Goal: Task Accomplishment & Management: Use online tool/utility

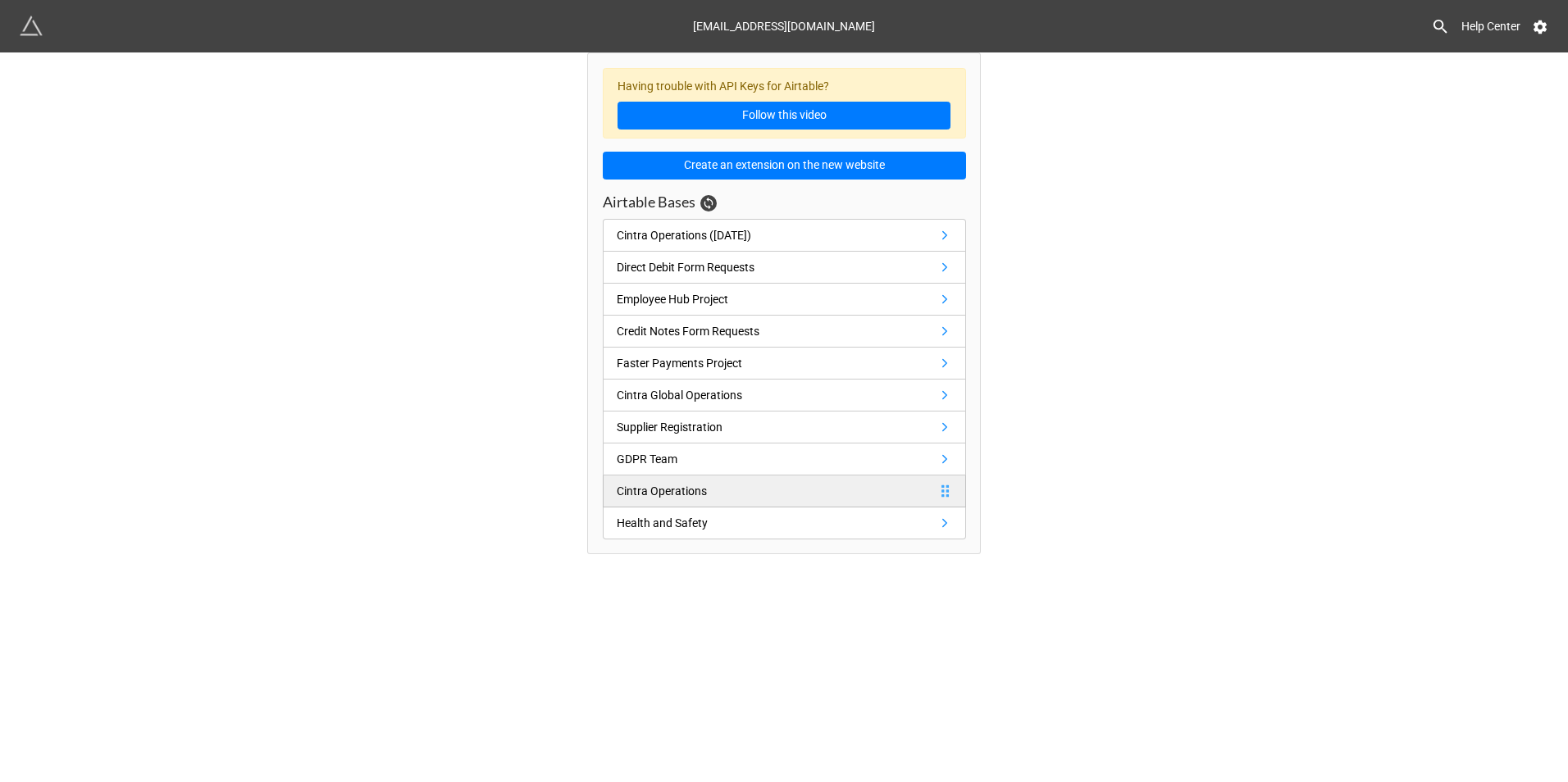
click at [686, 482] on div "Cintra Operations" at bounding box center [662, 491] width 90 height 18
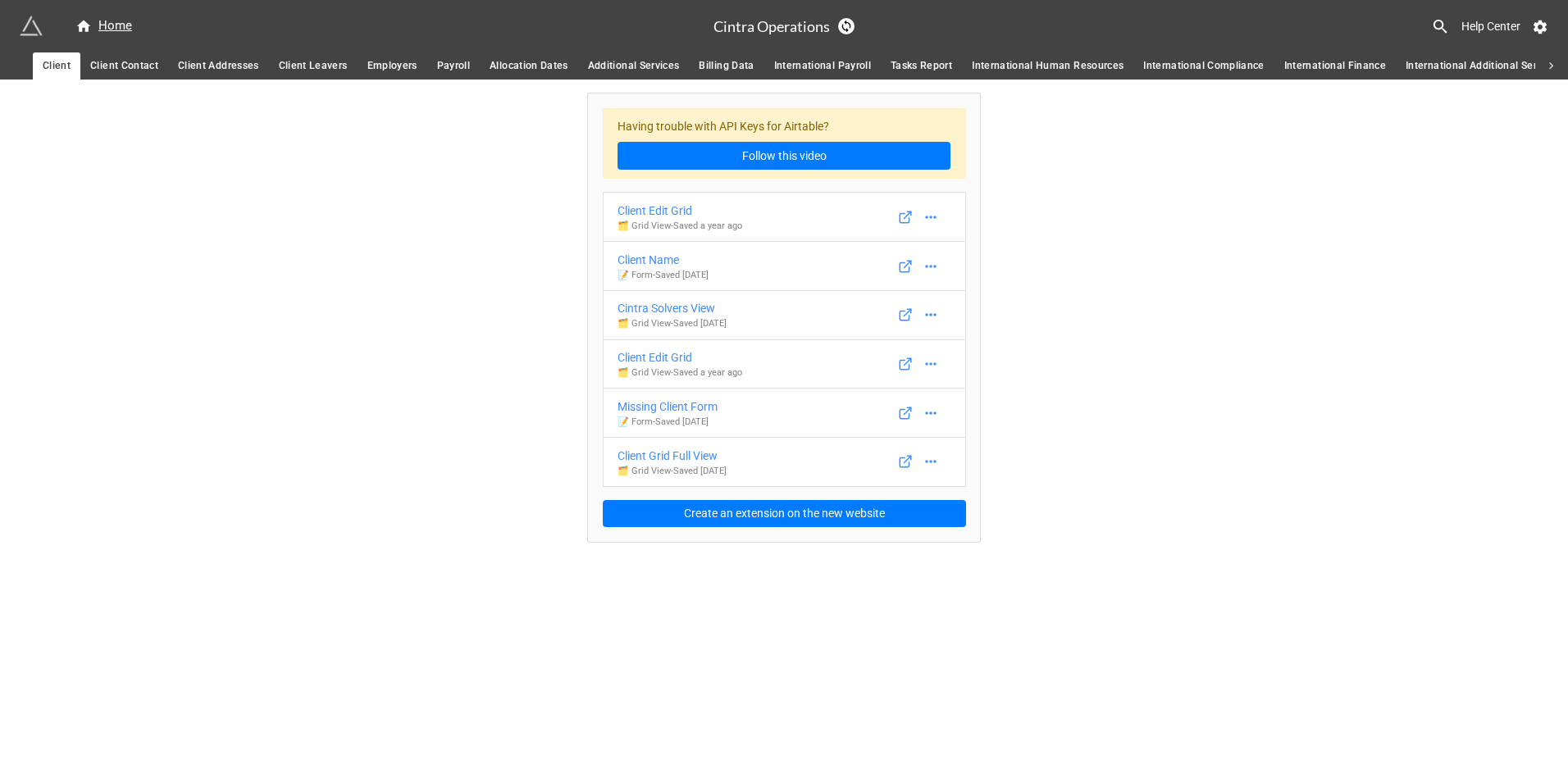
click at [1434, 18] on icon at bounding box center [1440, 26] width 19 height 19
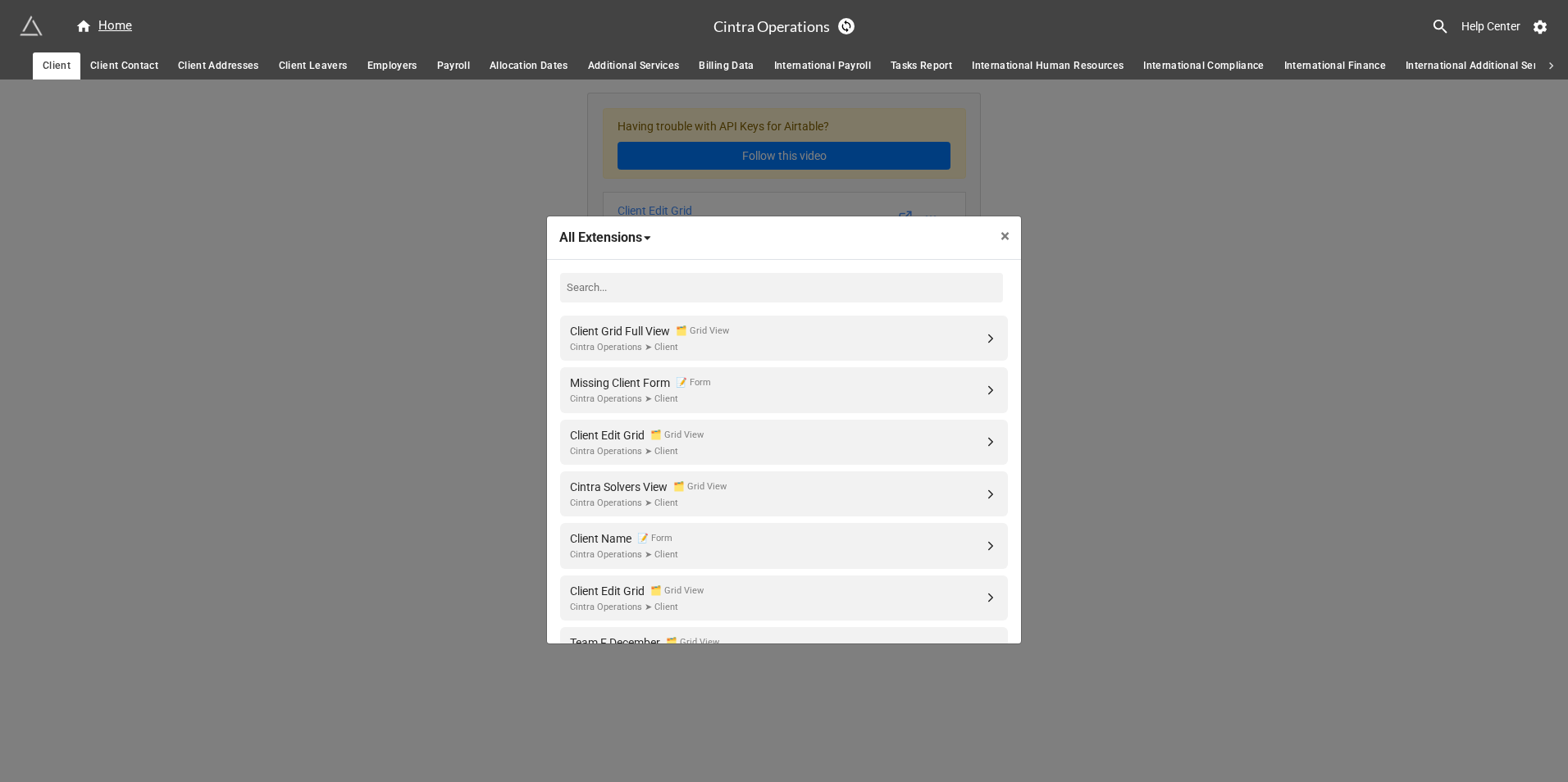
click at [766, 277] on input at bounding box center [781, 288] width 443 height 29
type input "august"
click at [703, 326] on div "🗂️ Grid View" at bounding box center [673, 332] width 59 height 18
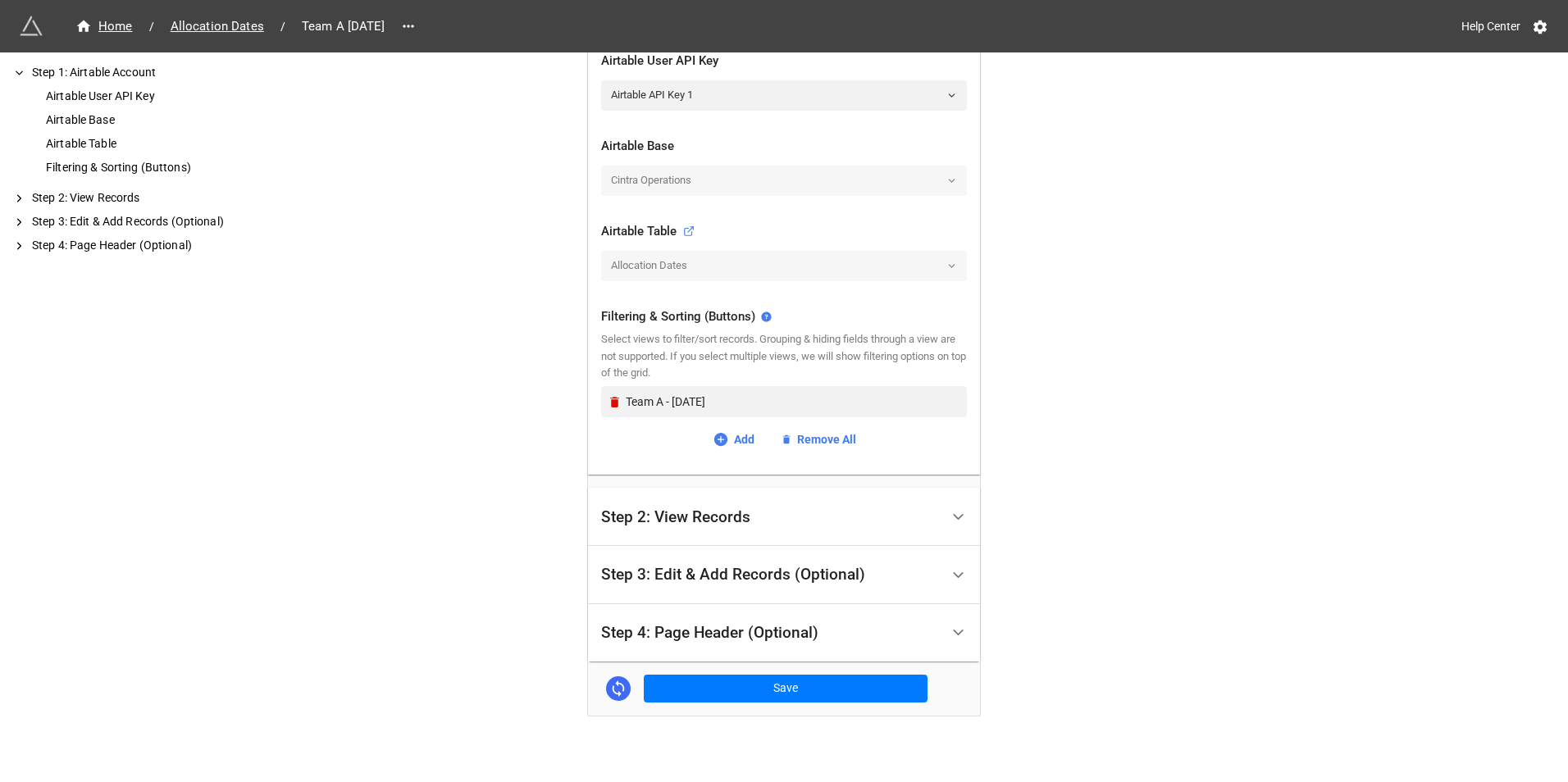
scroll to position [421, 0]
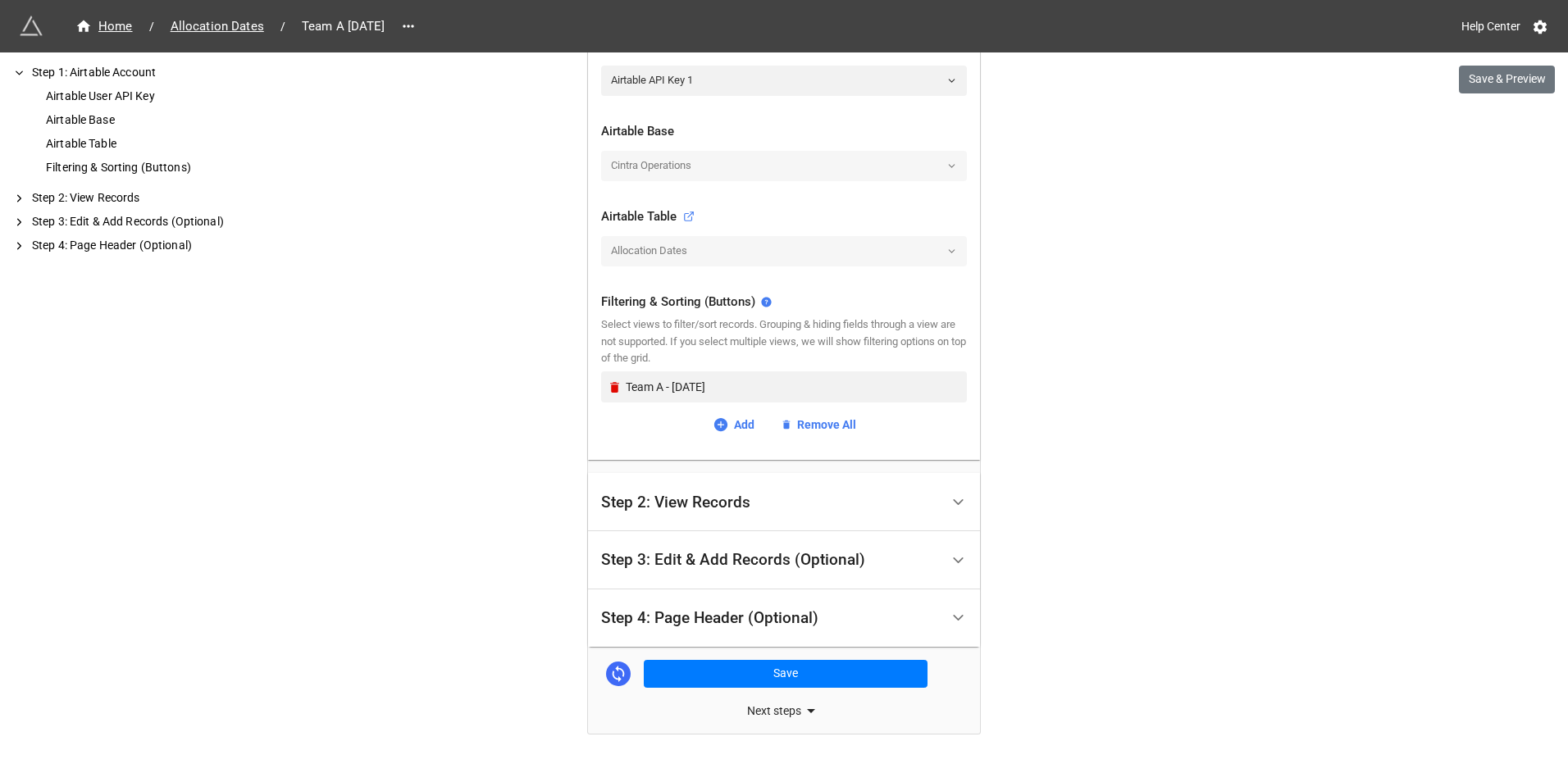
click at [833, 520] on div "Step 2: View Records" at bounding box center [770, 502] width 339 height 38
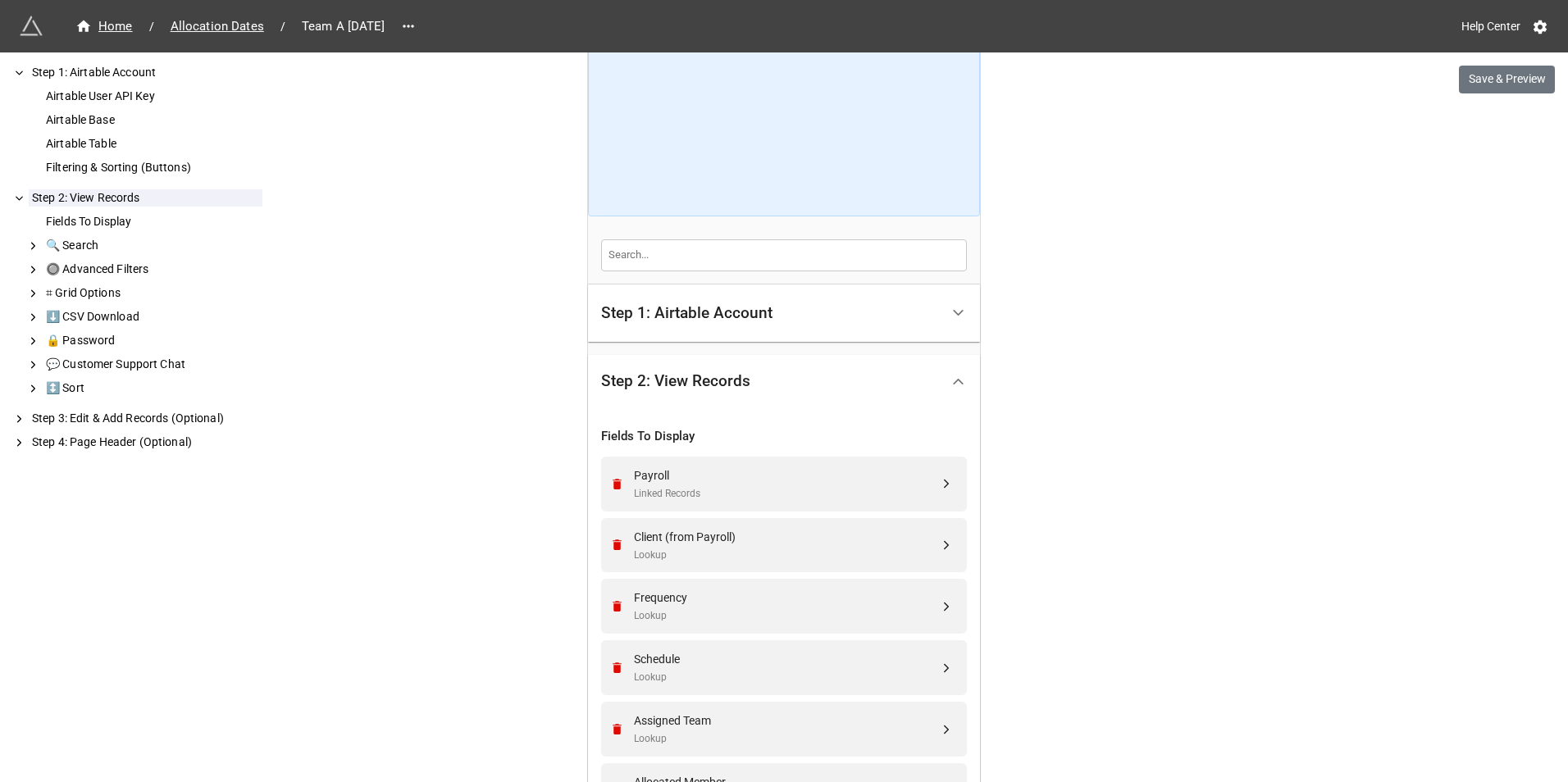
scroll to position [0, 0]
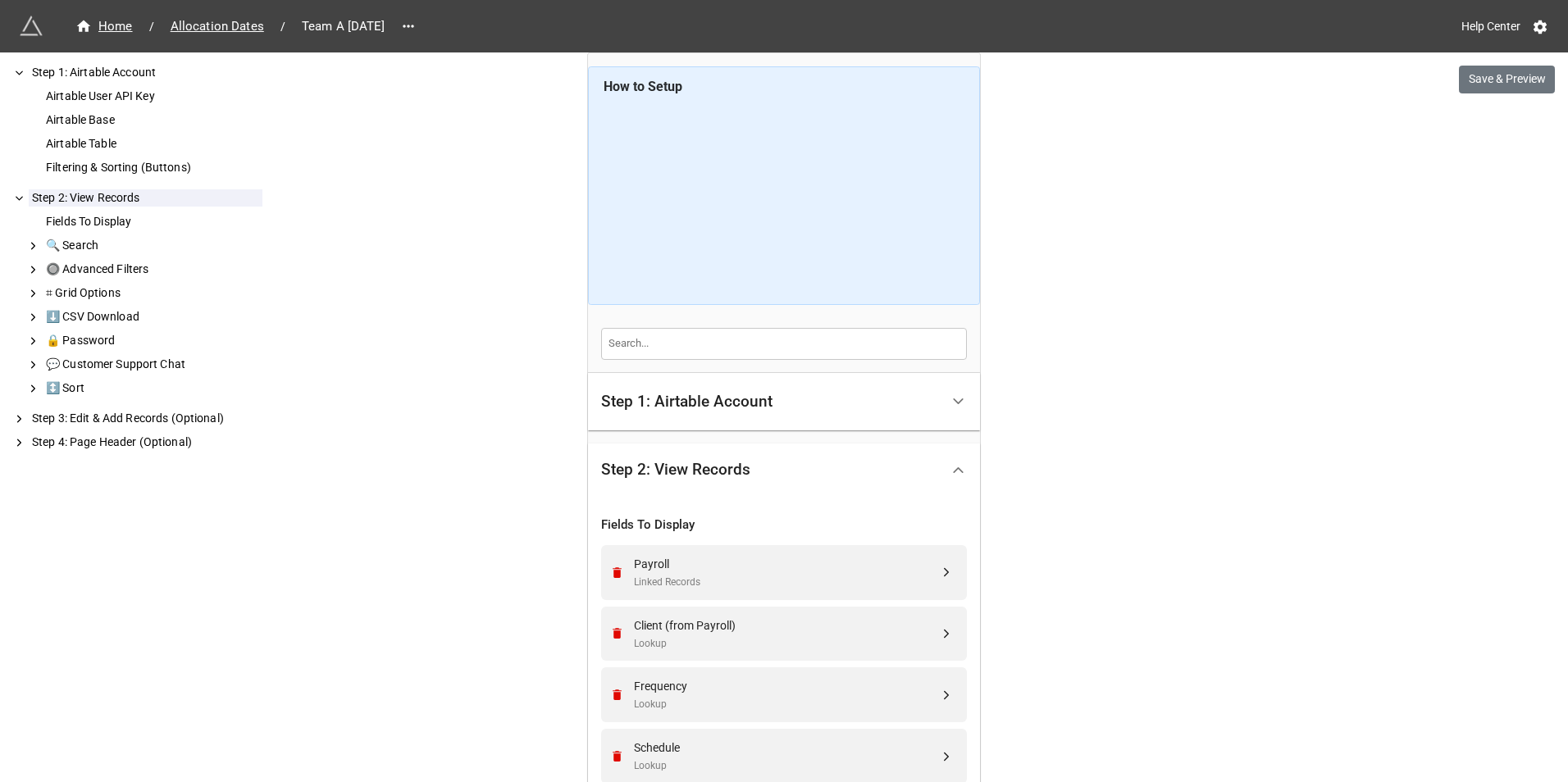
click at [789, 478] on div "Step 2: View Records" at bounding box center [770, 470] width 339 height 38
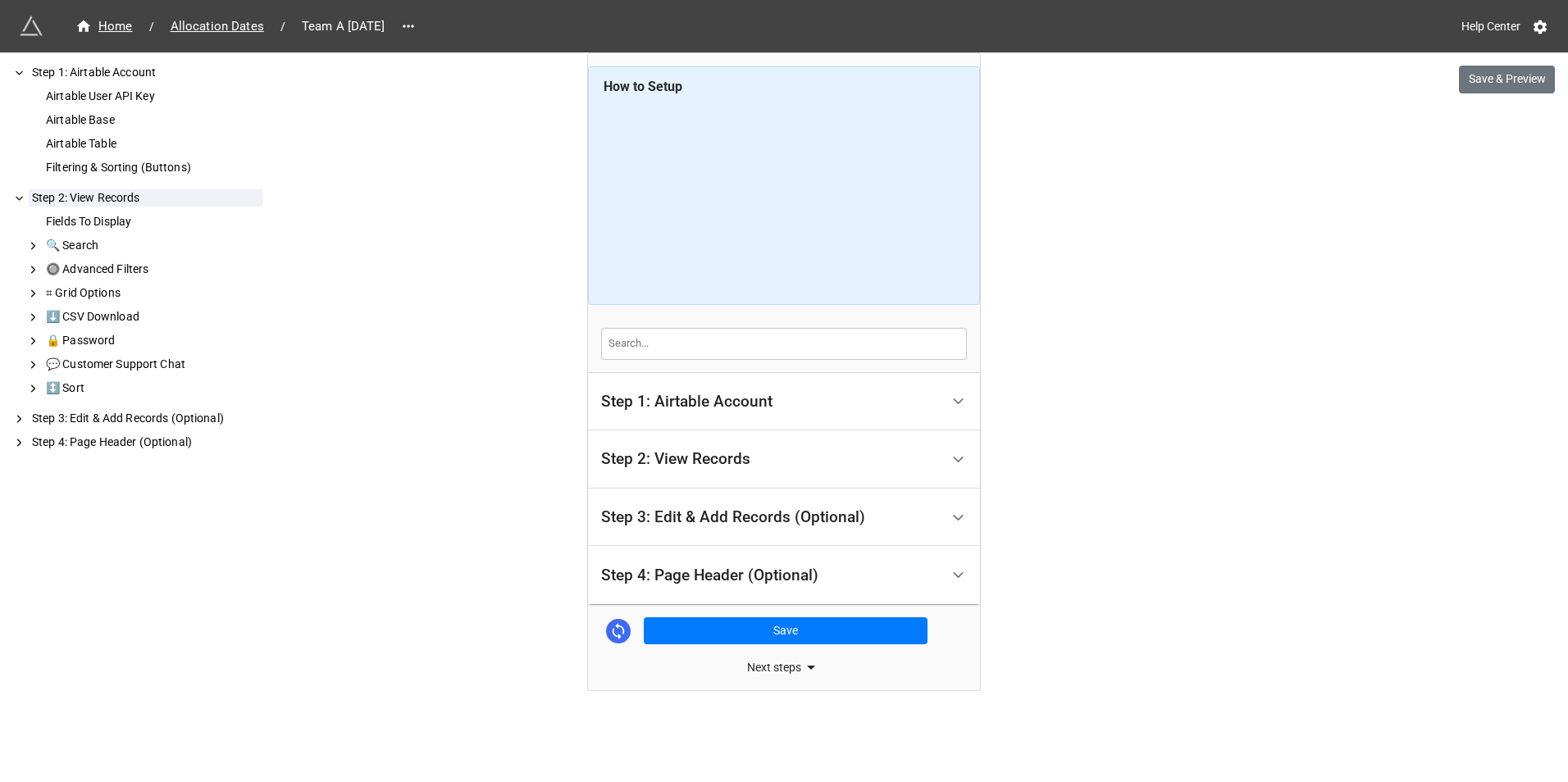
click at [747, 416] on div "Step 1: Airtable Account" at bounding box center [770, 402] width 339 height 38
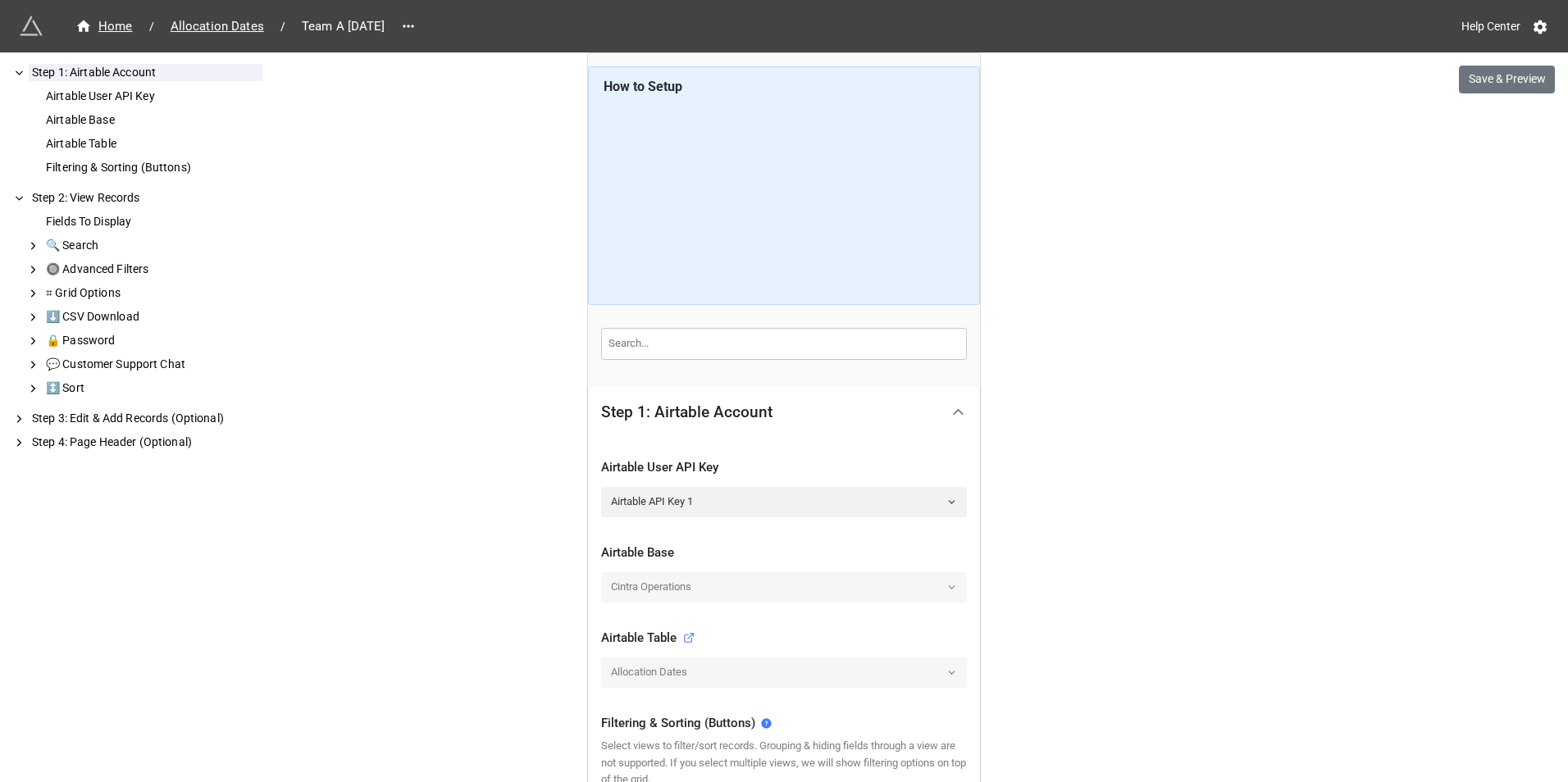
click at [747, 416] on div "Step 1: Airtable Account" at bounding box center [686, 413] width 171 height 16
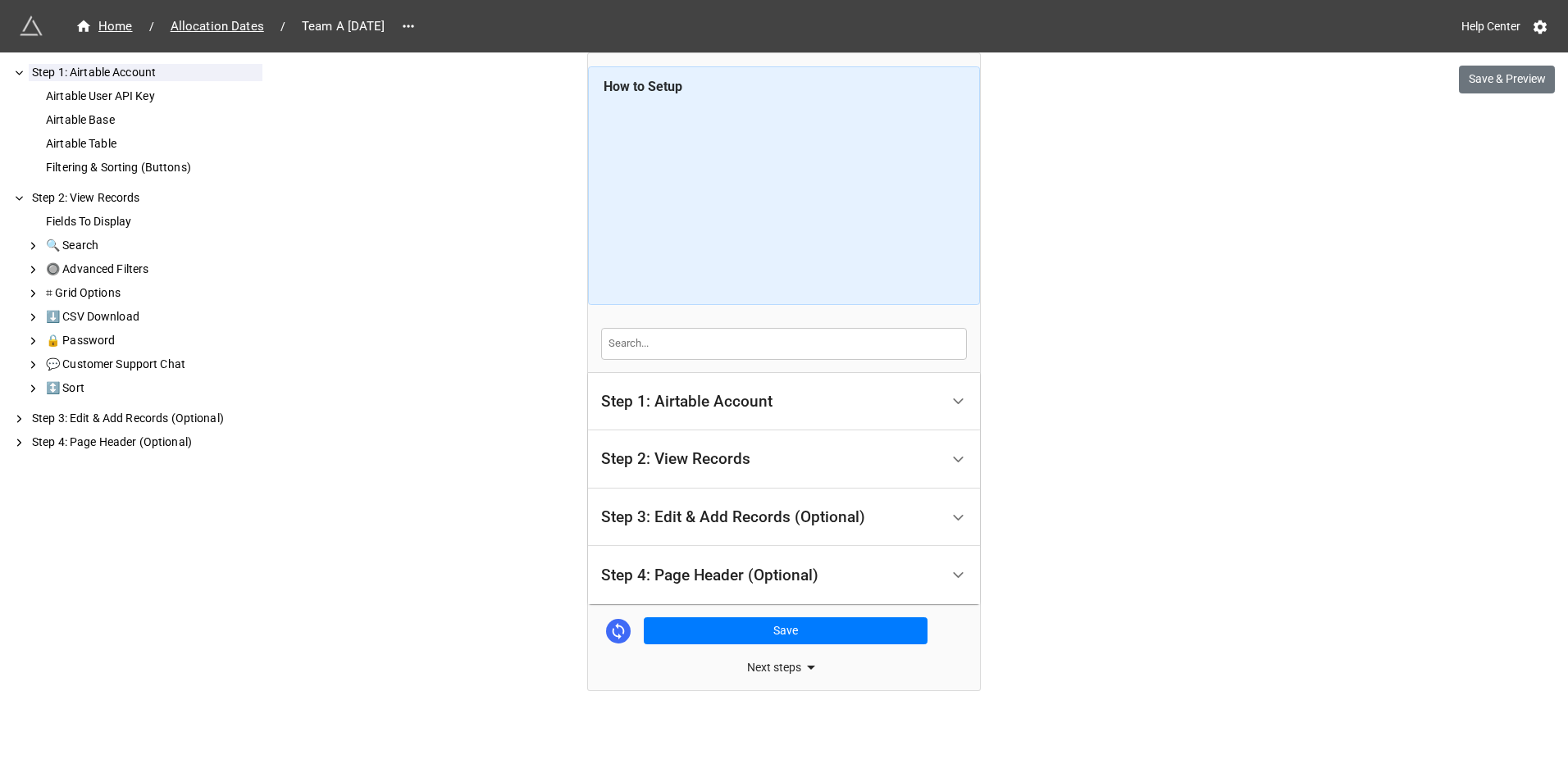
click at [743, 445] on div "Step 2: View Records" at bounding box center [770, 459] width 339 height 38
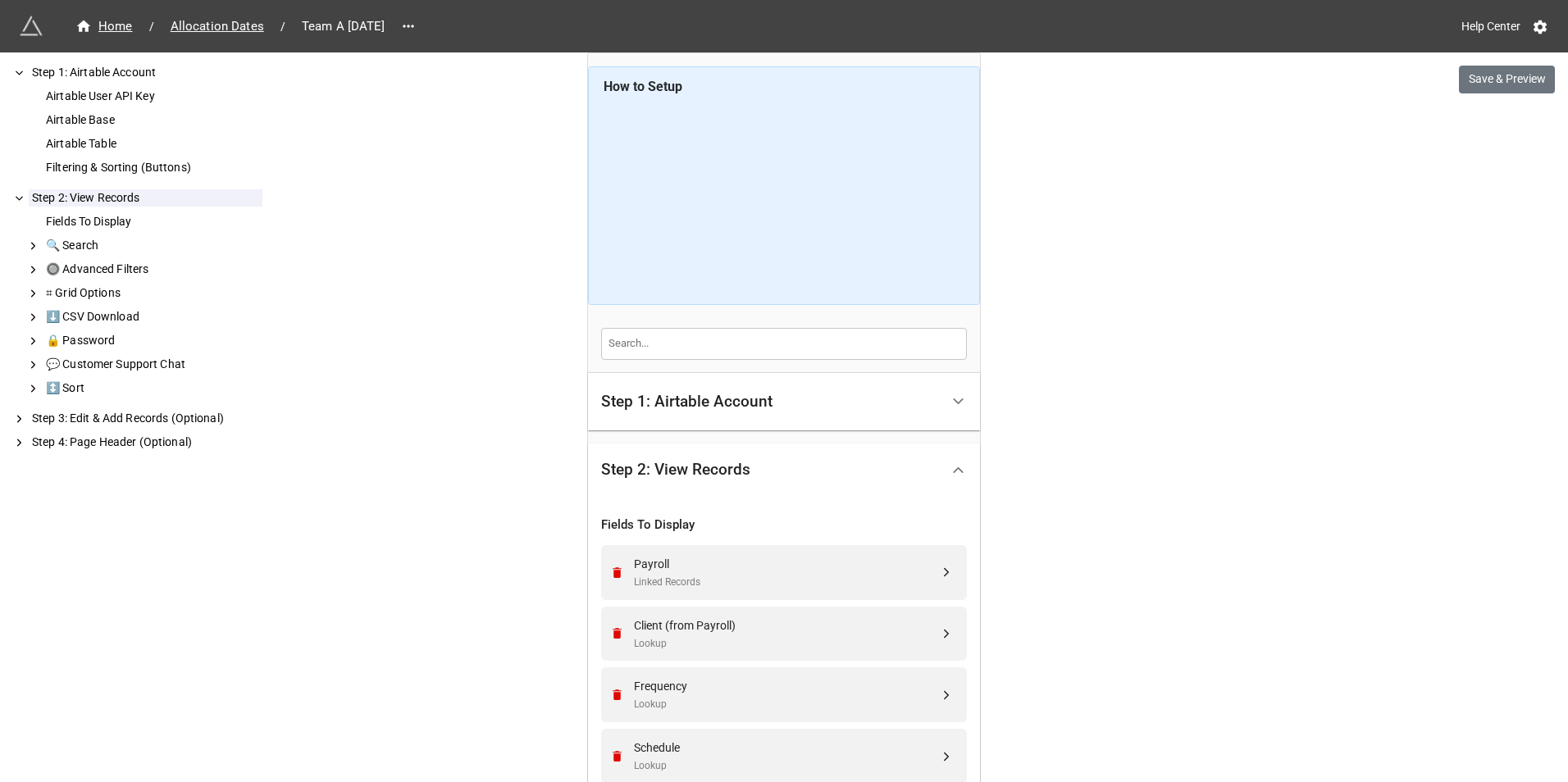
click at [750, 397] on div "Step 1: Airtable Account" at bounding box center [686, 402] width 171 height 16
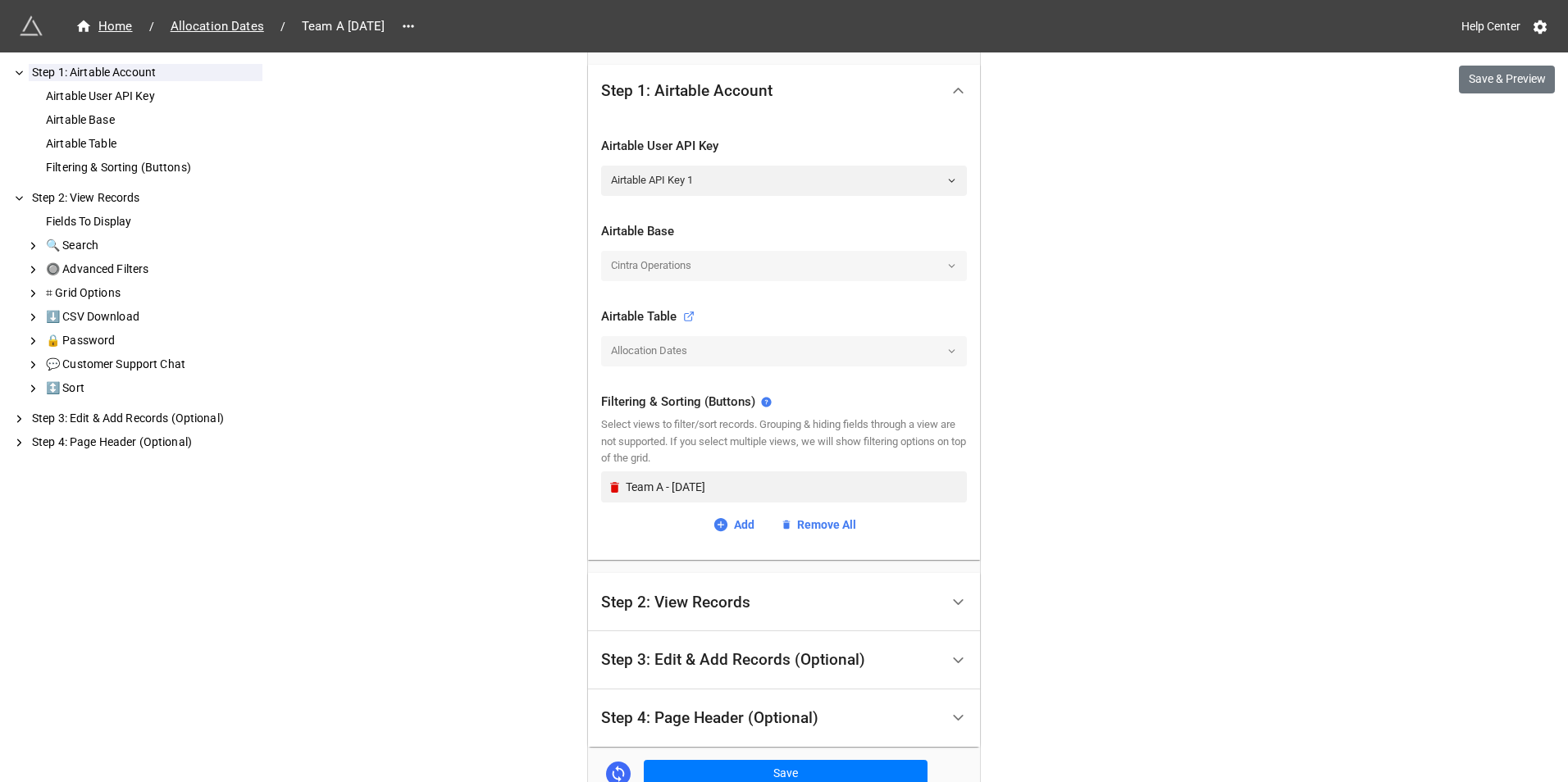
scroll to position [328, 0]
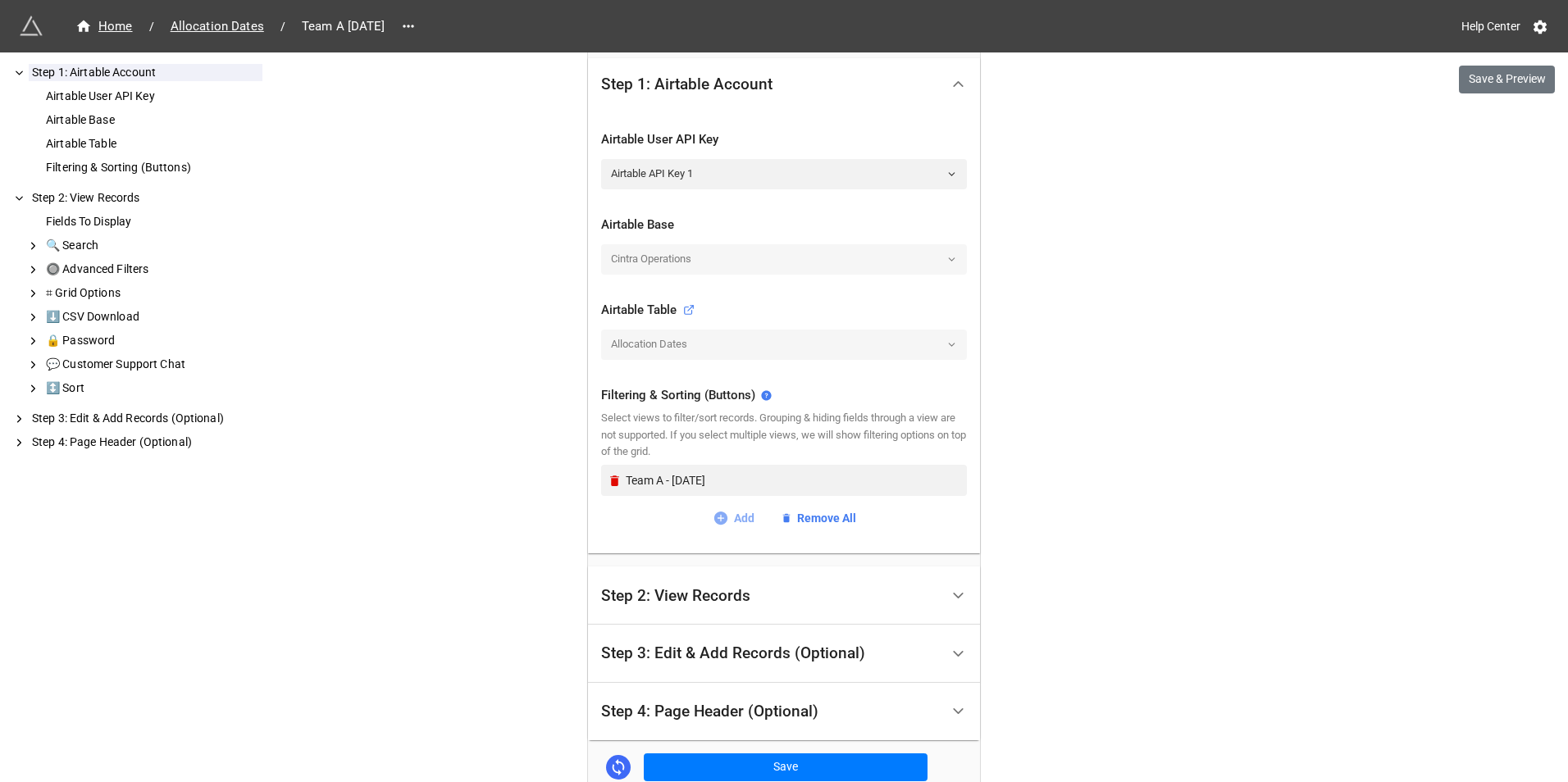
click at [724, 513] on icon at bounding box center [721, 519] width 16 height 16
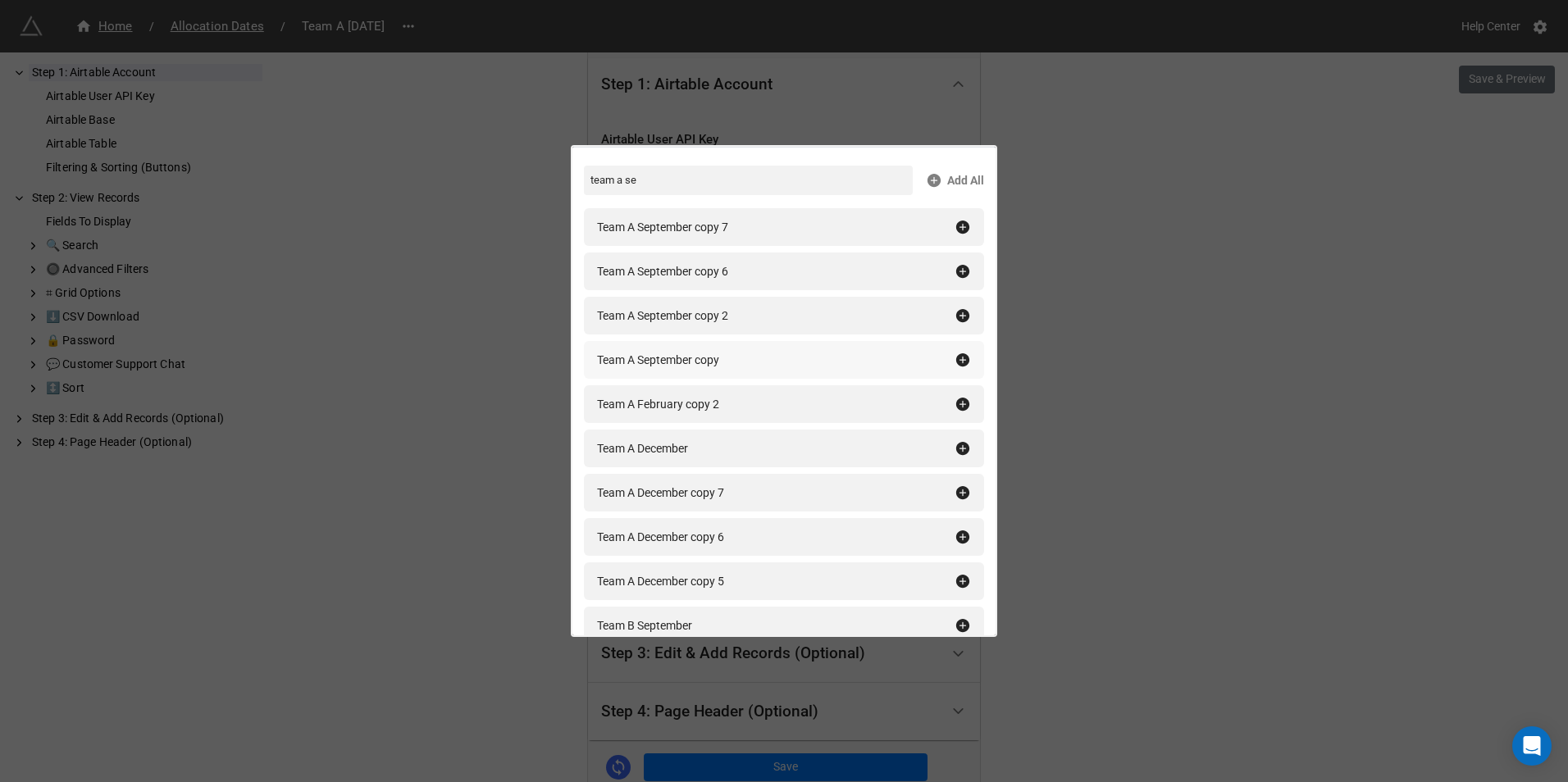
scroll to position [0, 0]
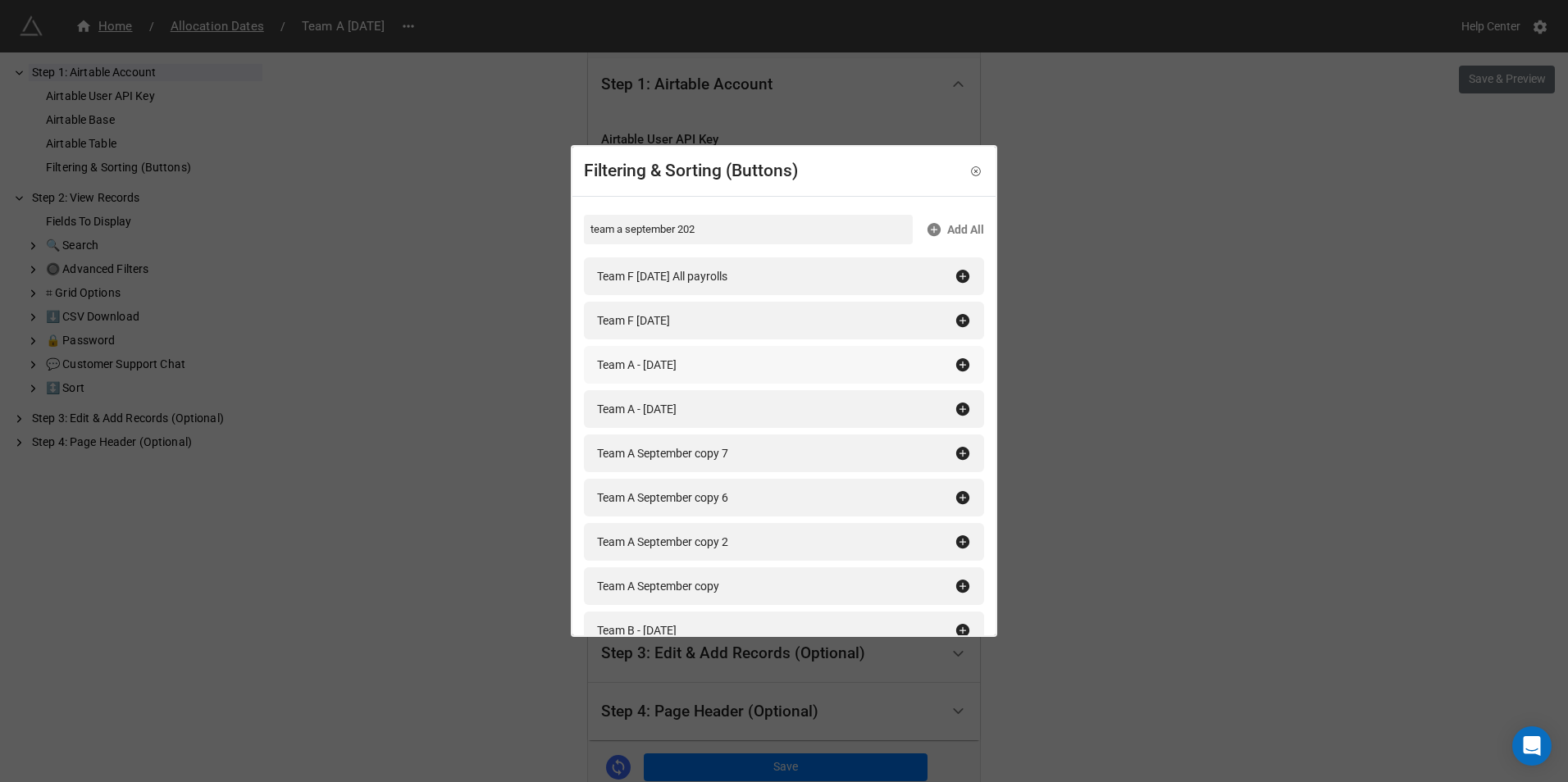
type input "team a september 202"
click at [957, 359] on icon at bounding box center [963, 365] width 13 height 13
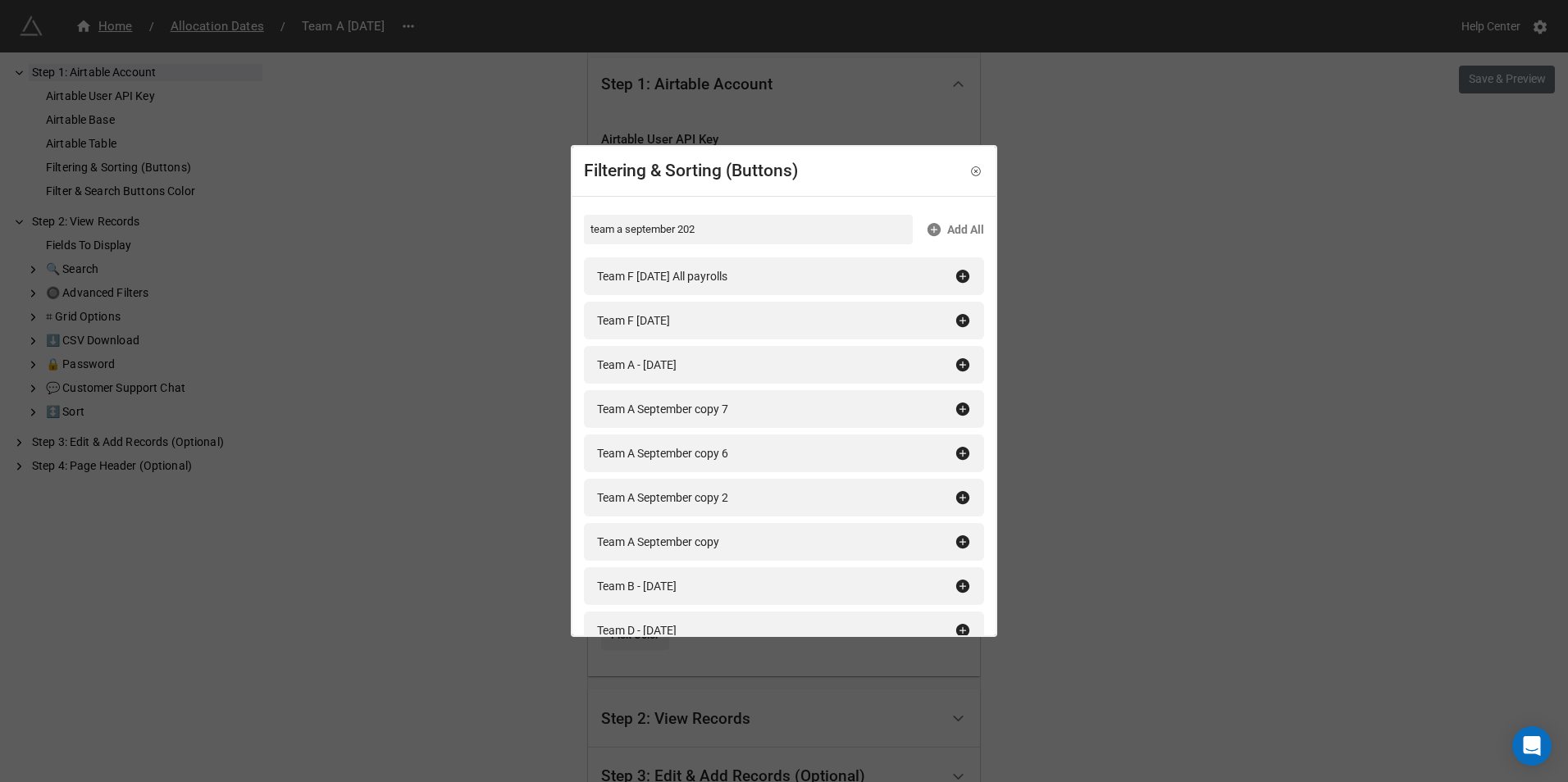
click at [1161, 355] on div "Filtering & Sorting (Buttons) team a september 202 Add All Team F September 202…" at bounding box center [784, 391] width 1568 height 782
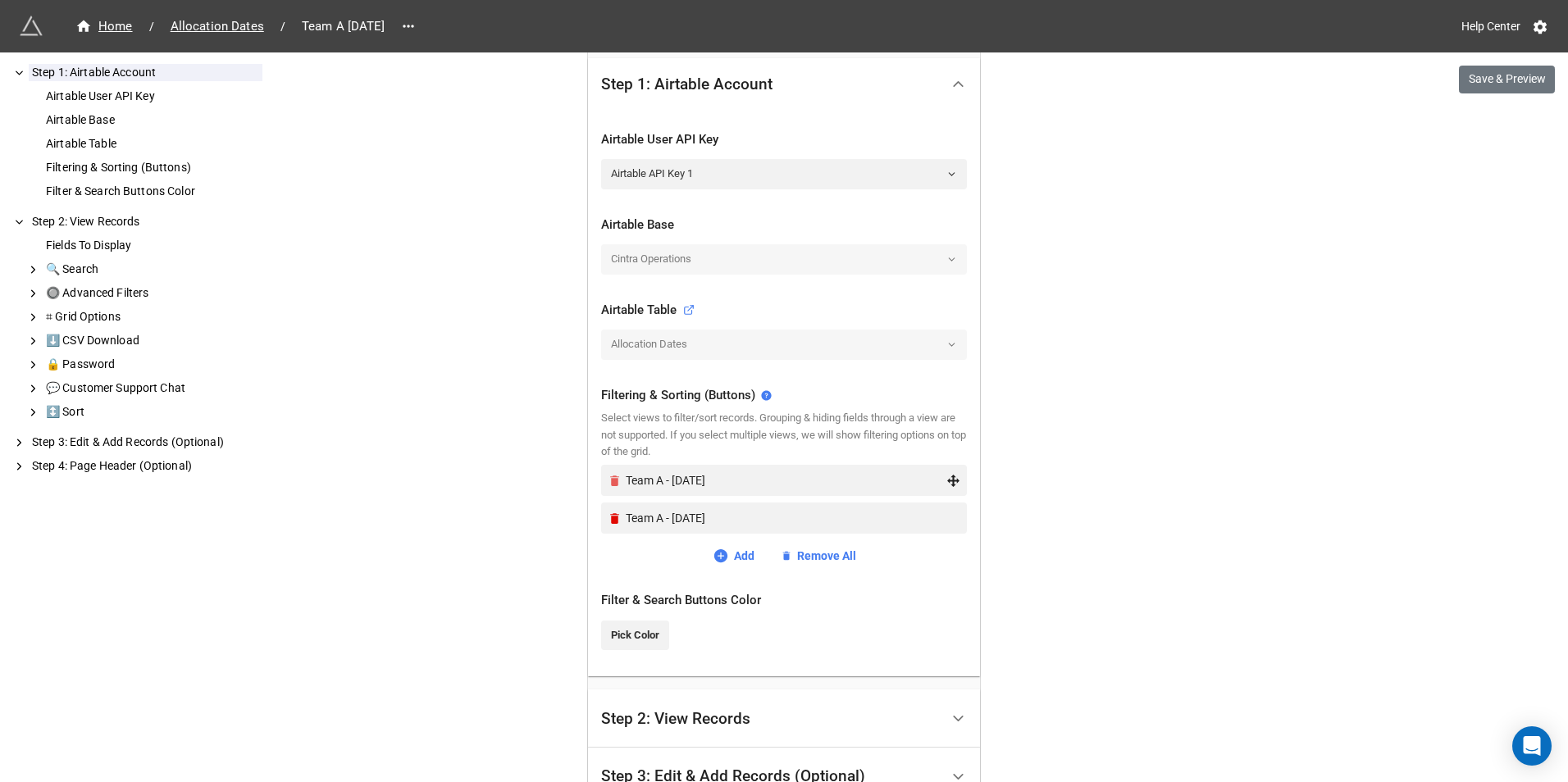
click at [610, 482] on icon "Remove" at bounding box center [614, 481] width 9 height 11
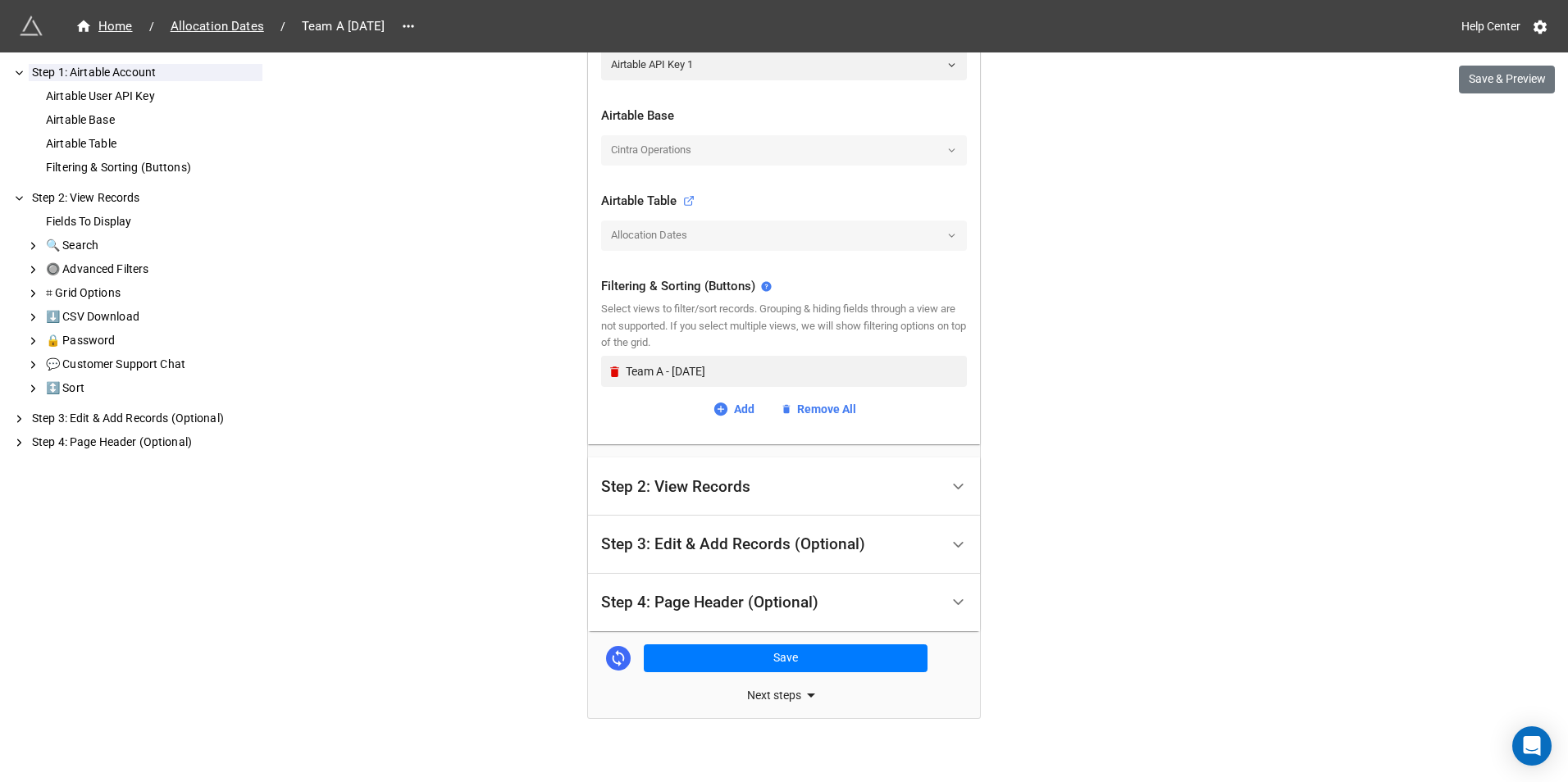
scroll to position [454, 0]
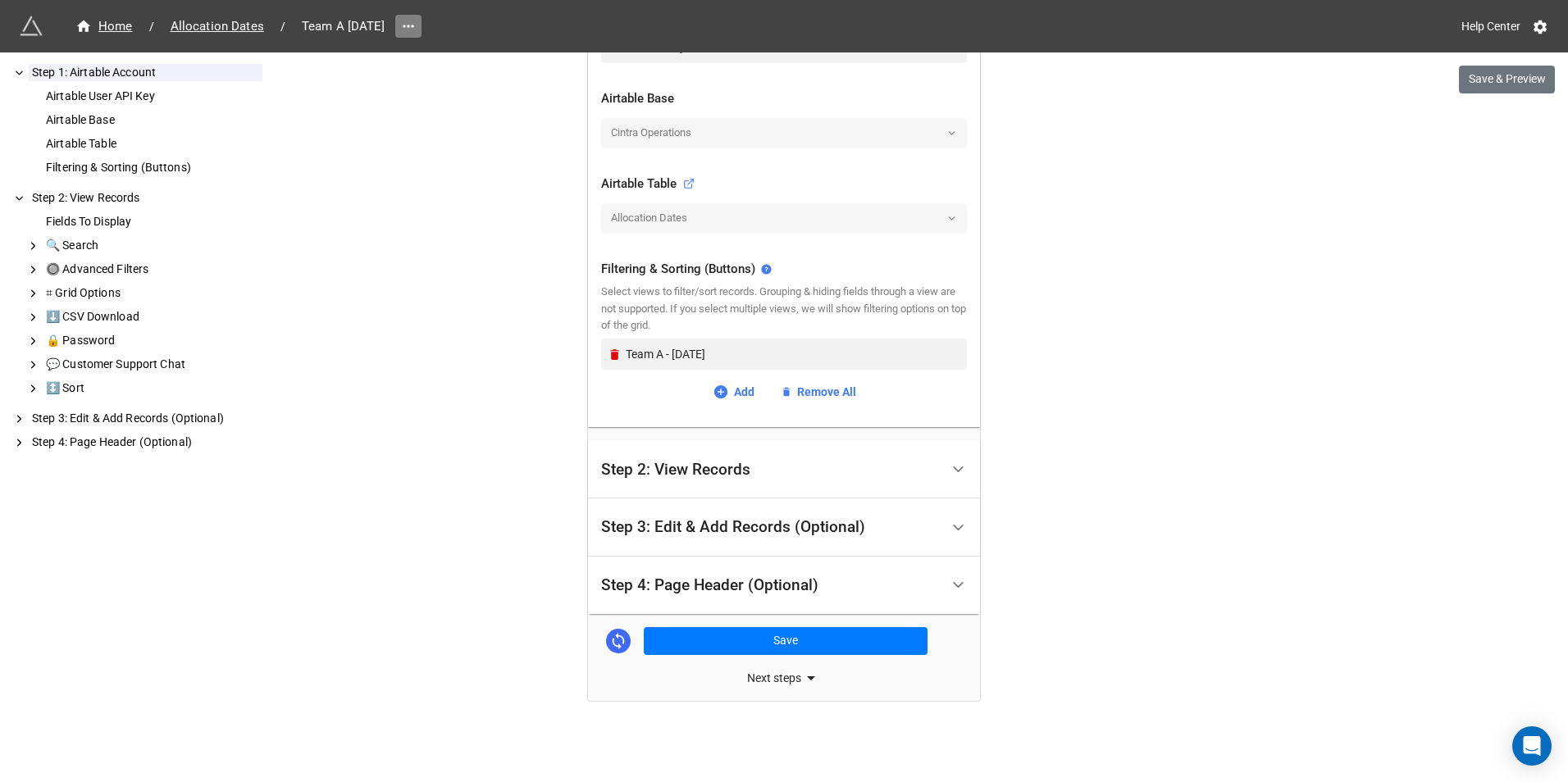
click at [417, 28] on icon at bounding box center [408, 26] width 16 height 16
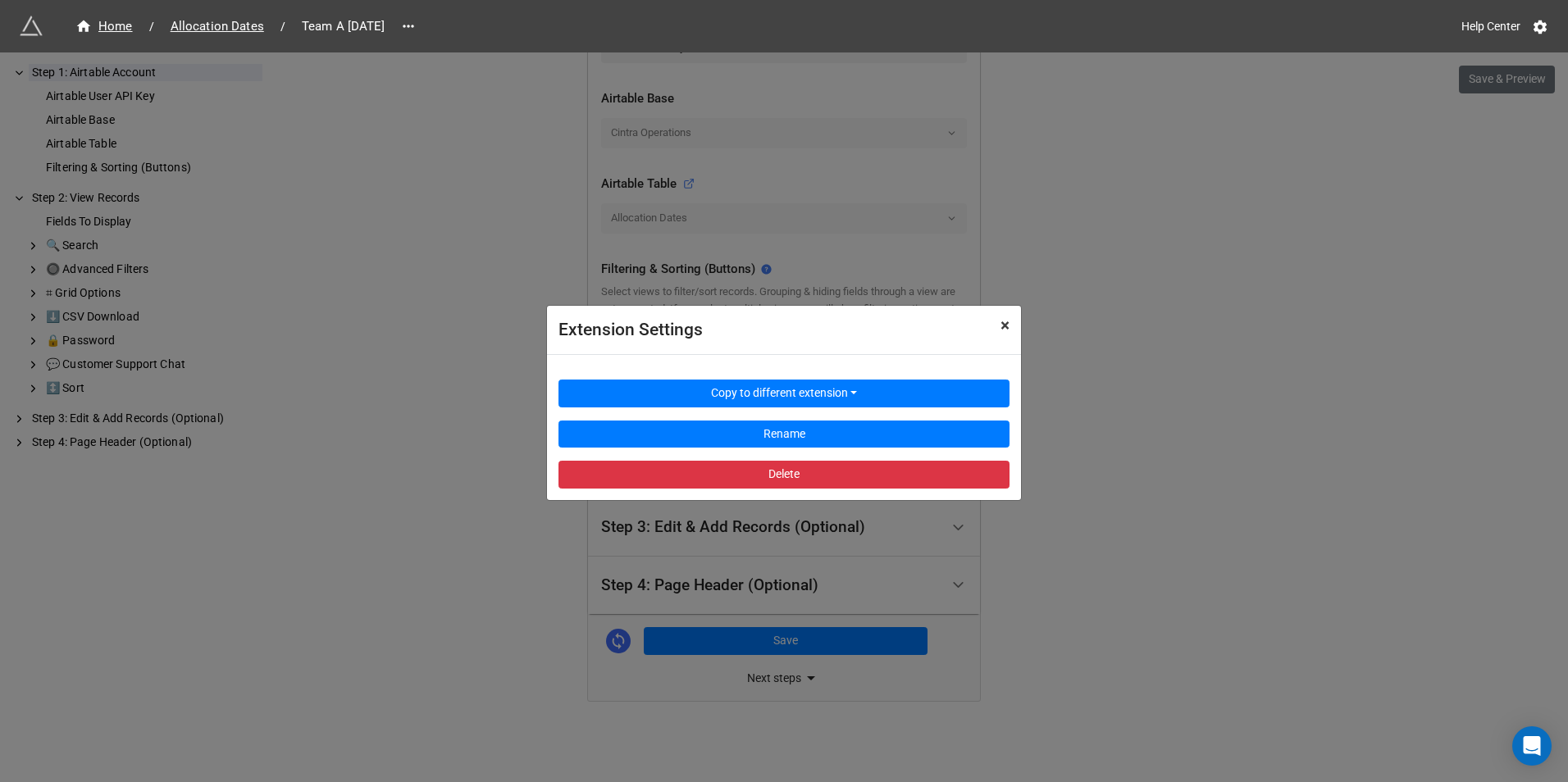
click at [1003, 324] on span "×" at bounding box center [1006, 325] width 9 height 20
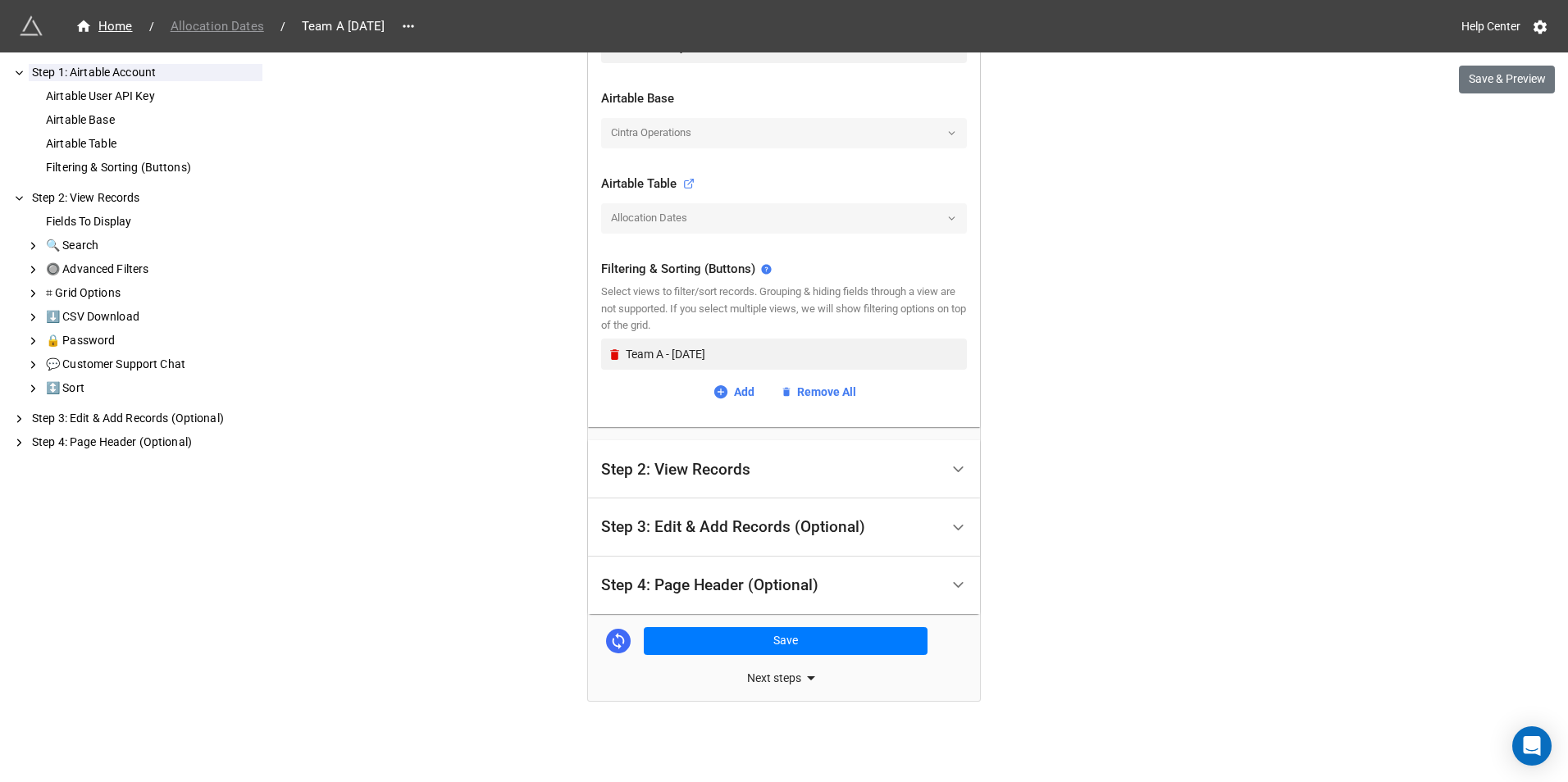
click at [234, 26] on span "Allocation Dates" at bounding box center [217, 26] width 113 height 19
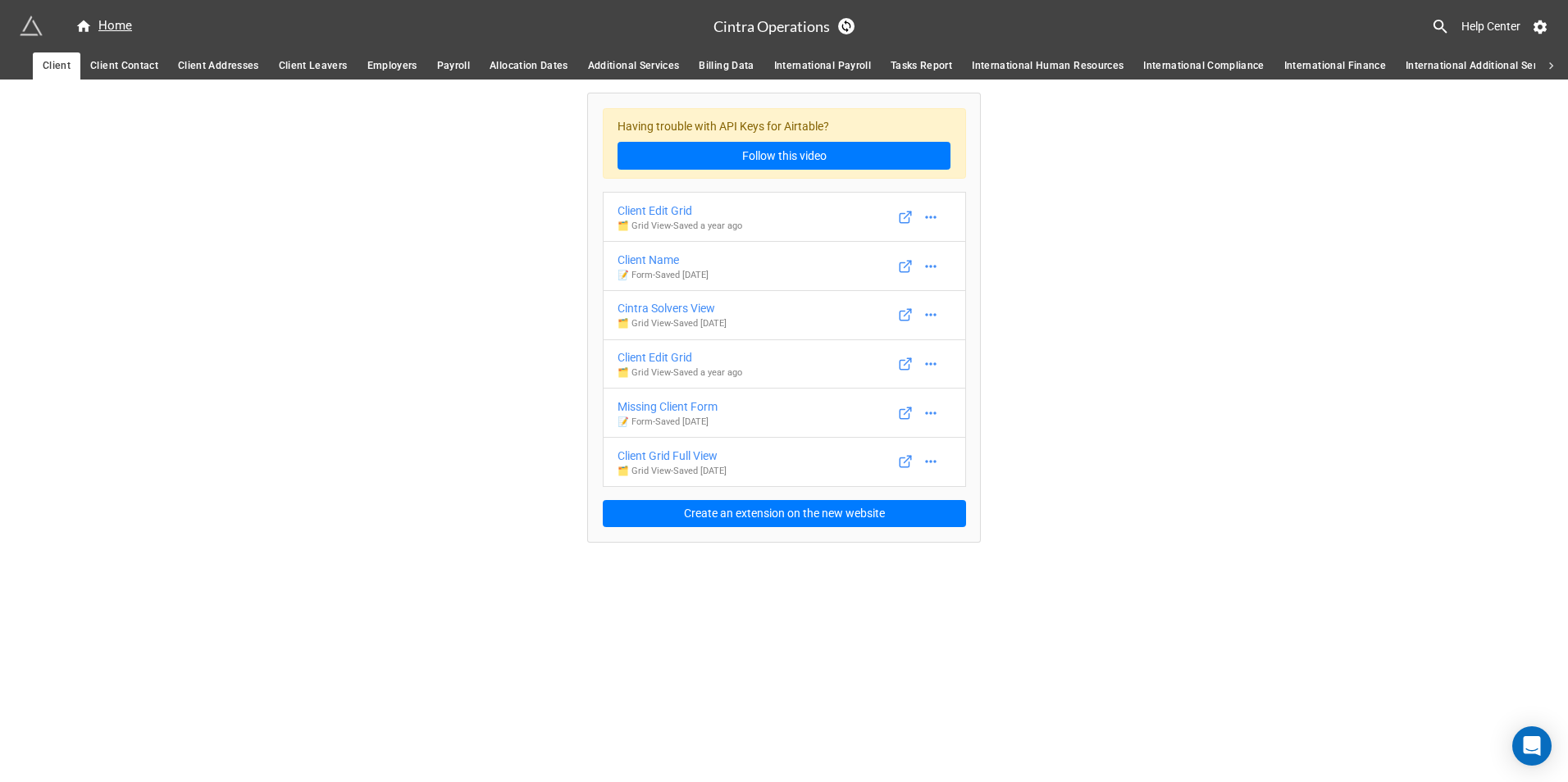
click at [1436, 23] on icon at bounding box center [1440, 26] width 19 height 19
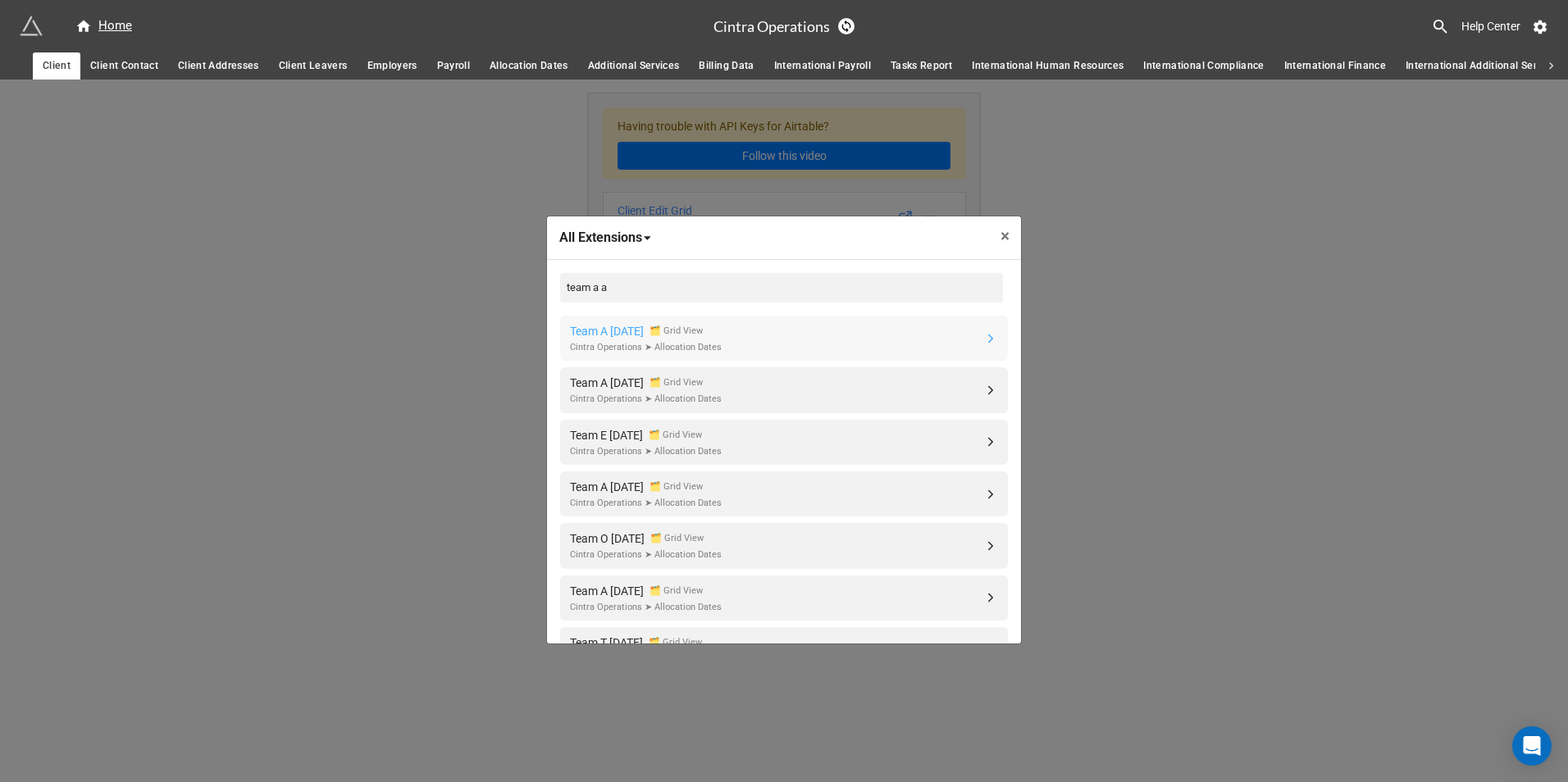
type input "team a a"
click at [887, 341] on link "Team A August 2025 🗂️ Grid View Cintra Operations ➤ Allocation Dates" at bounding box center [783, 337] width 448 height 45
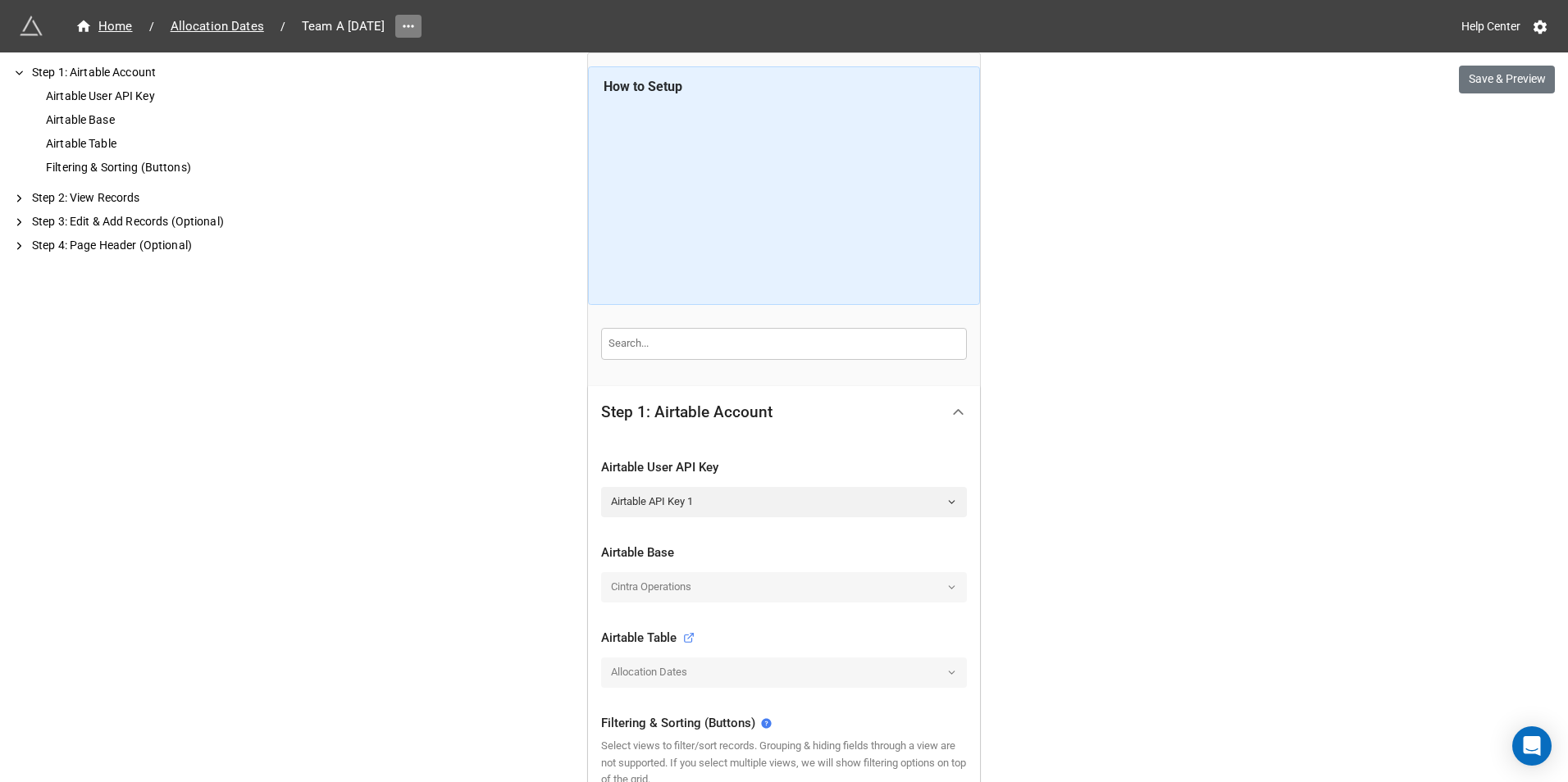
click at [417, 29] on icon at bounding box center [408, 26] width 16 height 16
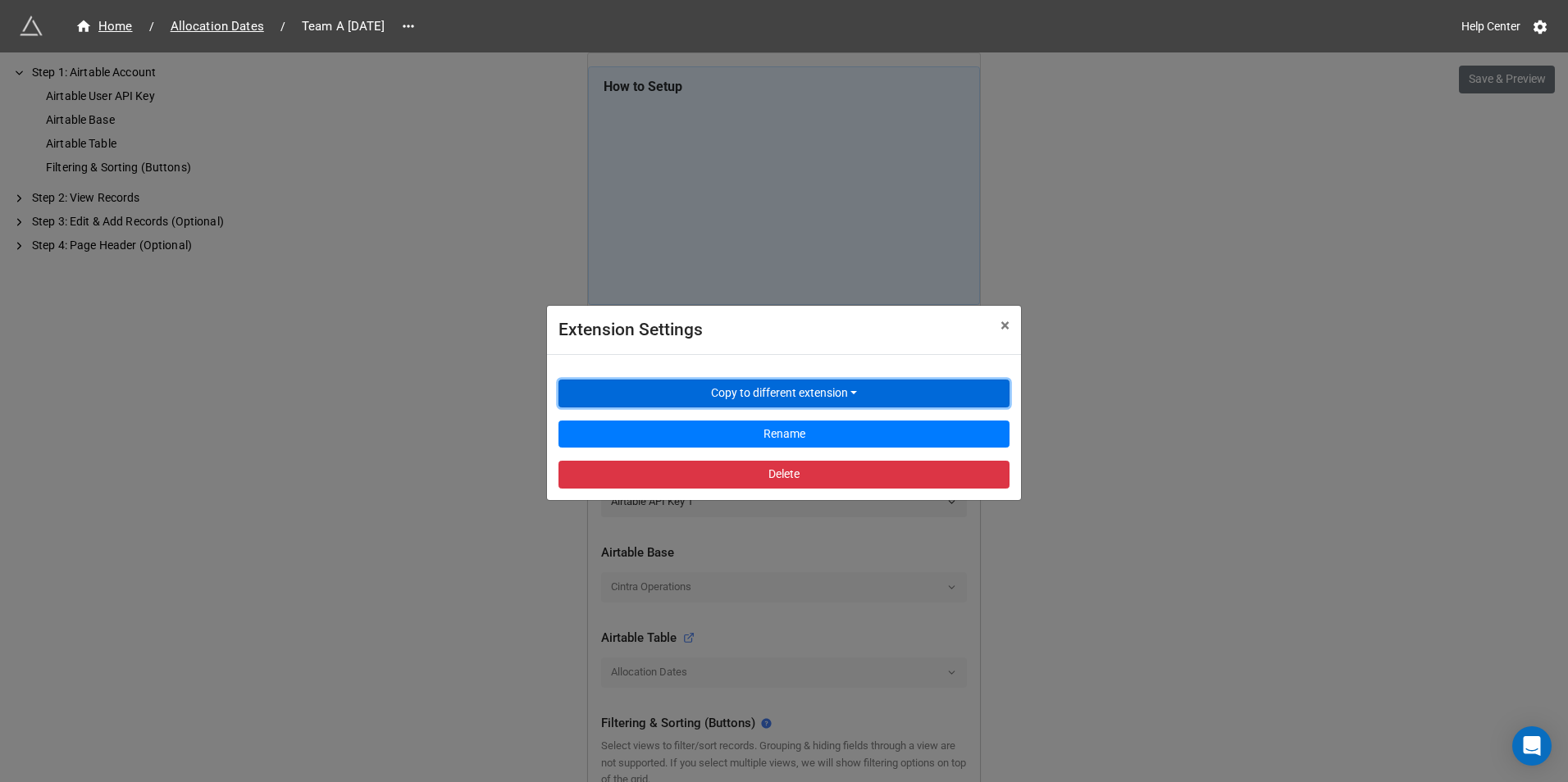
click at [674, 380] on button "Copy to different extension" at bounding box center [784, 394] width 451 height 28
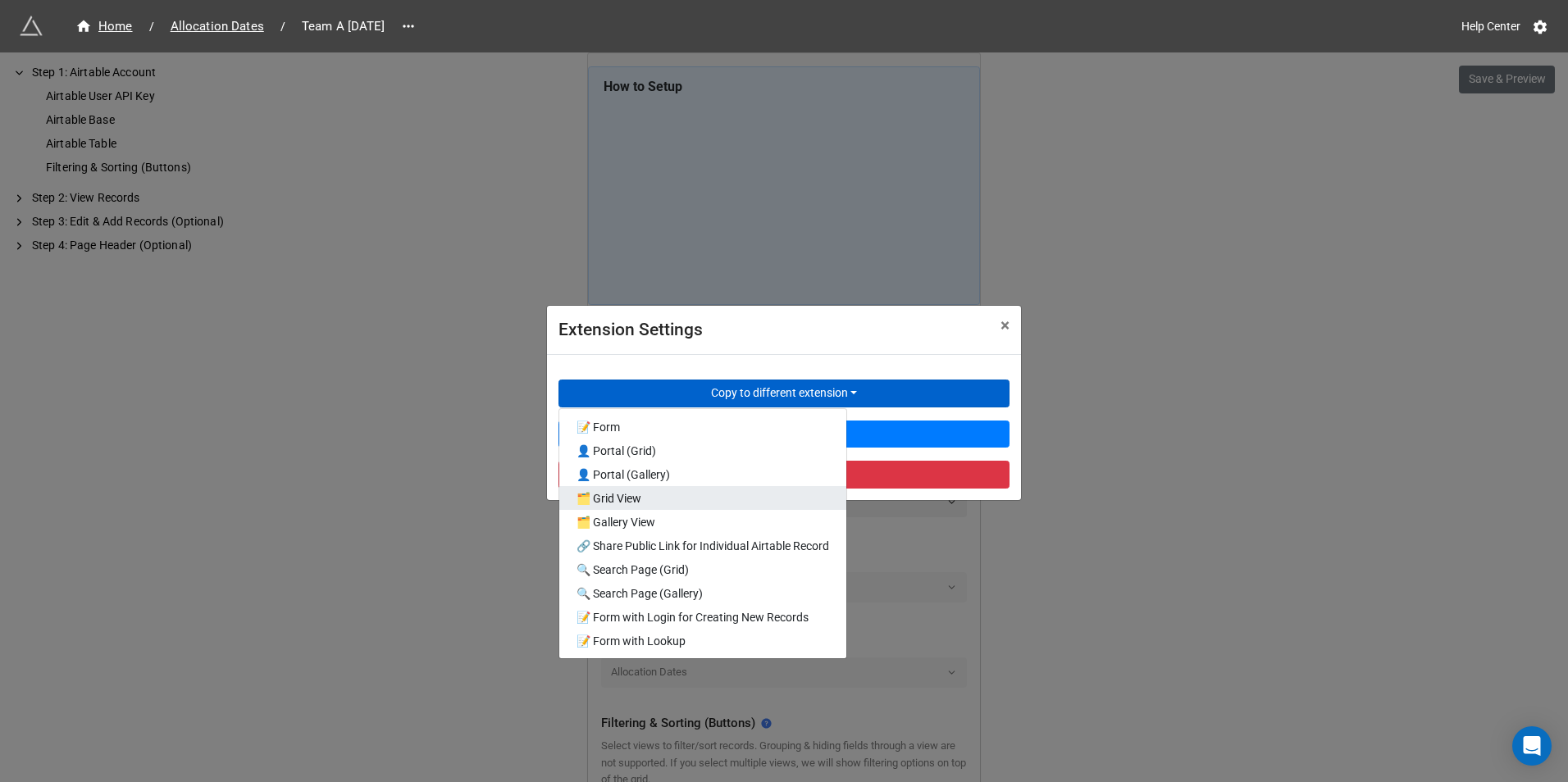
click at [665, 496] on link "🗂️ Grid View" at bounding box center [703, 498] width 287 height 24
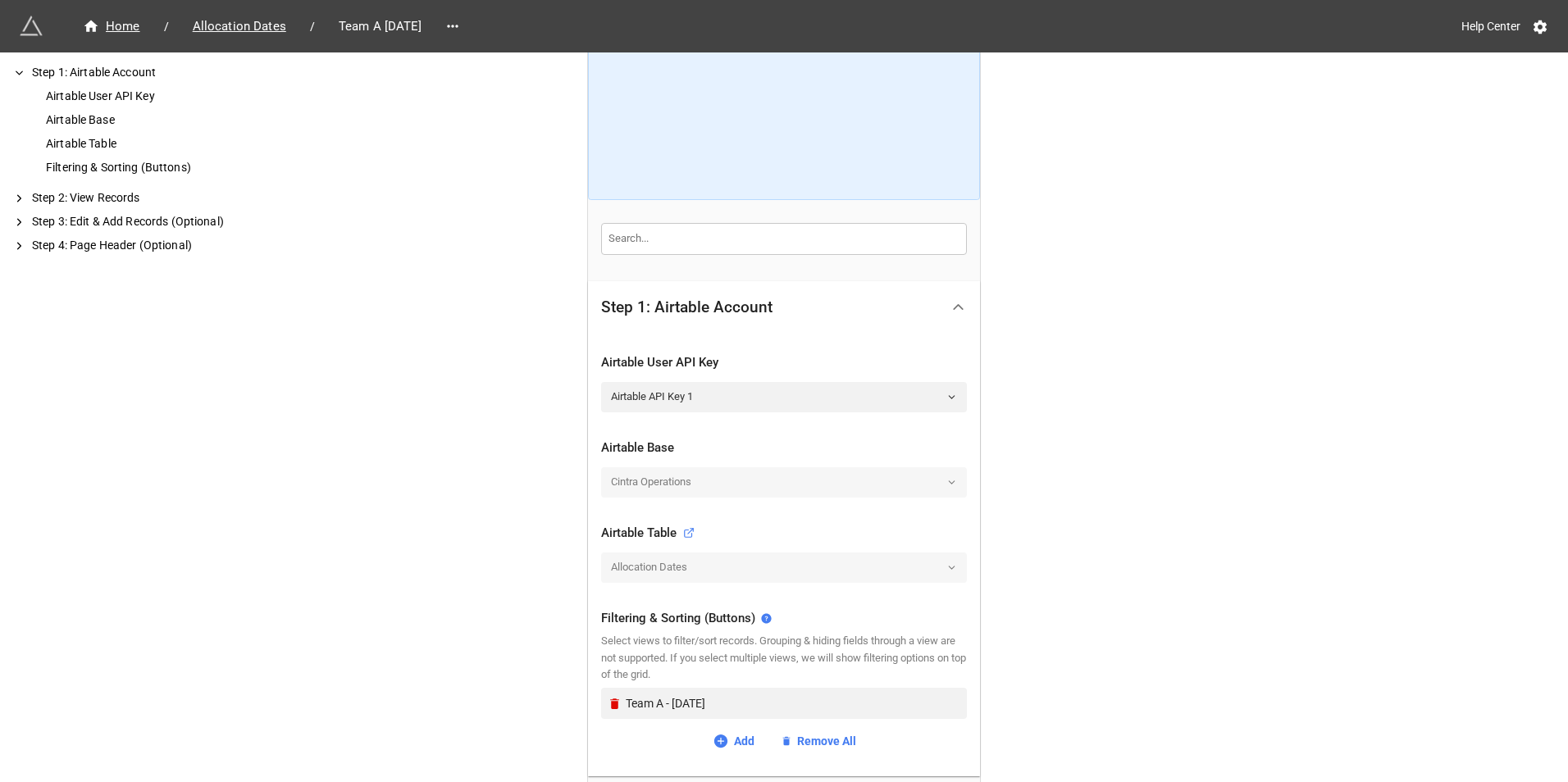
scroll to position [246, 0]
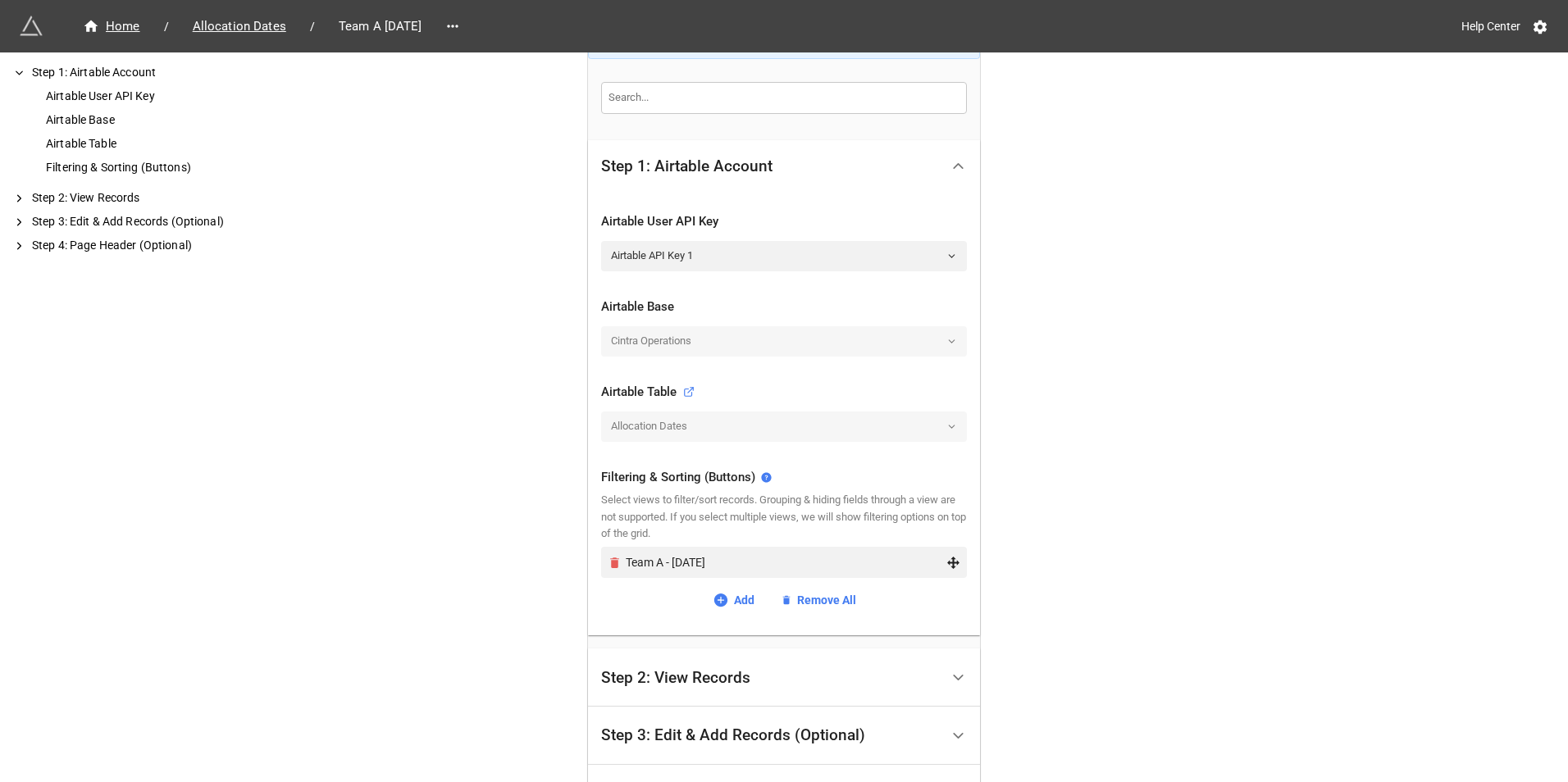
click at [614, 564] on icon "Remove" at bounding box center [614, 563] width 9 height 11
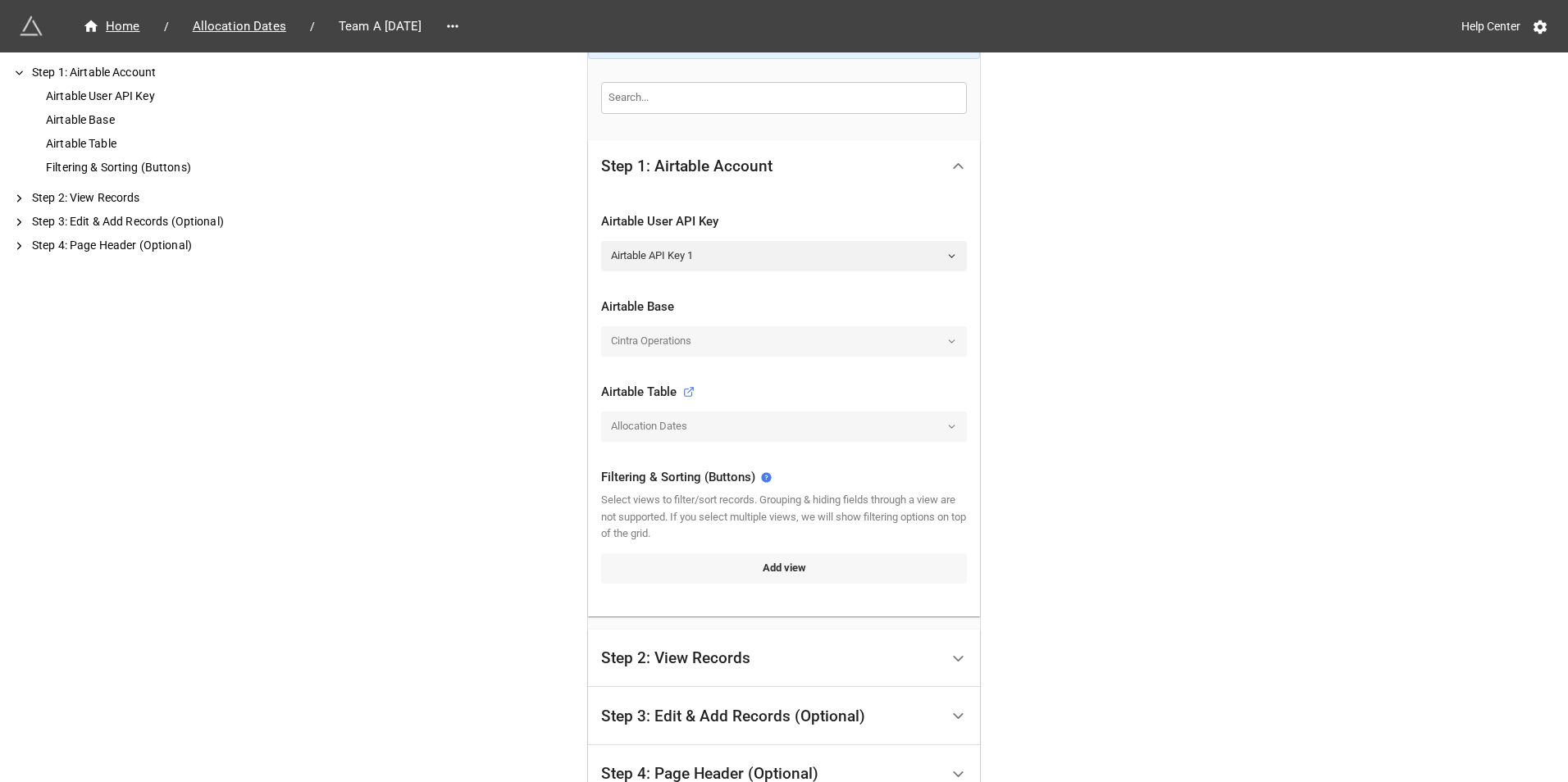
click at [734, 561] on link "Add view" at bounding box center [783, 568] width 366 height 29
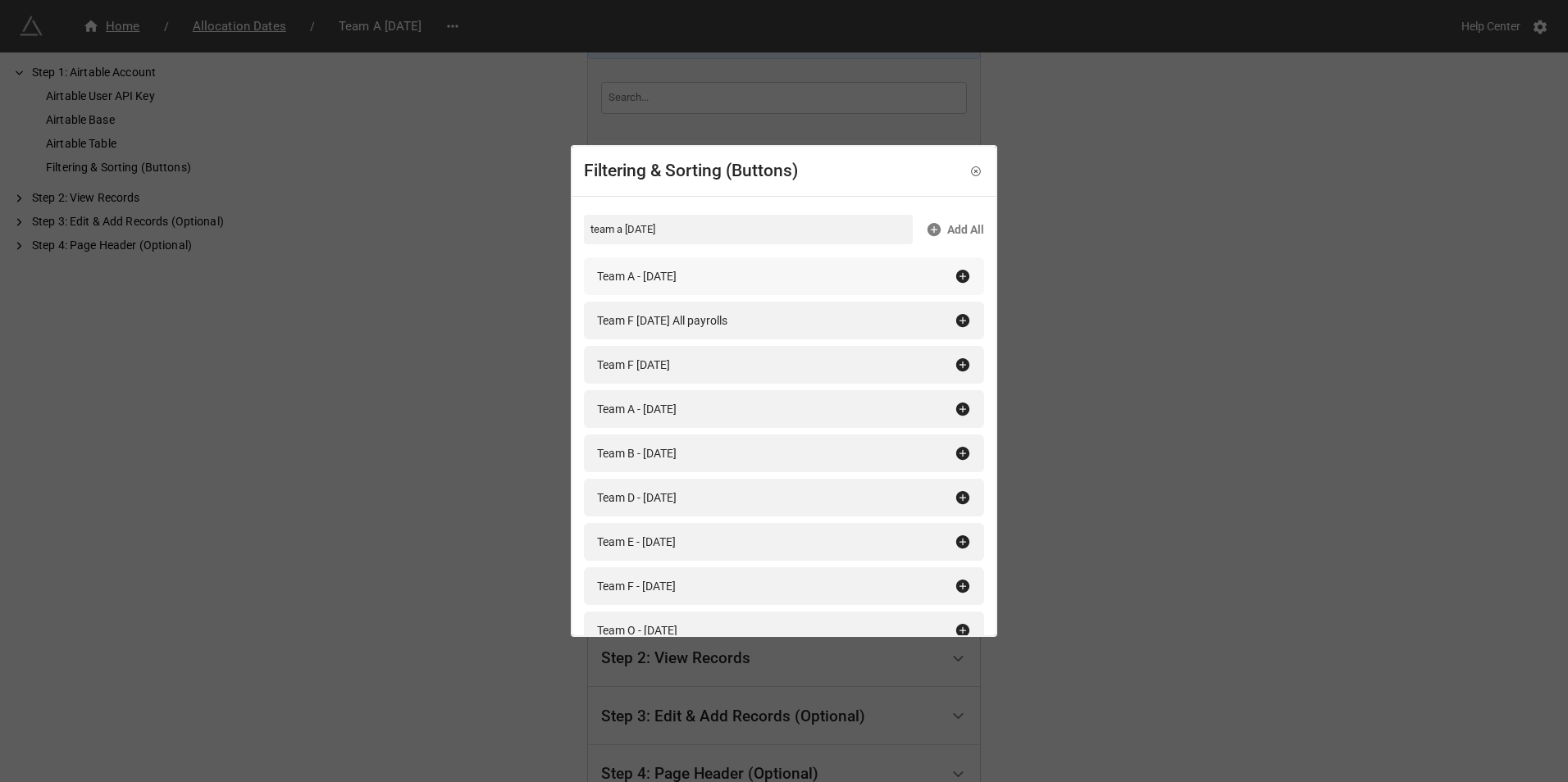
type input "team a september 2025"
click at [956, 273] on icon at bounding box center [963, 276] width 13 height 13
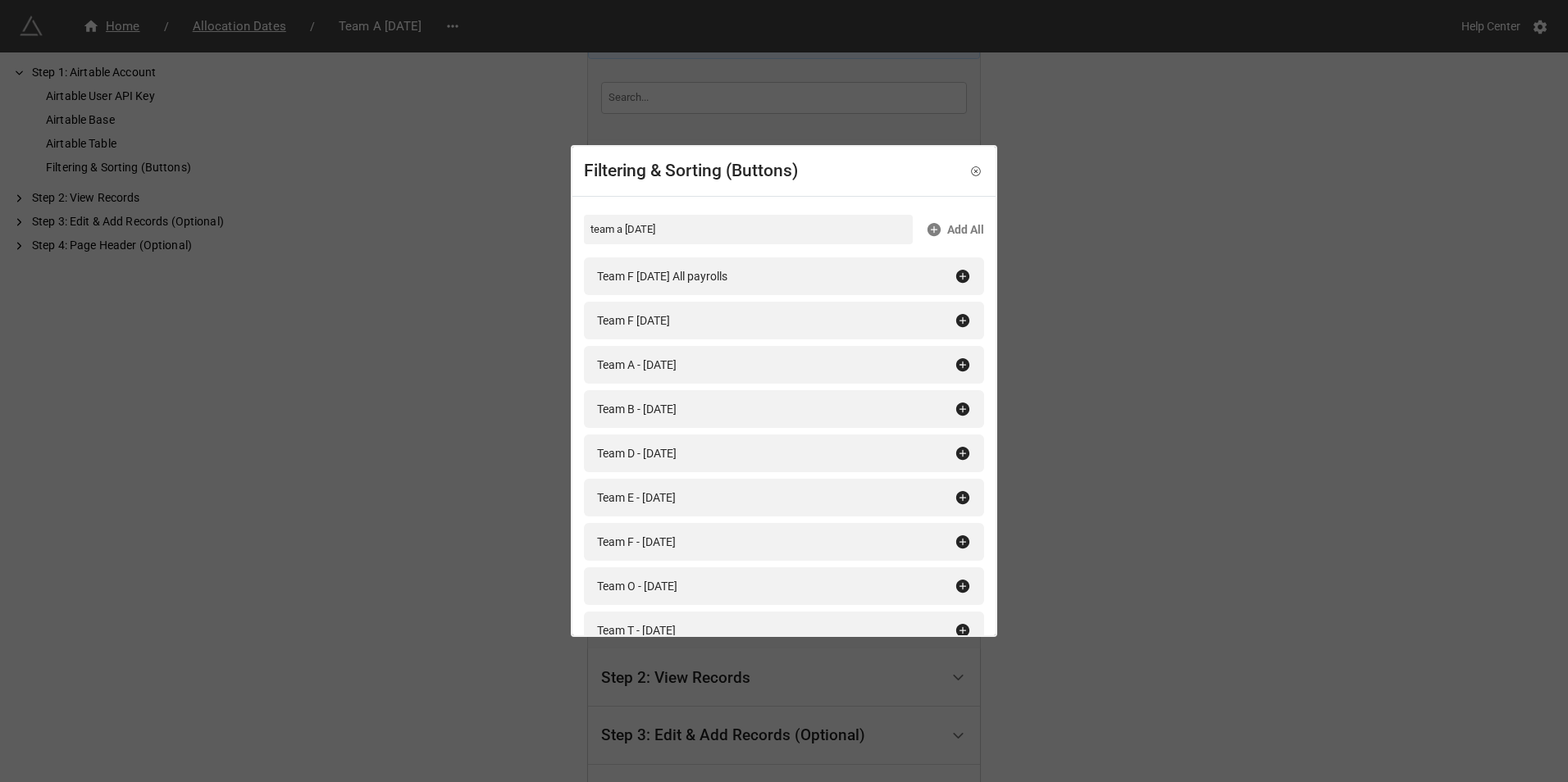
click at [1232, 314] on div "Filtering & Sorting (Buttons) team a september 2025 Add All Team F September 20…" at bounding box center [784, 391] width 1568 height 782
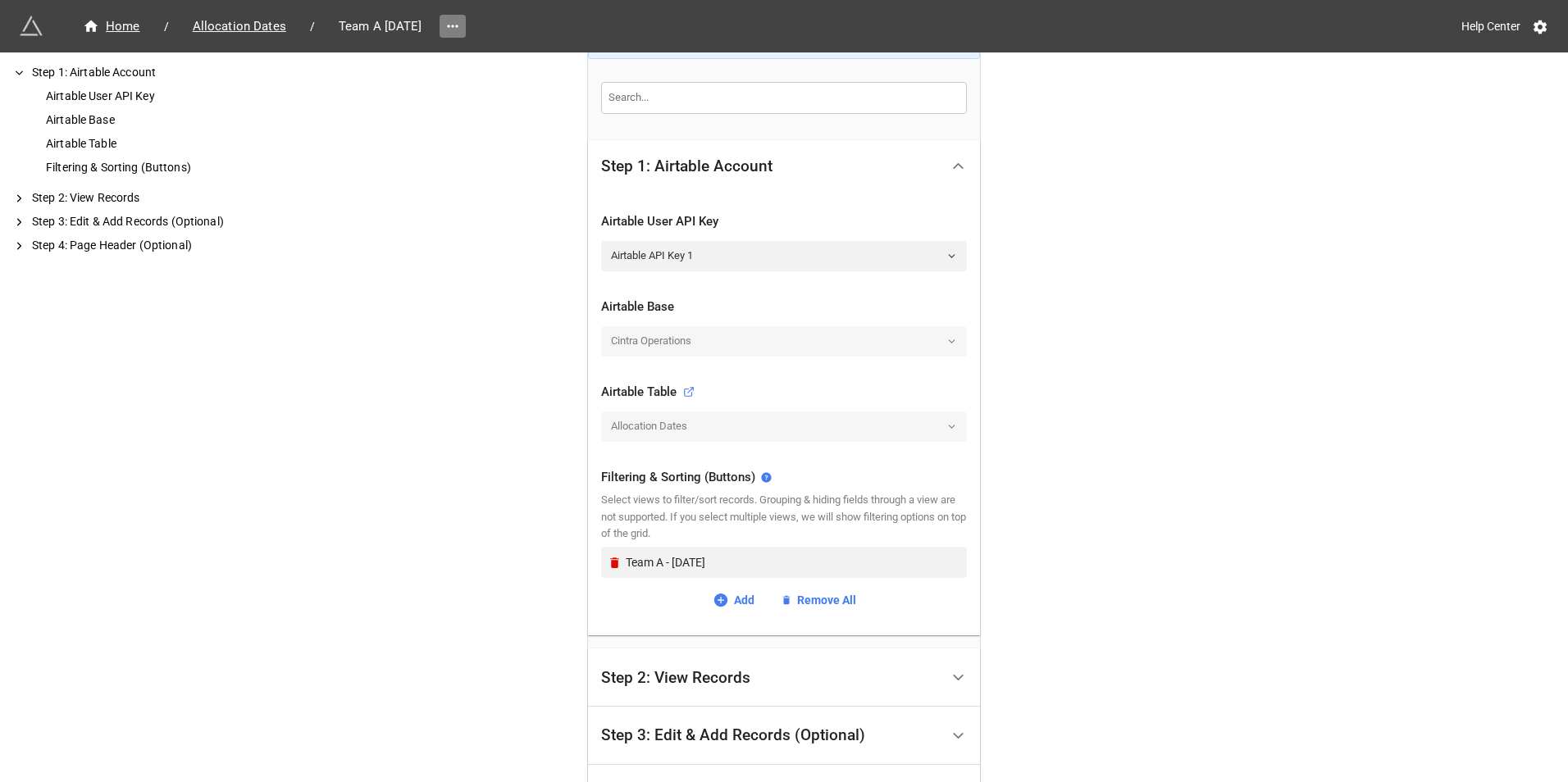
click at [461, 24] on icon at bounding box center [453, 26] width 16 height 16
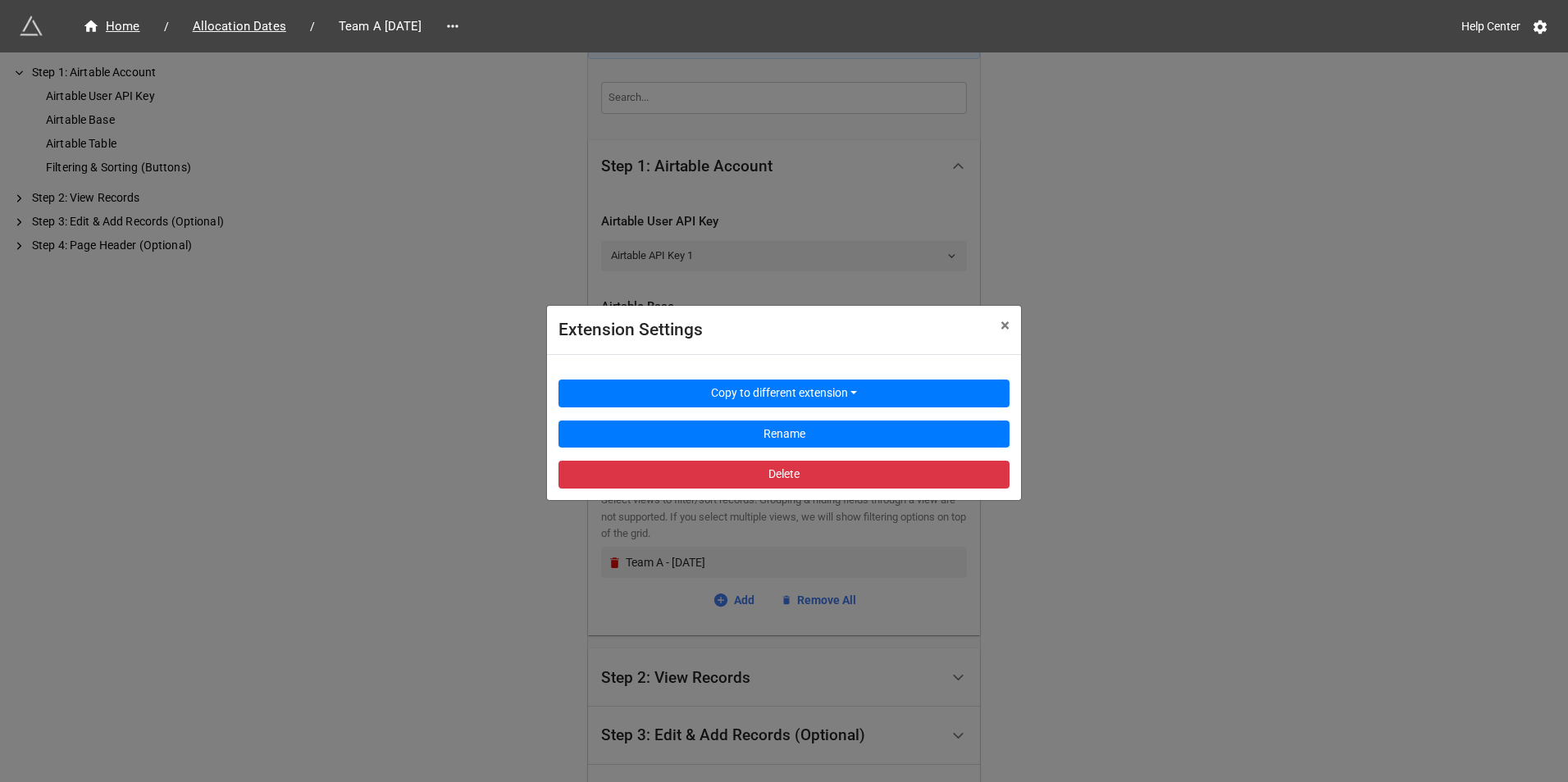
click at [421, 259] on div "Extension Settings × Close Copy to different extension Rename Delete" at bounding box center [784, 444] width 1568 height 782
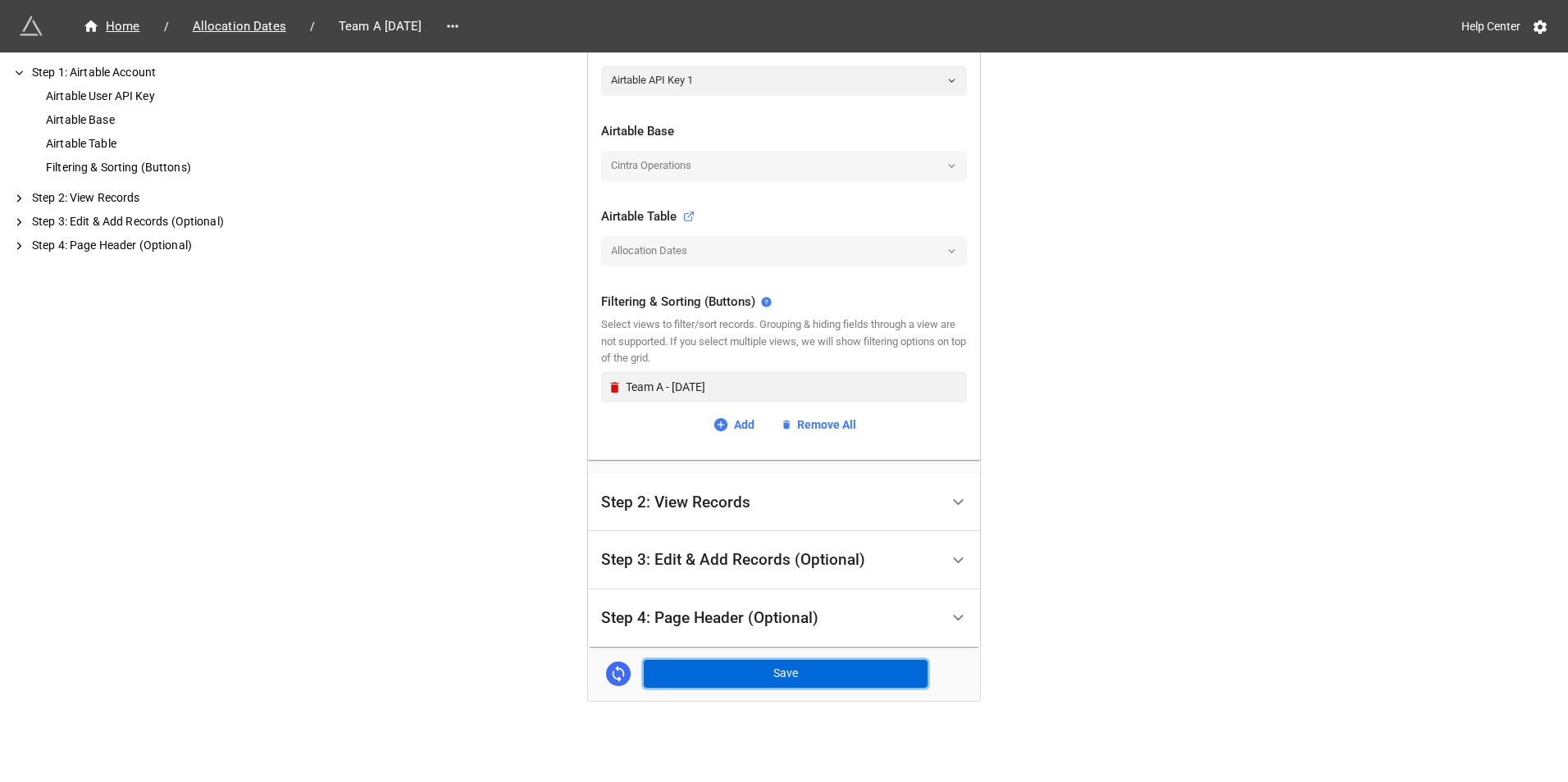
click at [771, 669] on button "Save" at bounding box center [785, 674] width 284 height 28
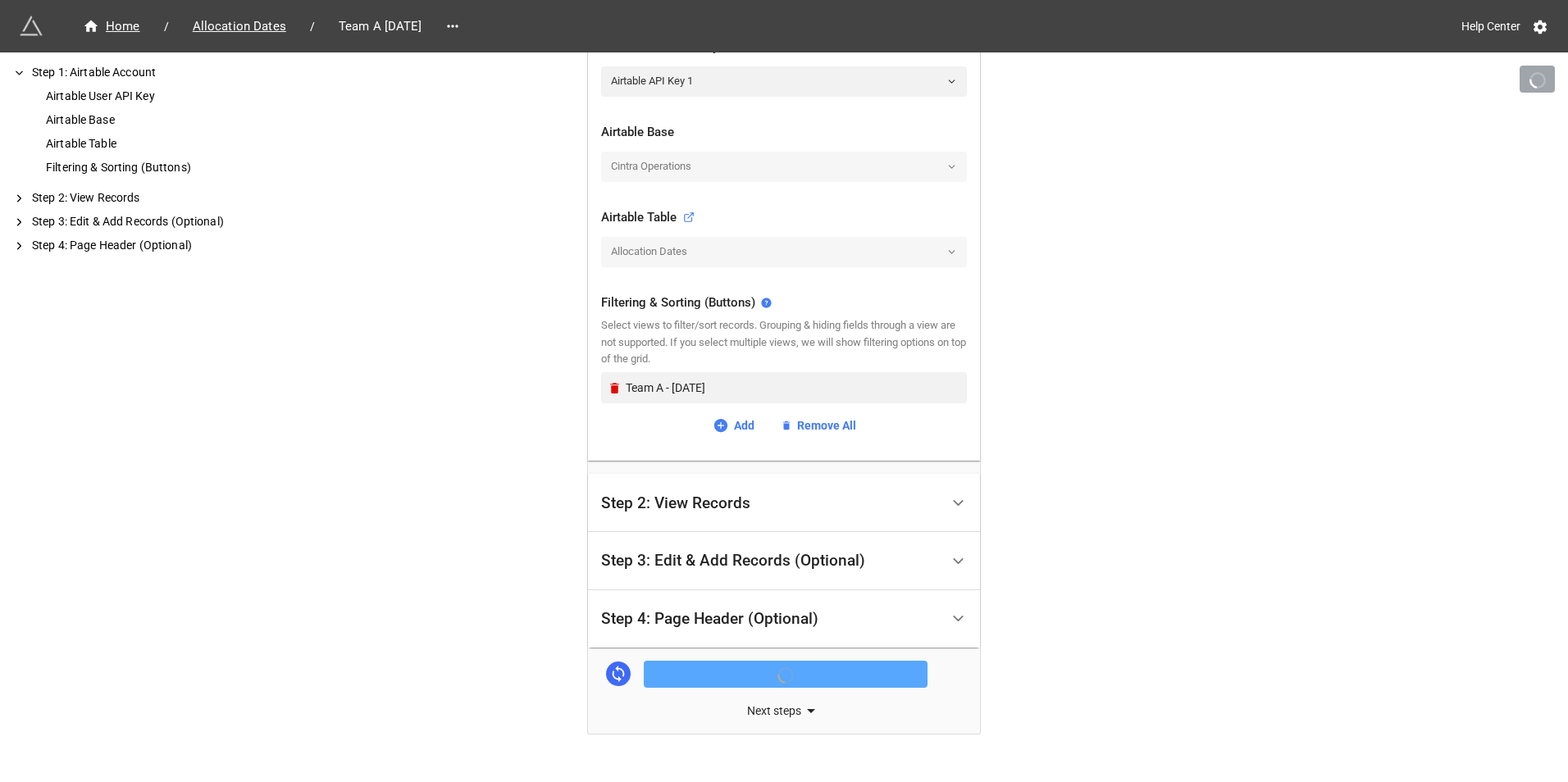
scroll to position [421, 0]
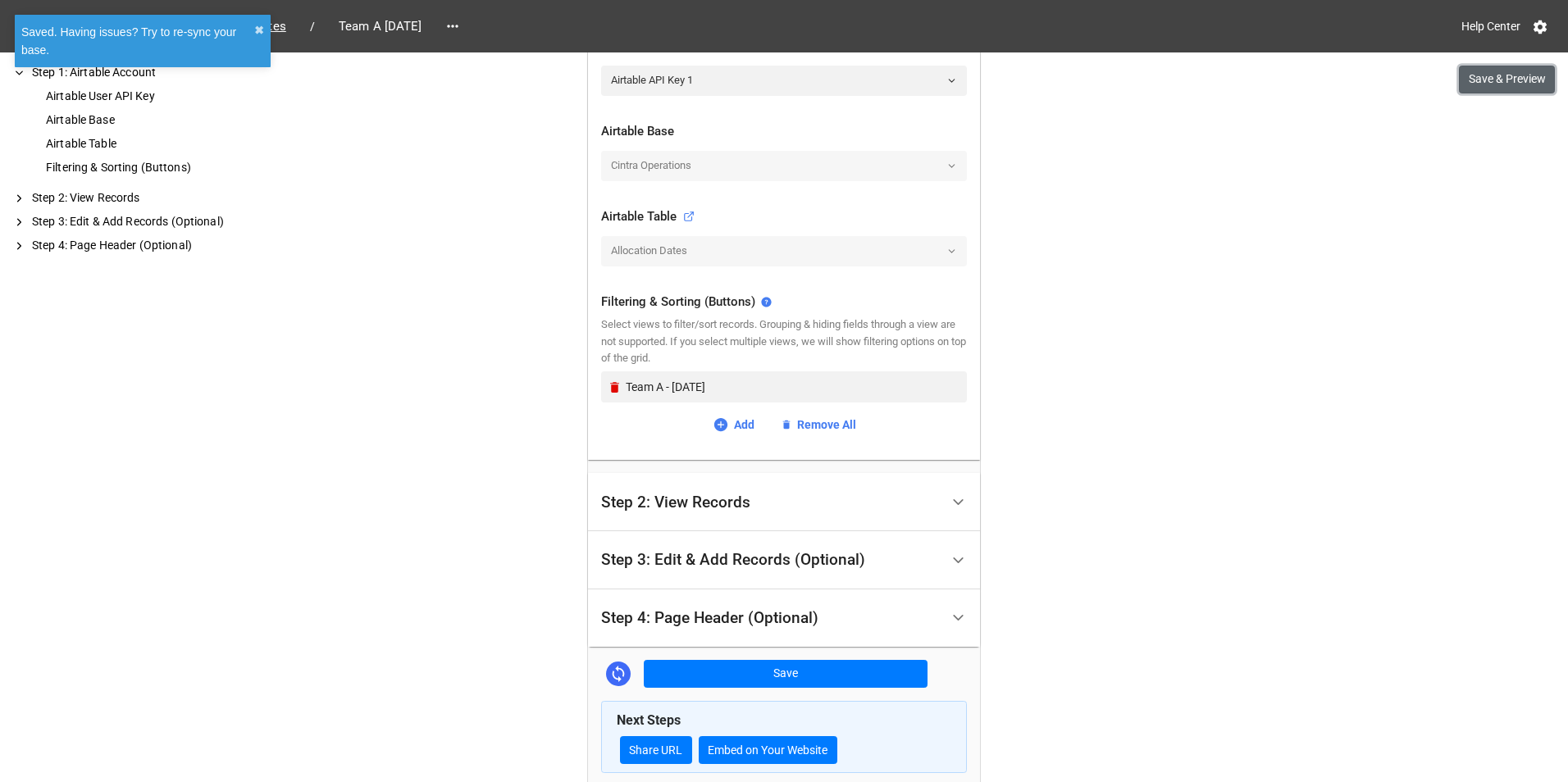
click at [1510, 77] on button "Save & Preview" at bounding box center [1506, 79] width 96 height 28
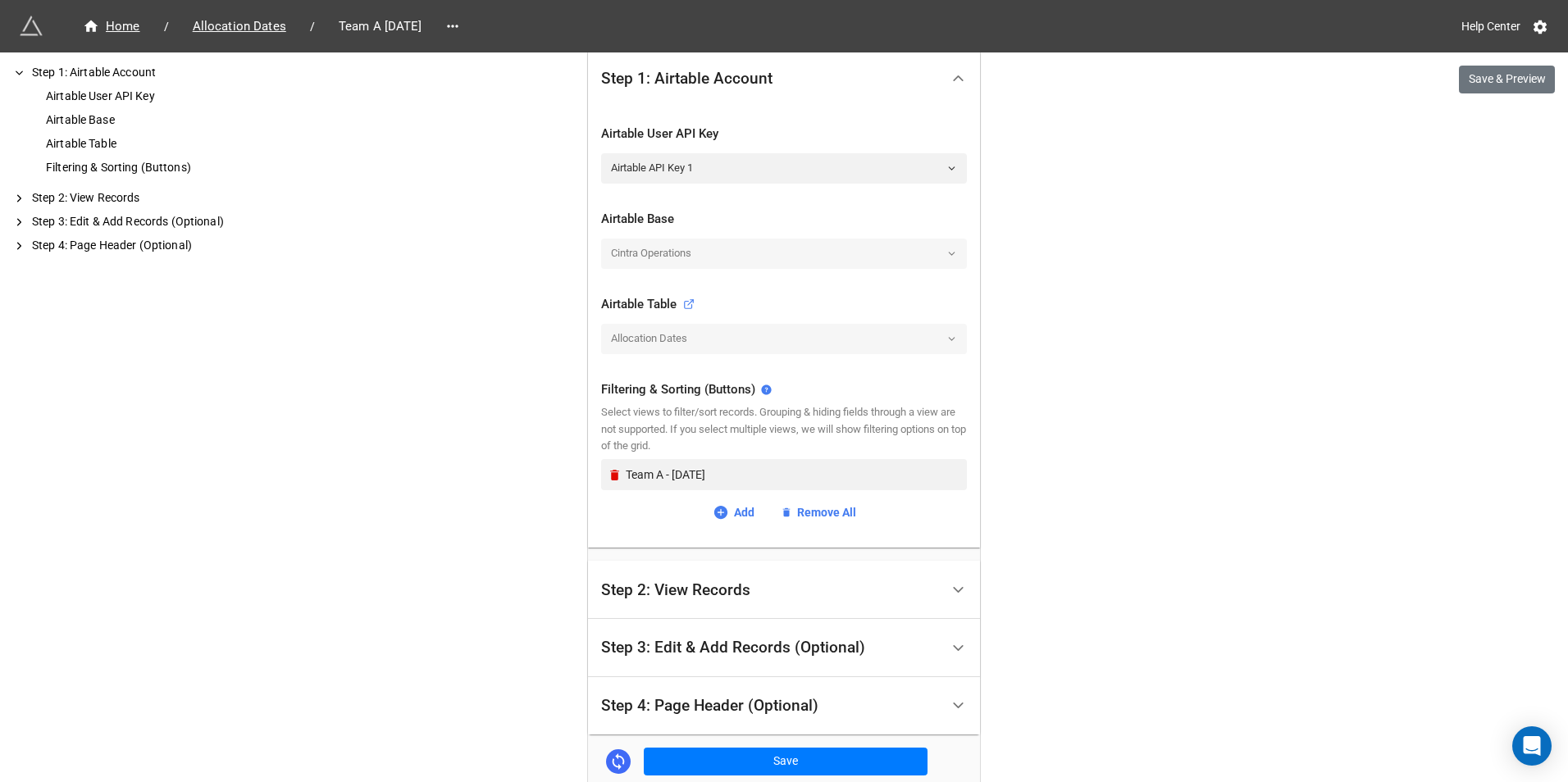
scroll to position [507, 0]
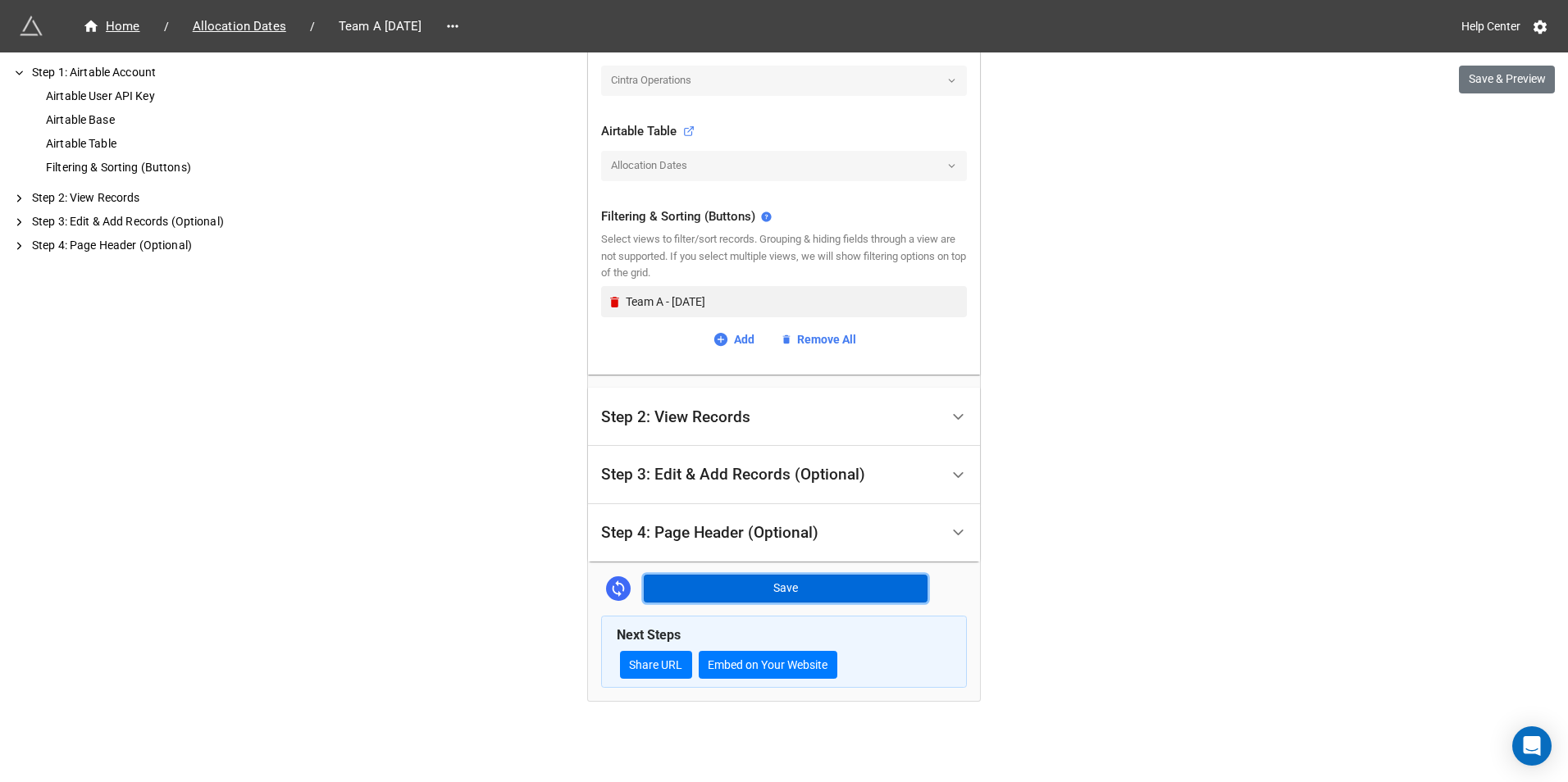
click at [780, 600] on button "Save" at bounding box center [785, 589] width 284 height 28
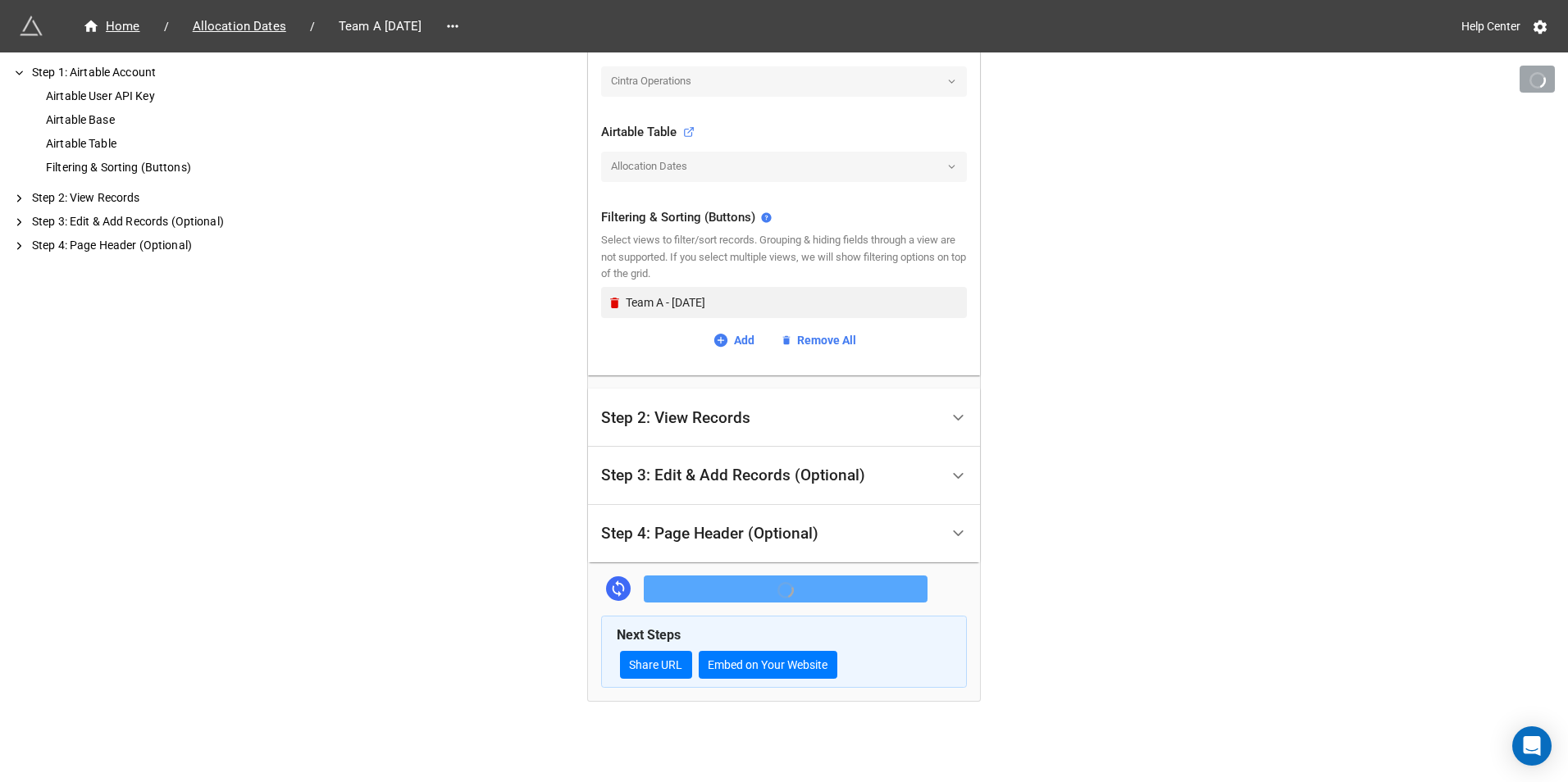
click at [439, 26] on link "Team A September 2025" at bounding box center [381, 26] width 119 height 20
click at [458, 26] on icon at bounding box center [452, 26] width 11 height 3
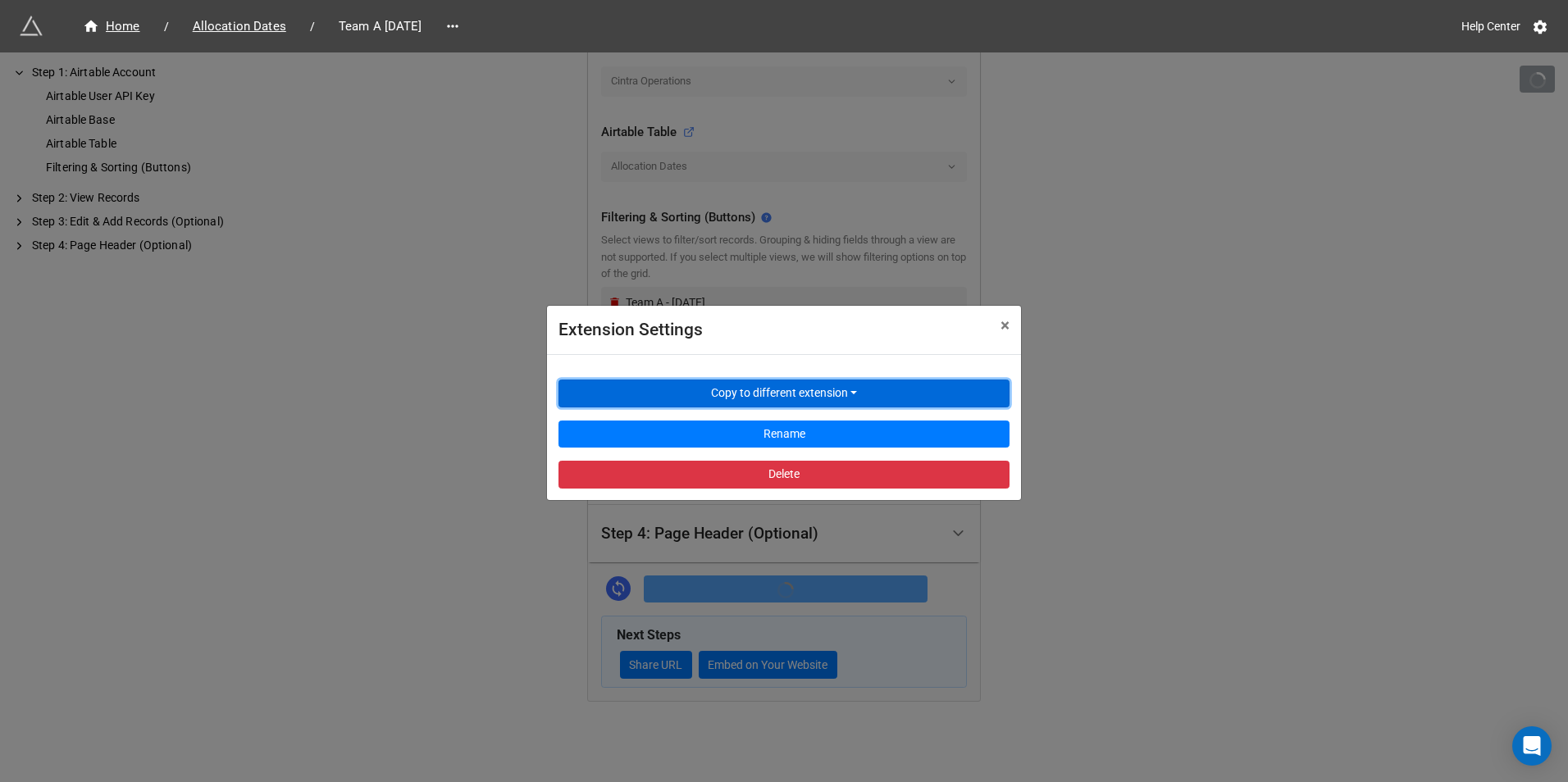
click at [746, 397] on button "Copy to different extension" at bounding box center [784, 394] width 451 height 28
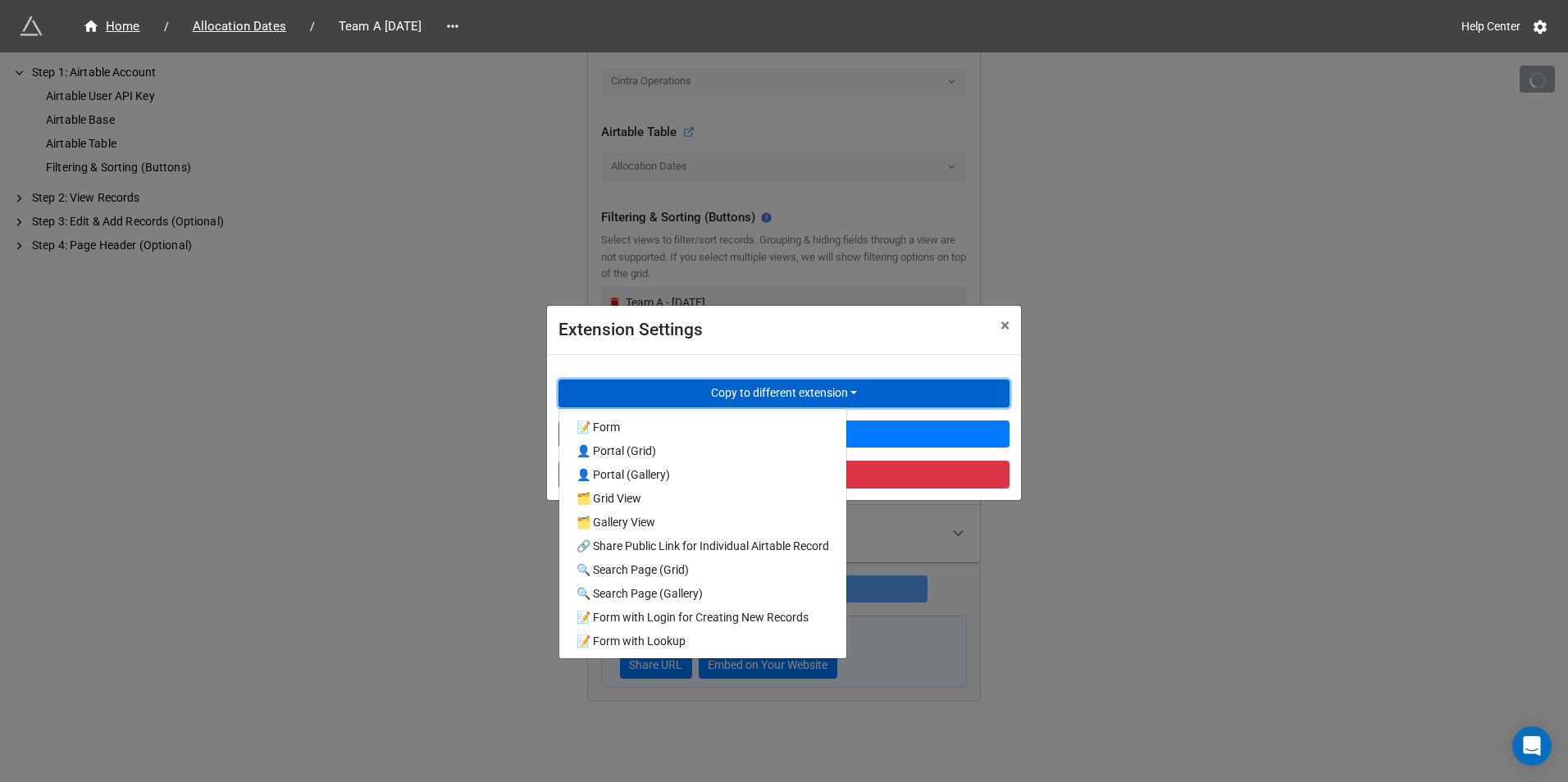
scroll to position [507, 0]
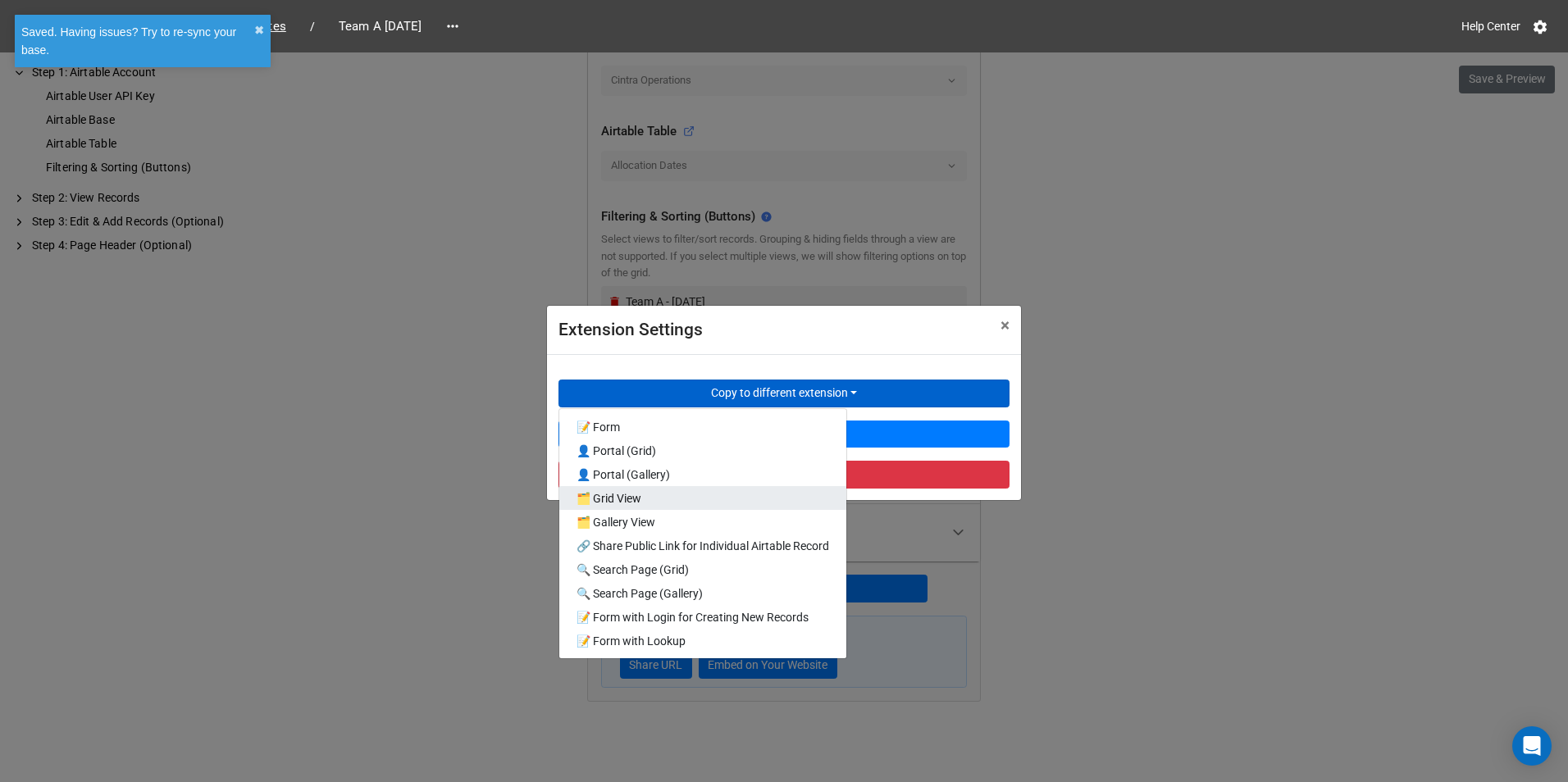
click at [705, 488] on link "🗂️ Grid View" at bounding box center [703, 498] width 287 height 24
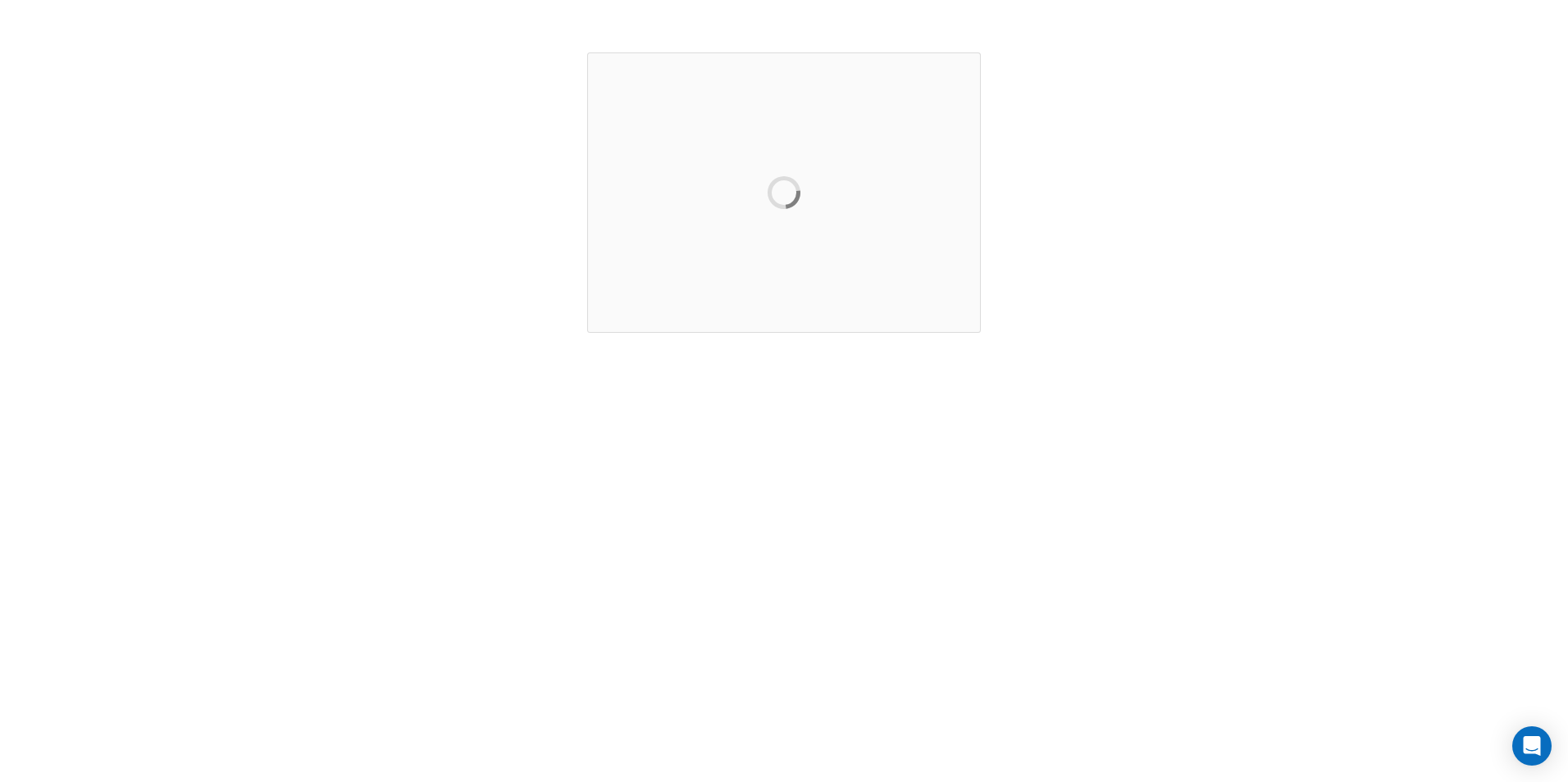
scroll to position [0, 0]
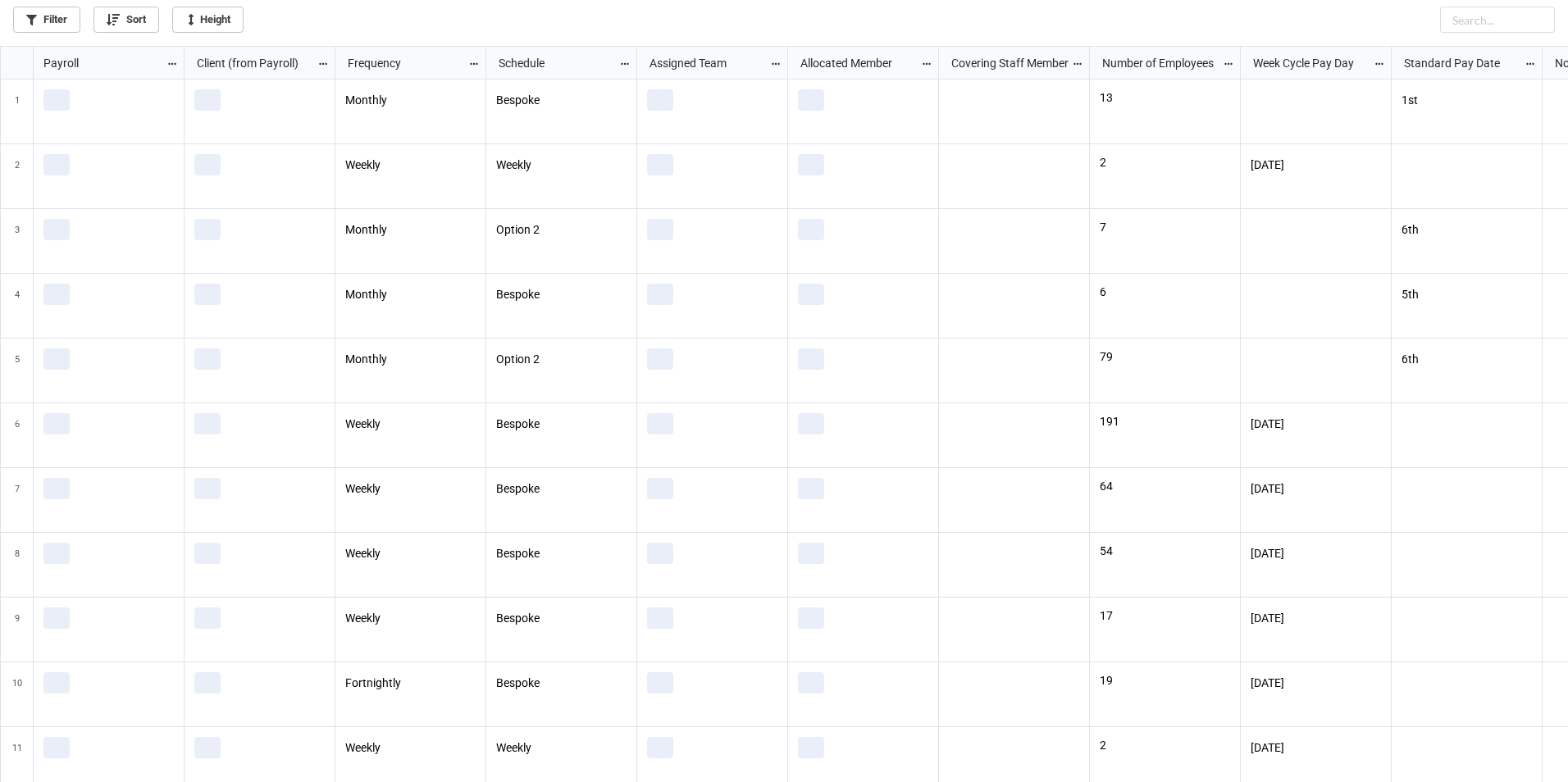
scroll to position [726, 1558]
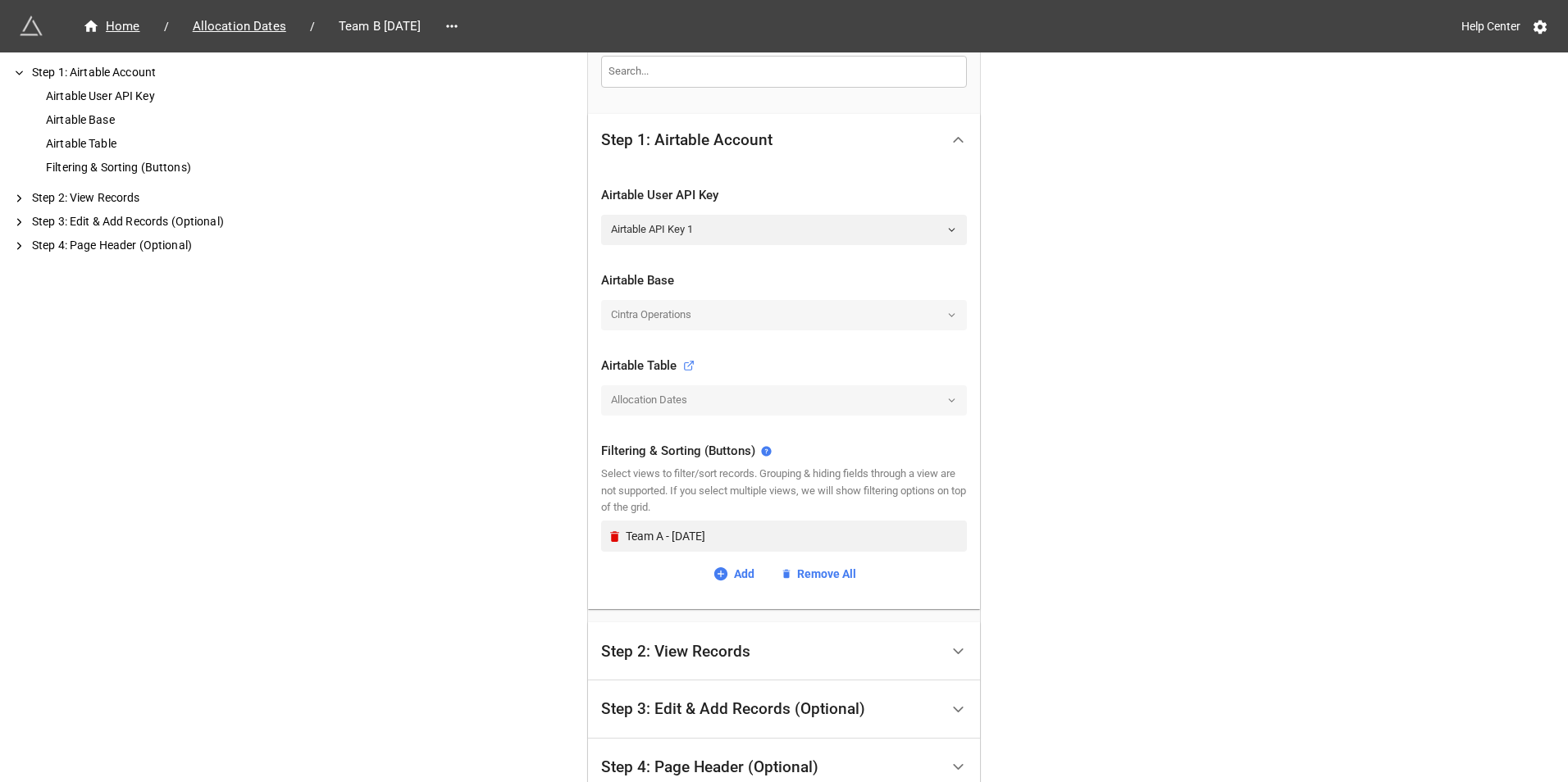
scroll to position [406, 0]
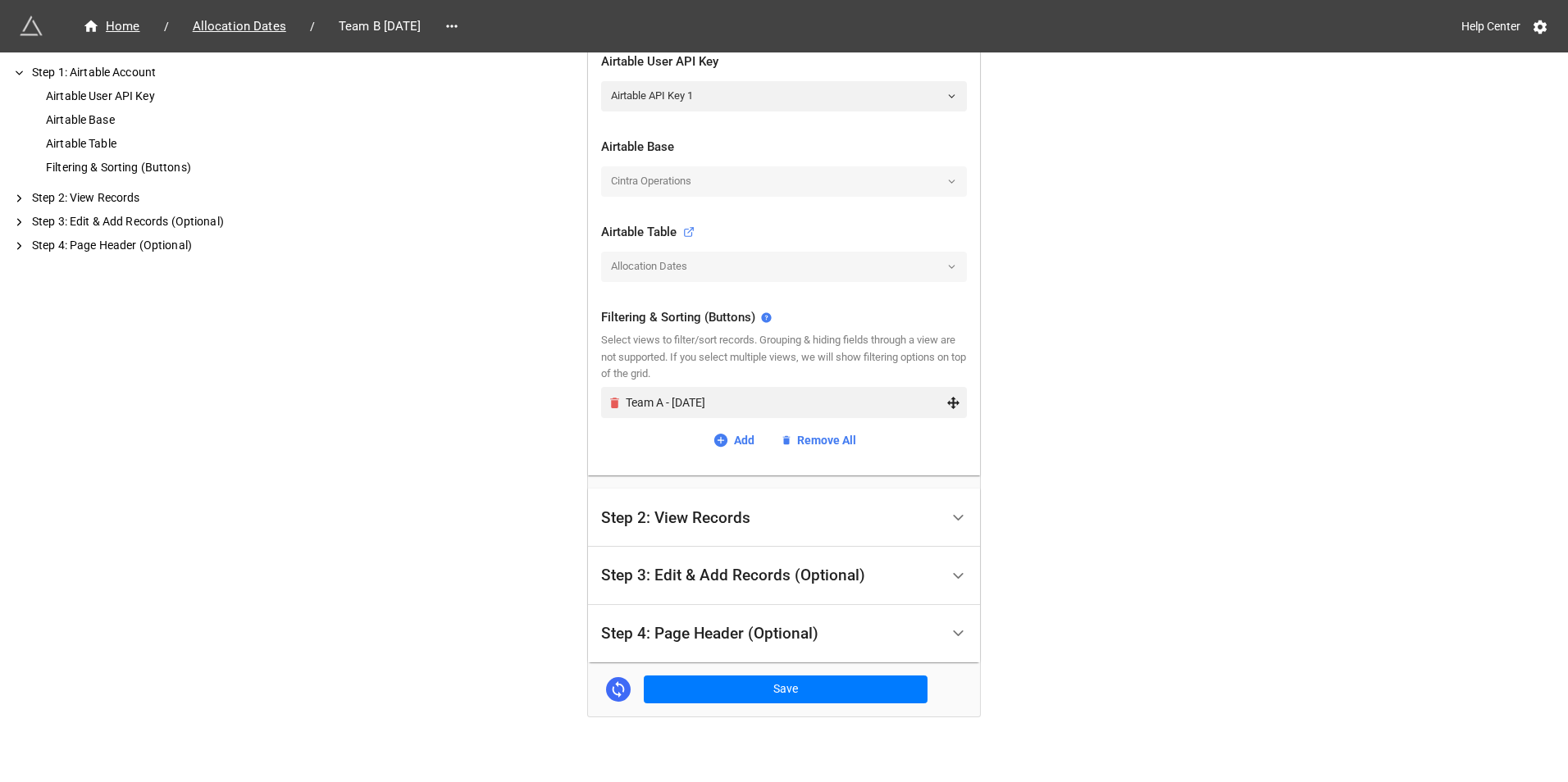
click at [608, 408] on icon "Remove" at bounding box center [614, 403] width 14 height 14
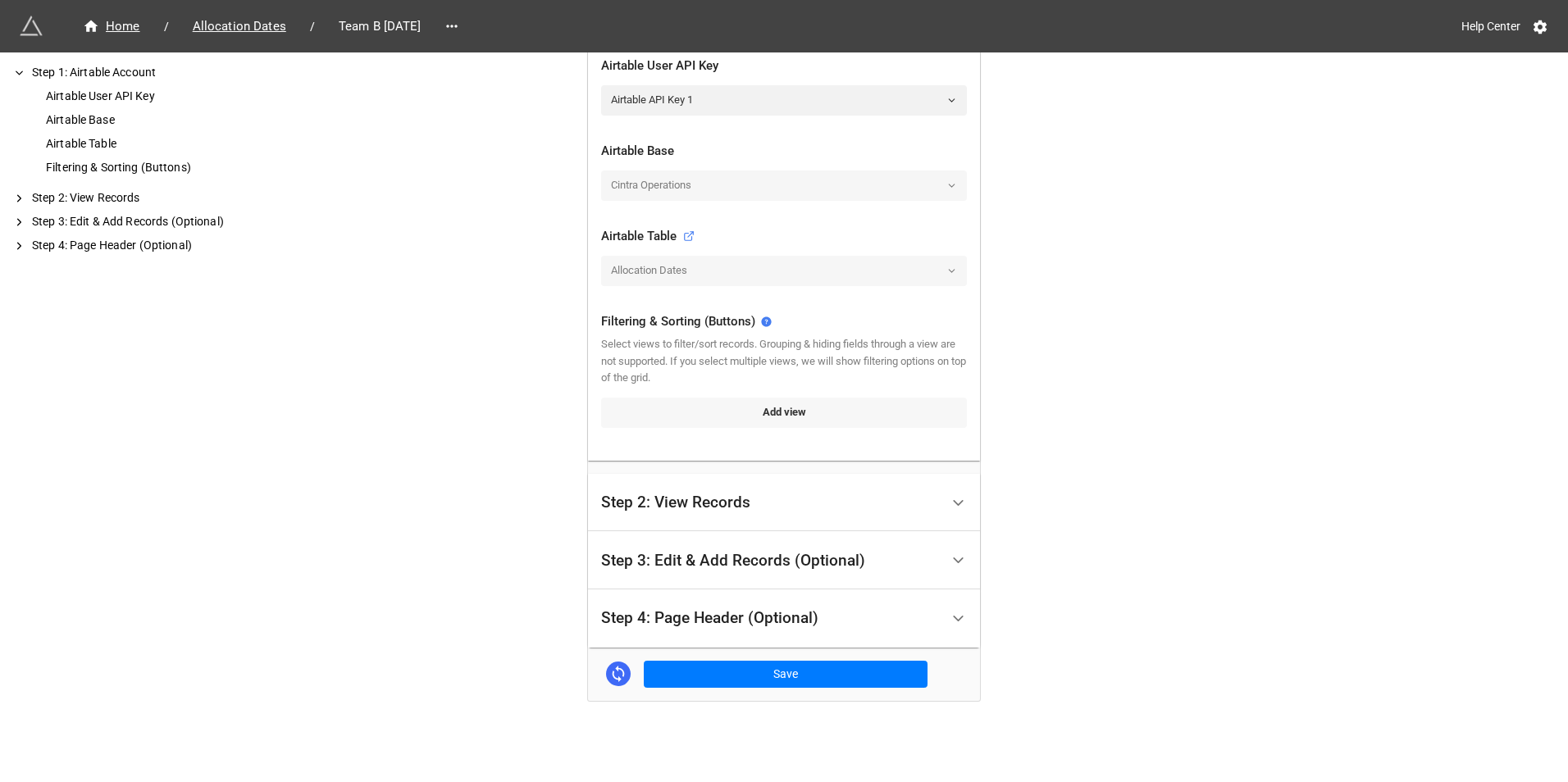
scroll to position [402, 0]
click at [707, 399] on link "Add view" at bounding box center [783, 412] width 366 height 29
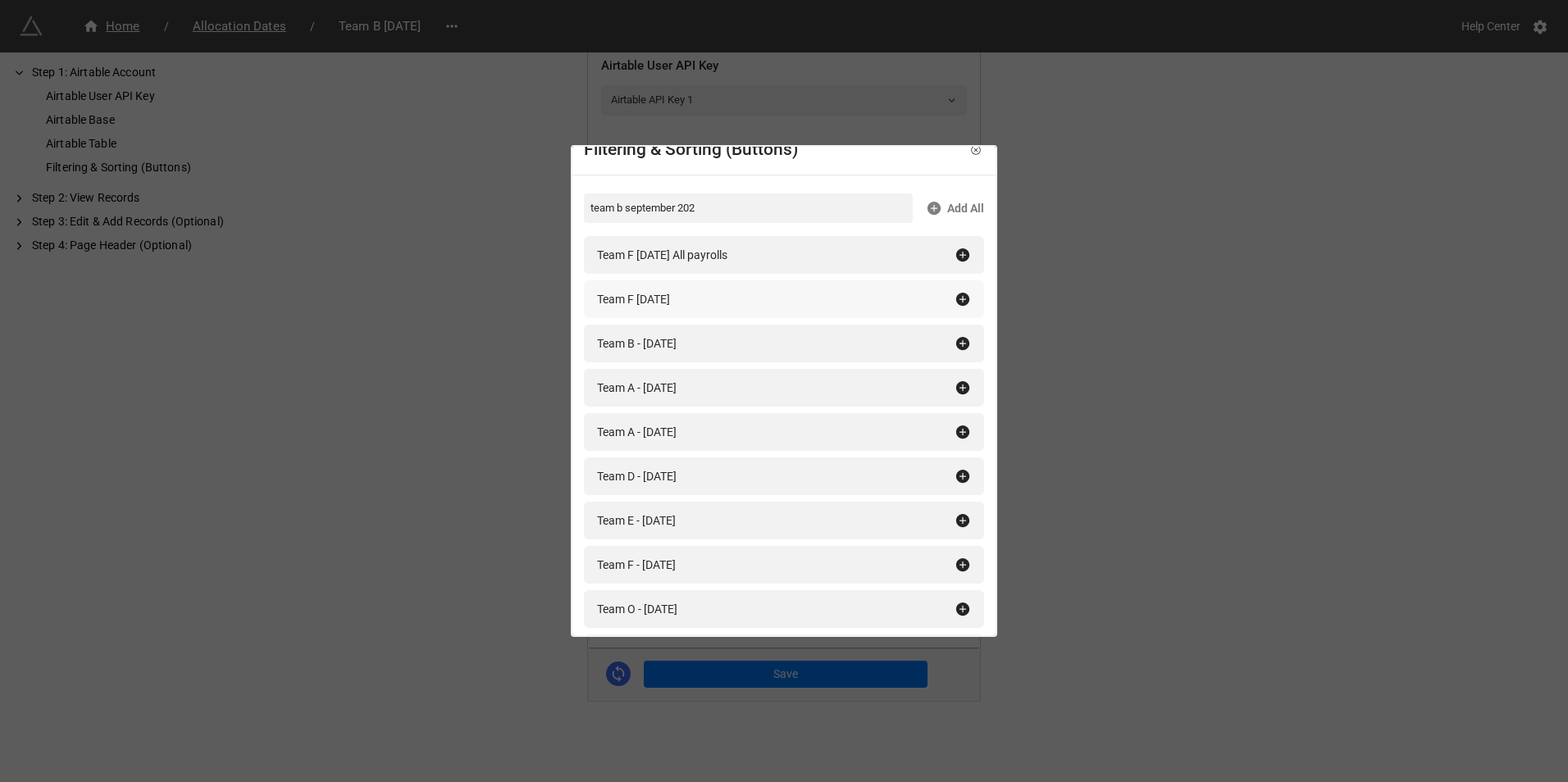
scroll to position [0, 0]
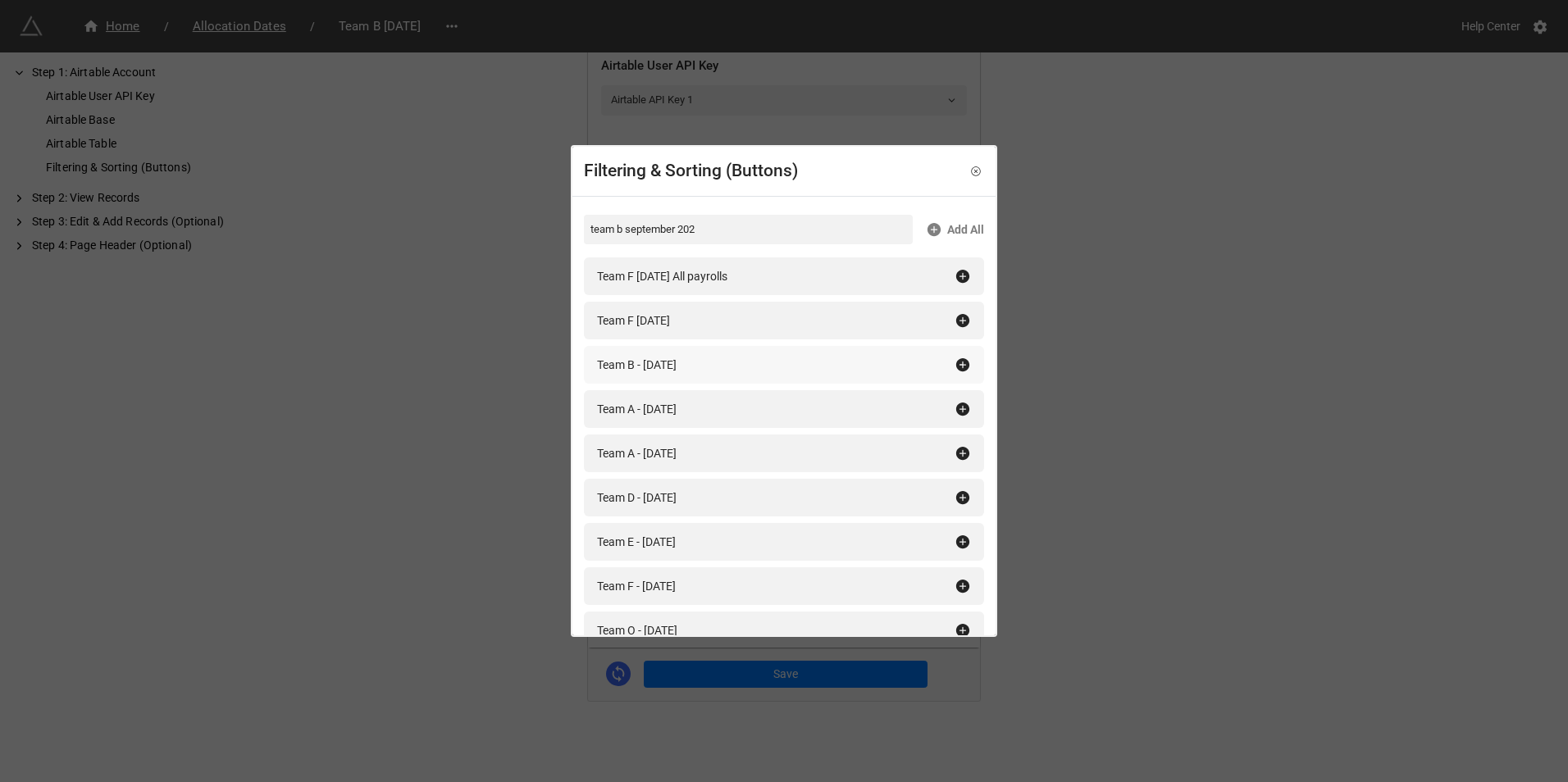
type input "team b september 202"
click at [960, 367] on icon at bounding box center [963, 365] width 13 height 13
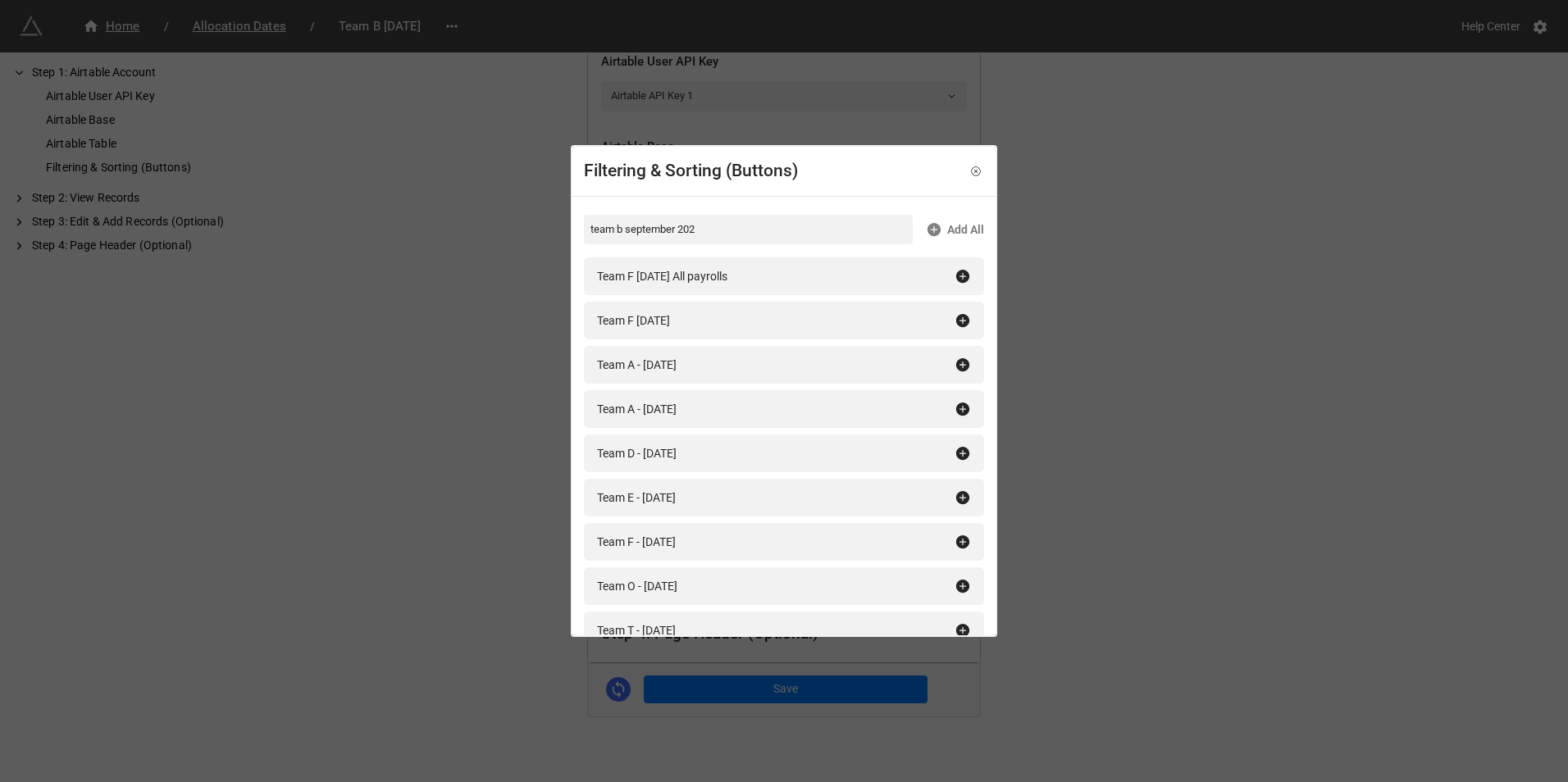
click at [1057, 356] on div "Filtering & Sorting (Buttons) team b september 202 Add All Team F September 202…" at bounding box center [784, 391] width 1568 height 782
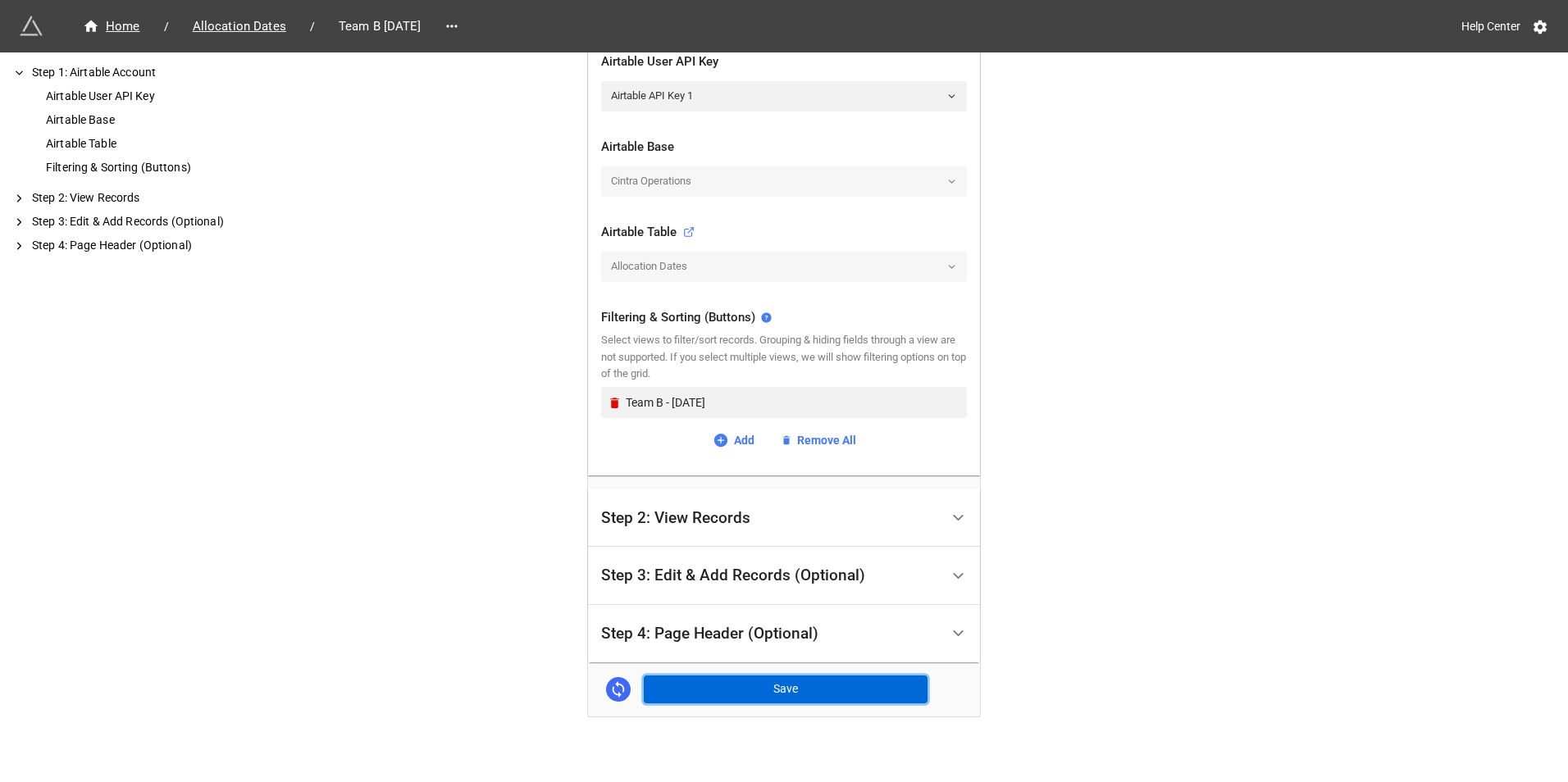
click at [775, 682] on button "Save" at bounding box center [785, 689] width 284 height 28
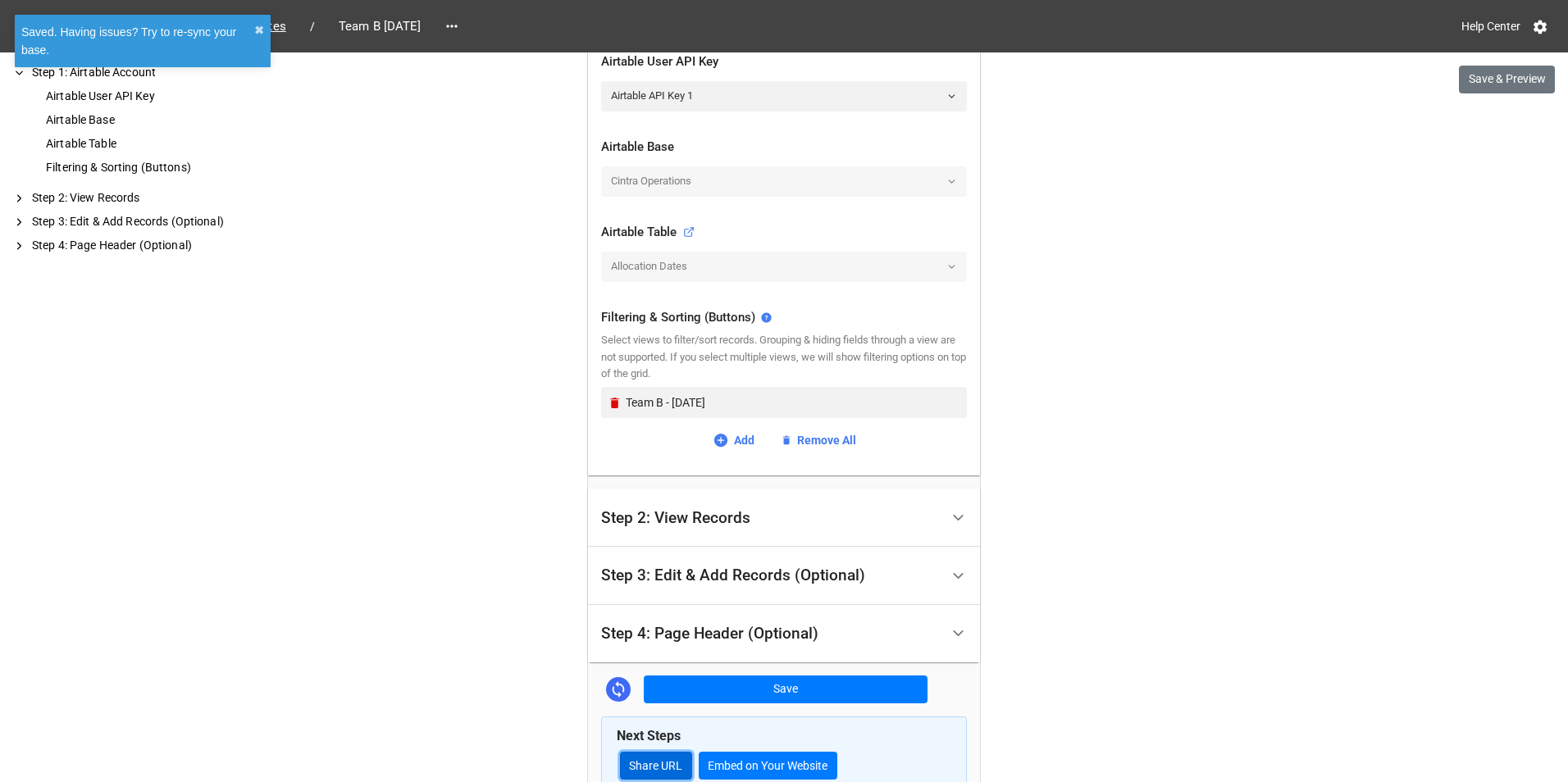
click at [678, 753] on link "Share URL" at bounding box center [655, 766] width 72 height 28
click at [460, 26] on icon at bounding box center [452, 26] width 16 height 16
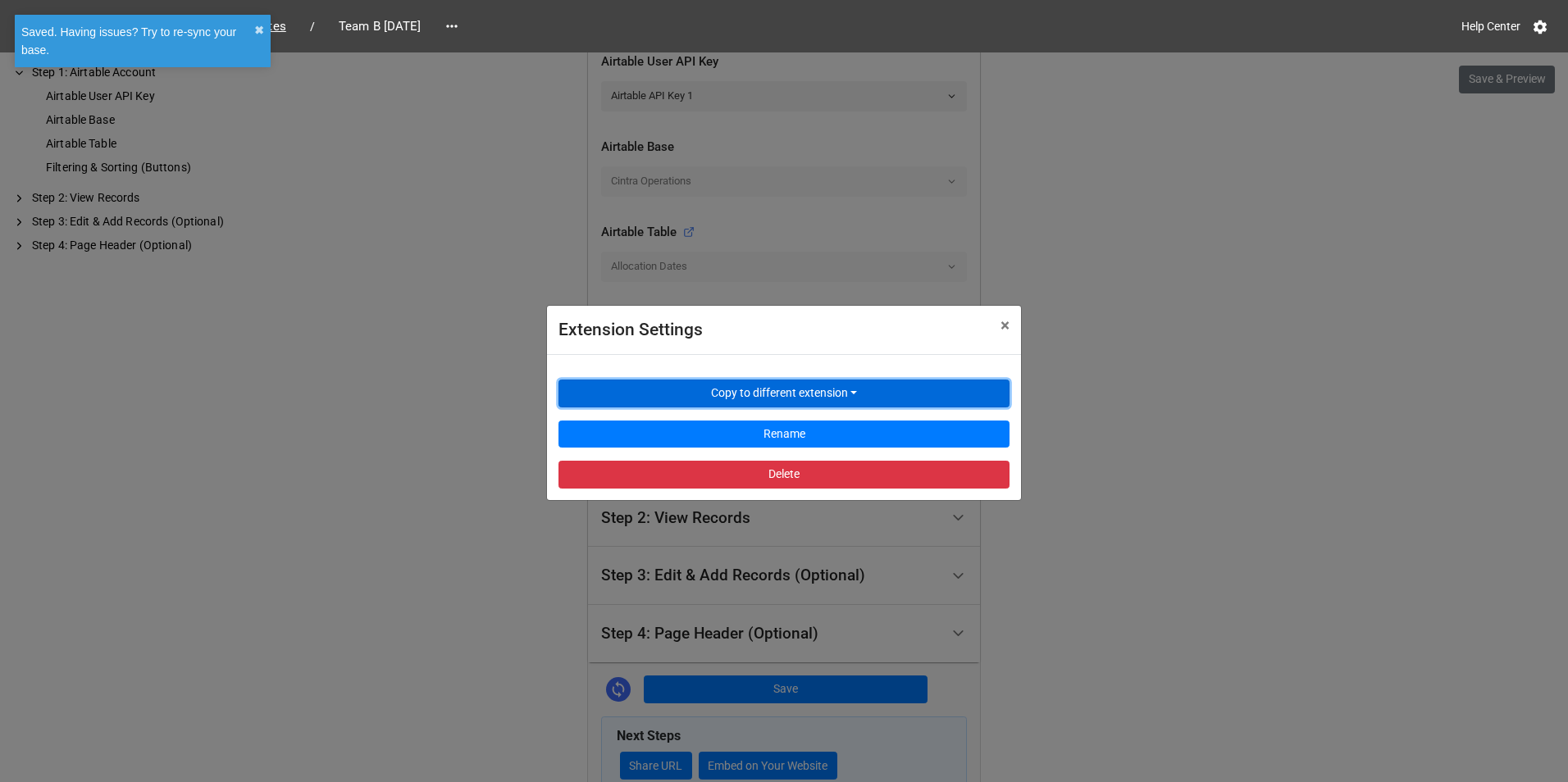
click at [694, 394] on button "Copy to different extension" at bounding box center [784, 394] width 451 height 28
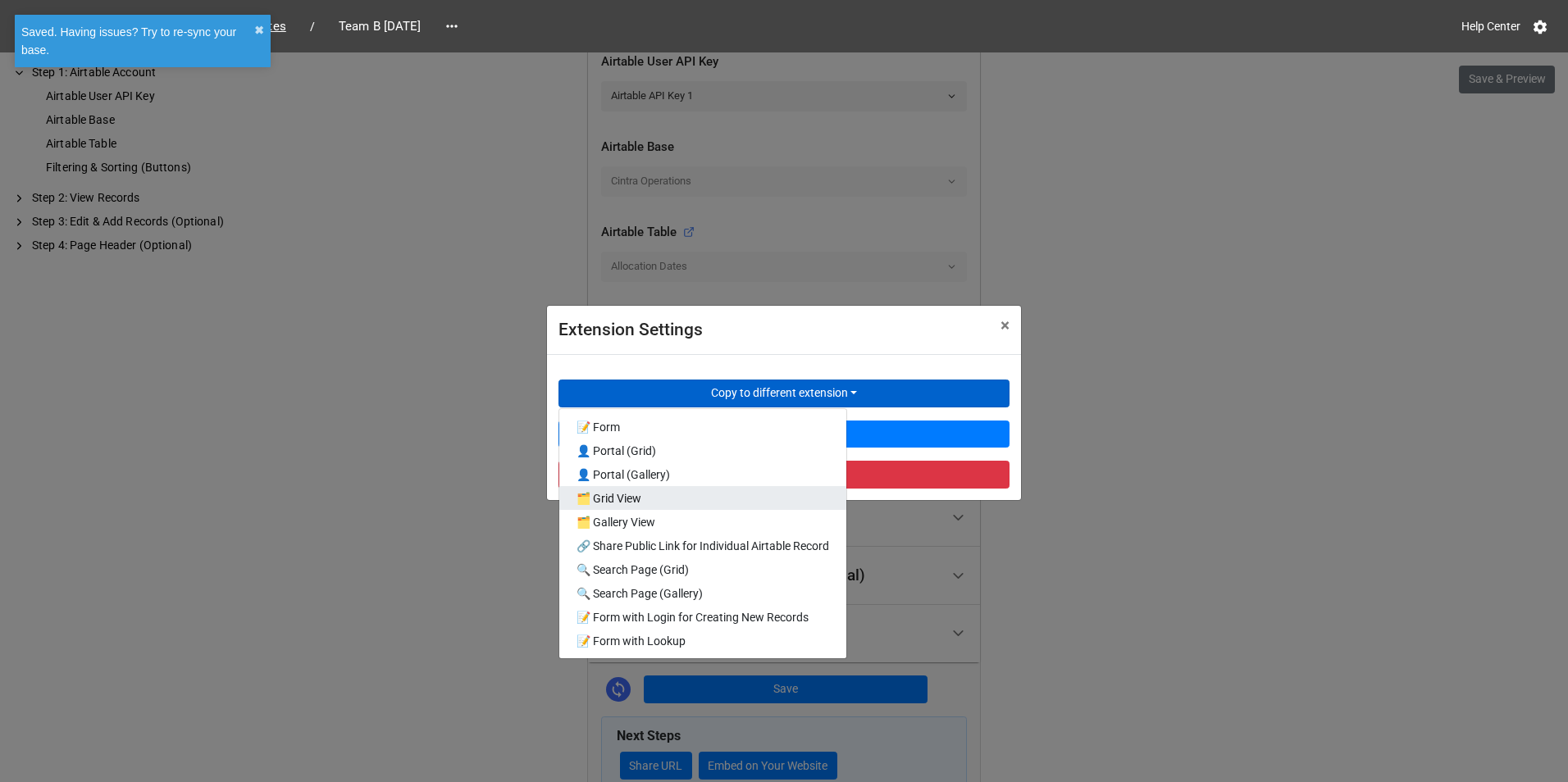
click at [664, 492] on link "🗂️ Grid View" at bounding box center [703, 498] width 287 height 24
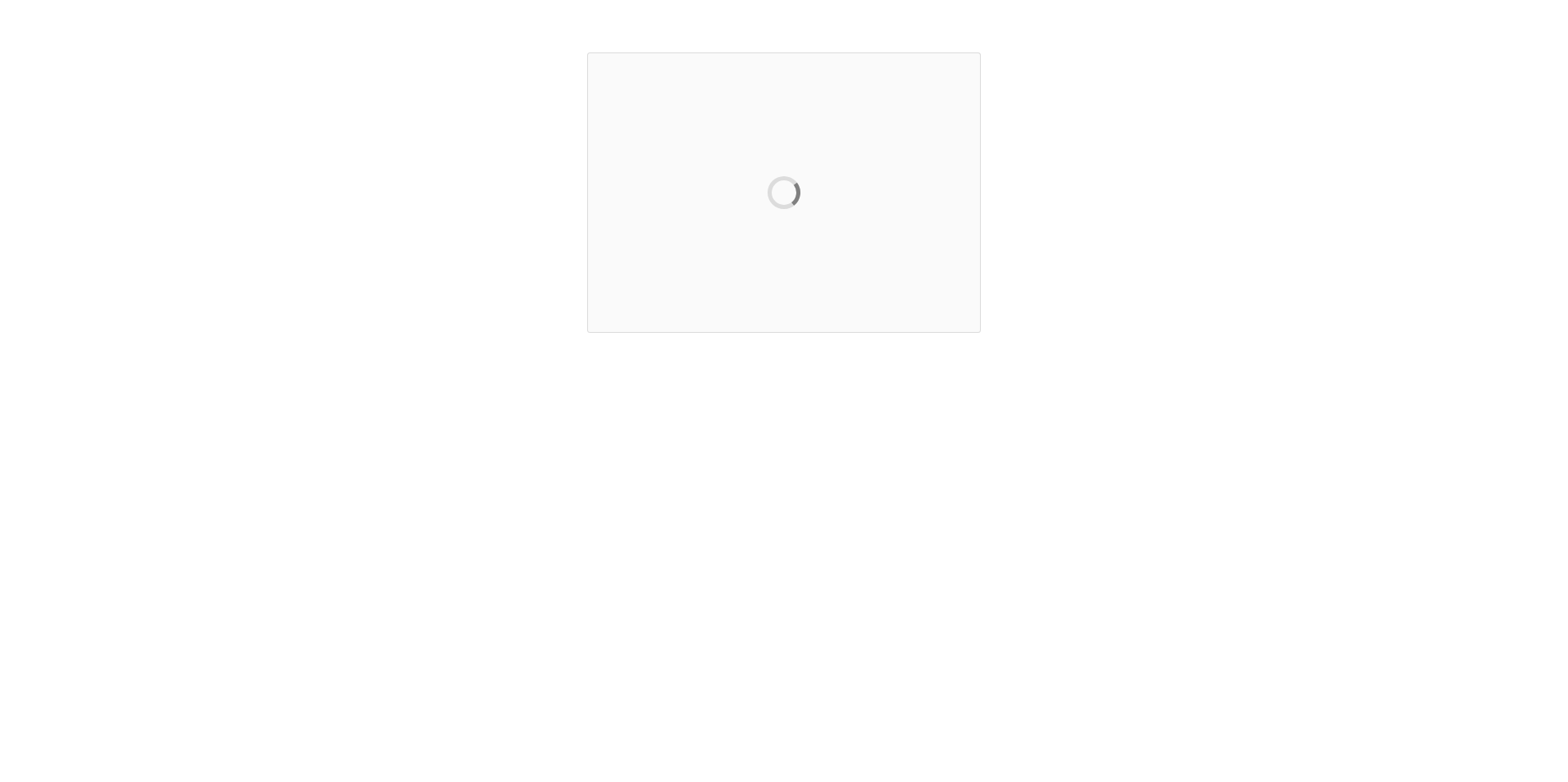
scroll to position [0, 0]
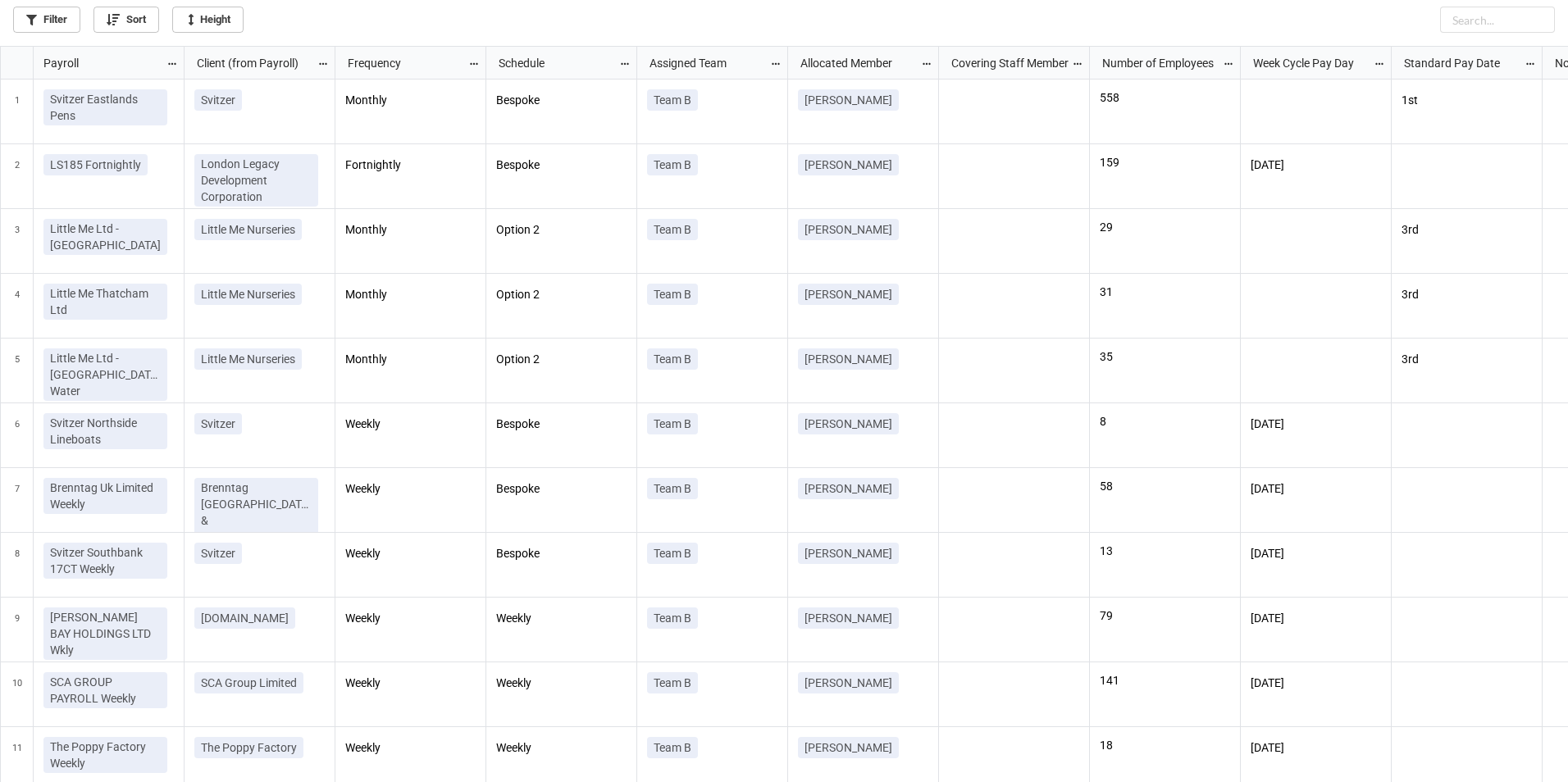
scroll to position [9, 9]
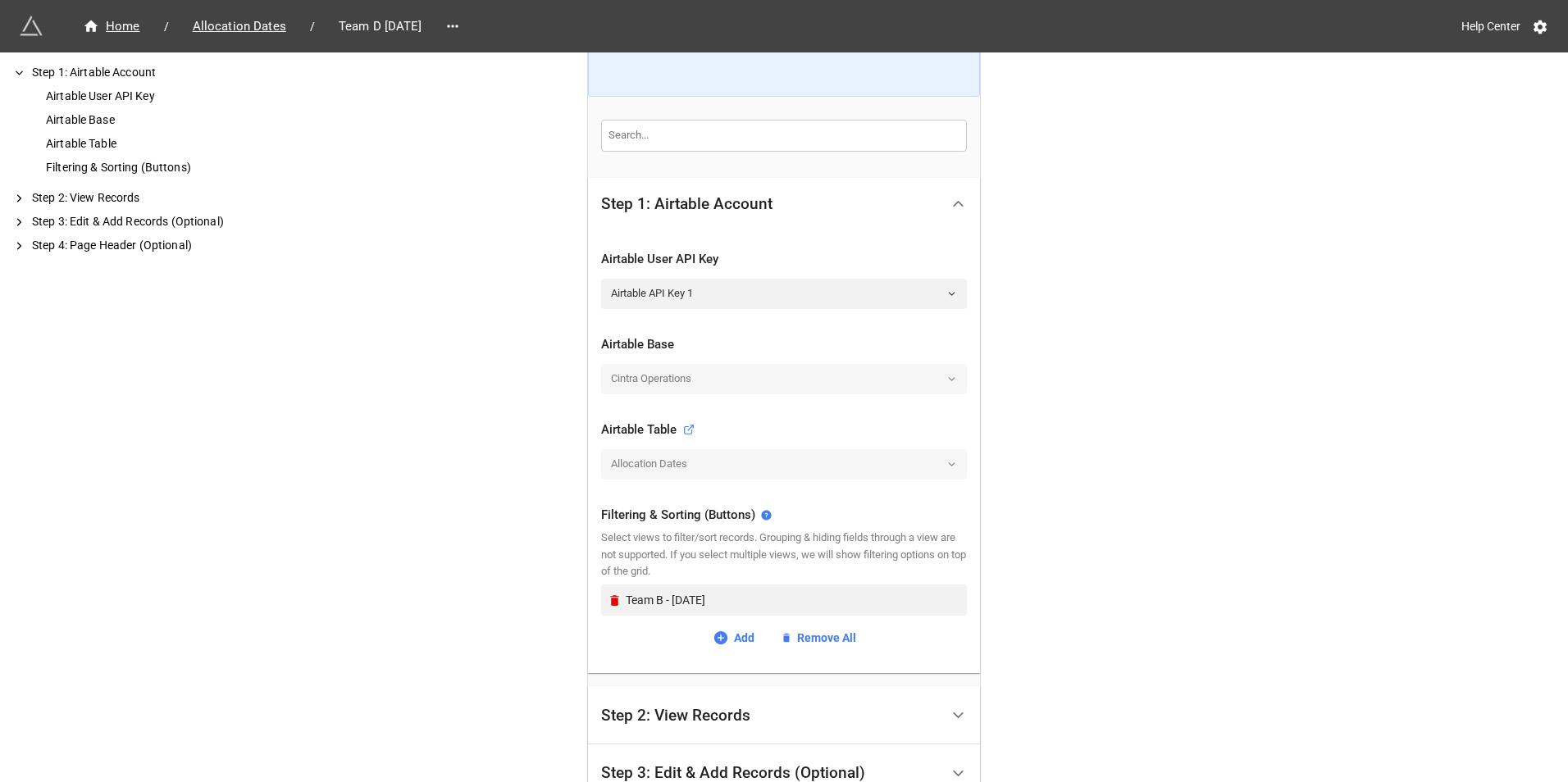
scroll to position [421, 0]
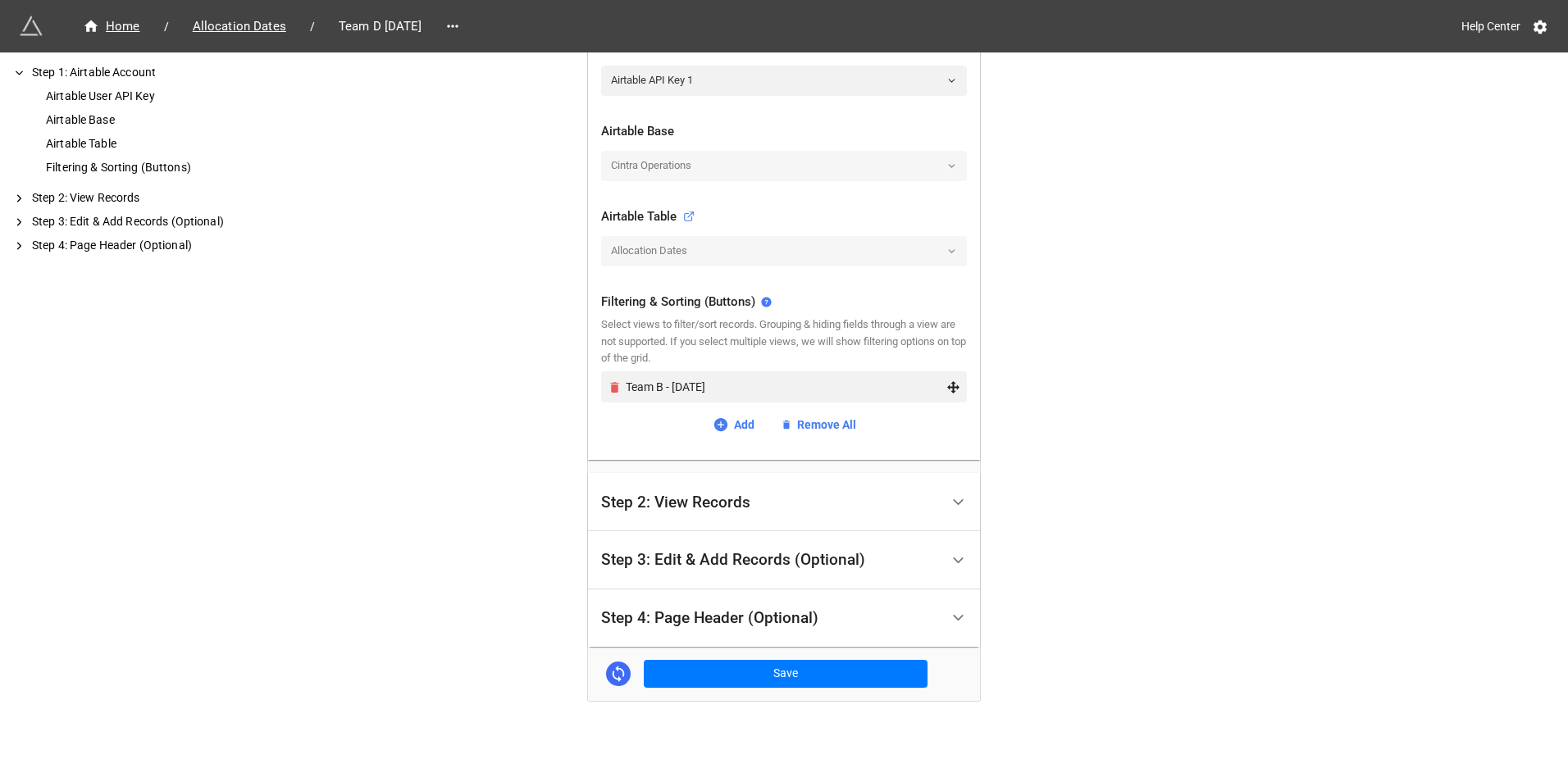
click at [621, 385] on link "Remove" at bounding box center [617, 386] width 19 height 14
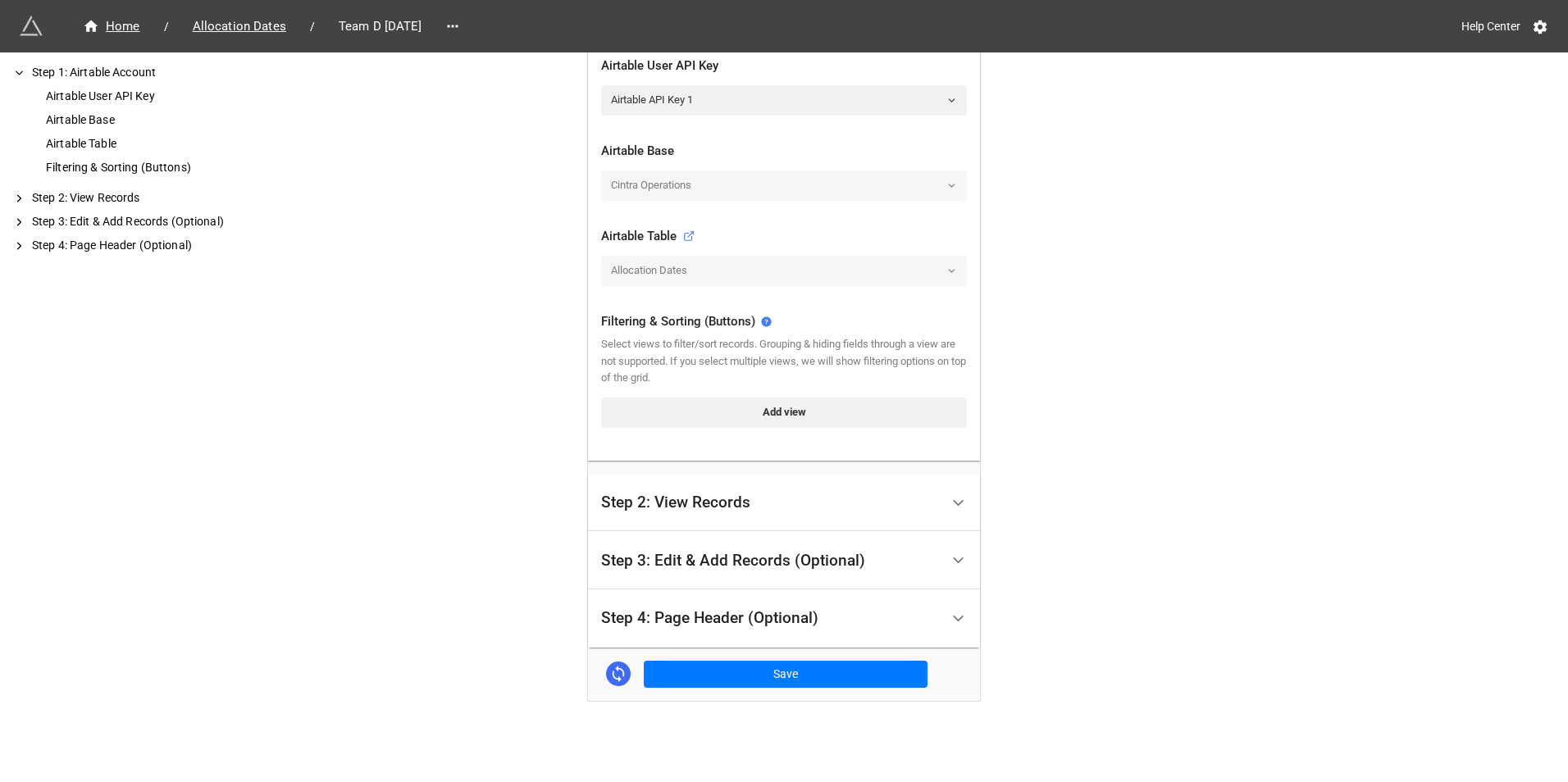
scroll to position [402, 0]
click at [699, 394] on div "Add view" at bounding box center [783, 412] width 366 height 43
click at [710, 414] on link "Add view" at bounding box center [783, 412] width 366 height 29
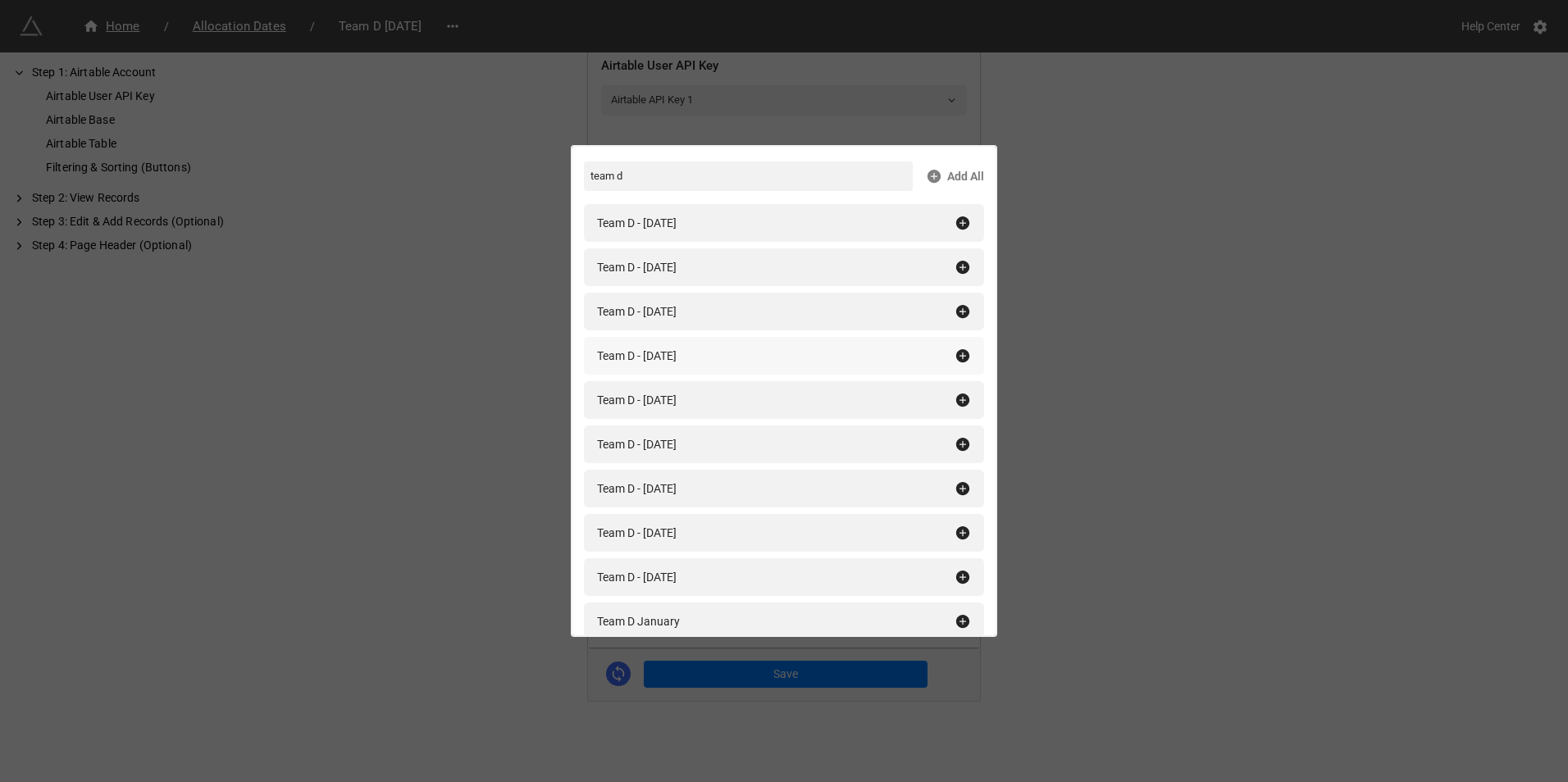
scroll to position [82, 0]
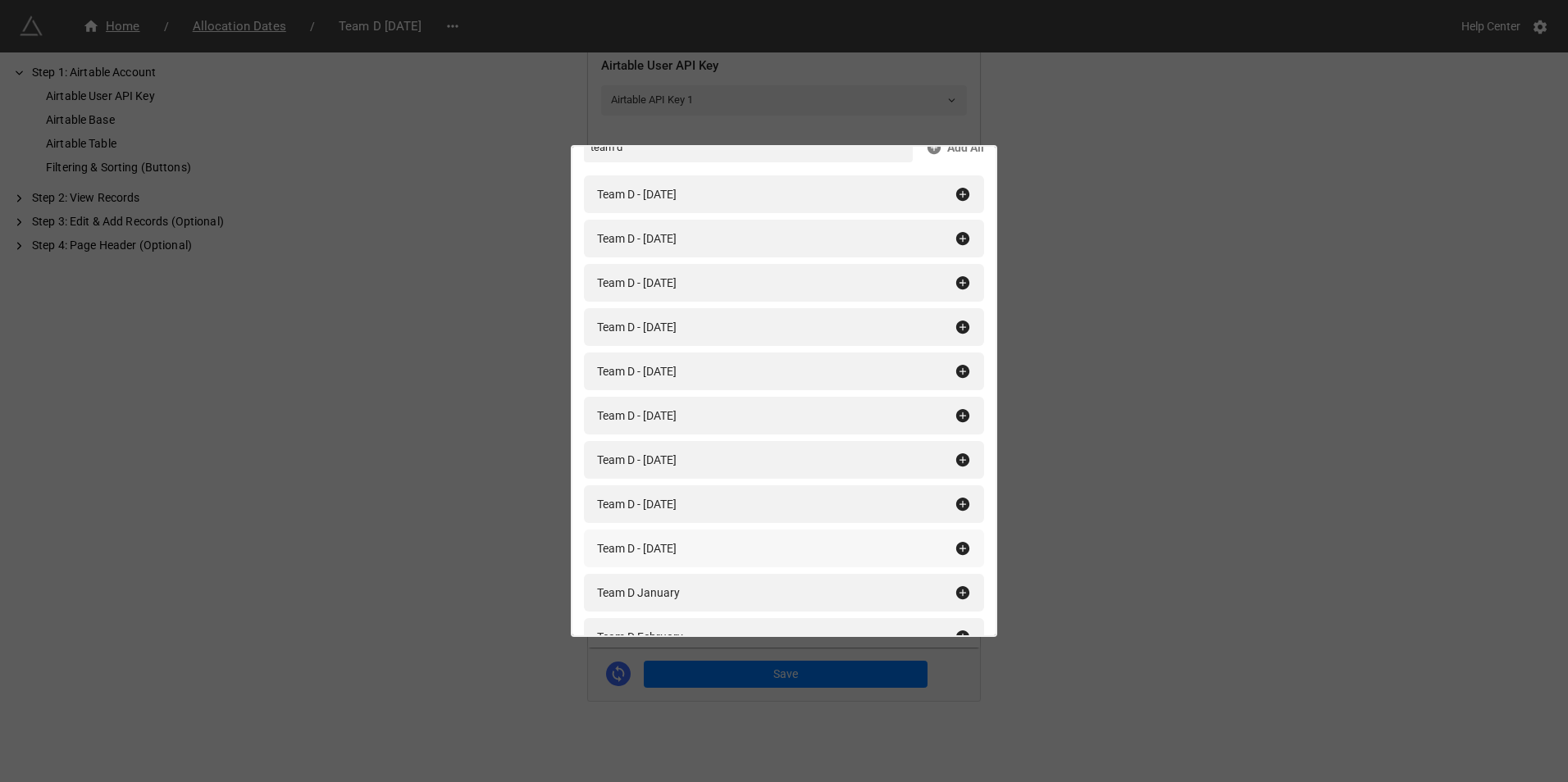
type input "team d"
click at [956, 550] on icon at bounding box center [963, 549] width 13 height 13
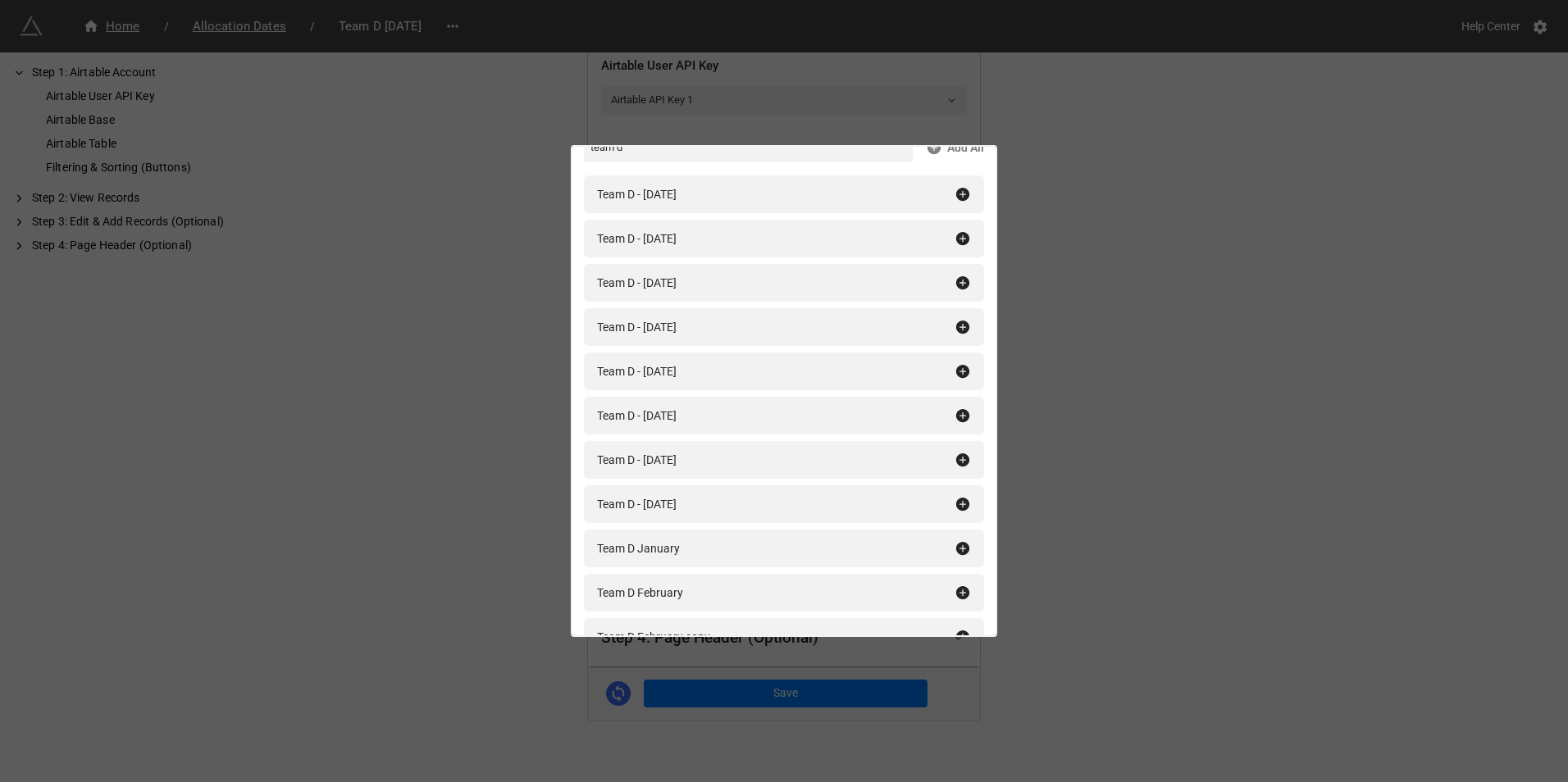
scroll to position [421, 0]
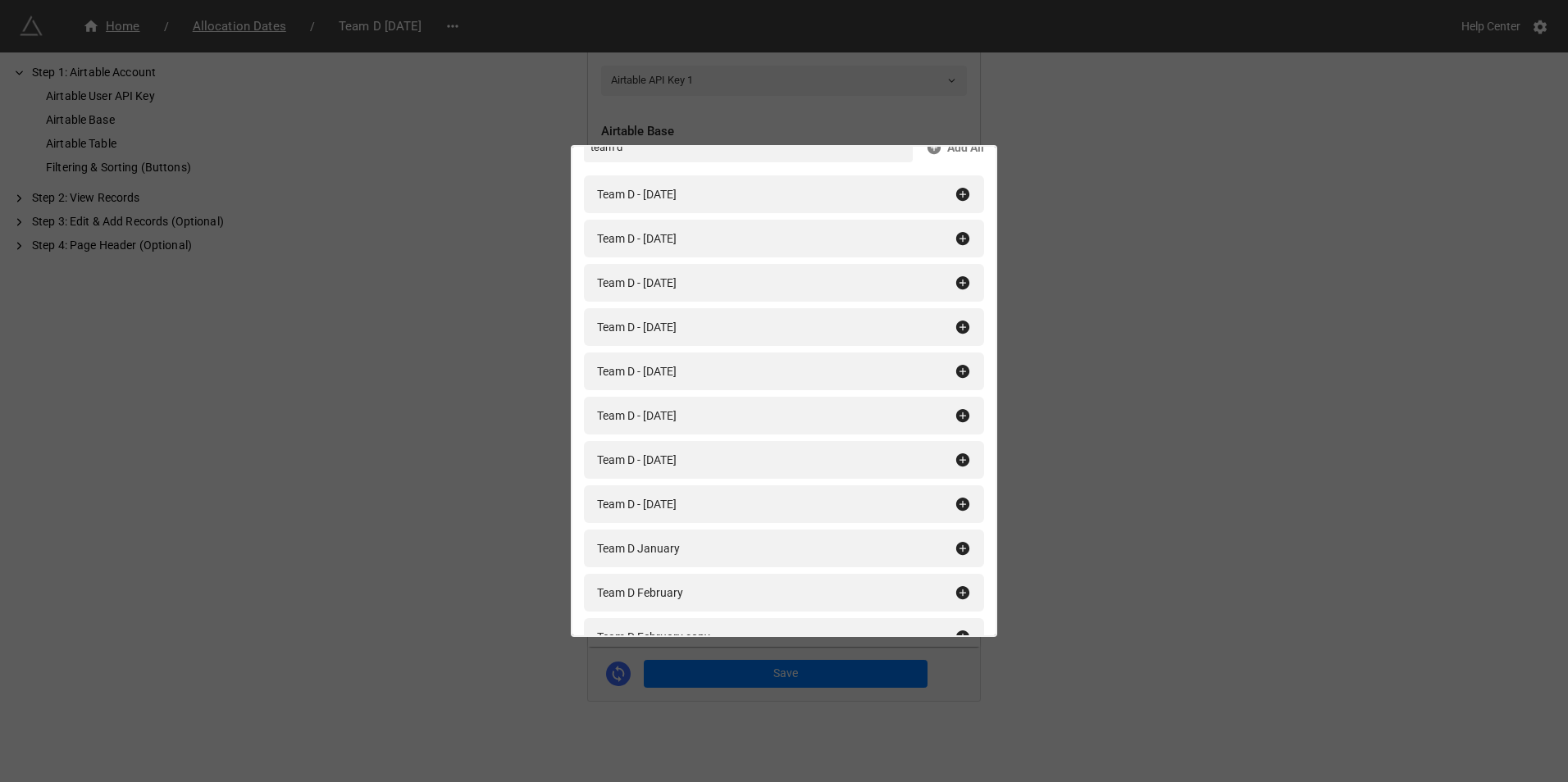
click at [1078, 519] on div "Filtering & Sorting (Buttons) team d Add All Team D - January 2025 Team D - Feb…" at bounding box center [784, 391] width 1568 height 782
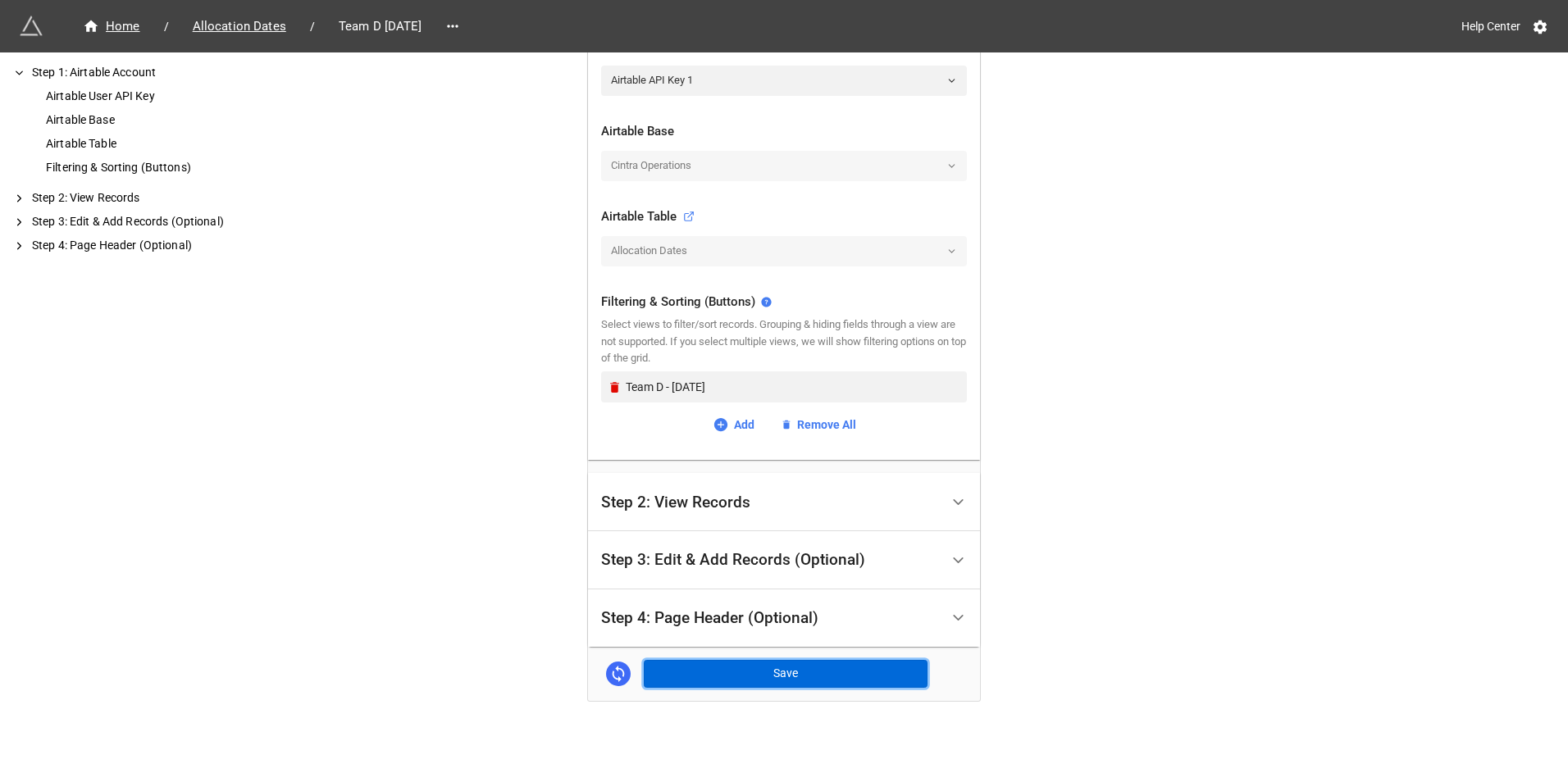
click at [803, 679] on button "Save" at bounding box center [785, 674] width 284 height 28
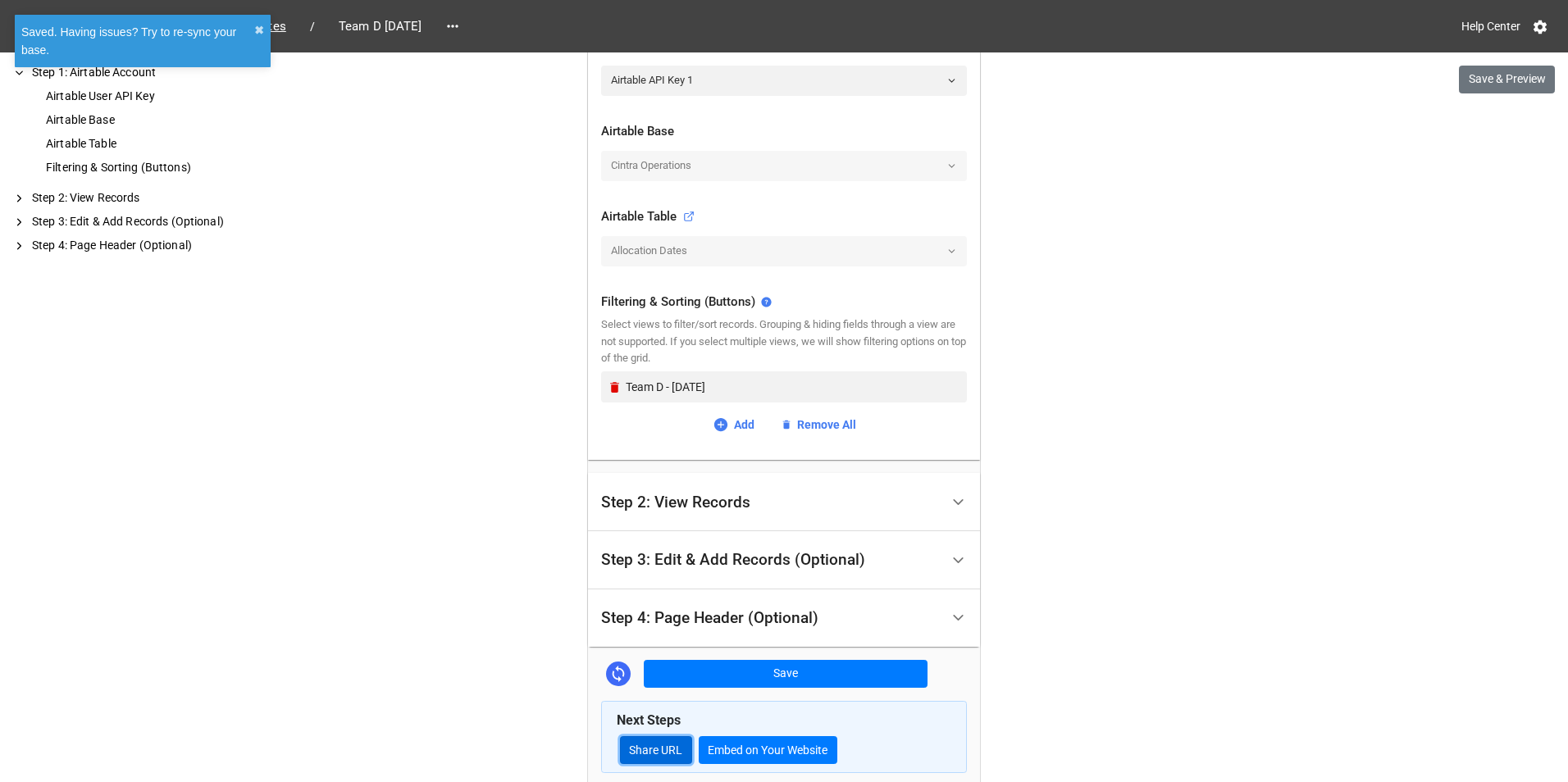
click at [633, 753] on link "Share URL" at bounding box center [655, 750] width 72 height 28
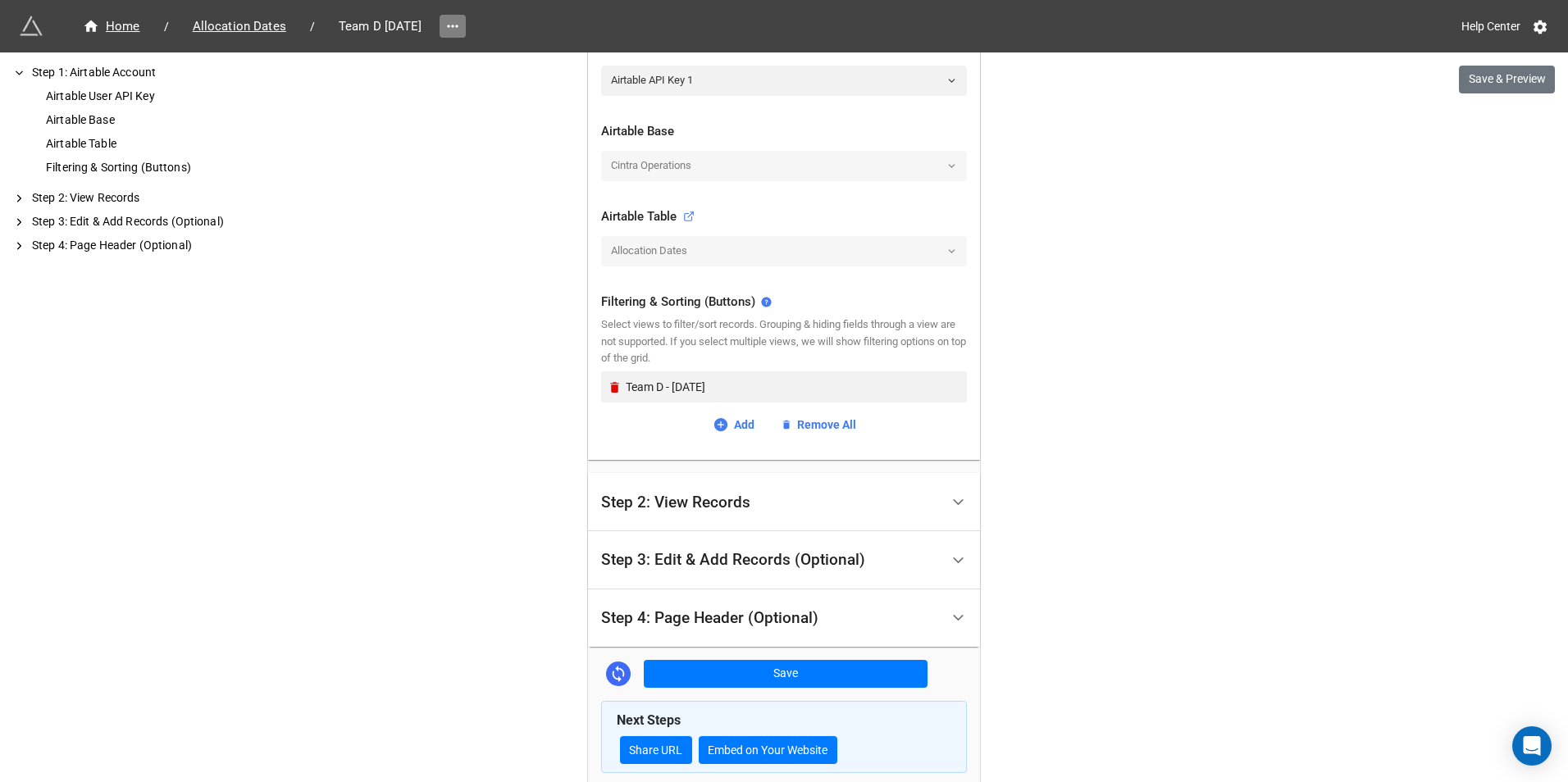
click at [461, 26] on icon at bounding box center [453, 26] width 16 height 16
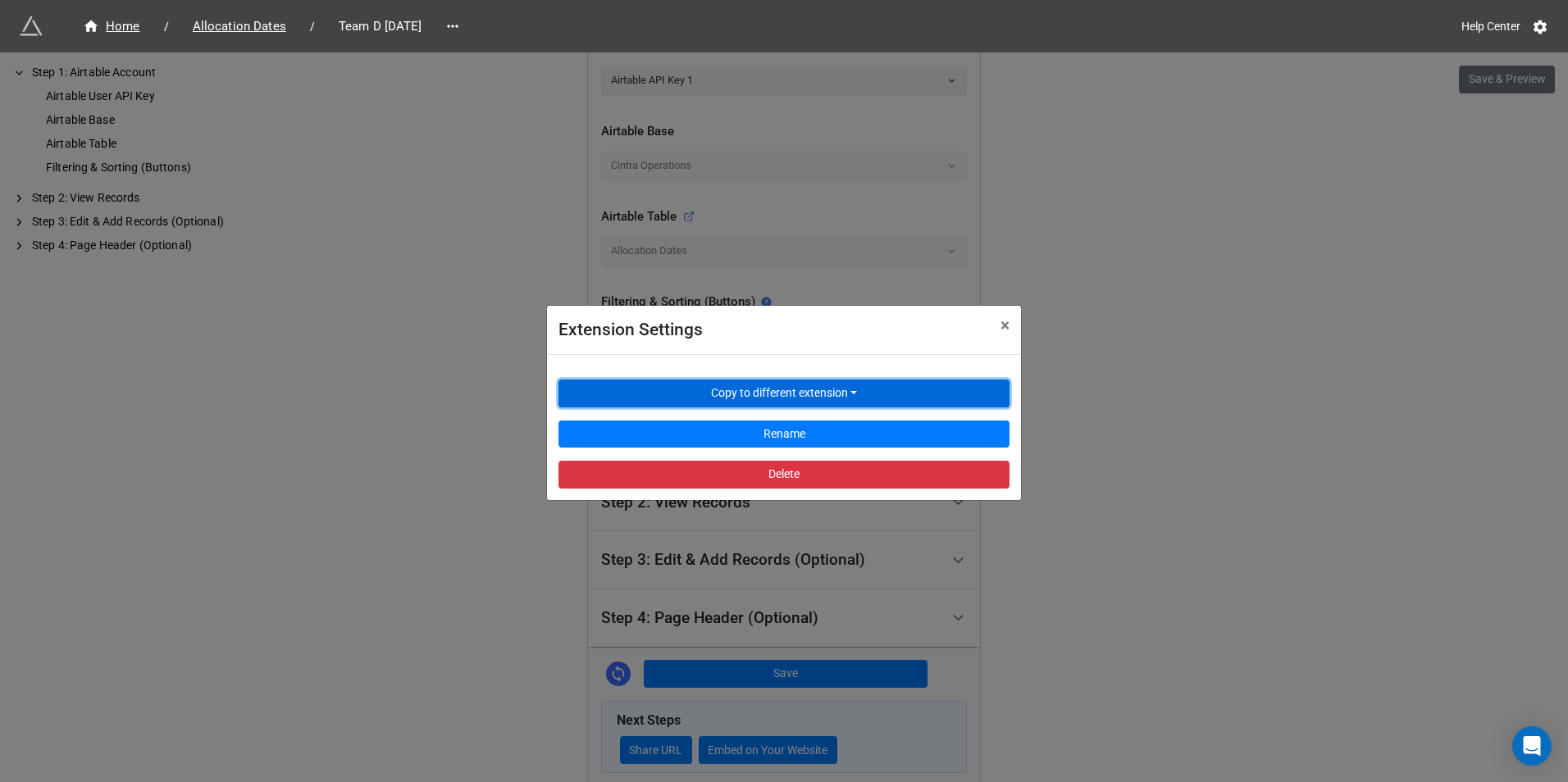
click at [642, 397] on button "Copy to different extension" at bounding box center [784, 394] width 451 height 28
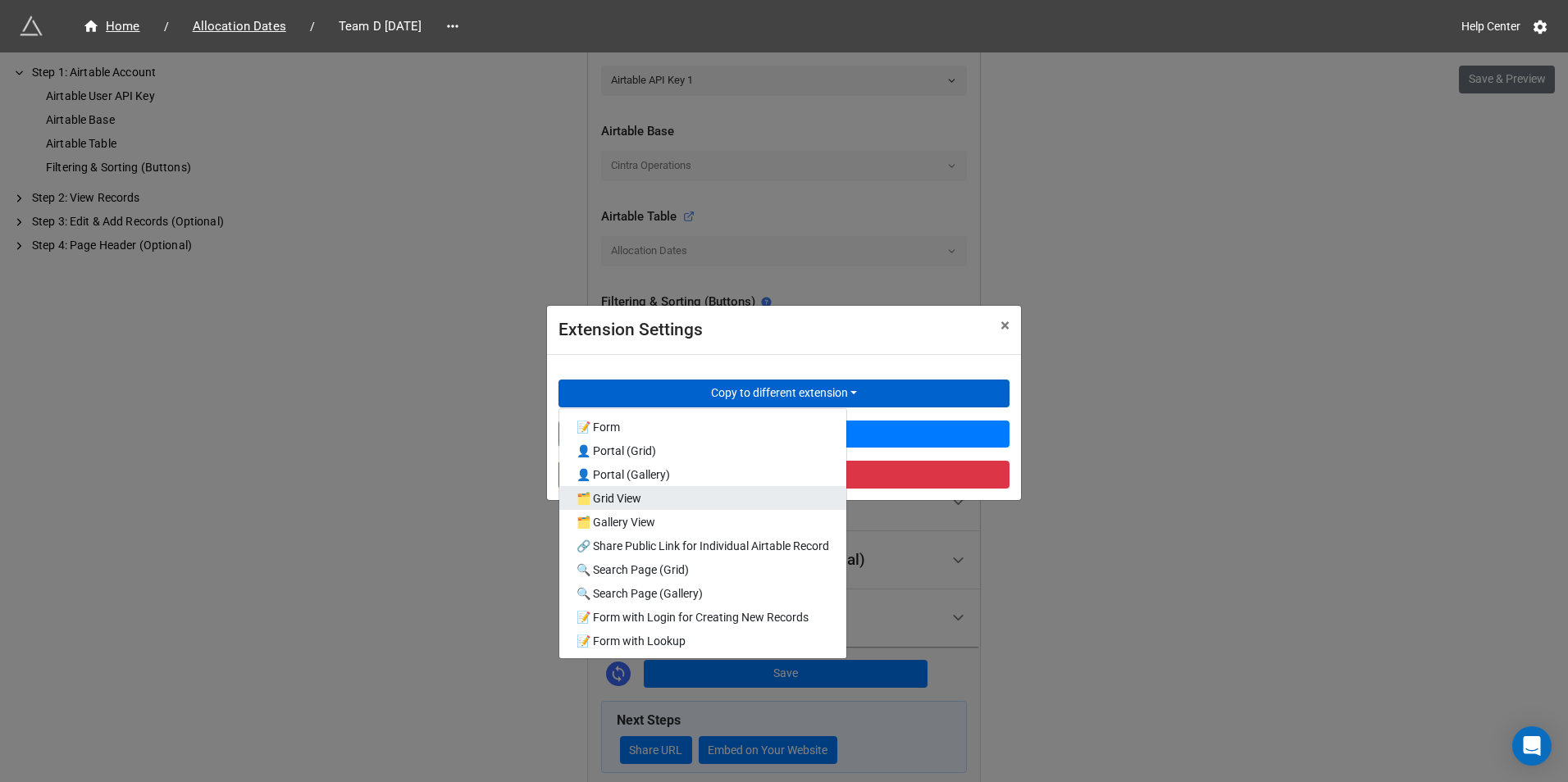
click at [690, 494] on link "🗂️ Grid View" at bounding box center [703, 498] width 287 height 24
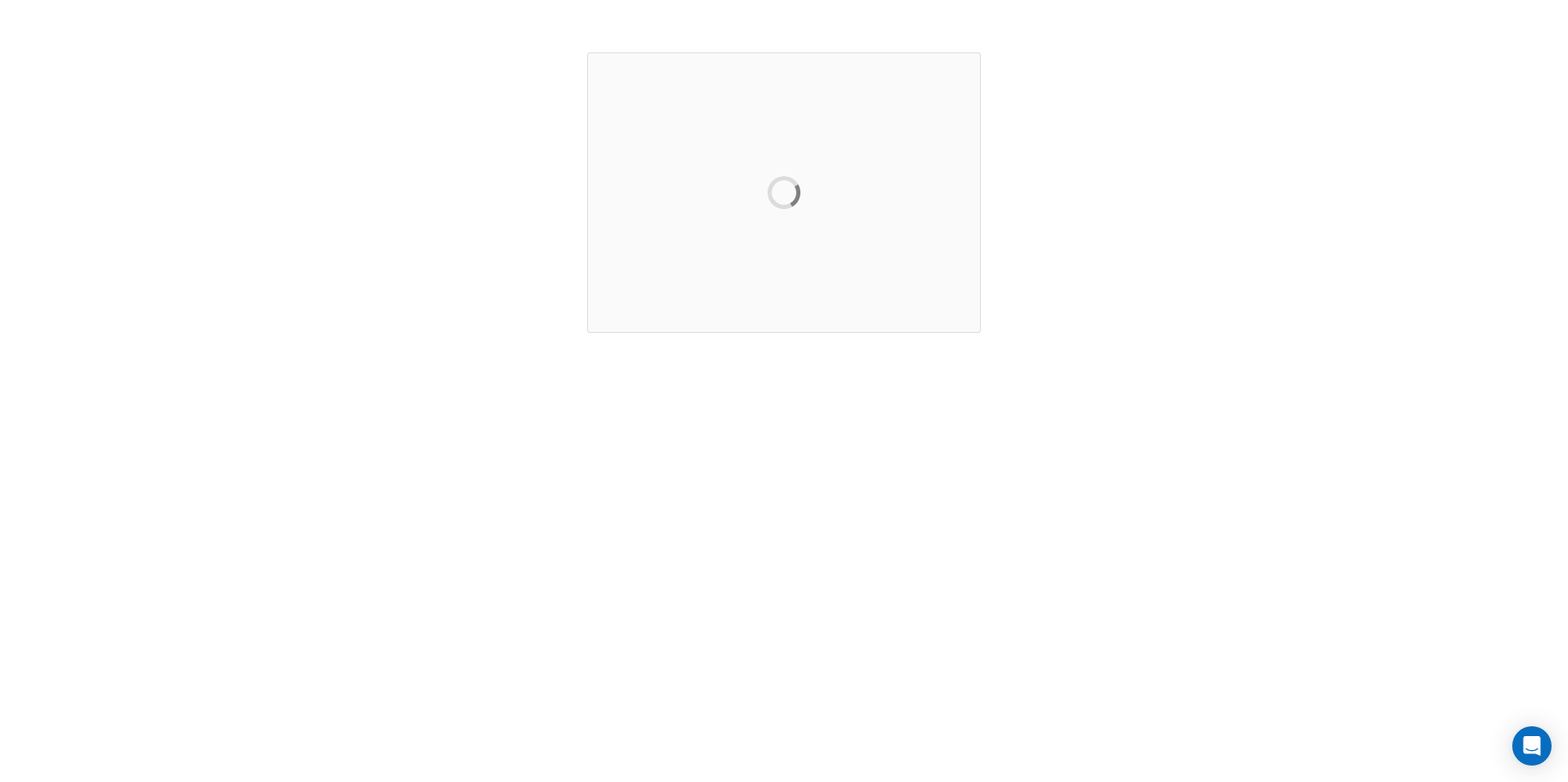
scroll to position [0, 0]
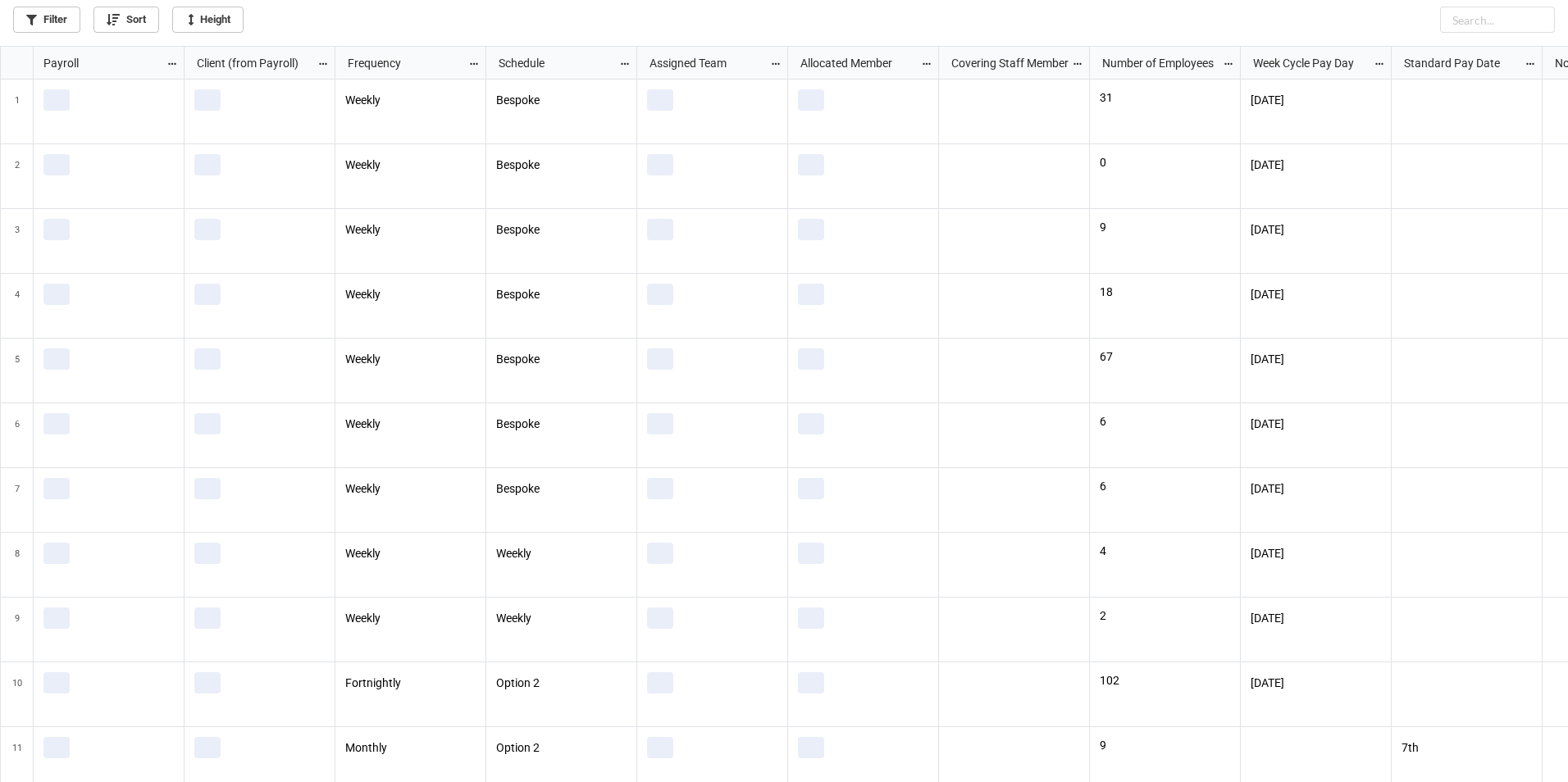
scroll to position [726, 1558]
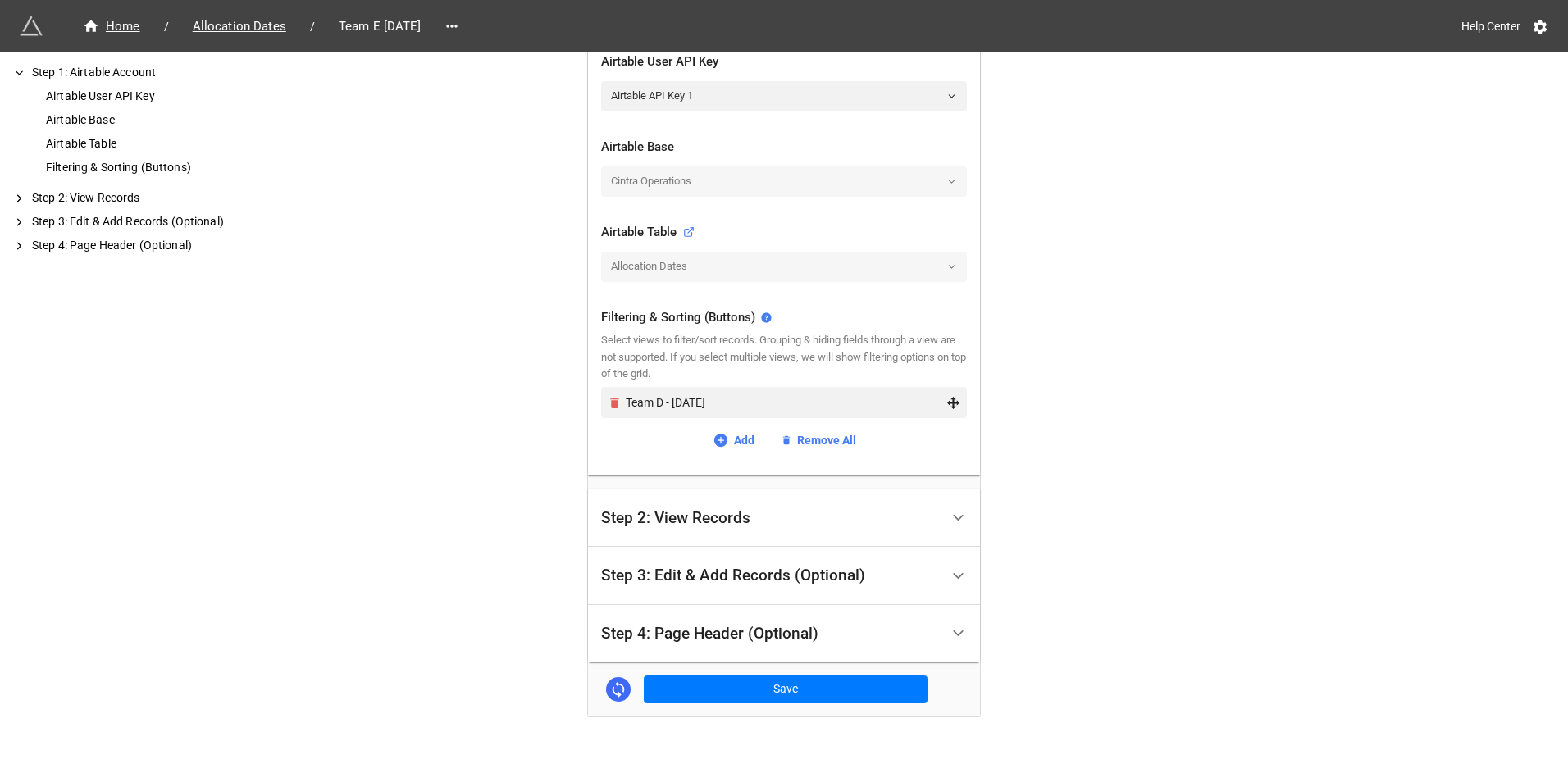
click at [608, 406] on icon "Remove" at bounding box center [614, 403] width 14 height 14
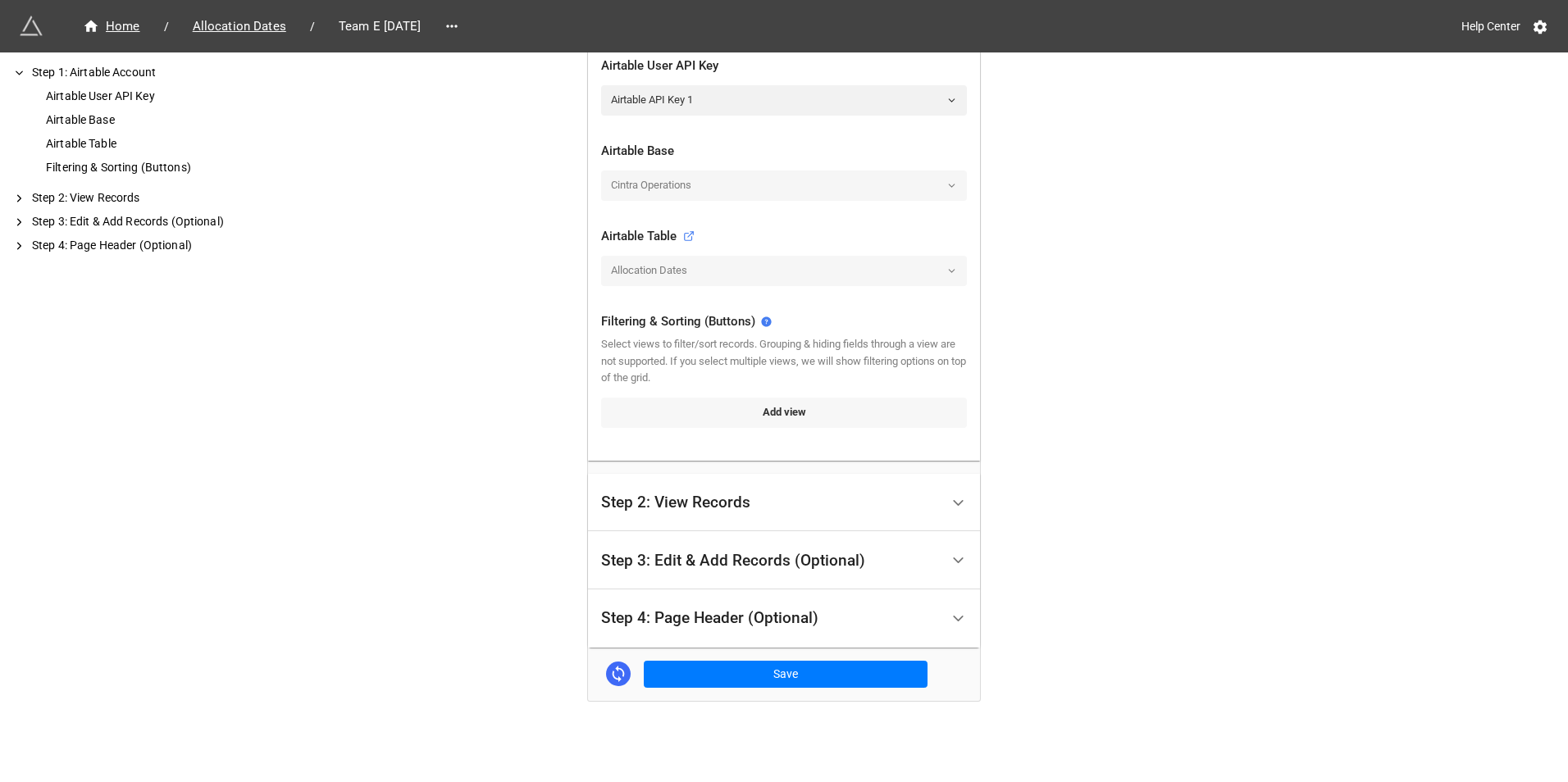
scroll to position [402, 0]
click at [706, 418] on link "Add view" at bounding box center [783, 412] width 366 height 29
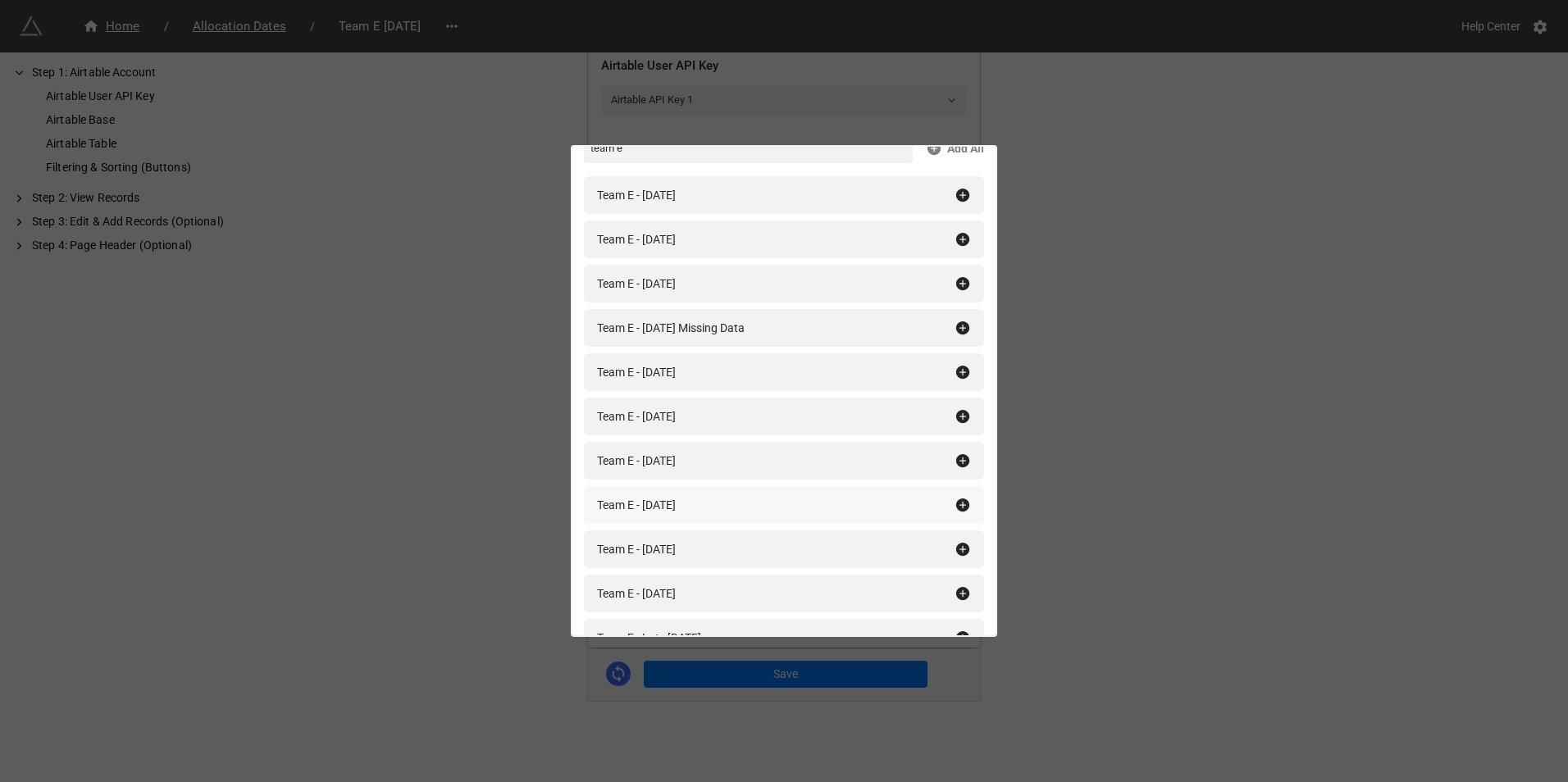
scroll to position [82, 0]
type input "team e"
drag, startPoint x: 951, startPoint y: 594, endPoint x: 952, endPoint y: 584, distance: 10.0
click at [956, 593] on icon at bounding box center [963, 592] width 13 height 13
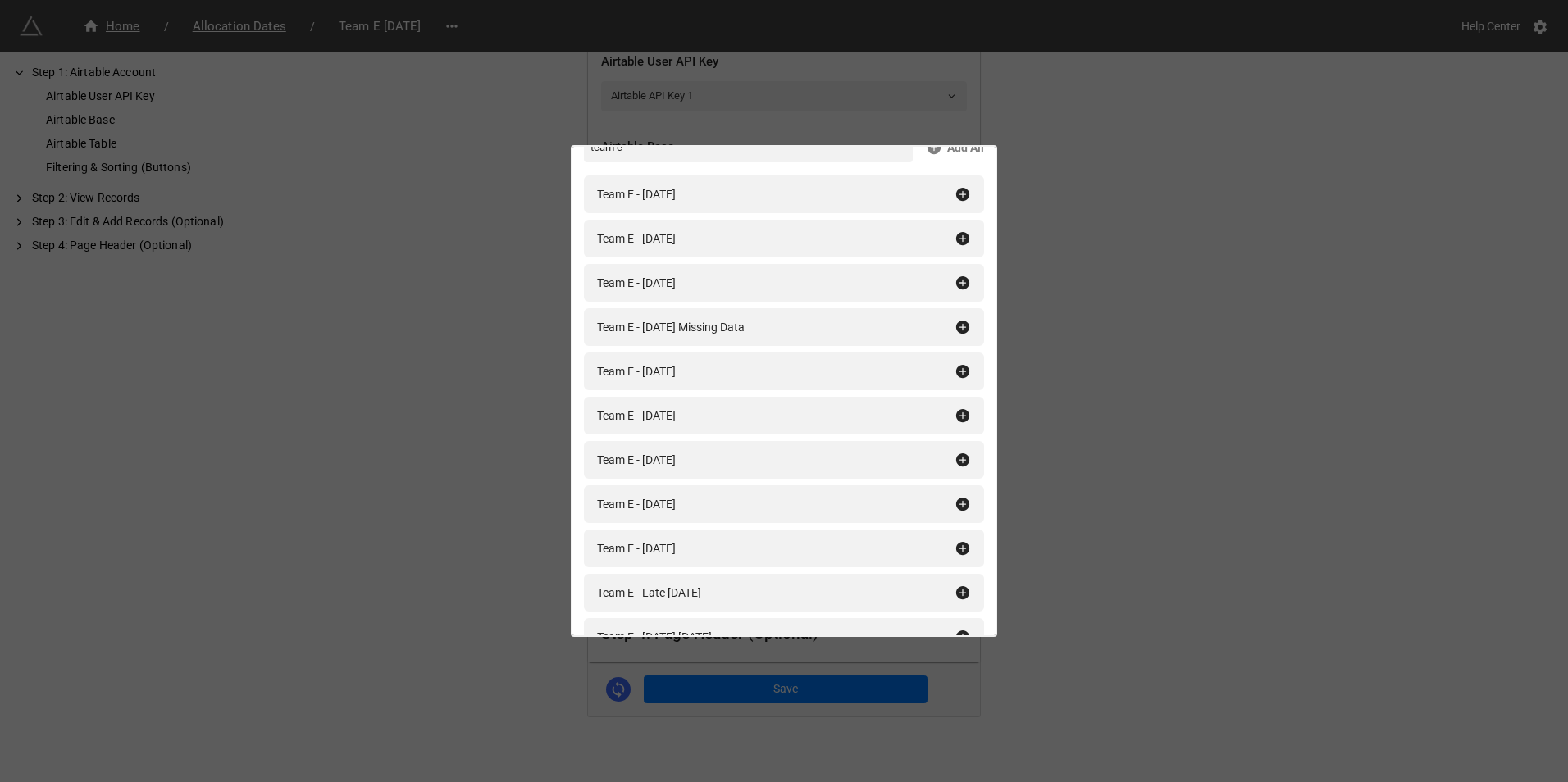
drag, startPoint x: 1172, startPoint y: 669, endPoint x: 937, endPoint y: 655, distance: 235.4
click at [1171, 668] on div "Filtering & Sorting (Buttons) team e Add All Team E - January 2025 Team E - Feb…" at bounding box center [784, 391] width 1568 height 782
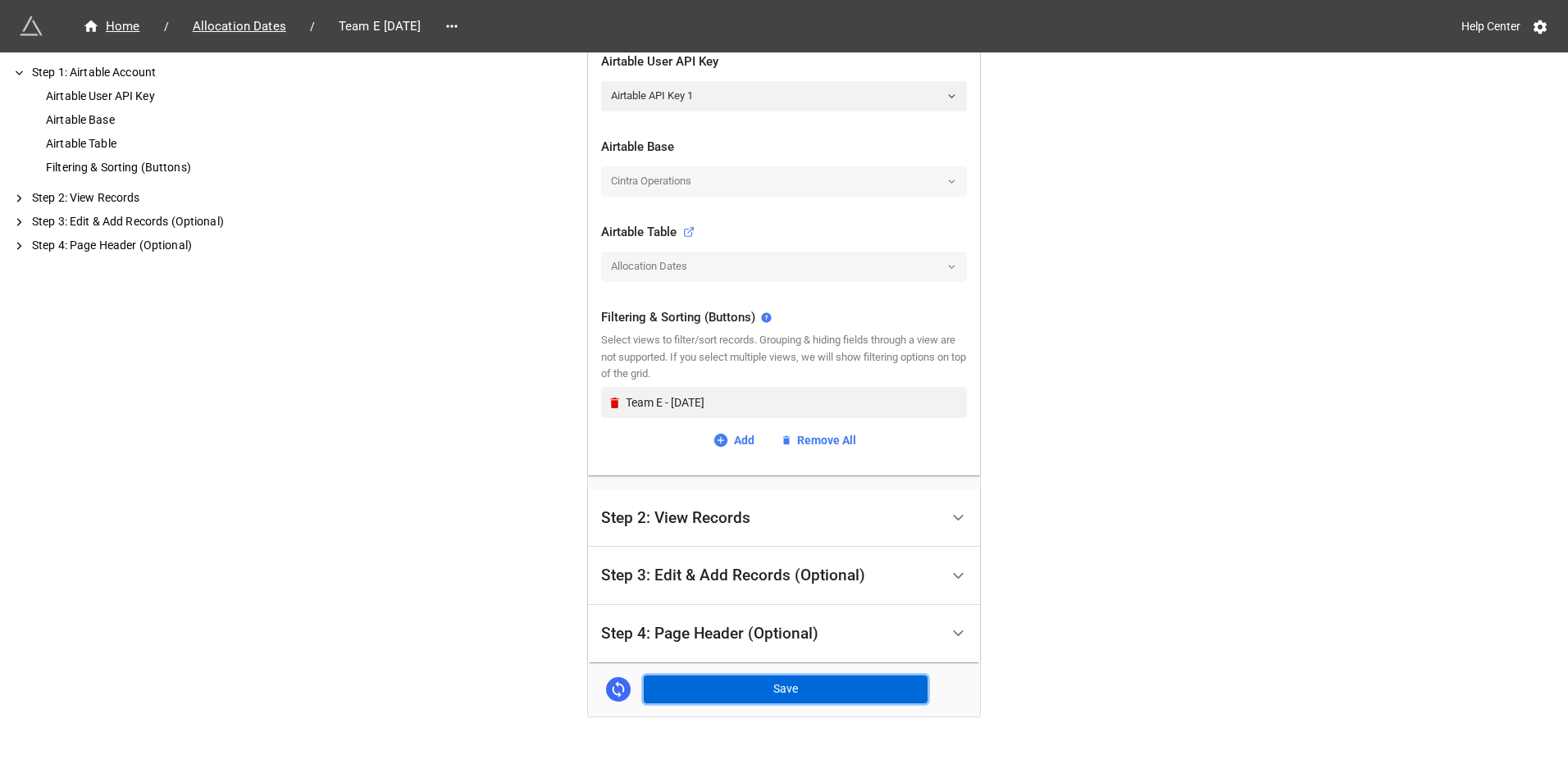
click at [841, 681] on button "Save" at bounding box center [785, 689] width 284 height 28
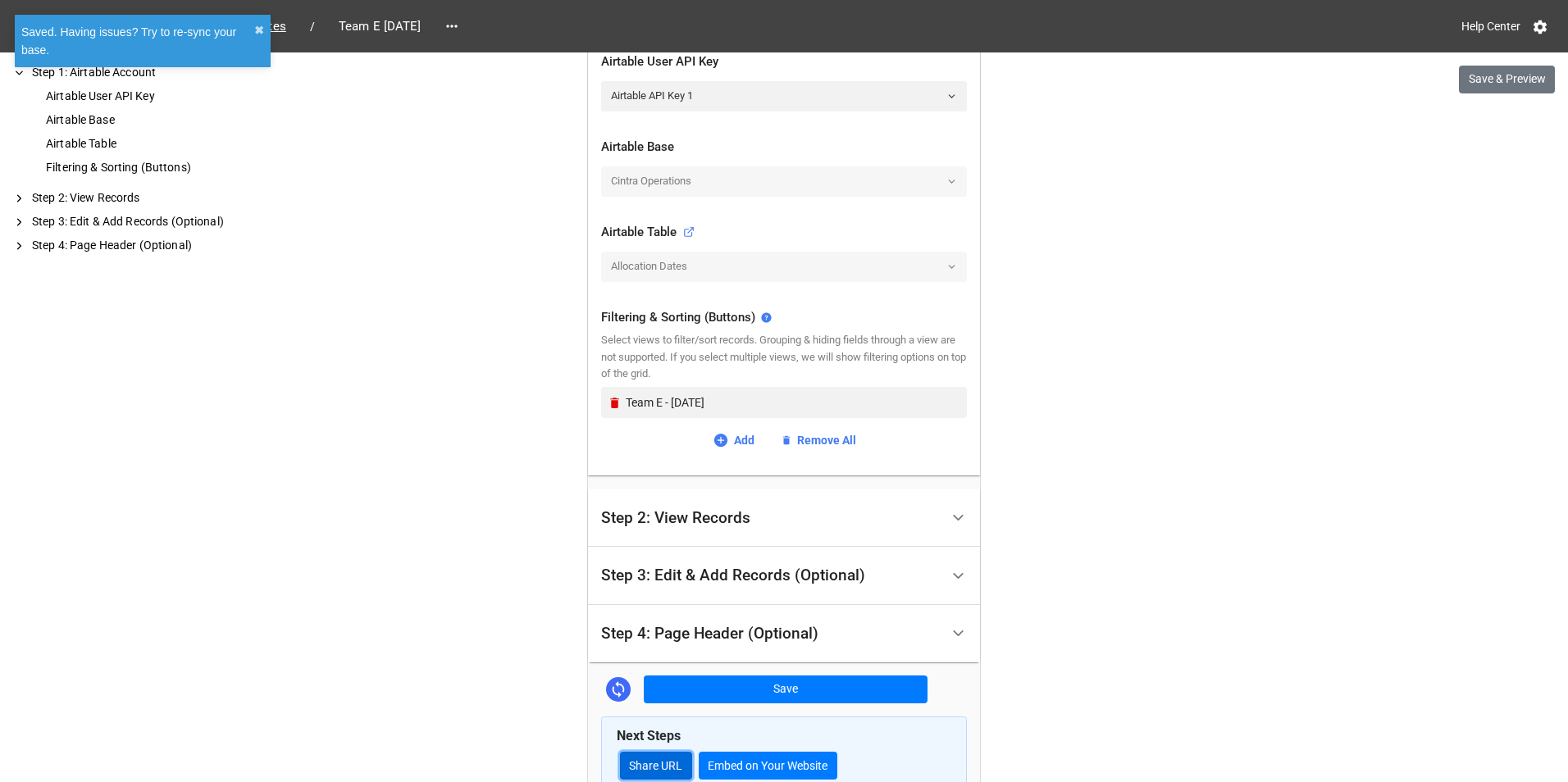
click at [647, 767] on link "Share URL" at bounding box center [655, 766] width 72 height 28
click at [524, 19] on div "Home / Allocation Dates / Team E September 2025" at bounding box center [402, 26] width 764 height 29
drag, startPoint x: 514, startPoint y: 20, endPoint x: 512, endPoint y: 40, distance: 20.1
click at [465, 20] on link at bounding box center [451, 26] width 26 height 23
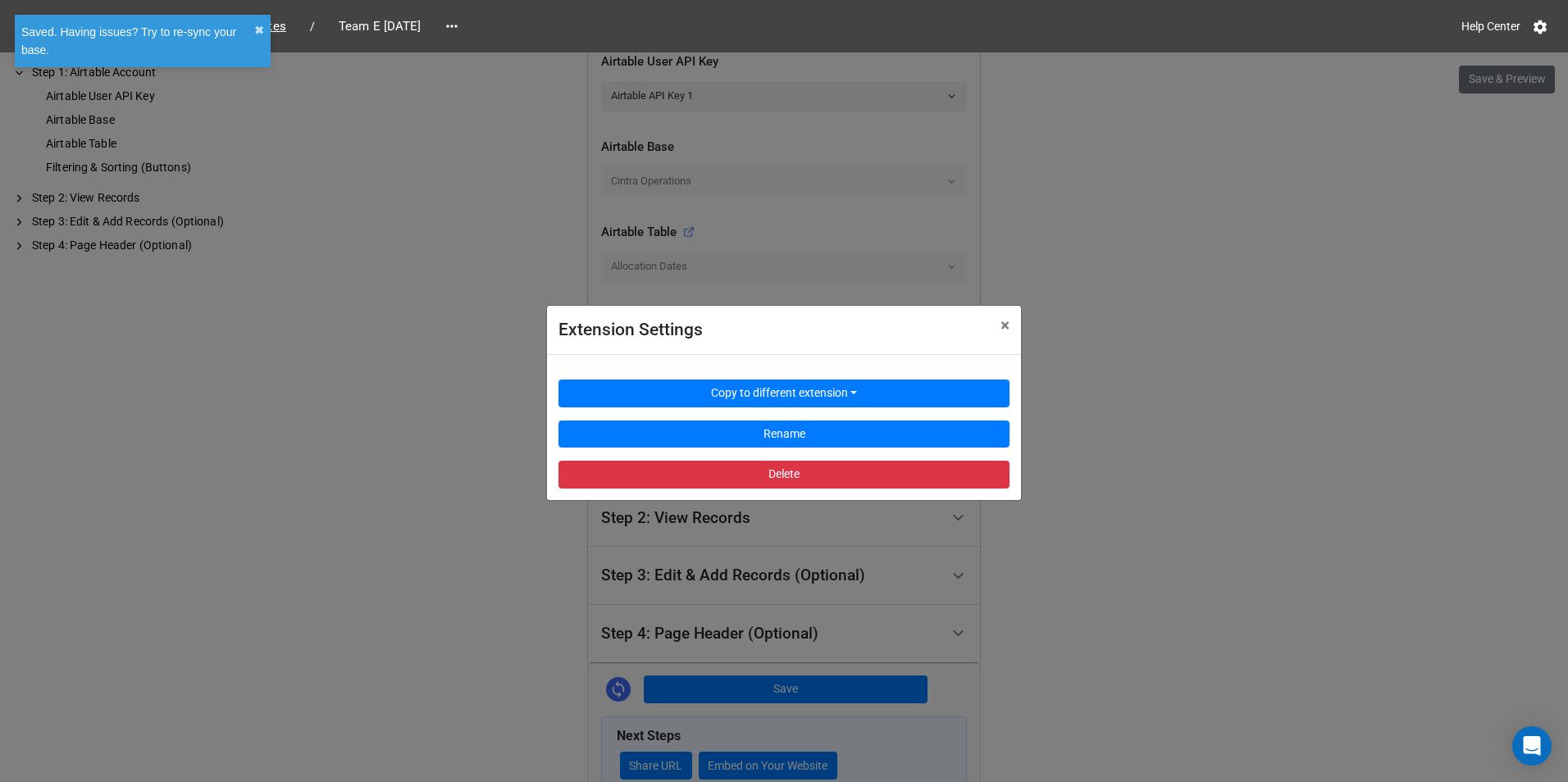
click at [731, 409] on div "Copy to different extension Rename Delete" at bounding box center [784, 427] width 451 height 122
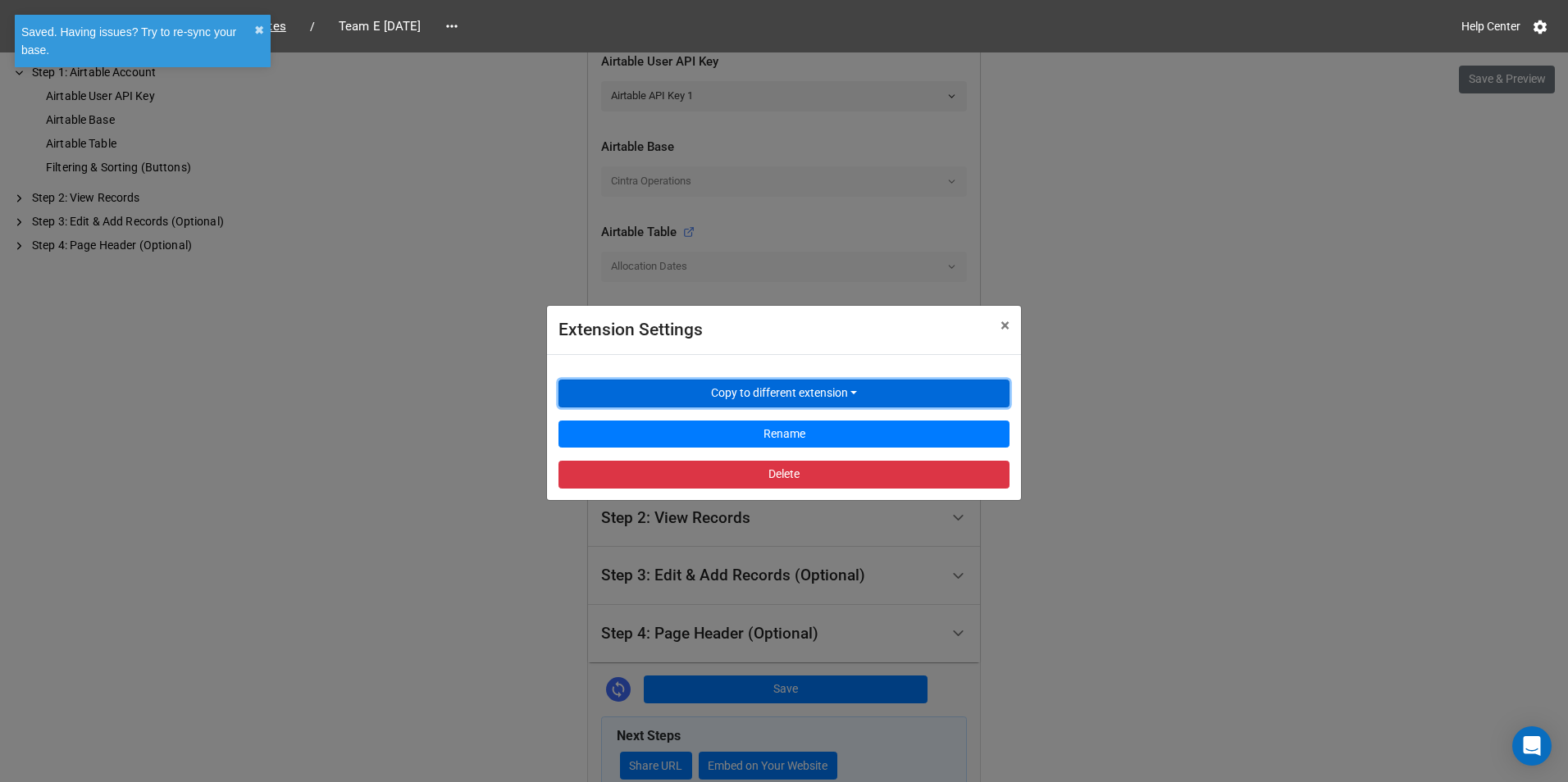
click at [730, 402] on button "Copy to different extension" at bounding box center [784, 394] width 451 height 28
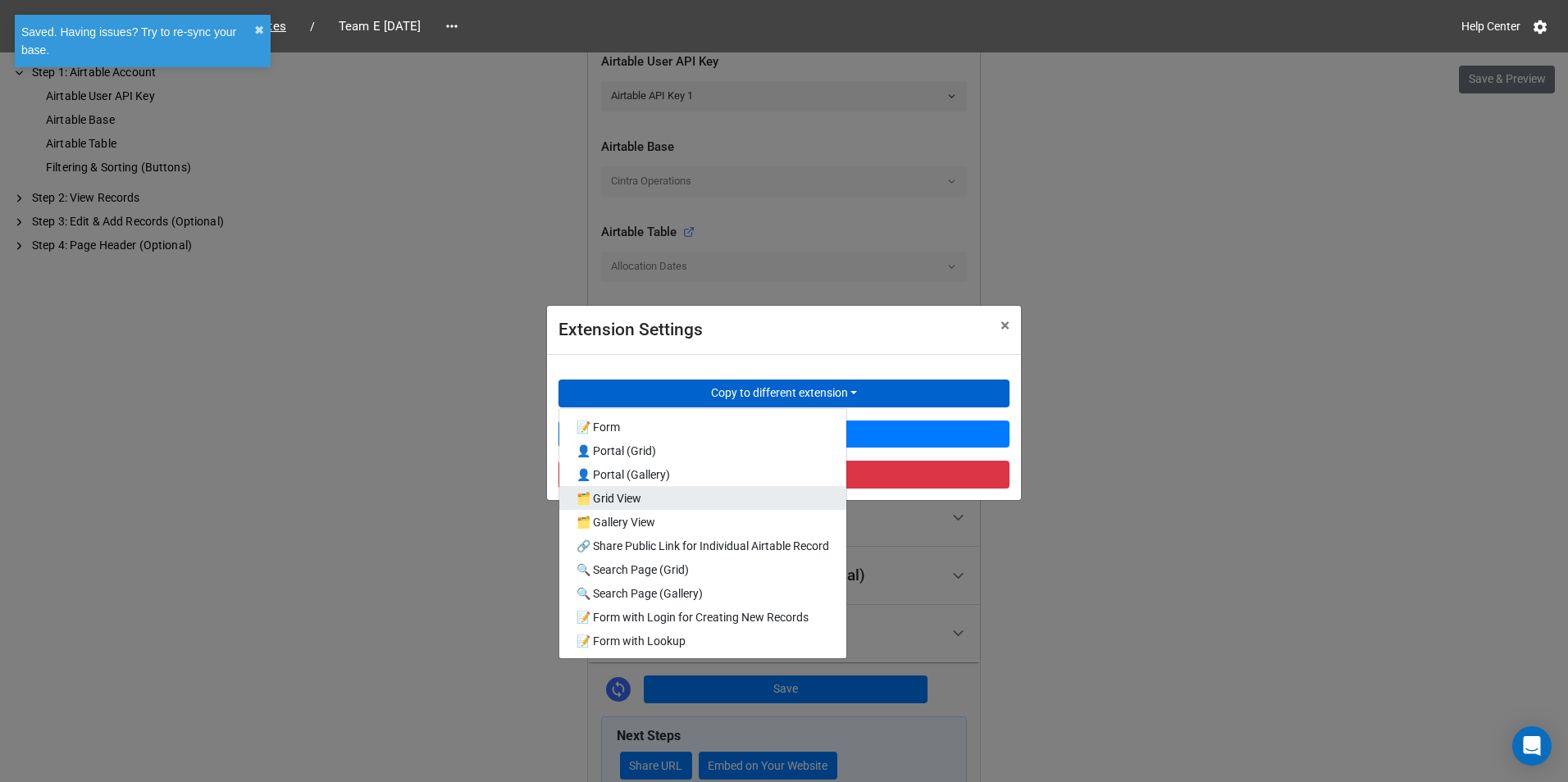
click at [577, 499] on link "🗂️ Grid View" at bounding box center [703, 498] width 287 height 24
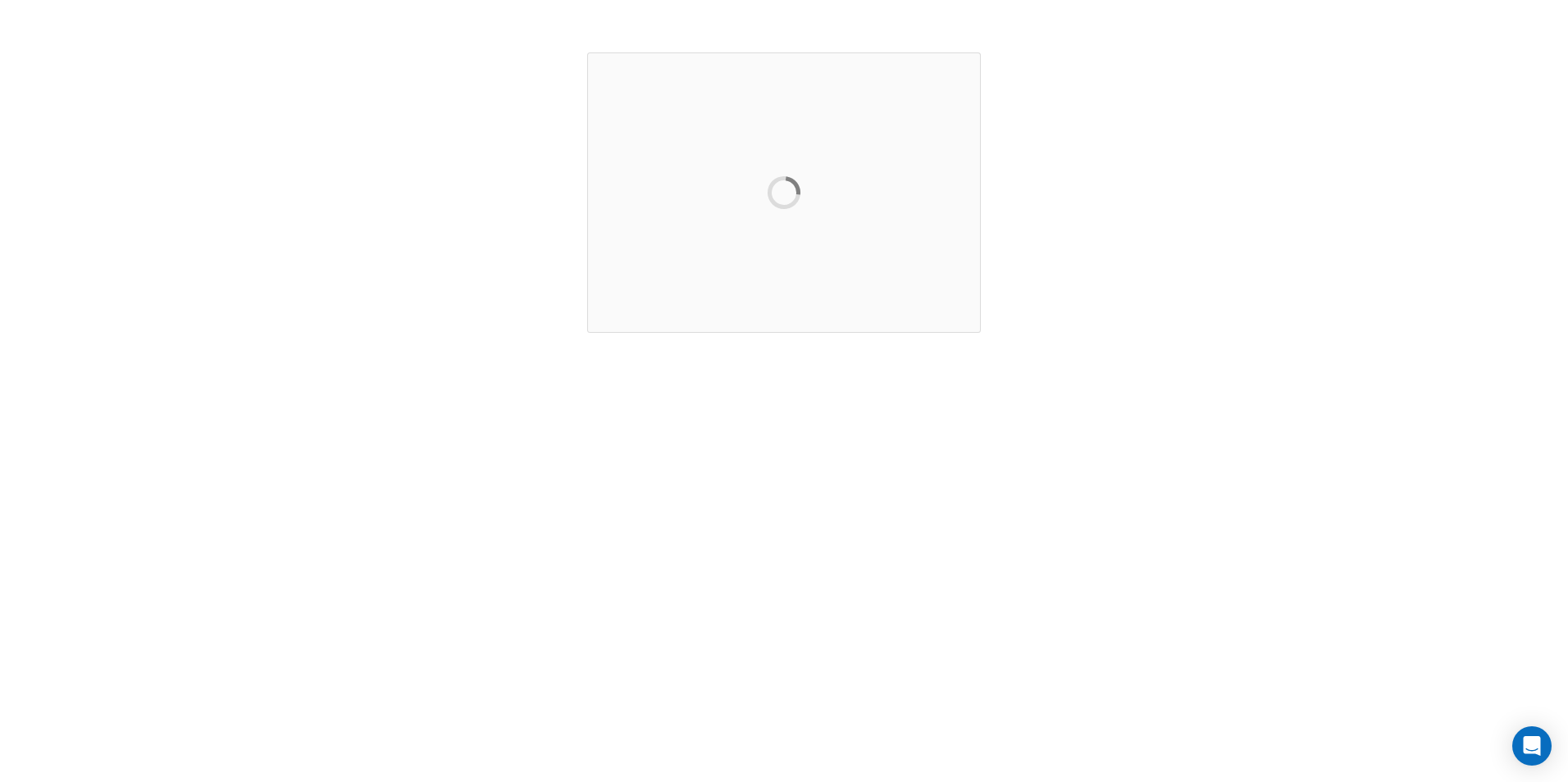
scroll to position [0, 0]
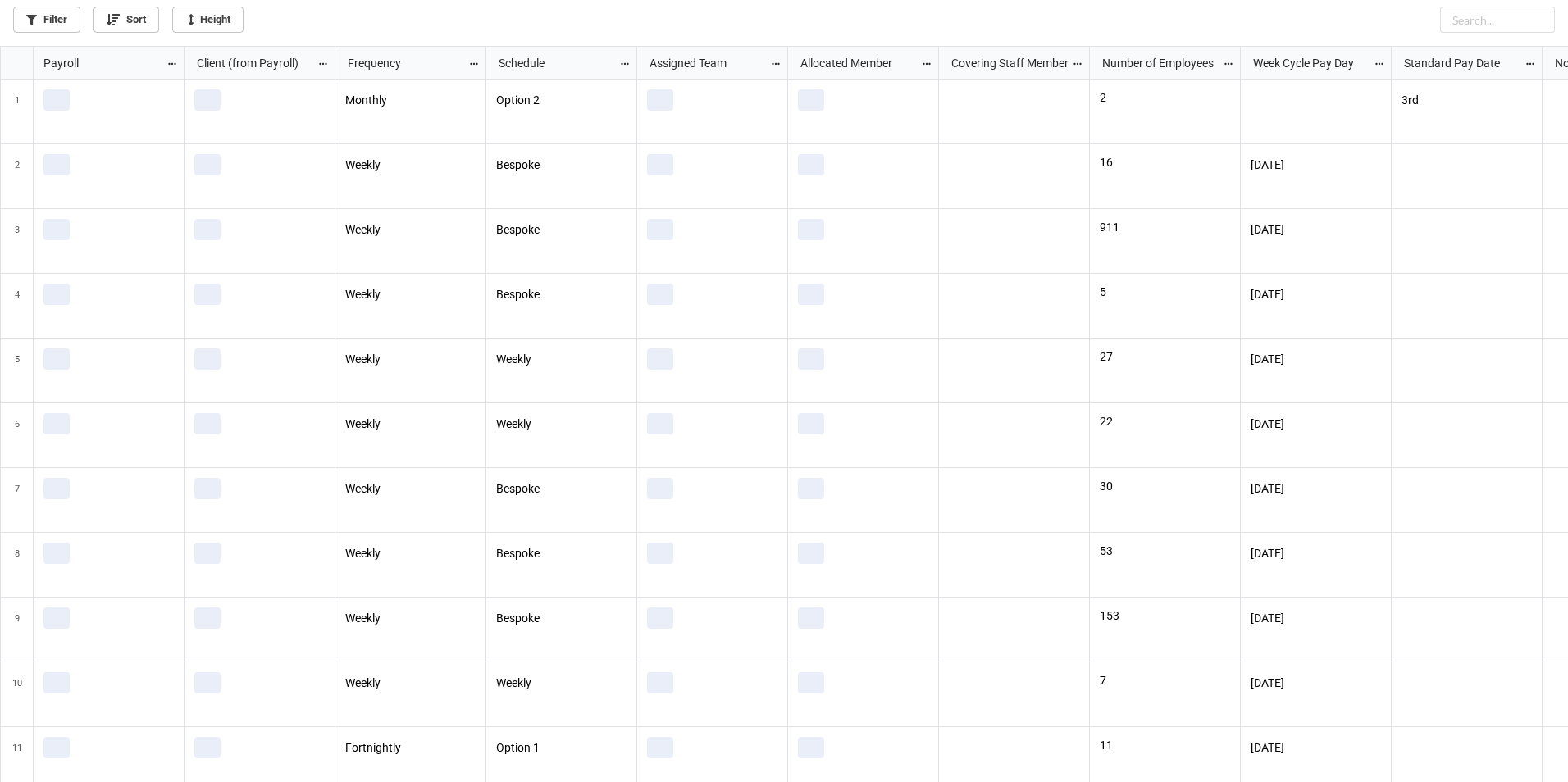
scroll to position [726, 1558]
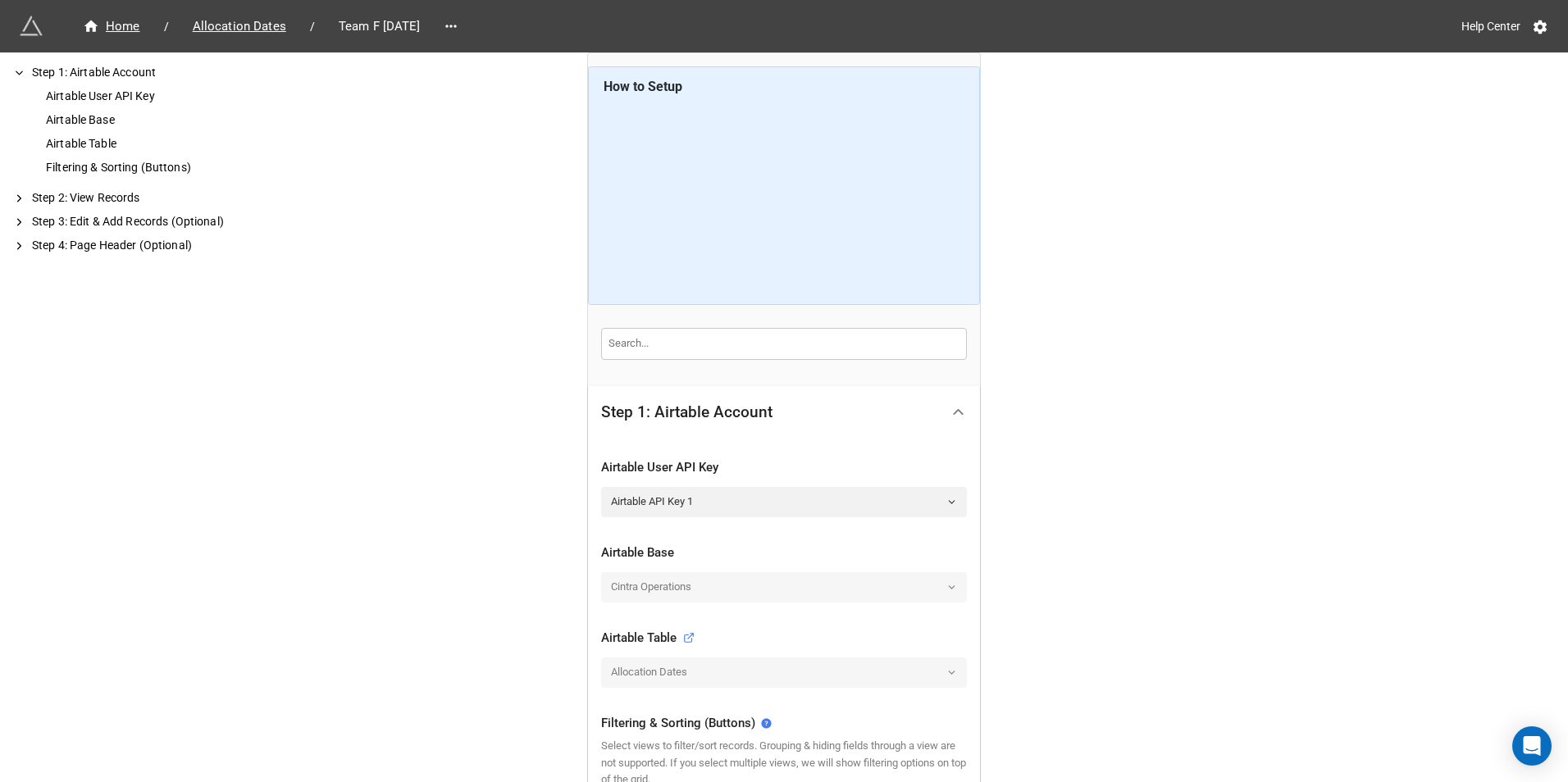
scroll to position [406, 0]
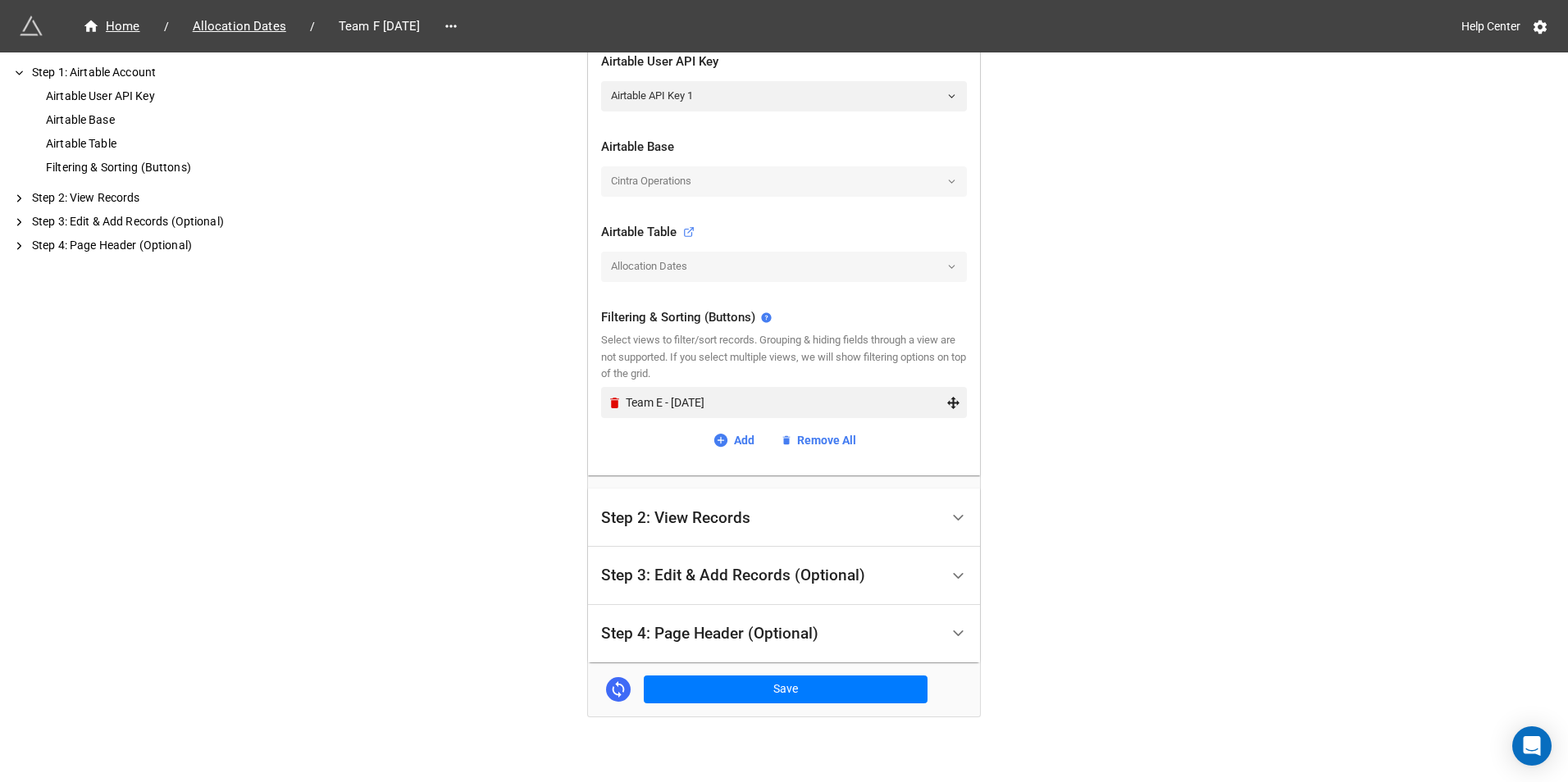
click at [602, 410] on div "Team E - [DATE]" at bounding box center [783, 403] width 366 height 31
click at [608, 408] on icon "Remove" at bounding box center [614, 403] width 14 height 14
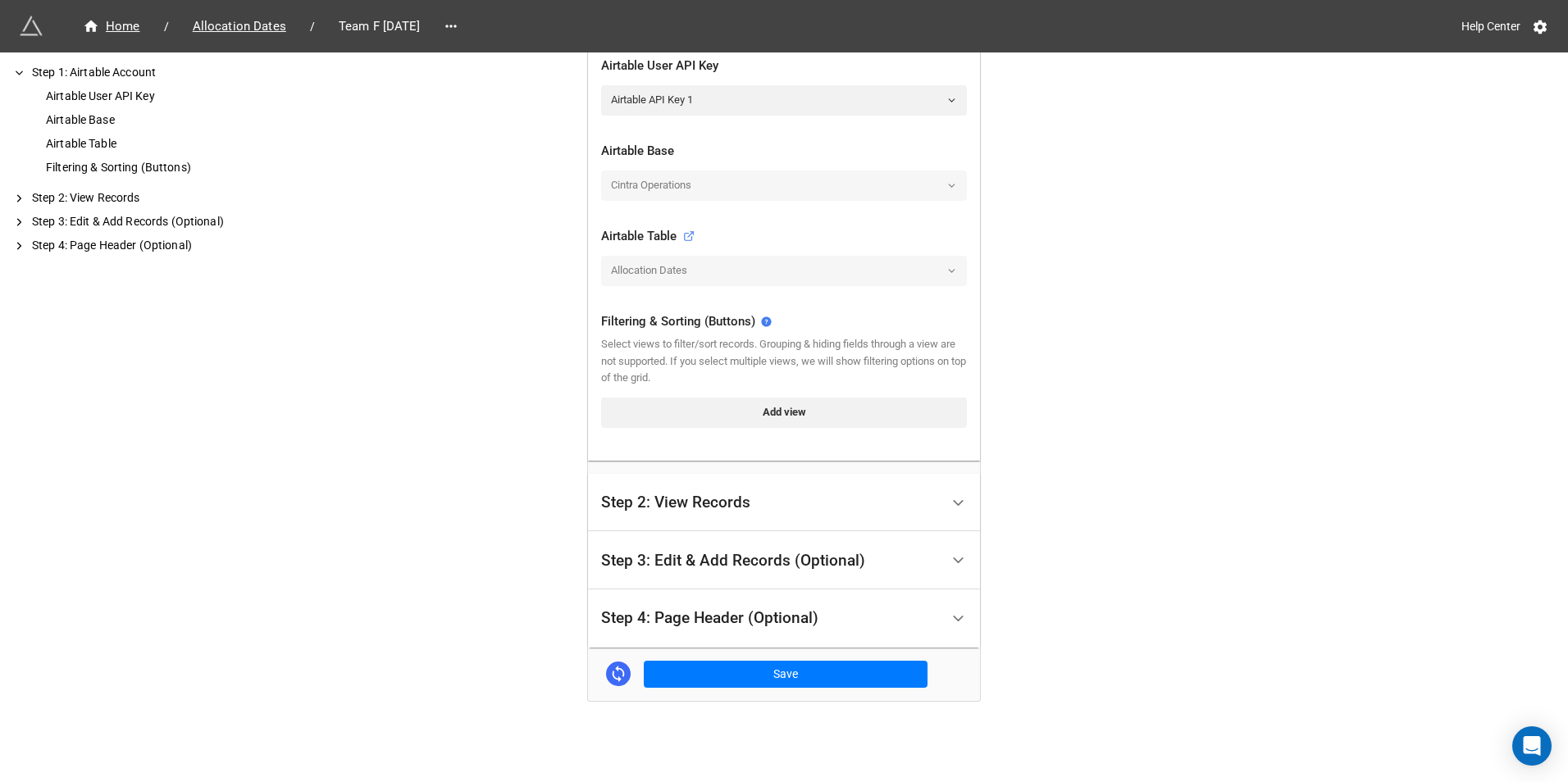
scroll to position [402, 0]
click at [658, 412] on link "Add view" at bounding box center [783, 412] width 366 height 29
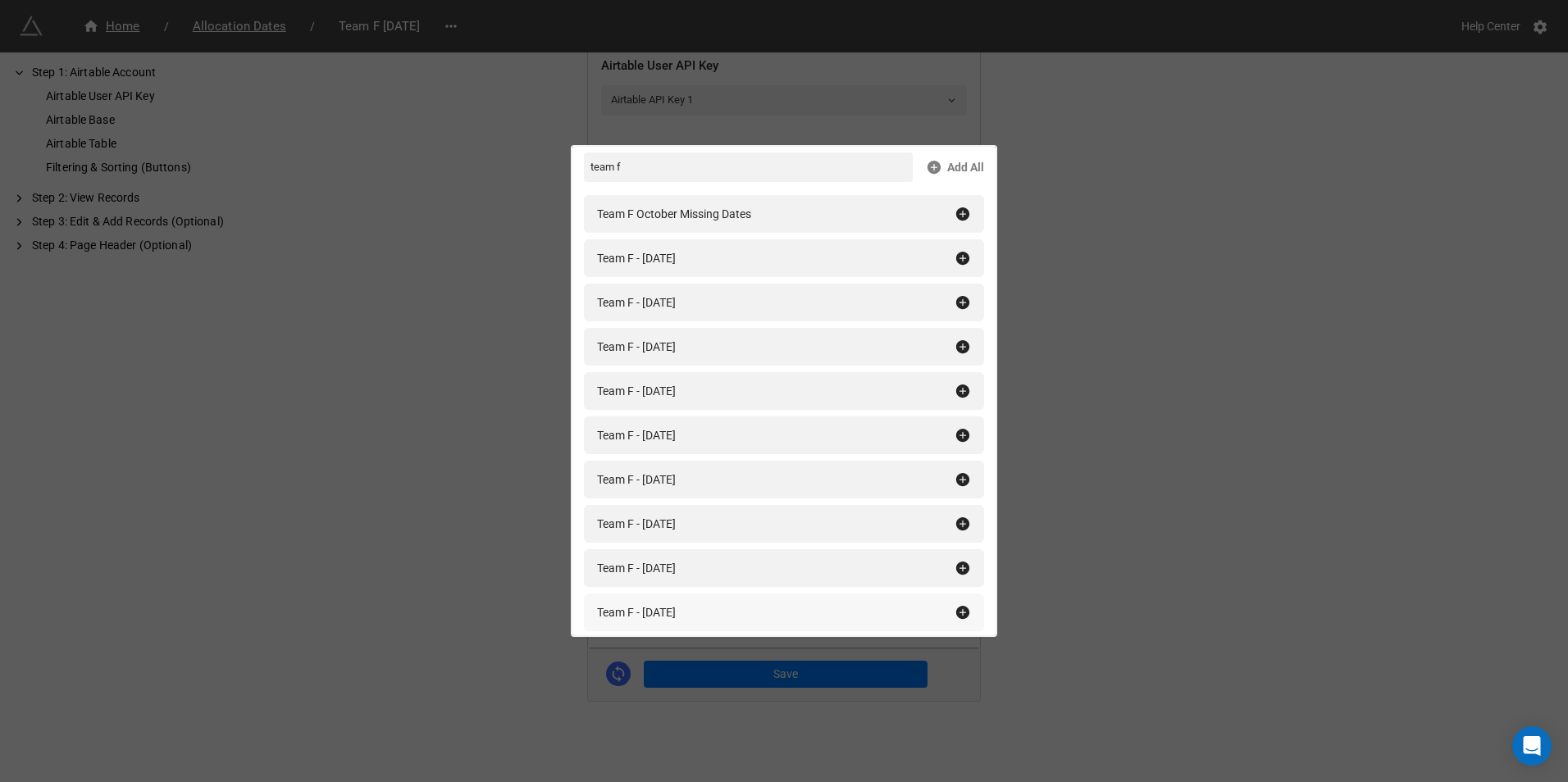
scroll to position [164, 0]
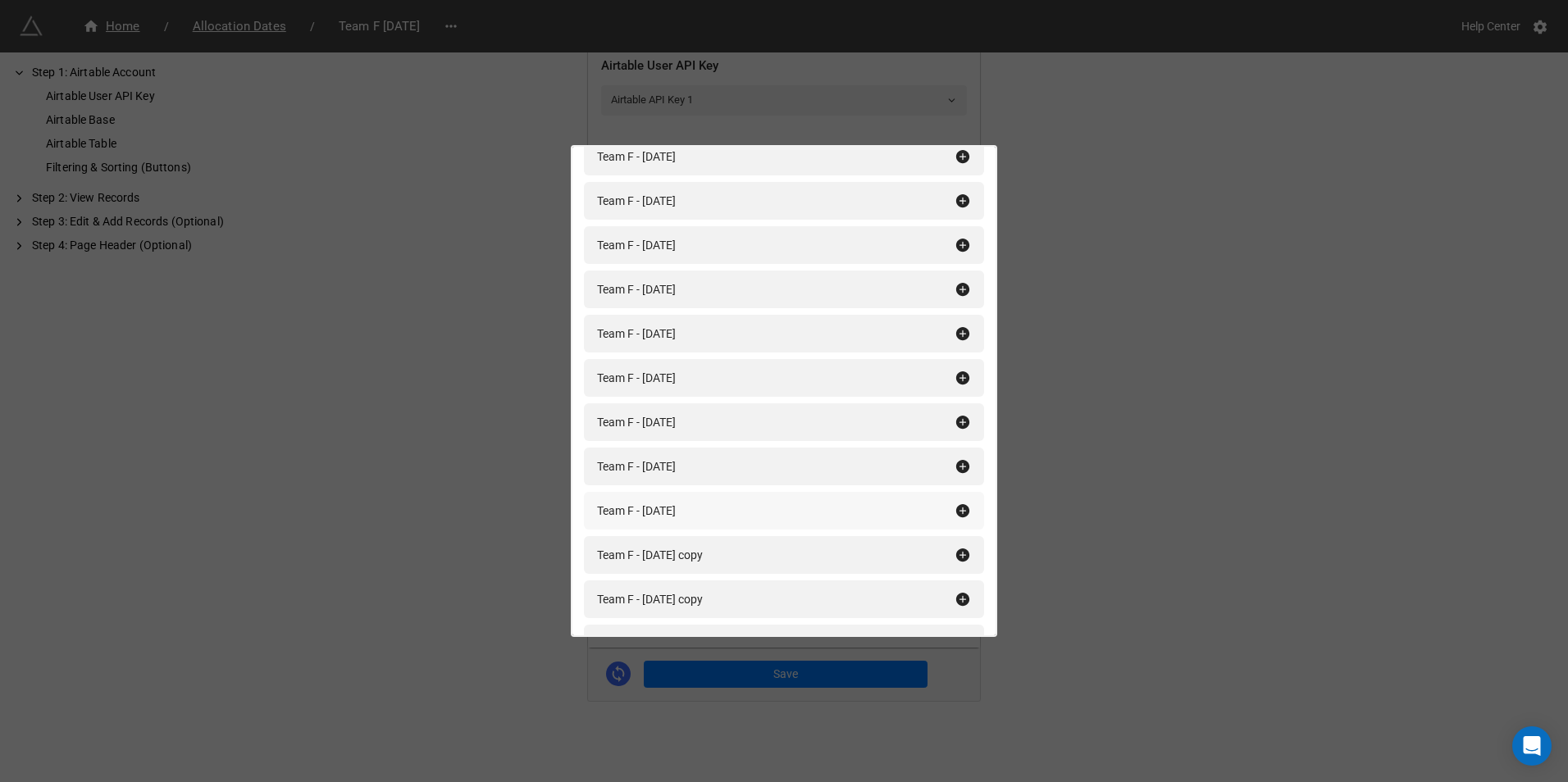
type input "team f"
click at [954, 511] on icon at bounding box center [963, 510] width 16 height 16
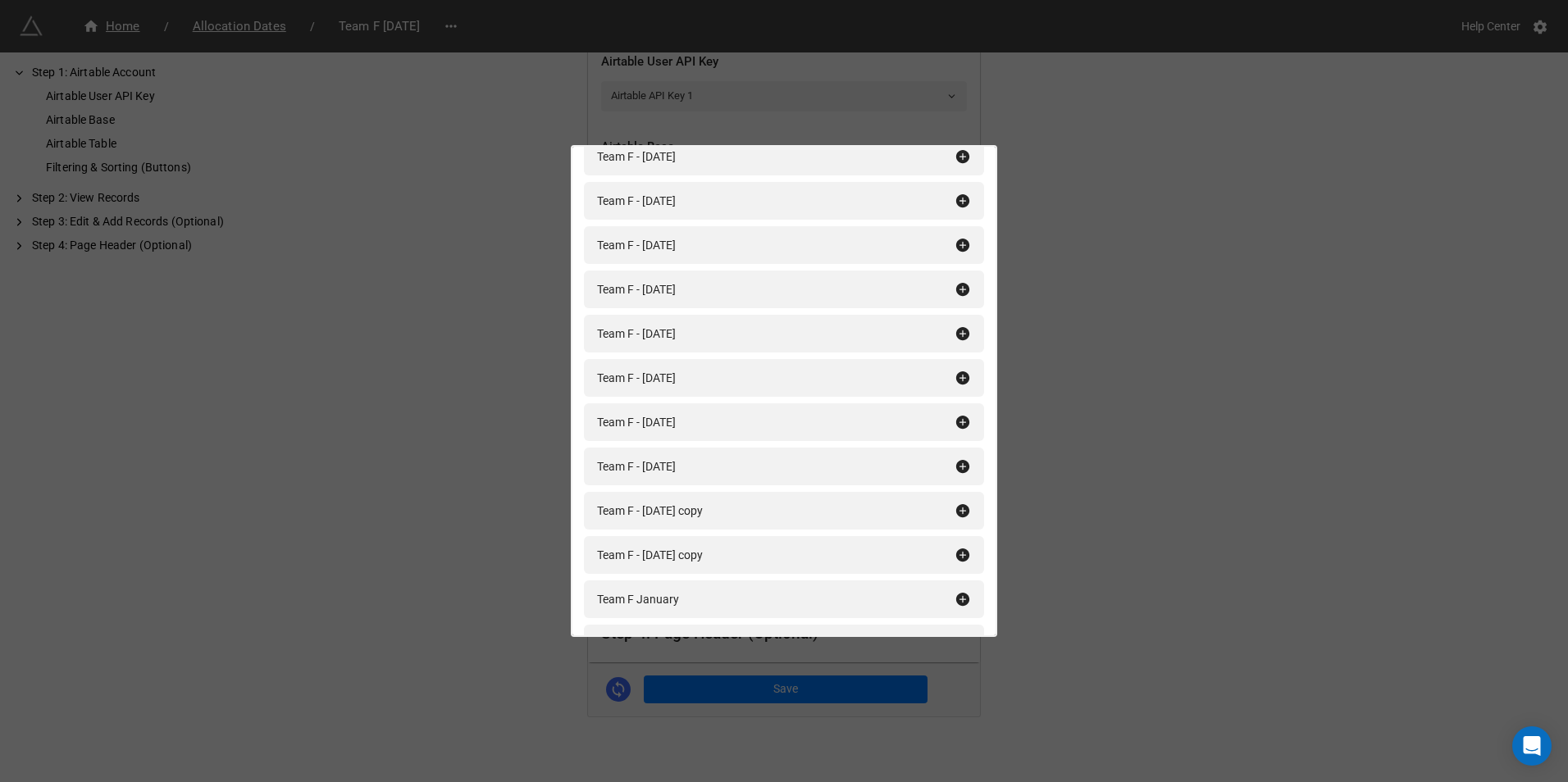
click at [1153, 504] on div "Filtering & Sorting (Buttons) team f Add All Team F October Missing Dates Team …" at bounding box center [784, 391] width 1568 height 782
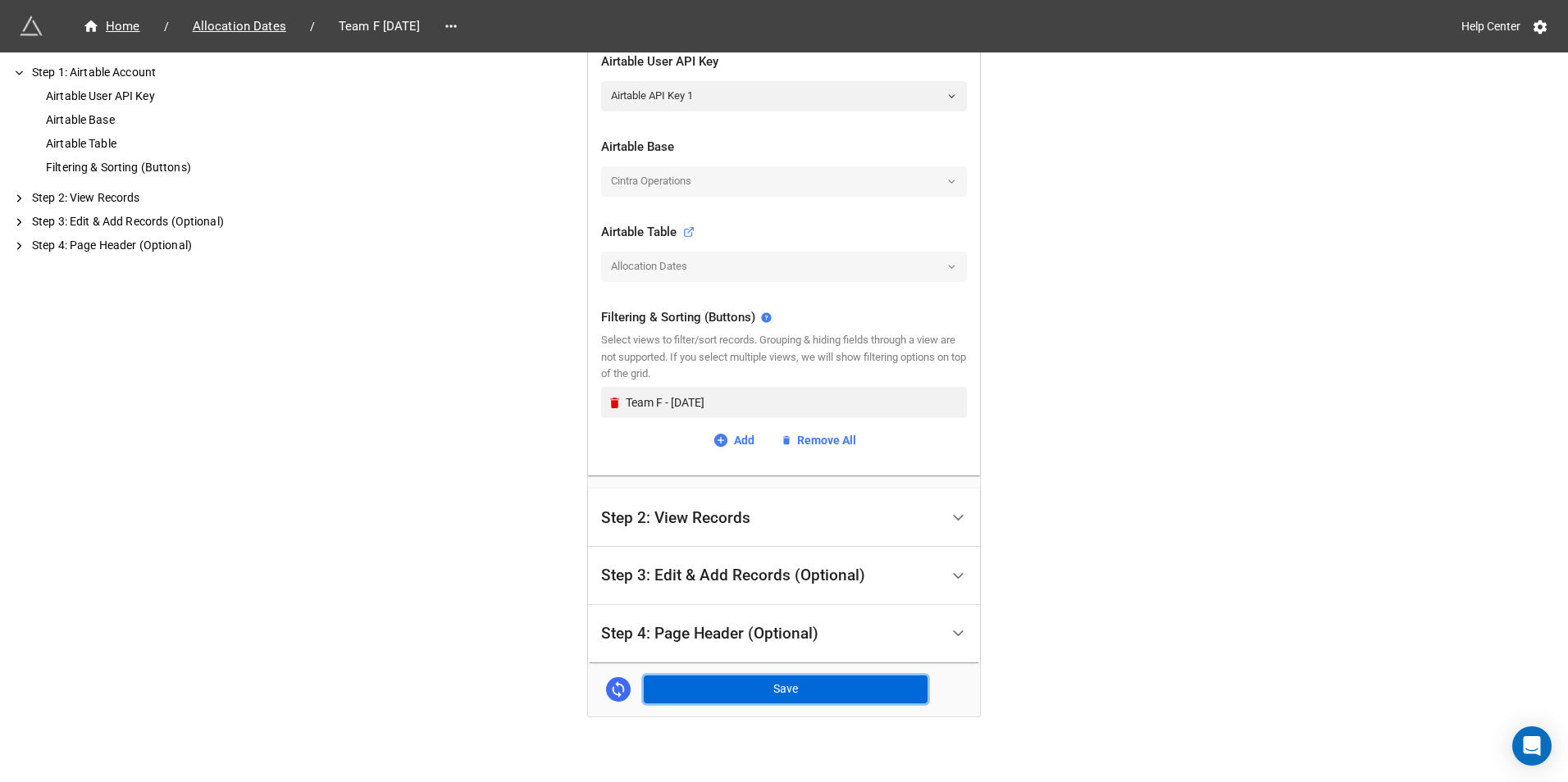
click at [787, 691] on button "Save" at bounding box center [785, 689] width 284 height 28
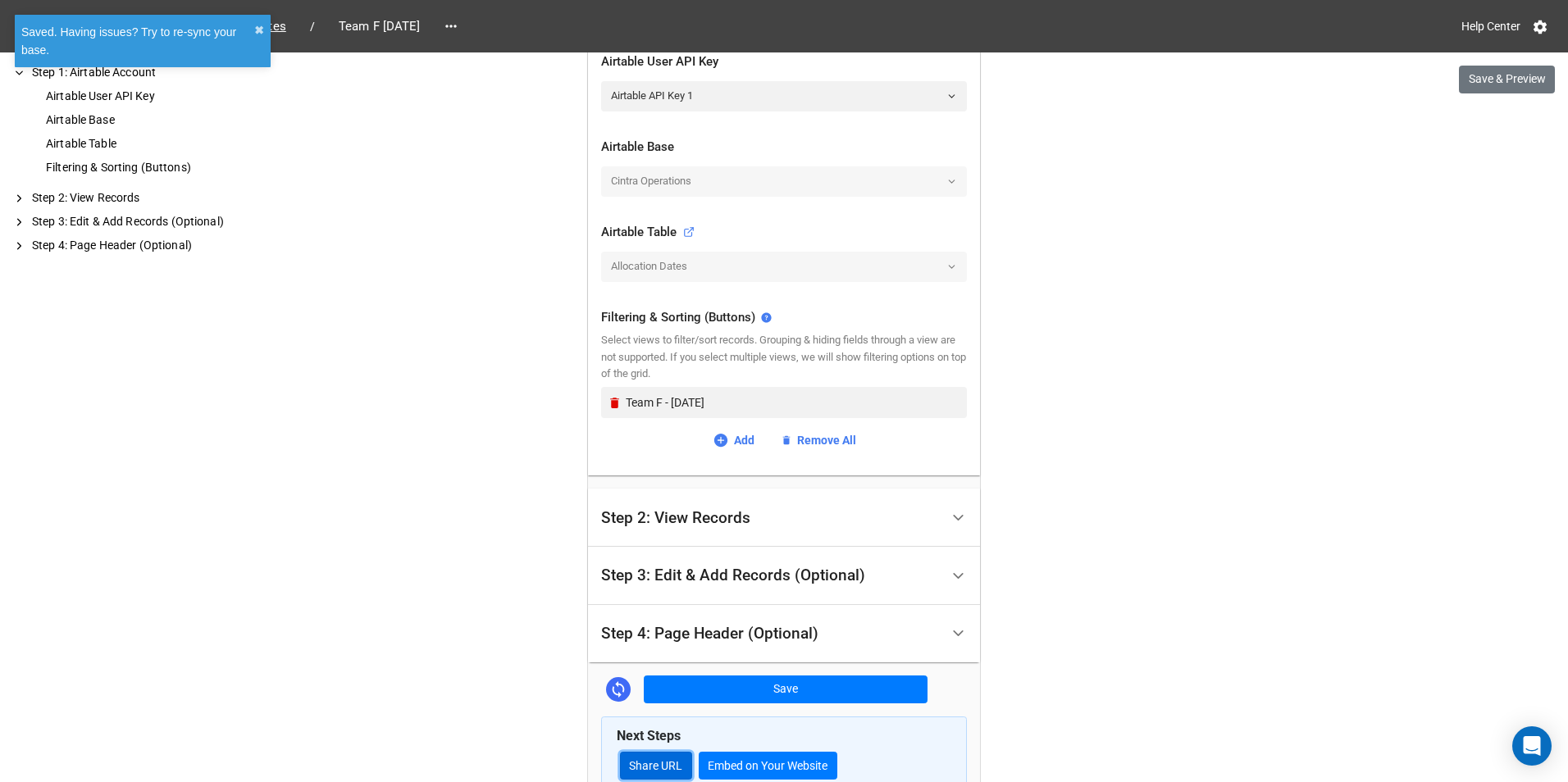
click at [646, 759] on link "Share URL" at bounding box center [655, 766] width 72 height 28
click at [459, 20] on icon at bounding box center [451, 26] width 16 height 16
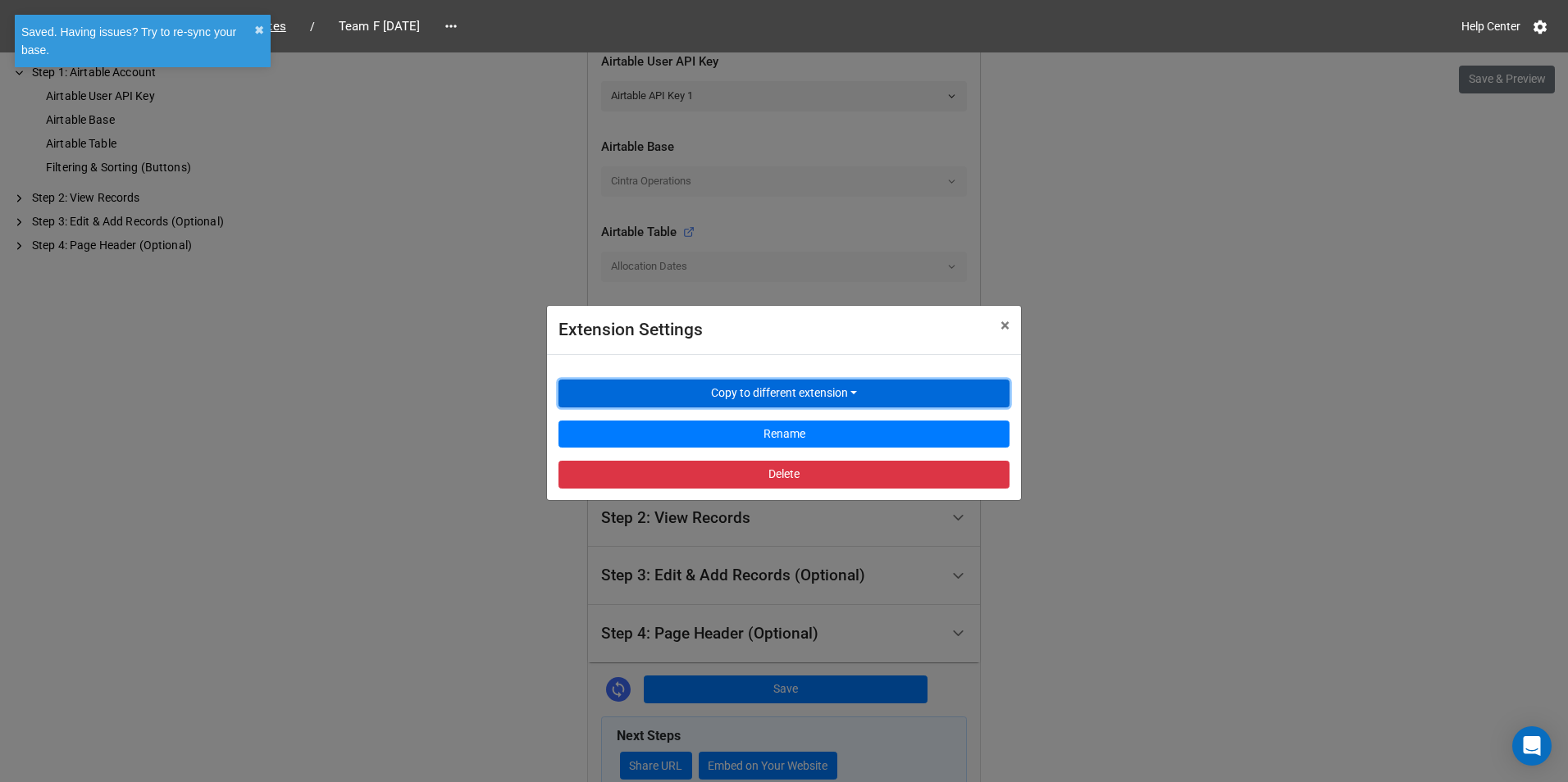
click at [700, 389] on button "Copy to different extension" at bounding box center [784, 394] width 451 height 28
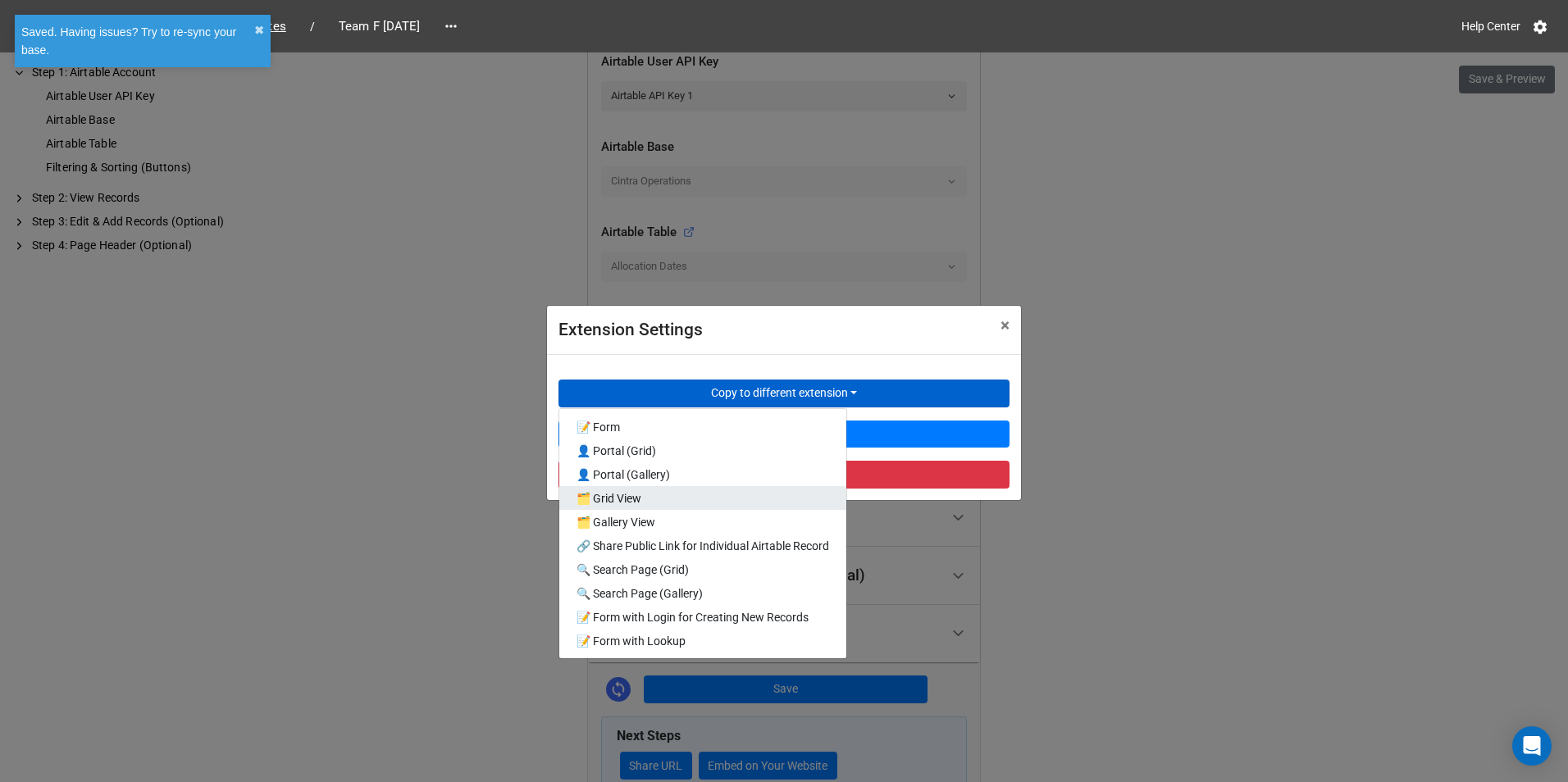
click at [645, 493] on link "🗂️ Grid View" at bounding box center [703, 498] width 287 height 24
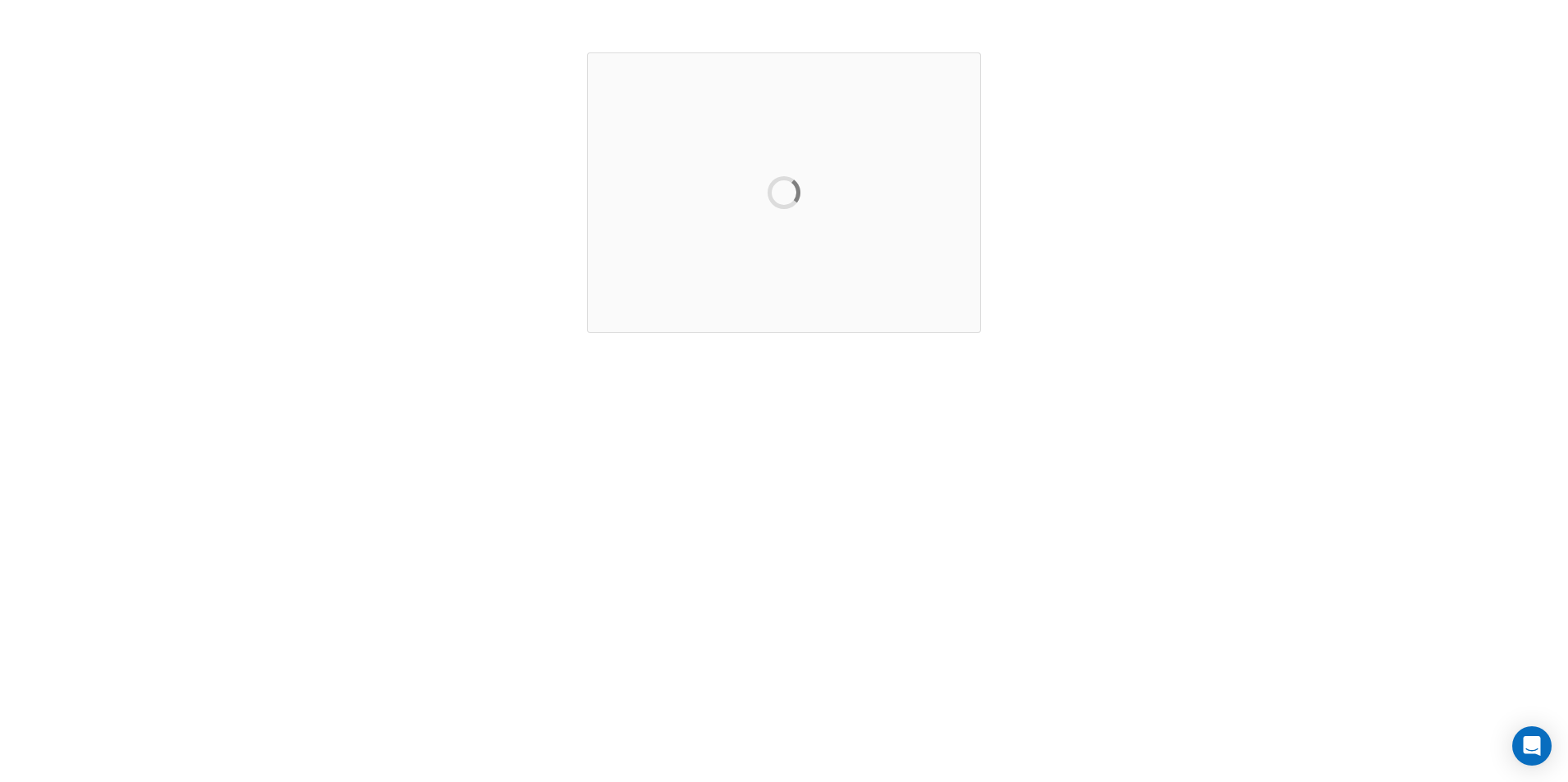
scroll to position [0, 0]
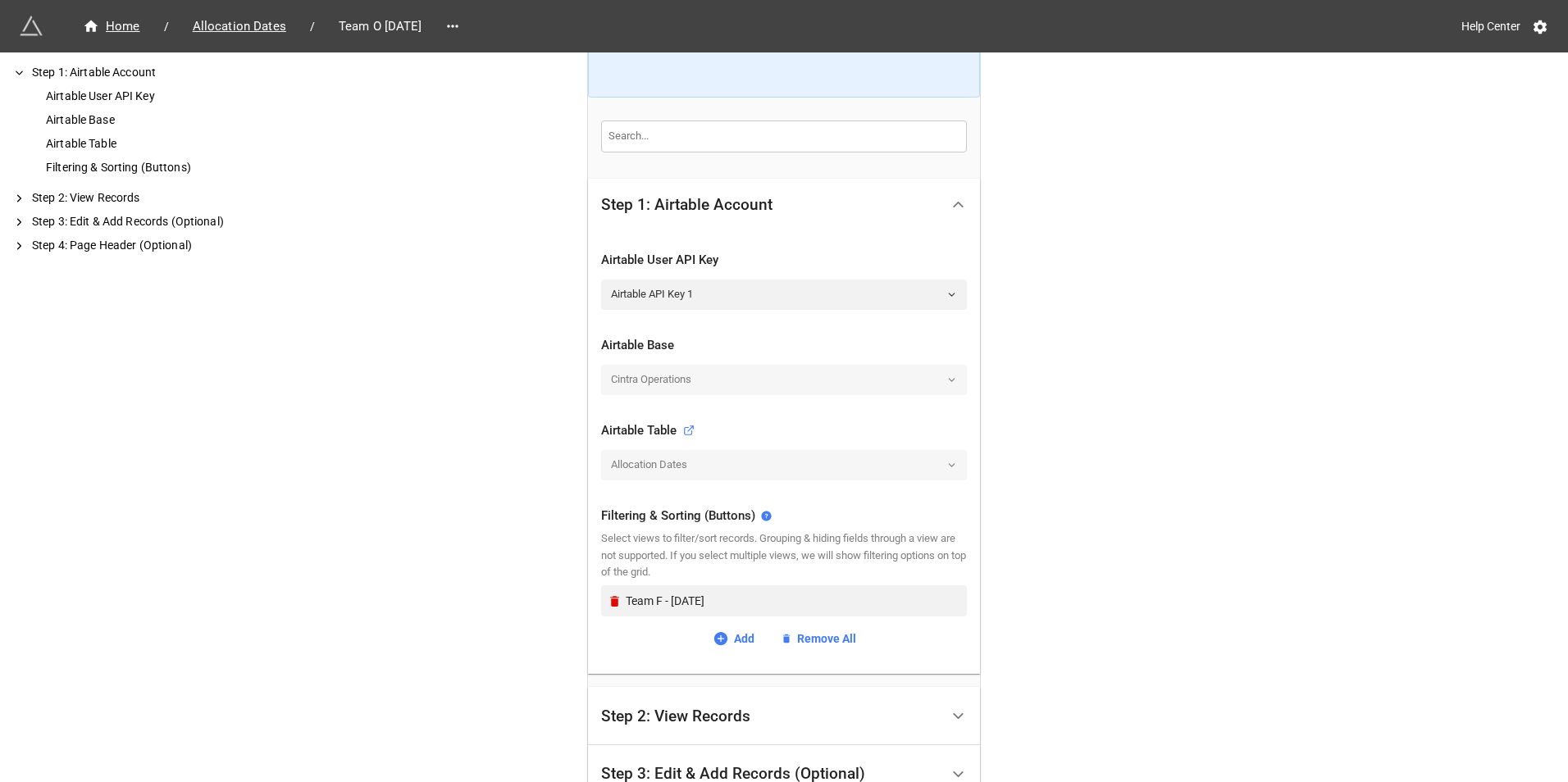
scroll to position [328, 0]
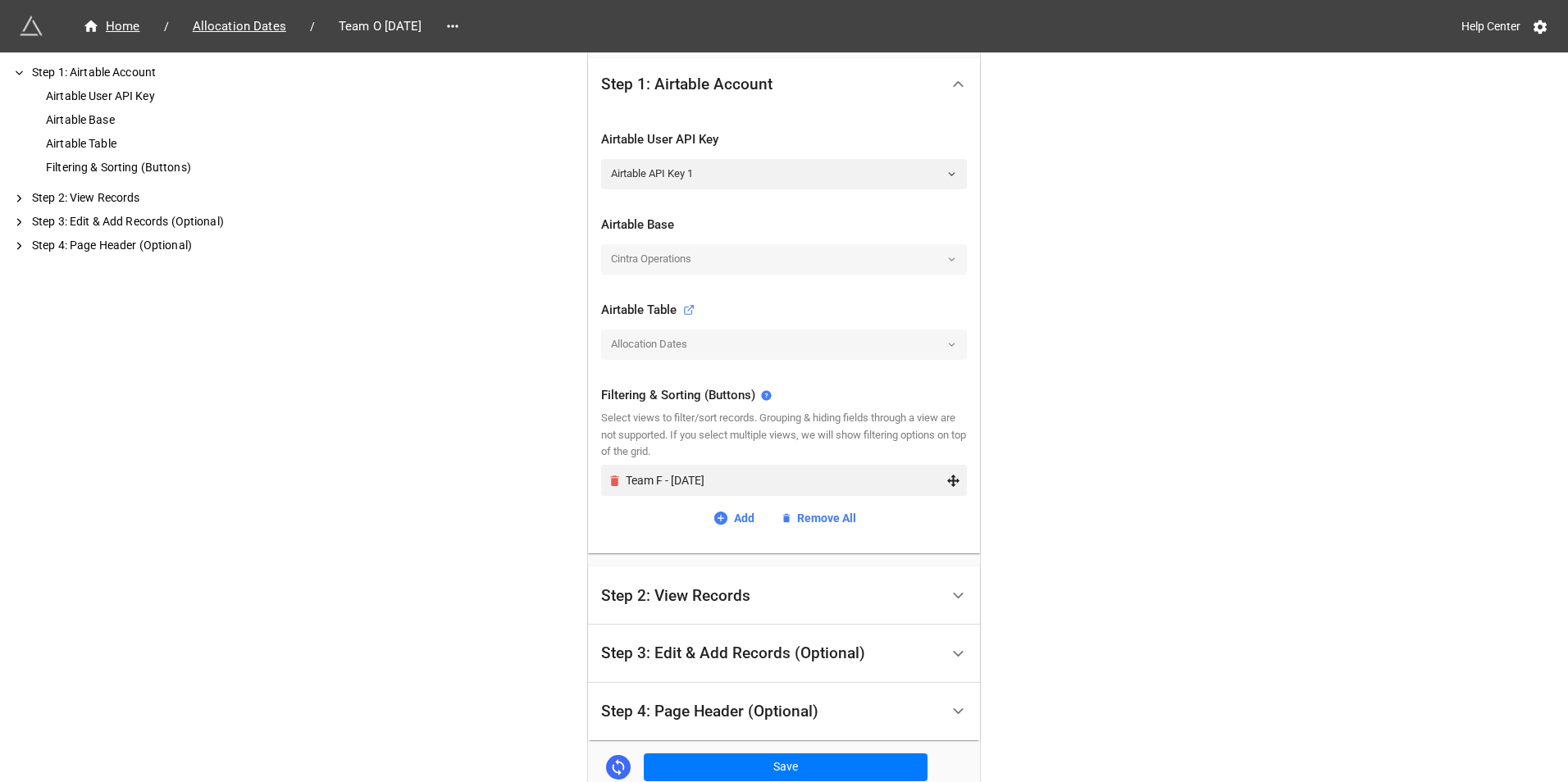
click at [610, 486] on icon "Remove" at bounding box center [614, 480] width 14 height 14
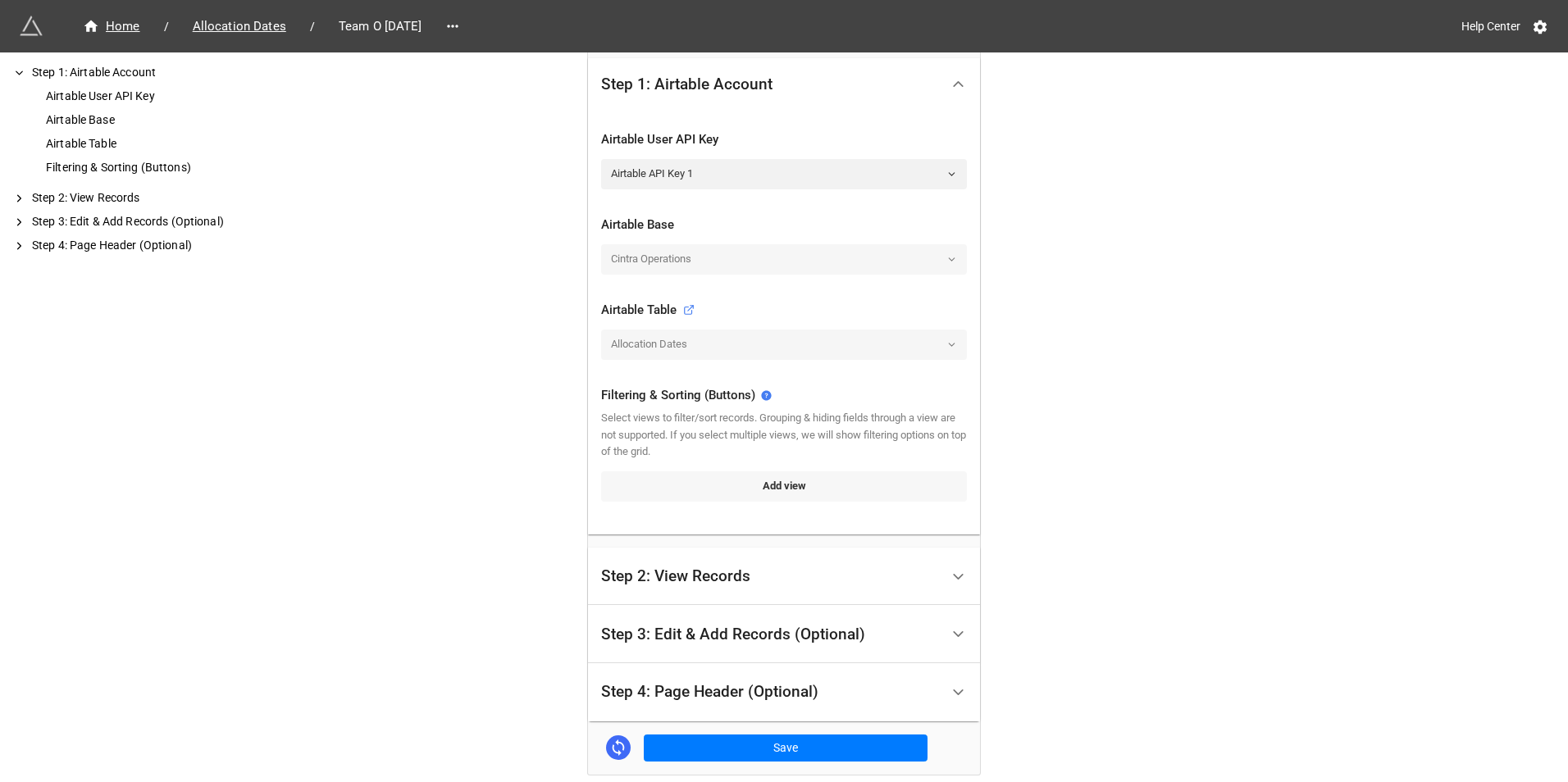
click at [671, 494] on link "Add view" at bounding box center [783, 486] width 366 height 29
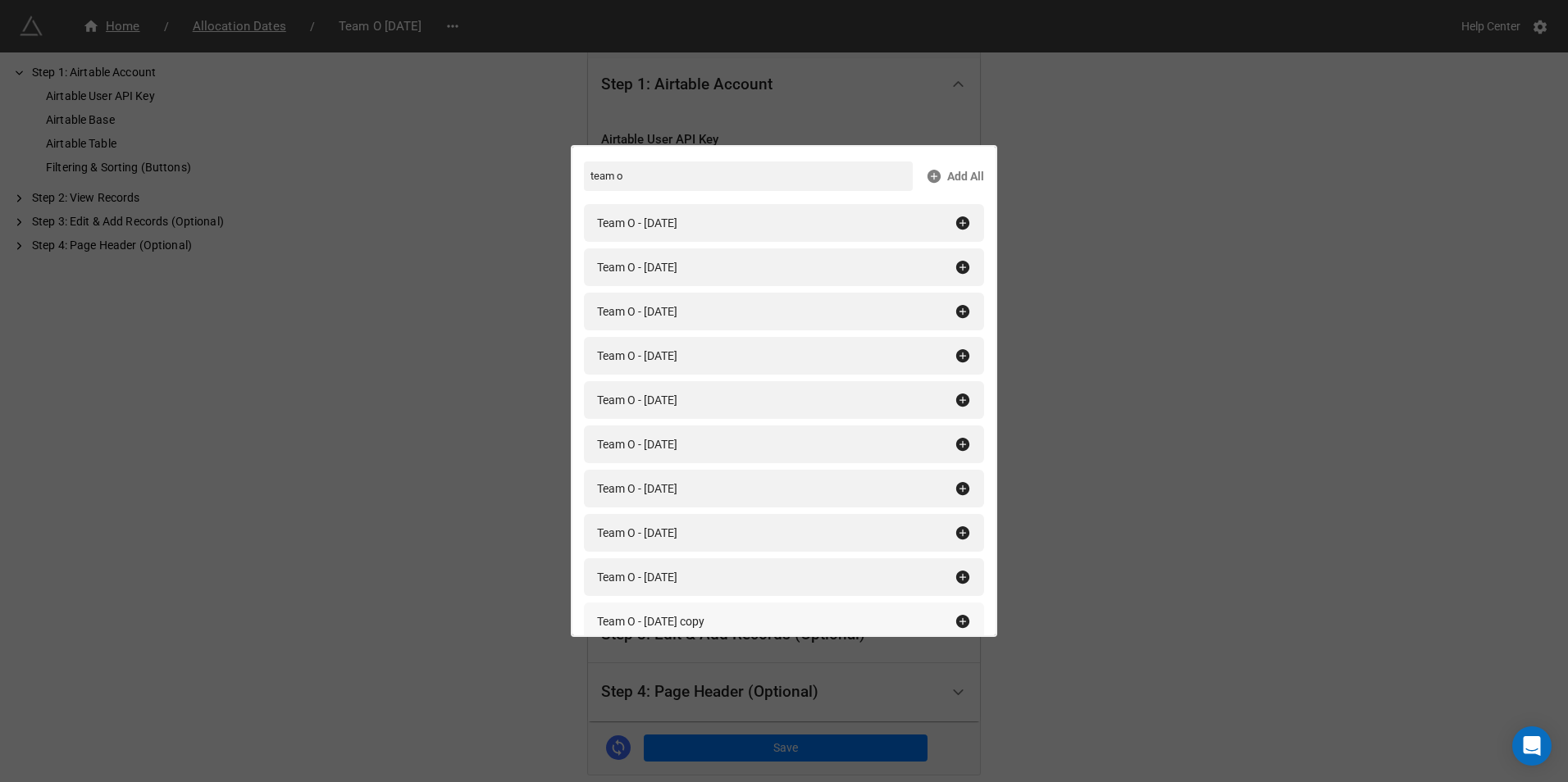
scroll to position [82, 0]
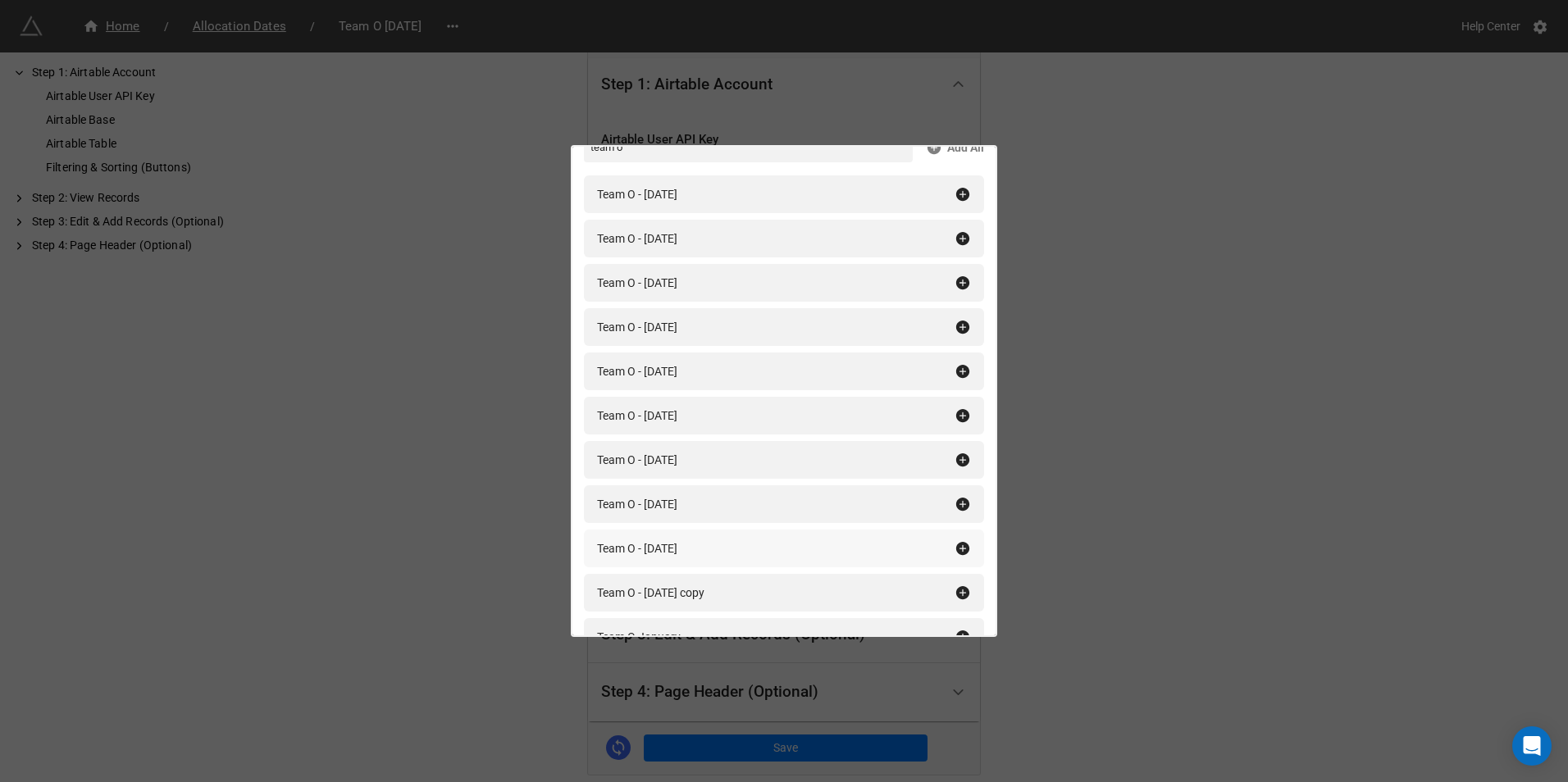
type input "team o"
click at [956, 546] on icon at bounding box center [963, 549] width 13 height 13
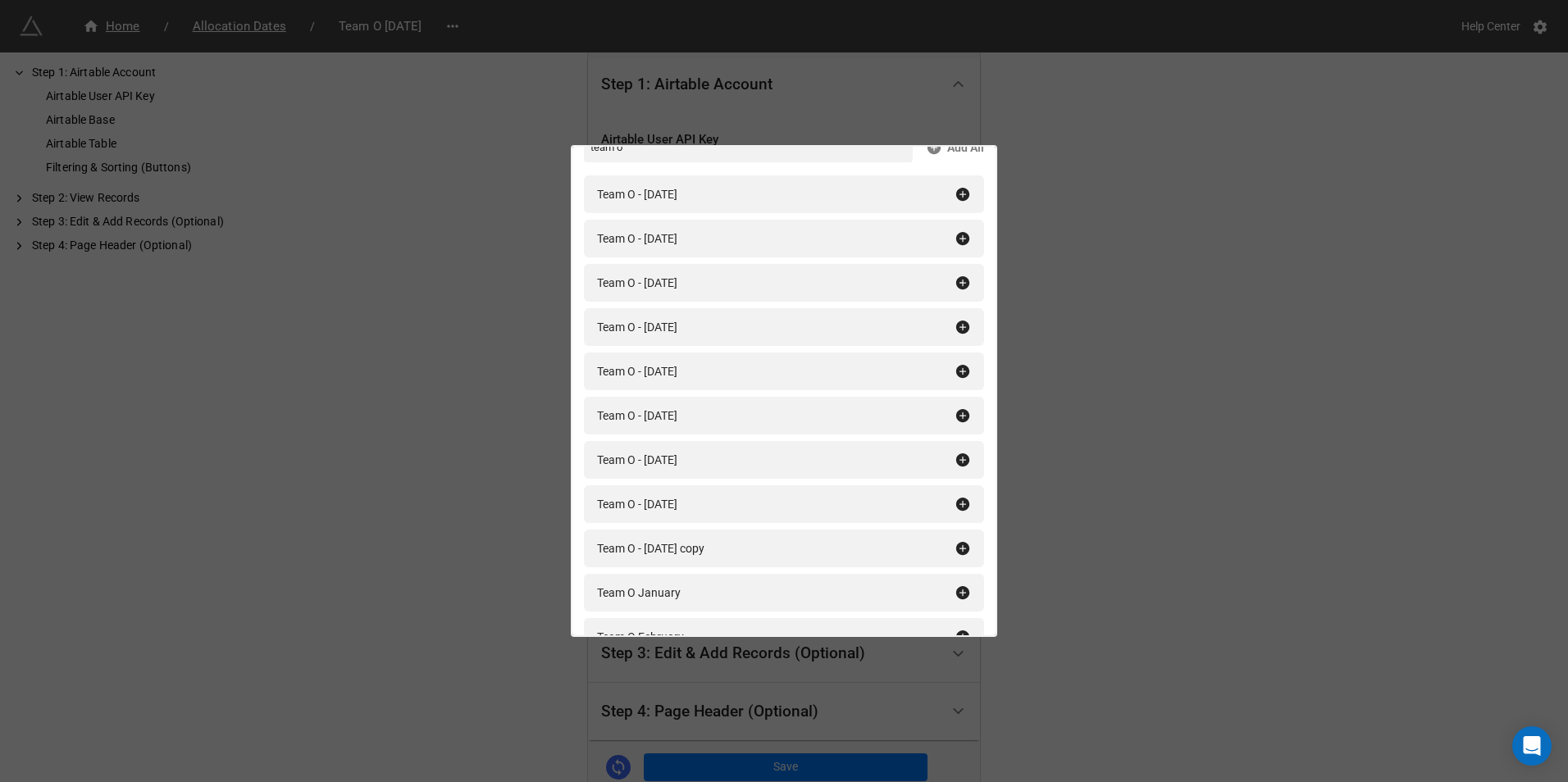
click at [1243, 506] on div "Filtering & Sorting (Buttons) team o Add All Team O - [DATE] Team O - [DATE] Te…" at bounding box center [784, 391] width 1568 height 782
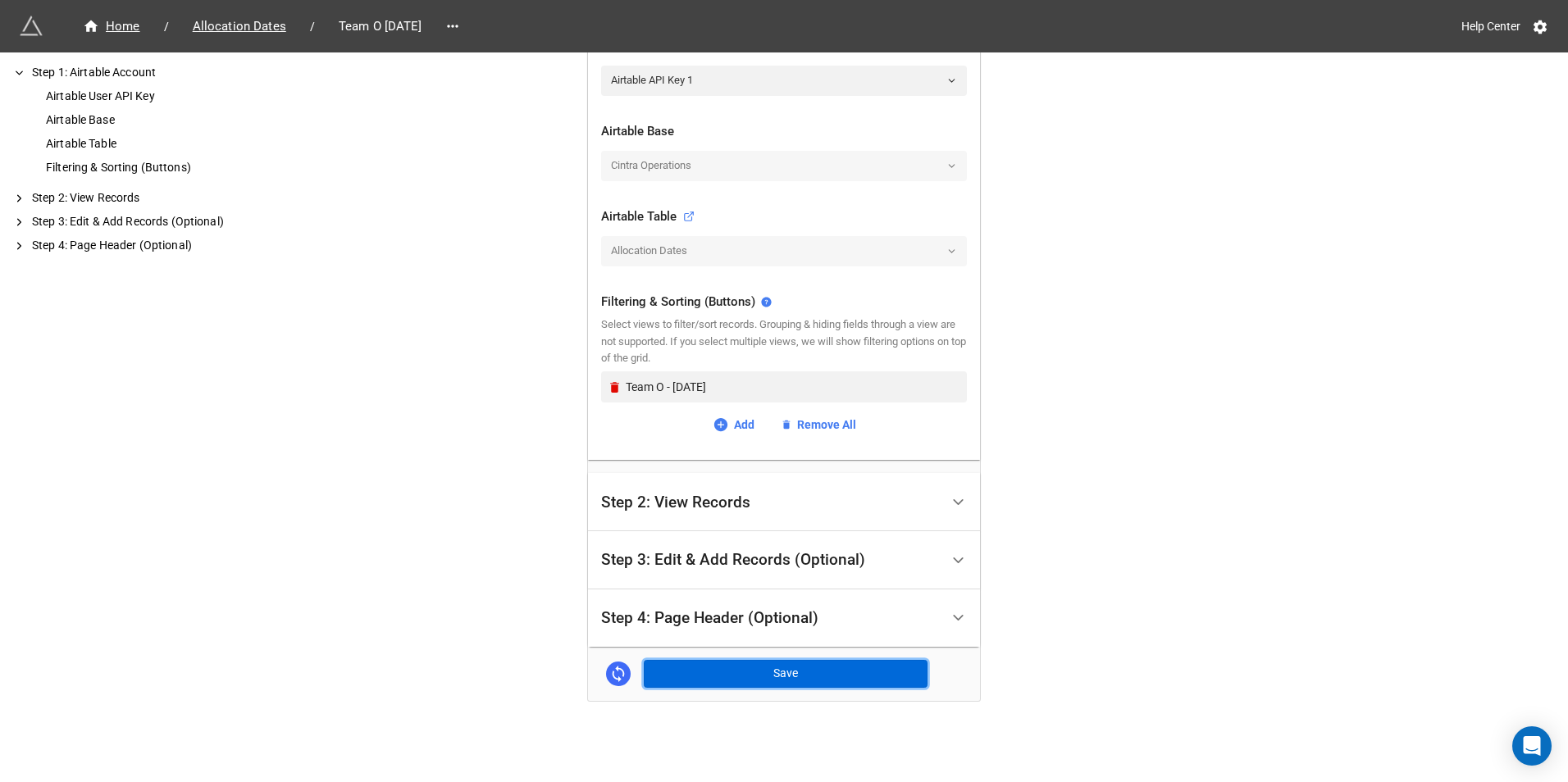
click at [768, 670] on button "Save" at bounding box center [785, 674] width 284 height 28
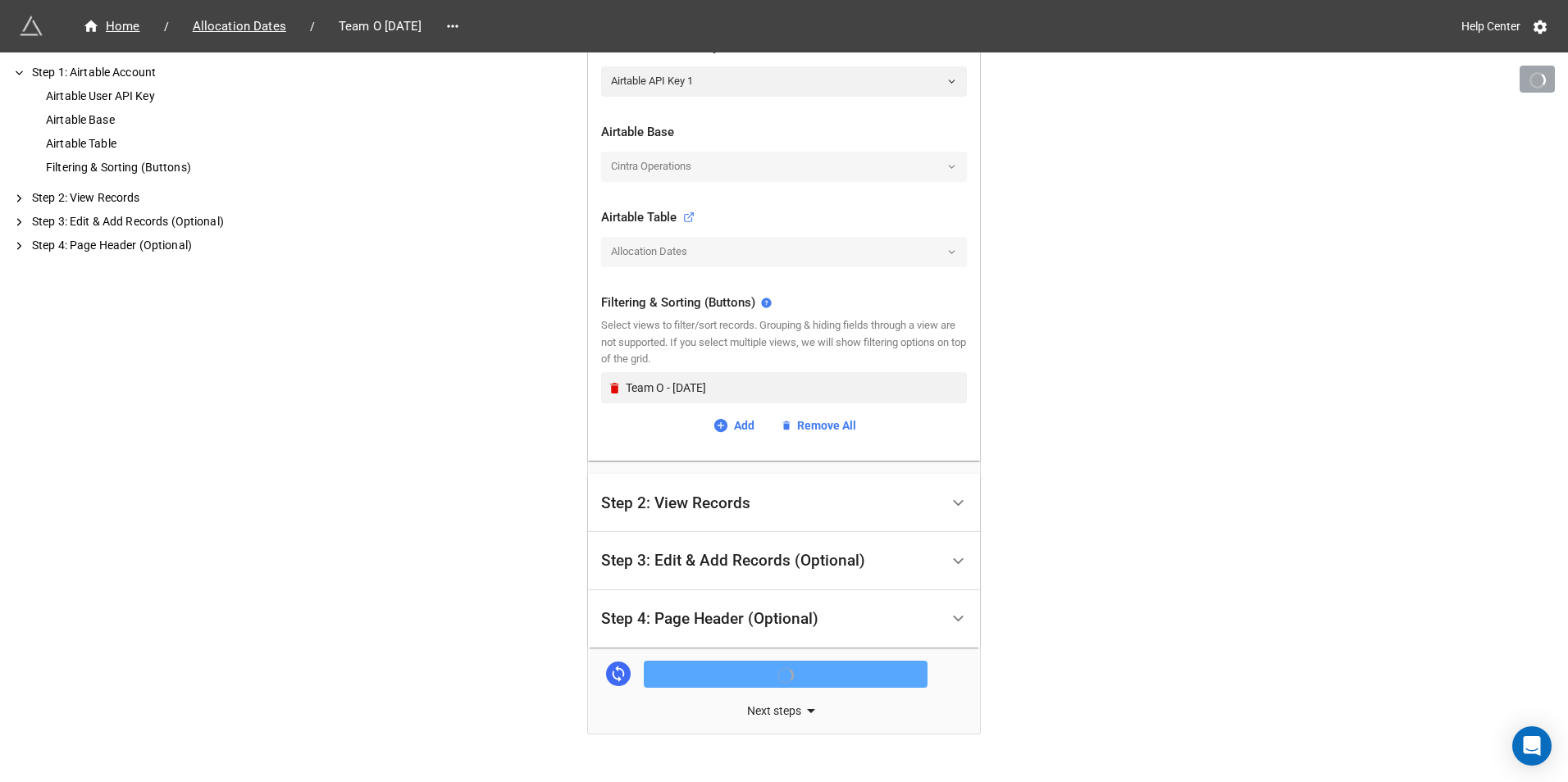
scroll to position [421, 0]
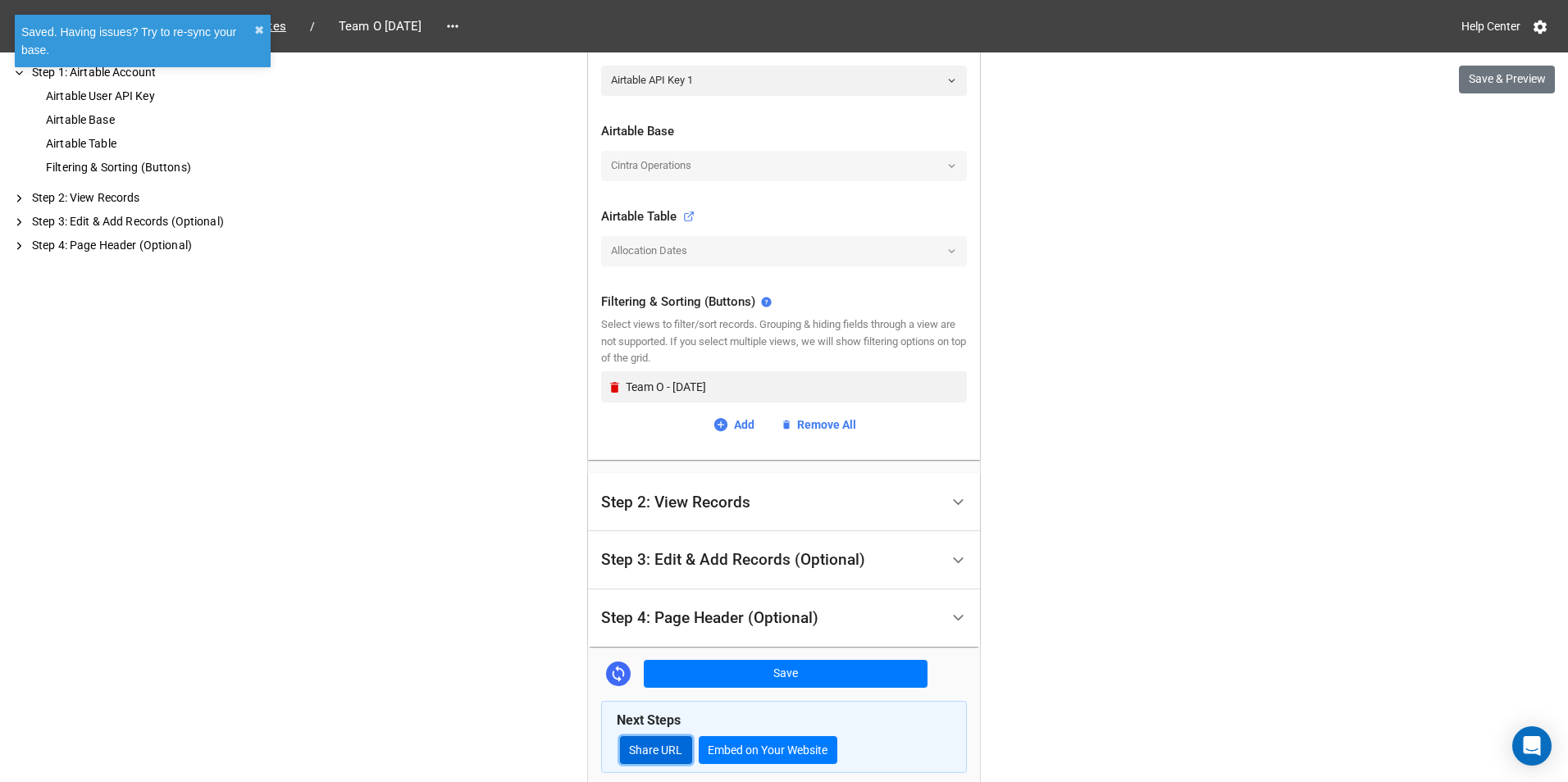
click at [624, 742] on link "Share URL" at bounding box center [655, 750] width 72 height 28
click at [461, 29] on icon at bounding box center [453, 26] width 16 height 16
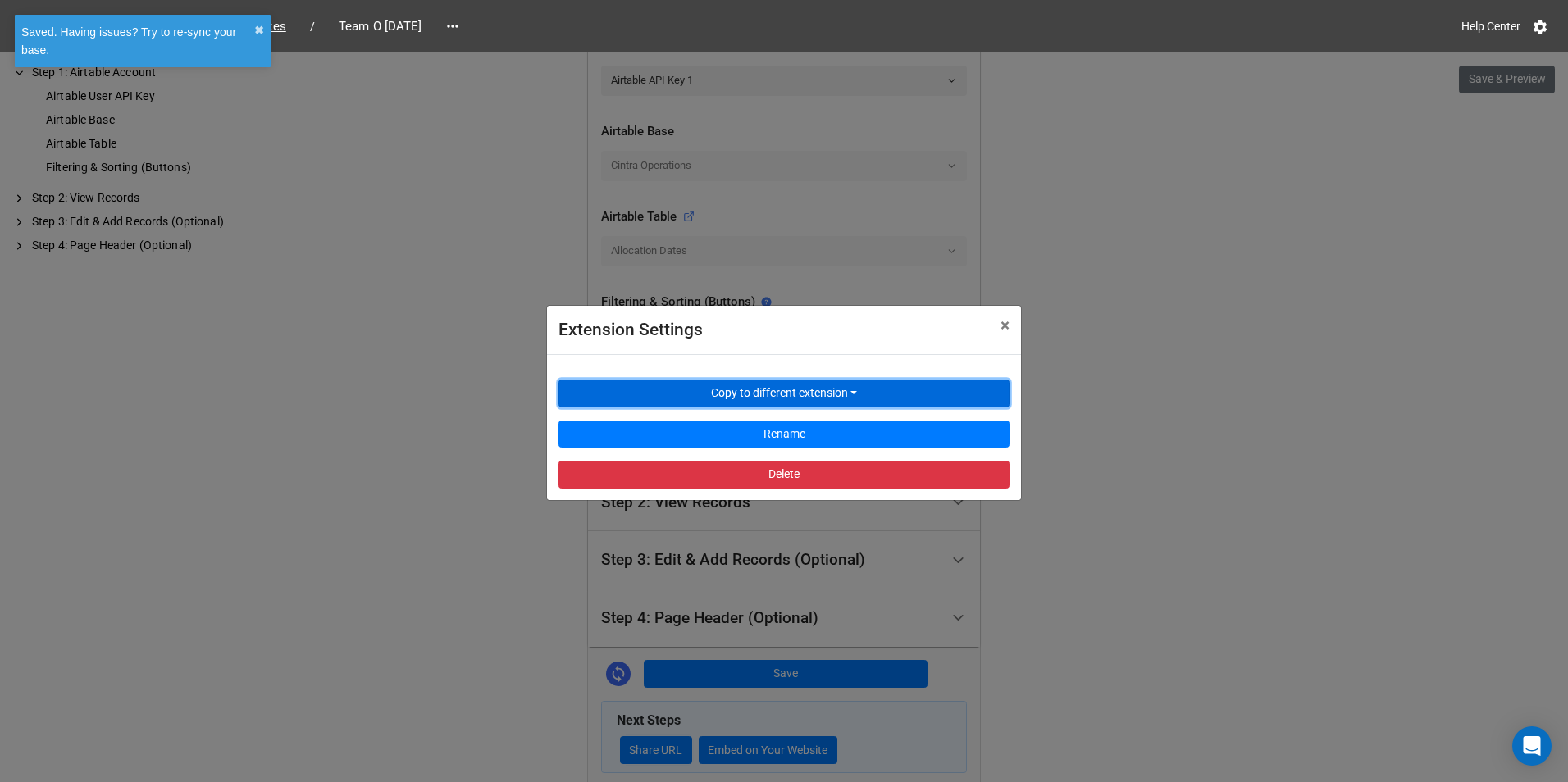
click at [668, 391] on button "Copy to different extension" at bounding box center [784, 394] width 451 height 28
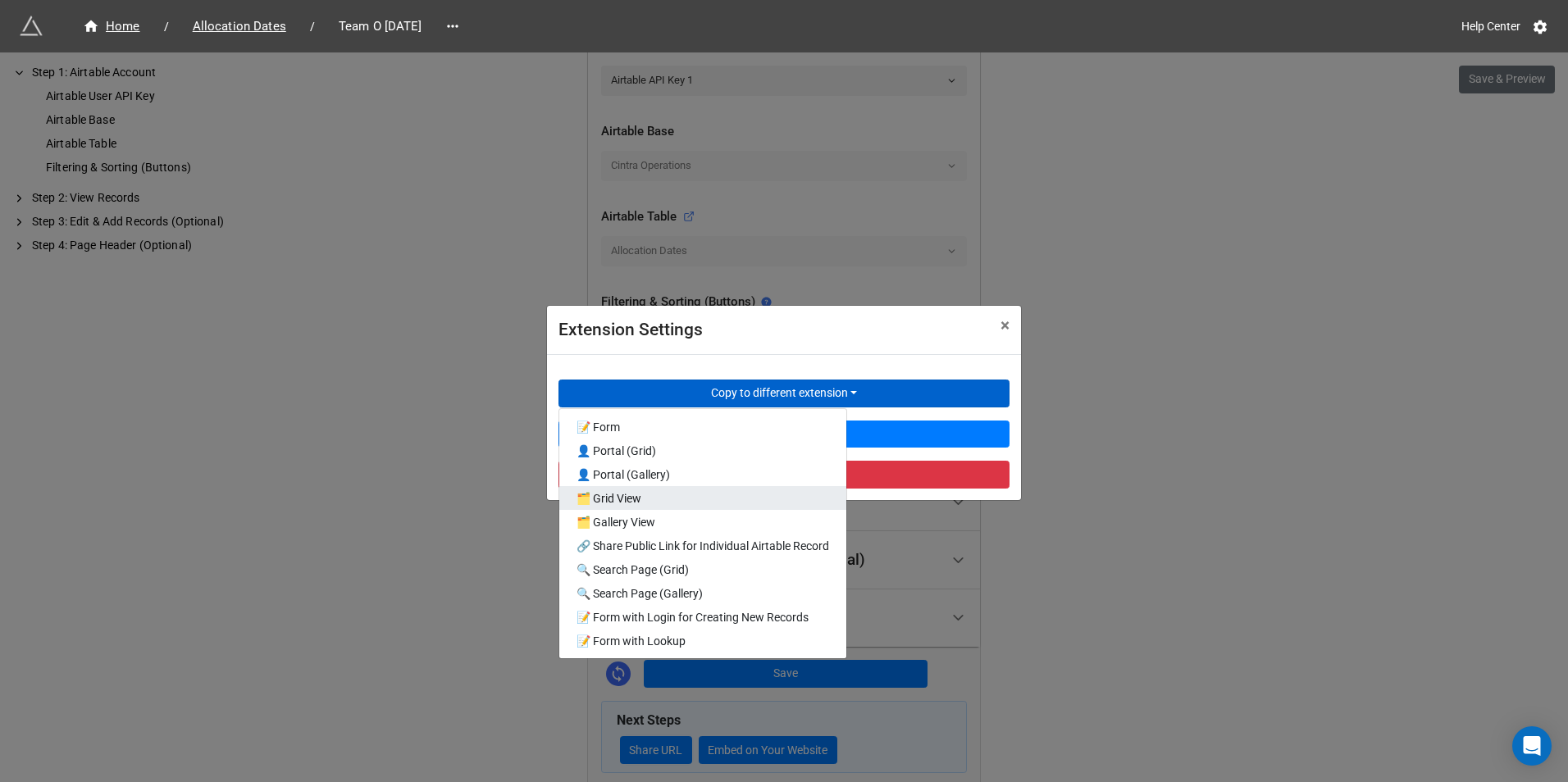
click at [648, 502] on link "🗂️ Grid View" at bounding box center [703, 498] width 287 height 24
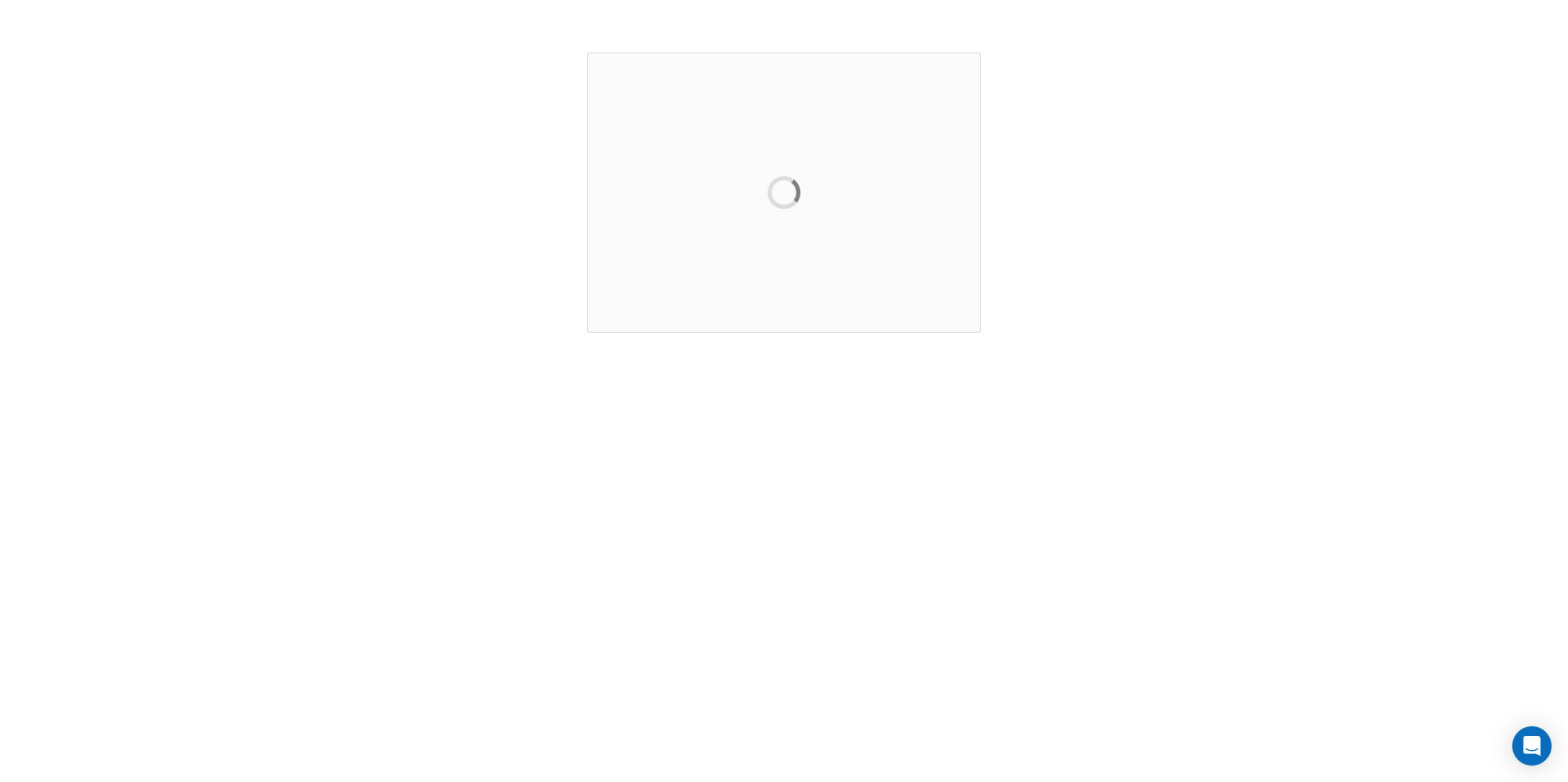
scroll to position [0, 0]
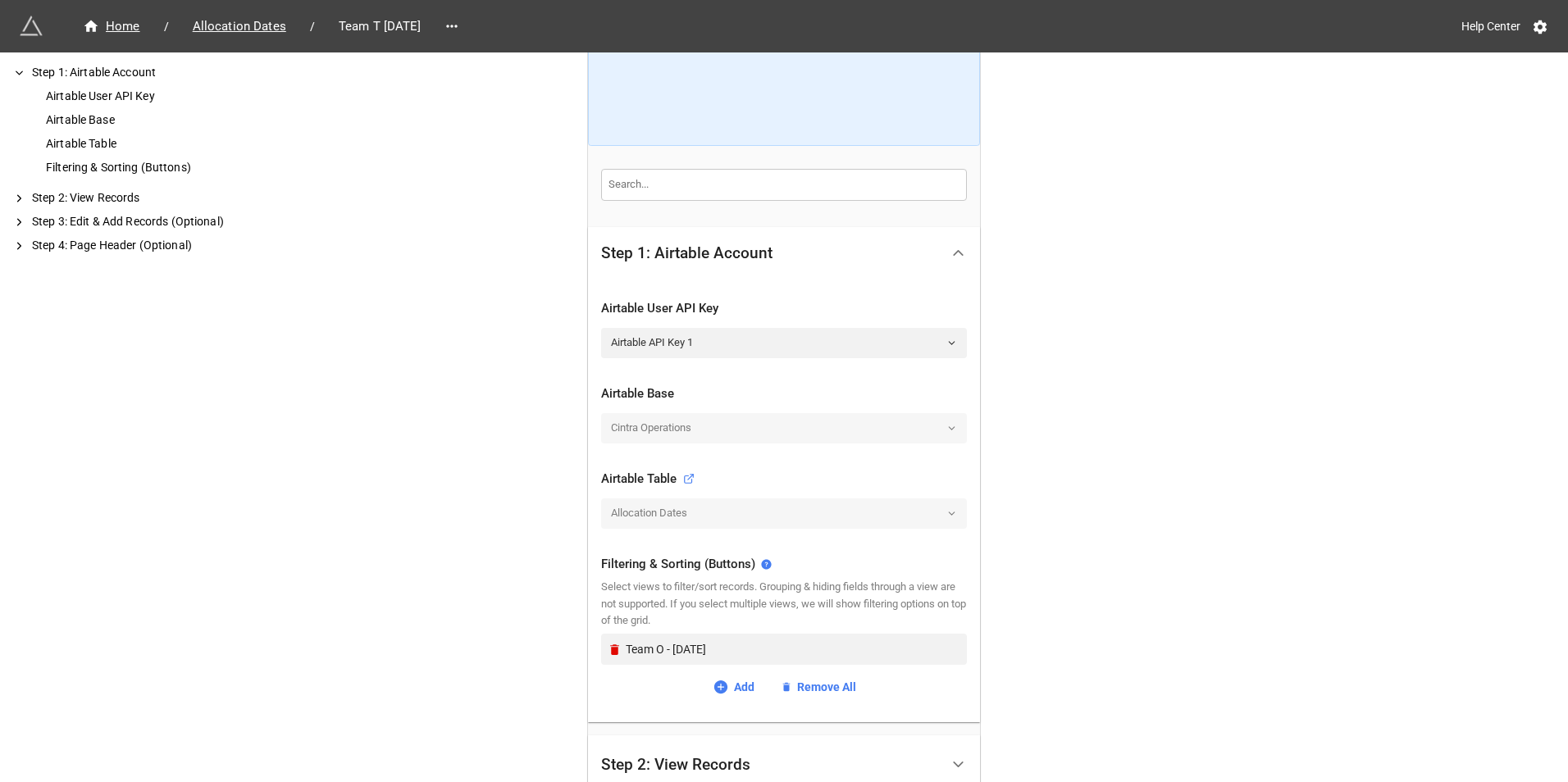
scroll to position [246, 0]
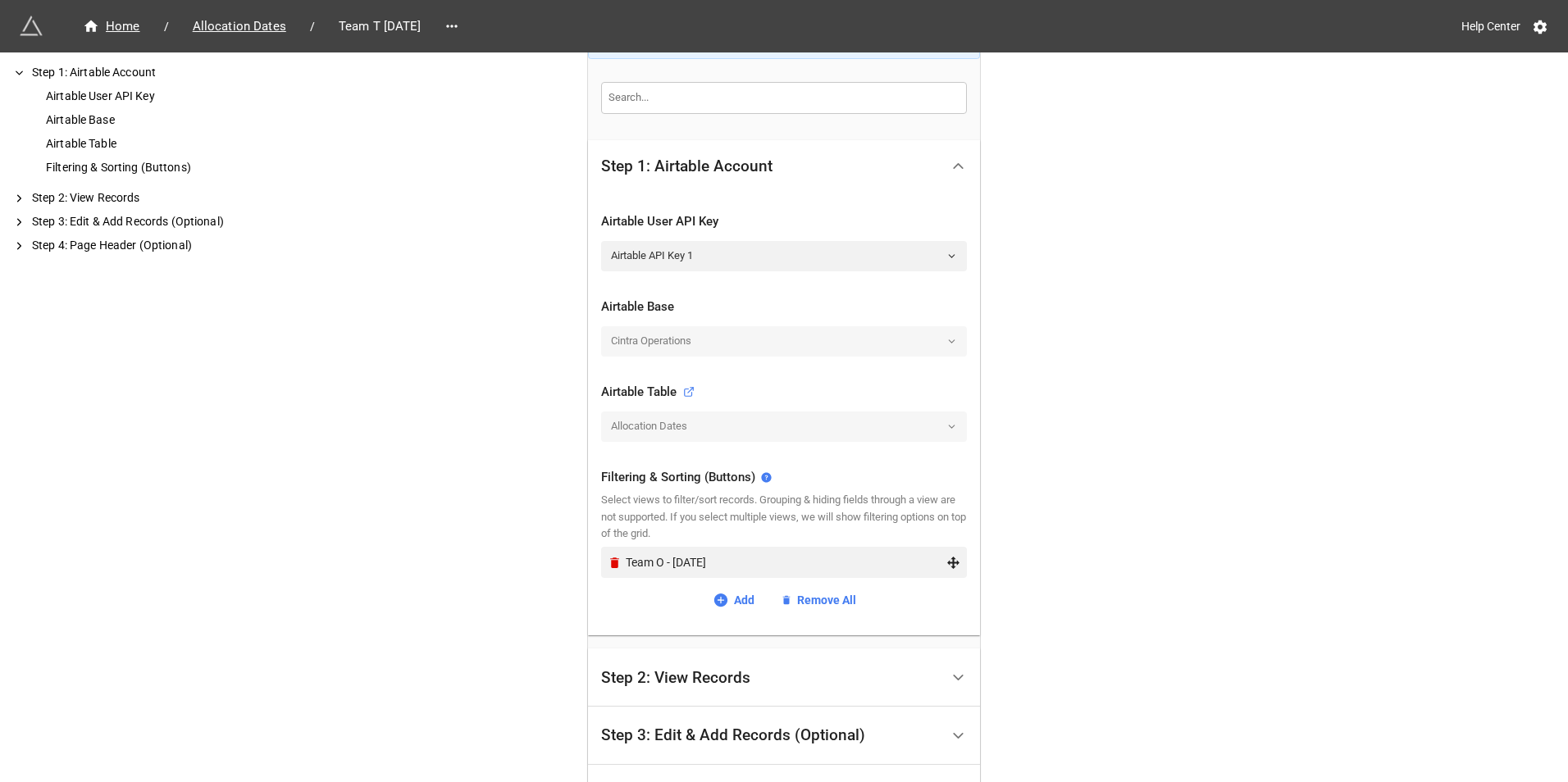
click at [603, 568] on div "Team O - September 2025" at bounding box center [783, 562] width 366 height 31
click at [617, 563] on icon "Remove" at bounding box center [614, 562] width 14 height 14
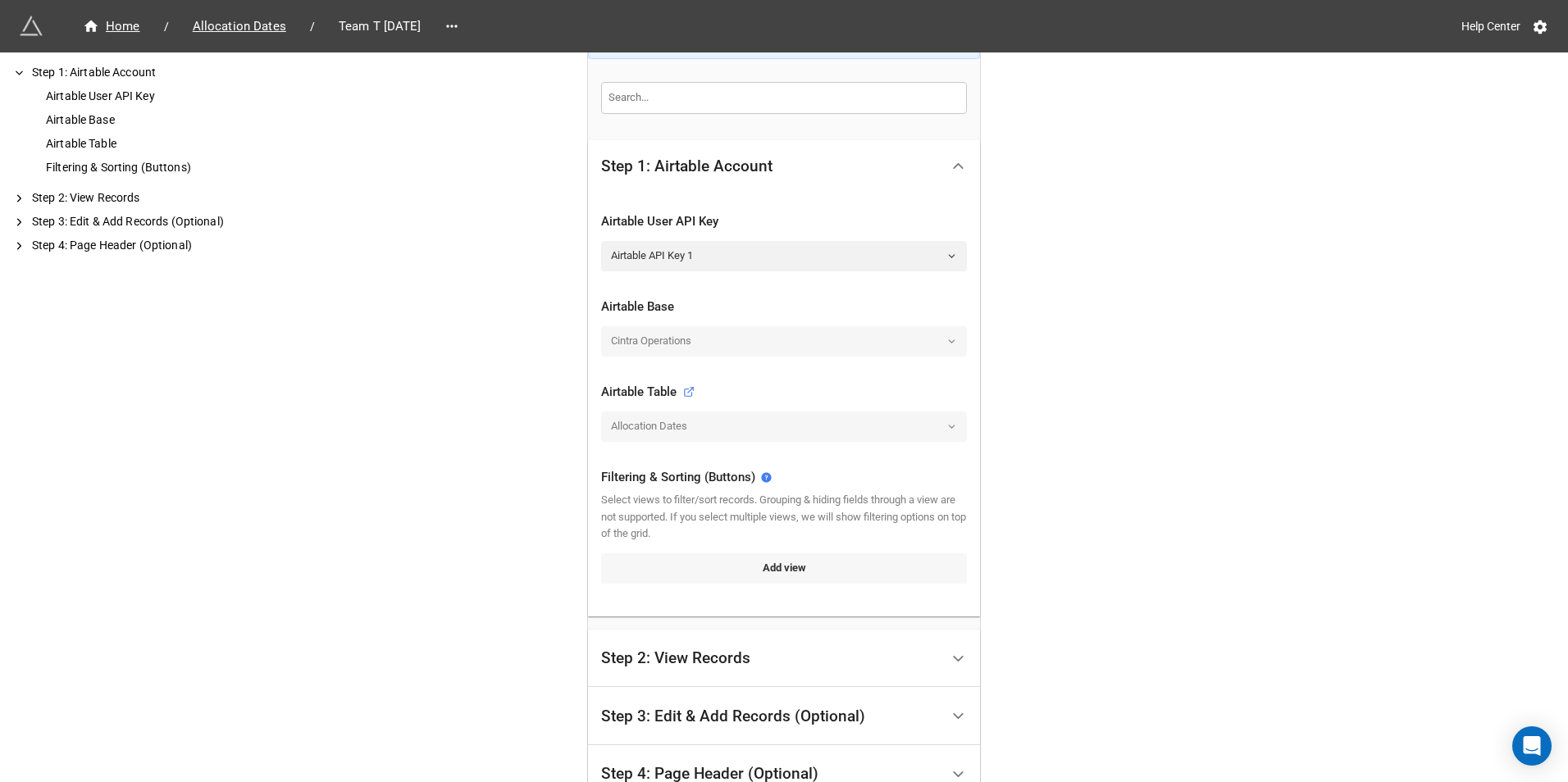
click at [749, 582] on link "Add view" at bounding box center [783, 568] width 366 height 29
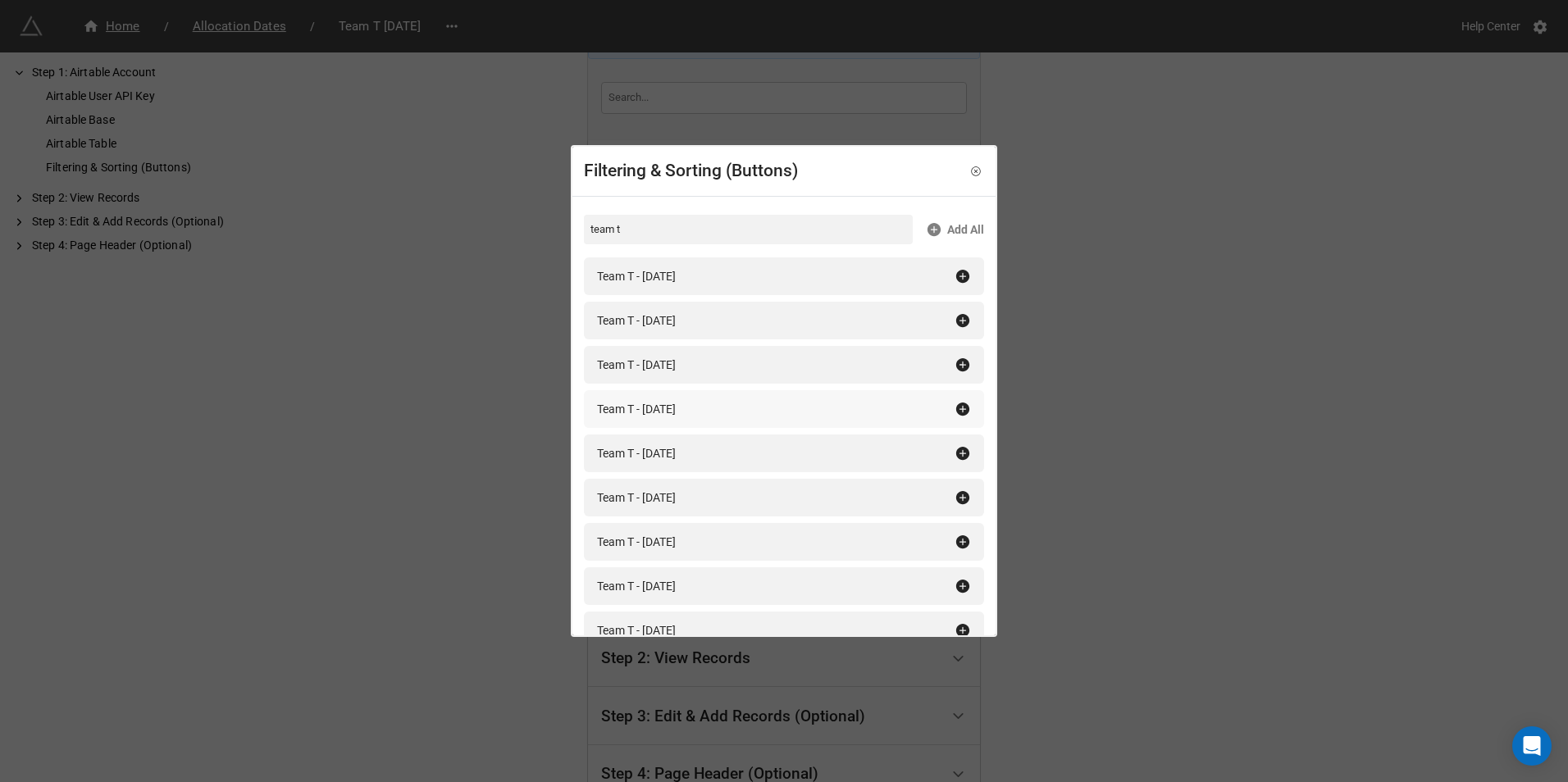
scroll to position [82, 0]
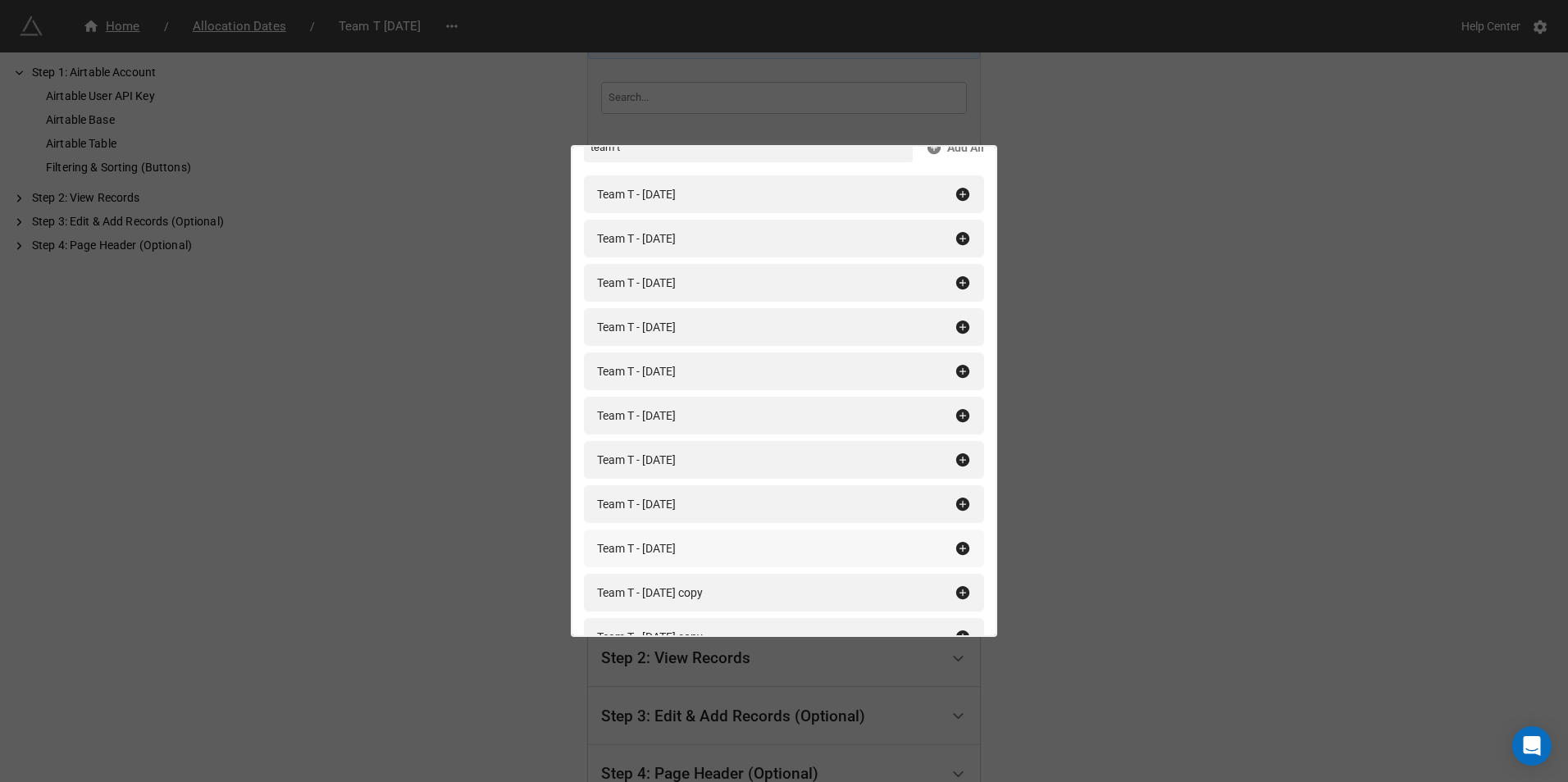
type input "team t"
click at [956, 546] on icon at bounding box center [963, 549] width 13 height 13
click at [1091, 524] on div "Filtering & Sorting (Buttons) team t Add All Team T - January 2025 Team T - Feb…" at bounding box center [784, 391] width 1568 height 782
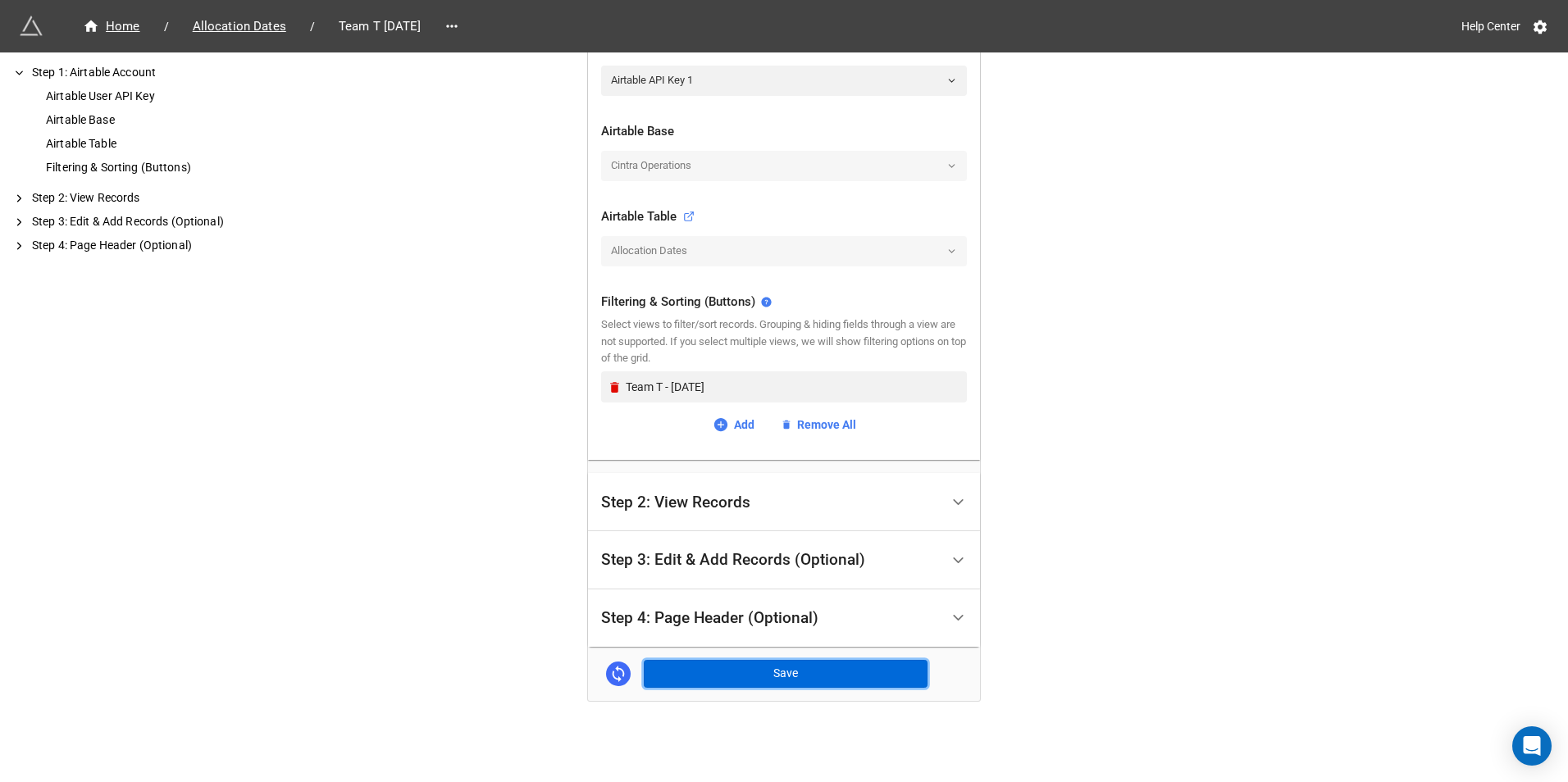
click at [759, 678] on button "Save" at bounding box center [785, 674] width 284 height 28
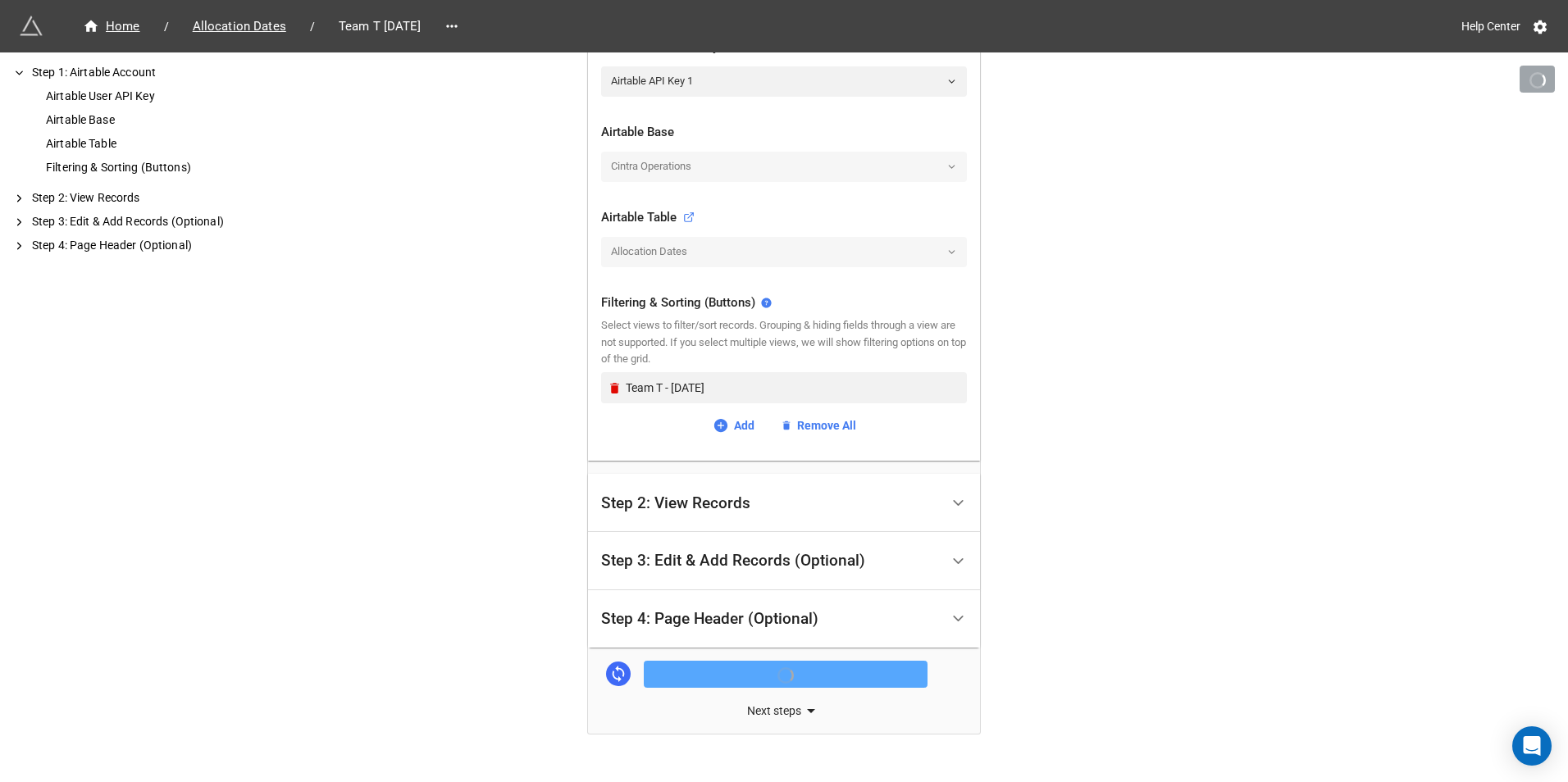
scroll to position [421, 0]
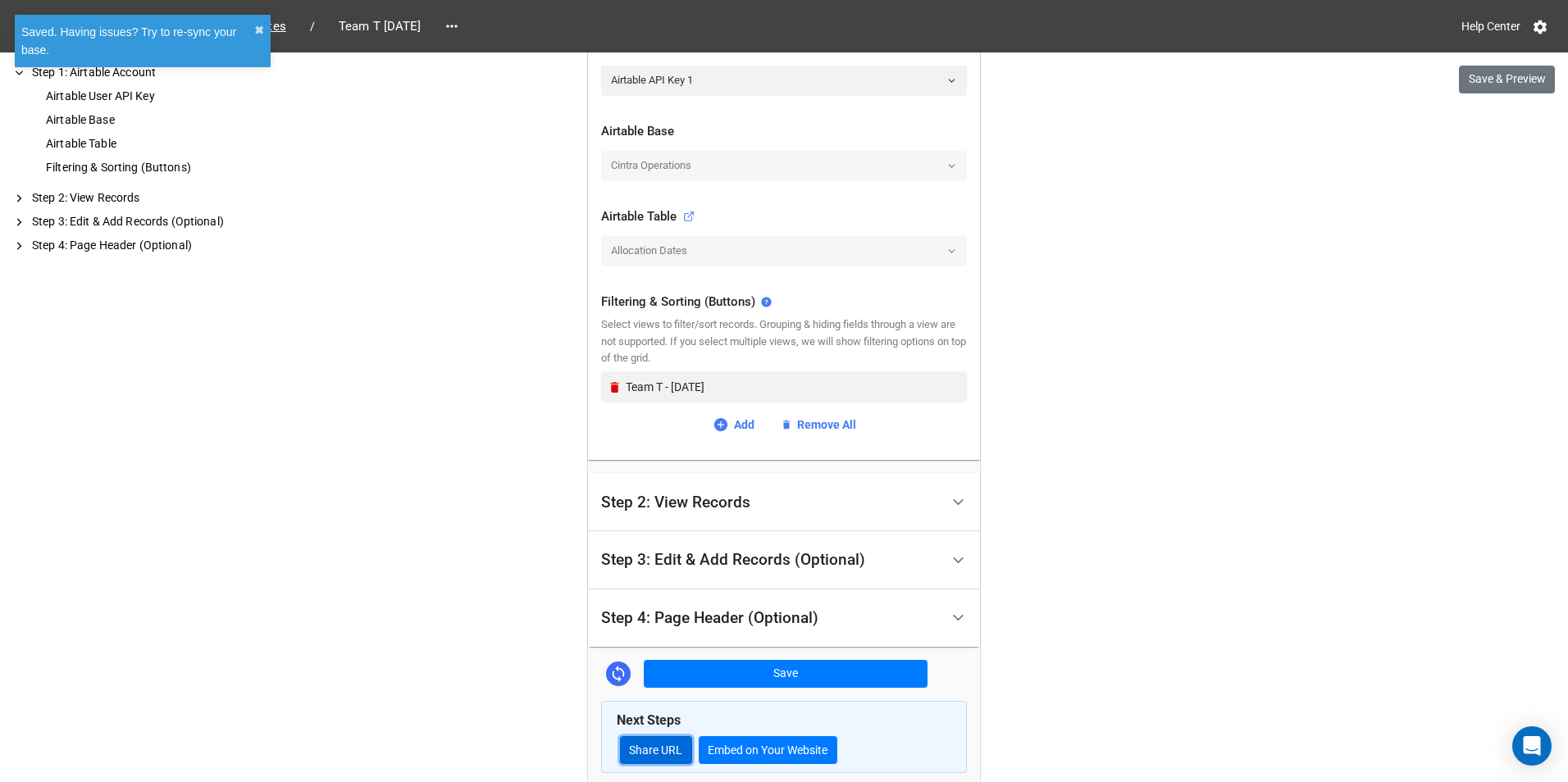
click at [663, 736] on link "Share URL" at bounding box center [655, 750] width 72 height 28
click at [460, 25] on icon at bounding box center [452, 26] width 16 height 16
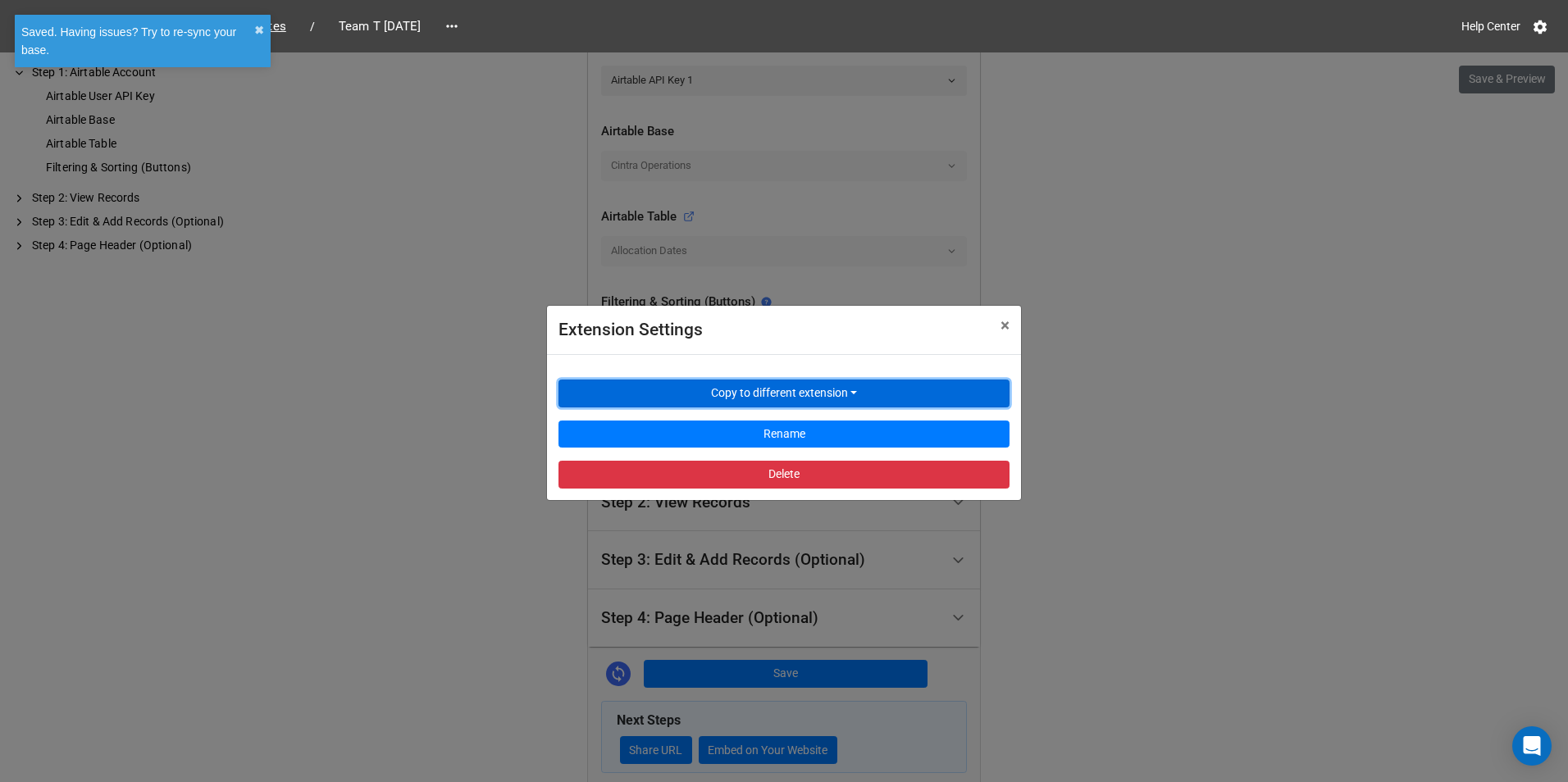
click at [714, 405] on button "Copy to different extension" at bounding box center [784, 394] width 451 height 28
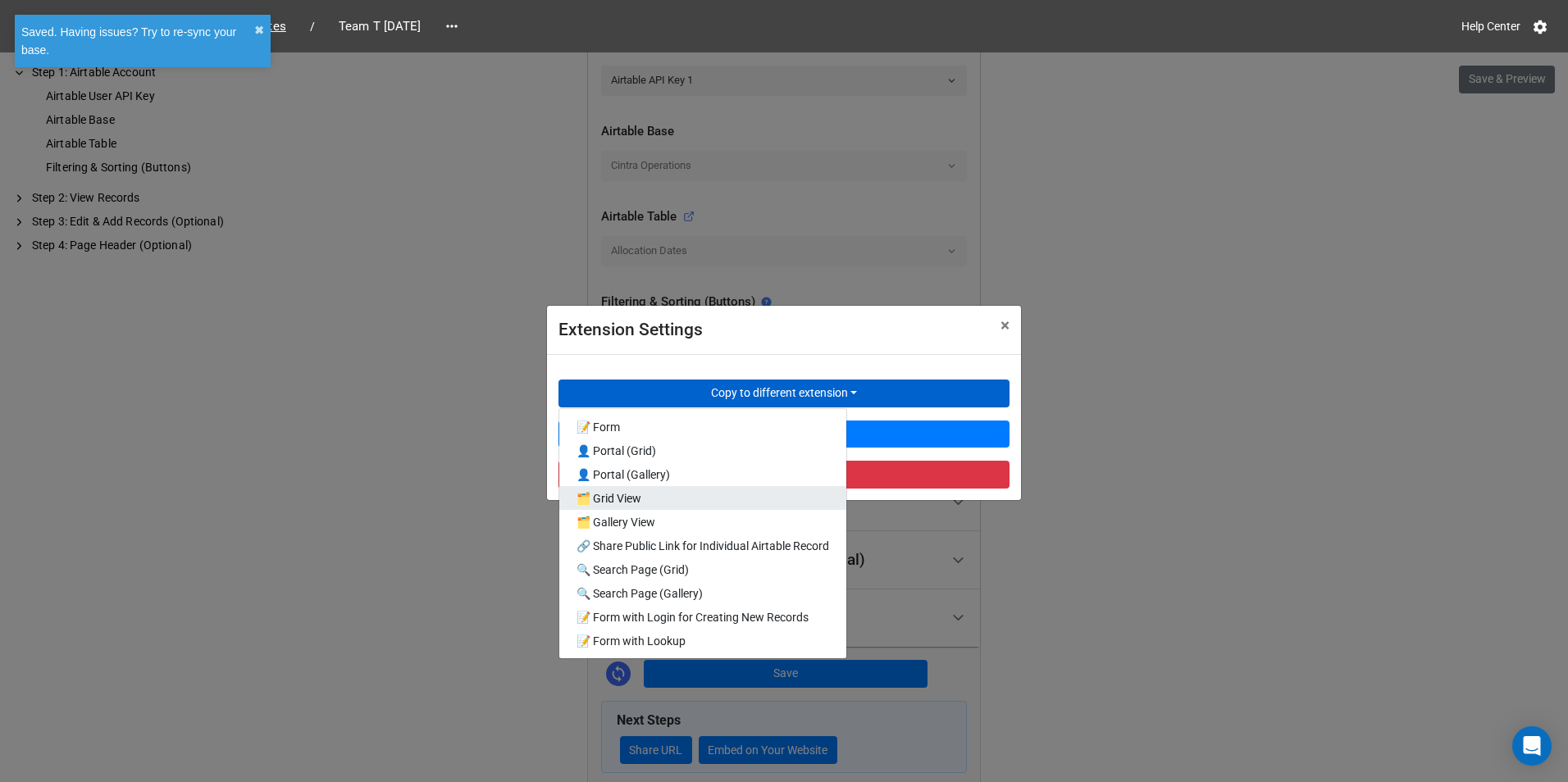
click at [696, 503] on link "🗂️ Grid View" at bounding box center [703, 498] width 287 height 24
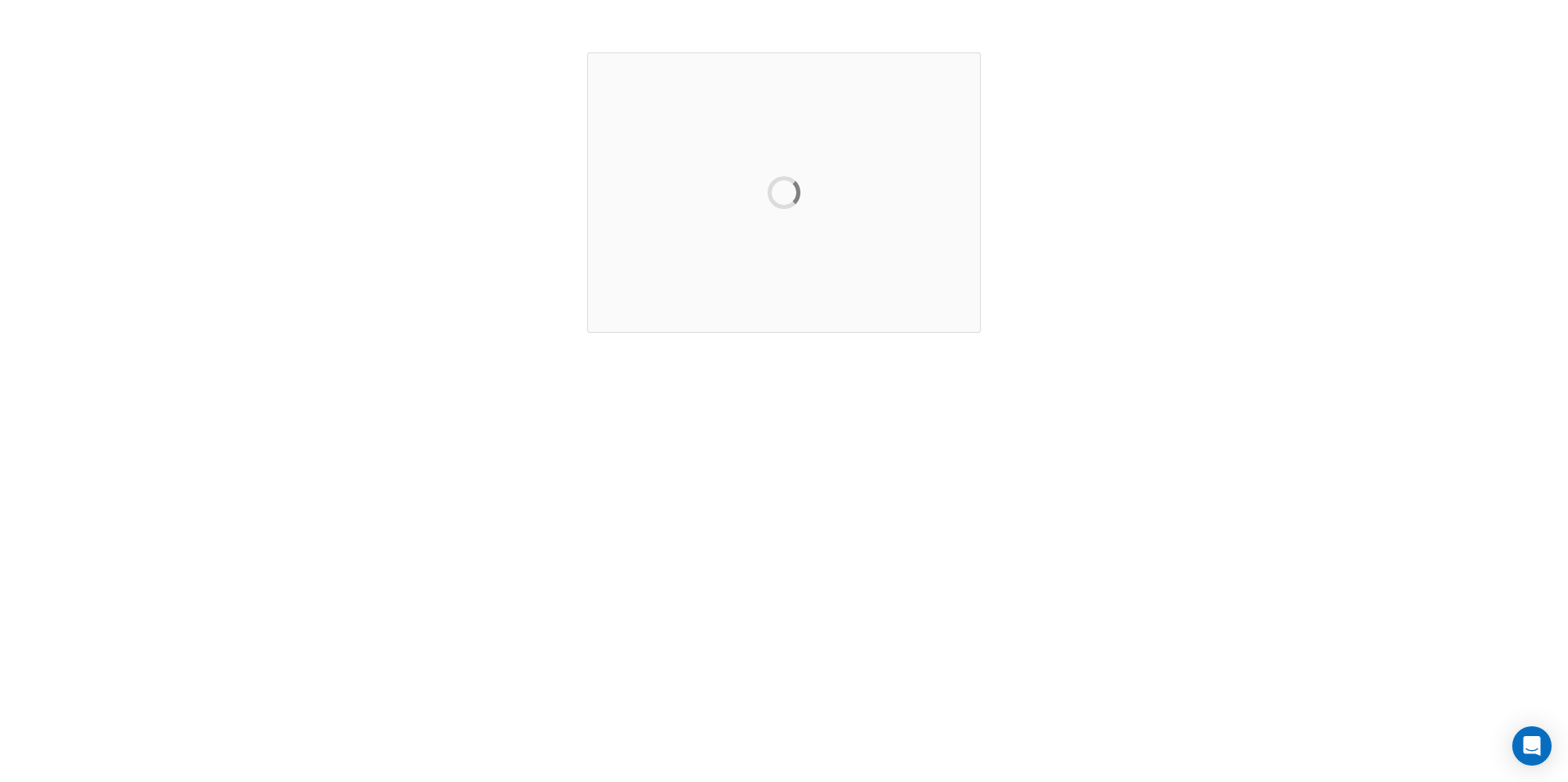
scroll to position [0, 0]
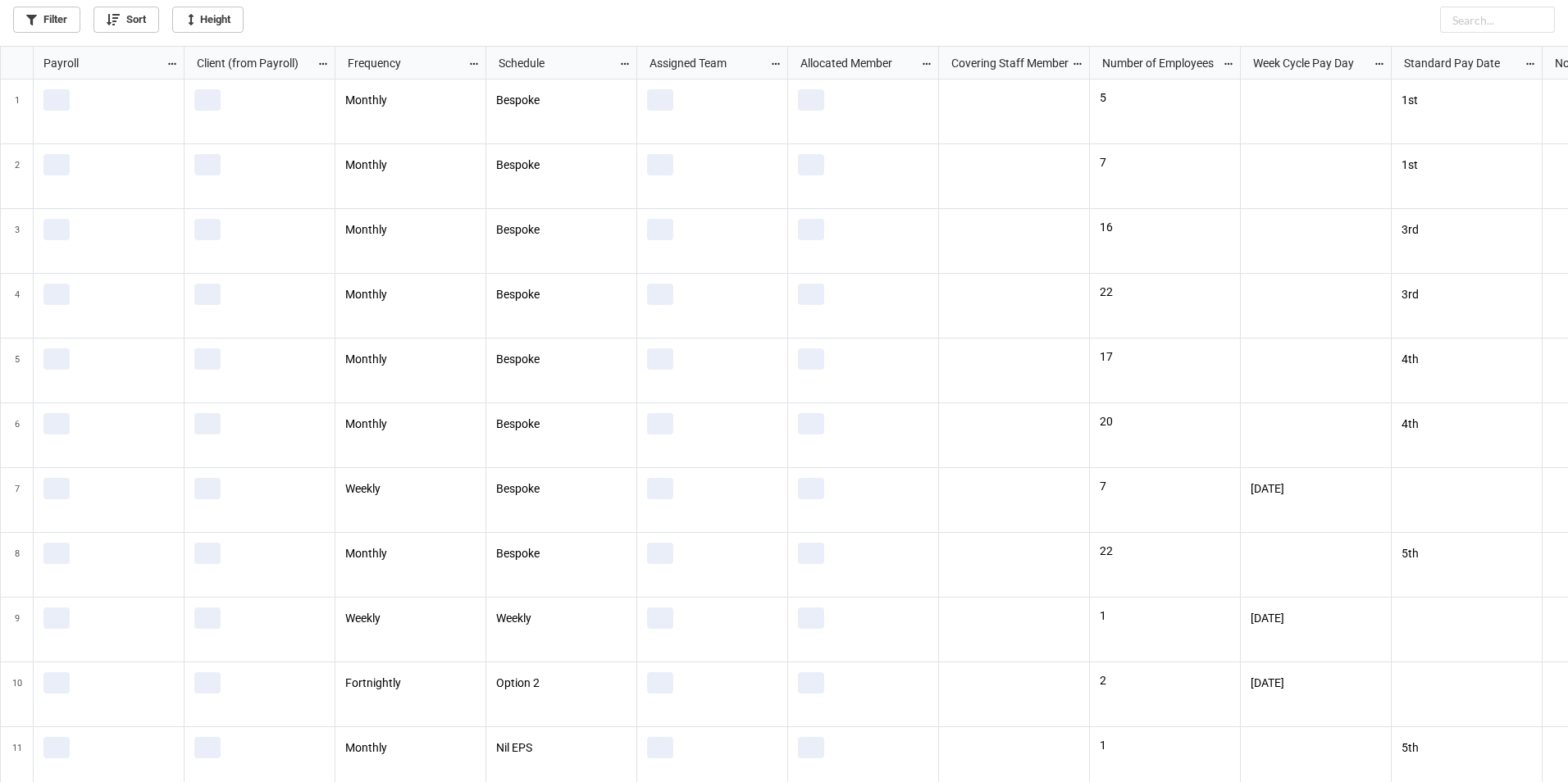
scroll to position [726, 1558]
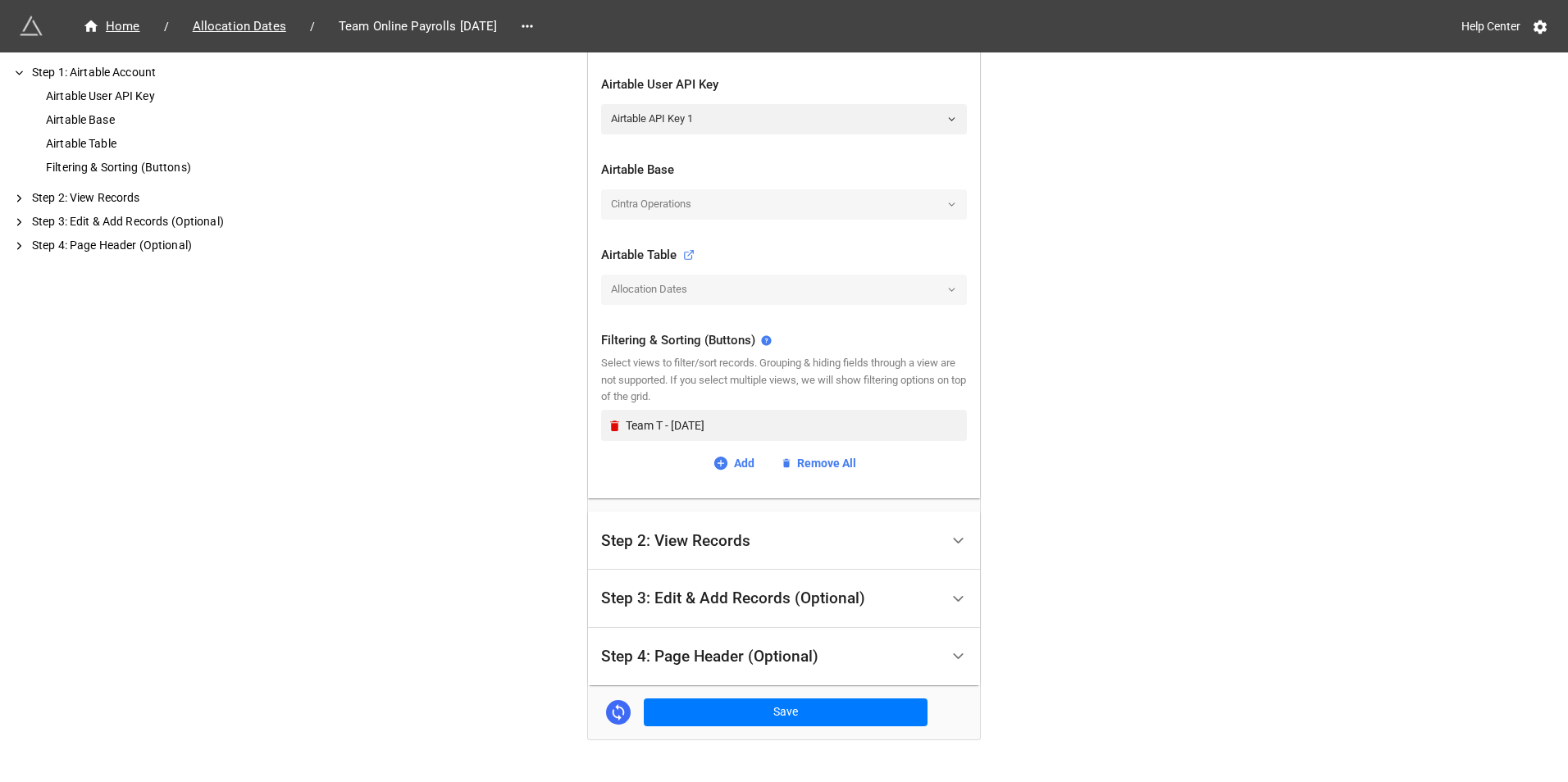
scroll to position [406, 0]
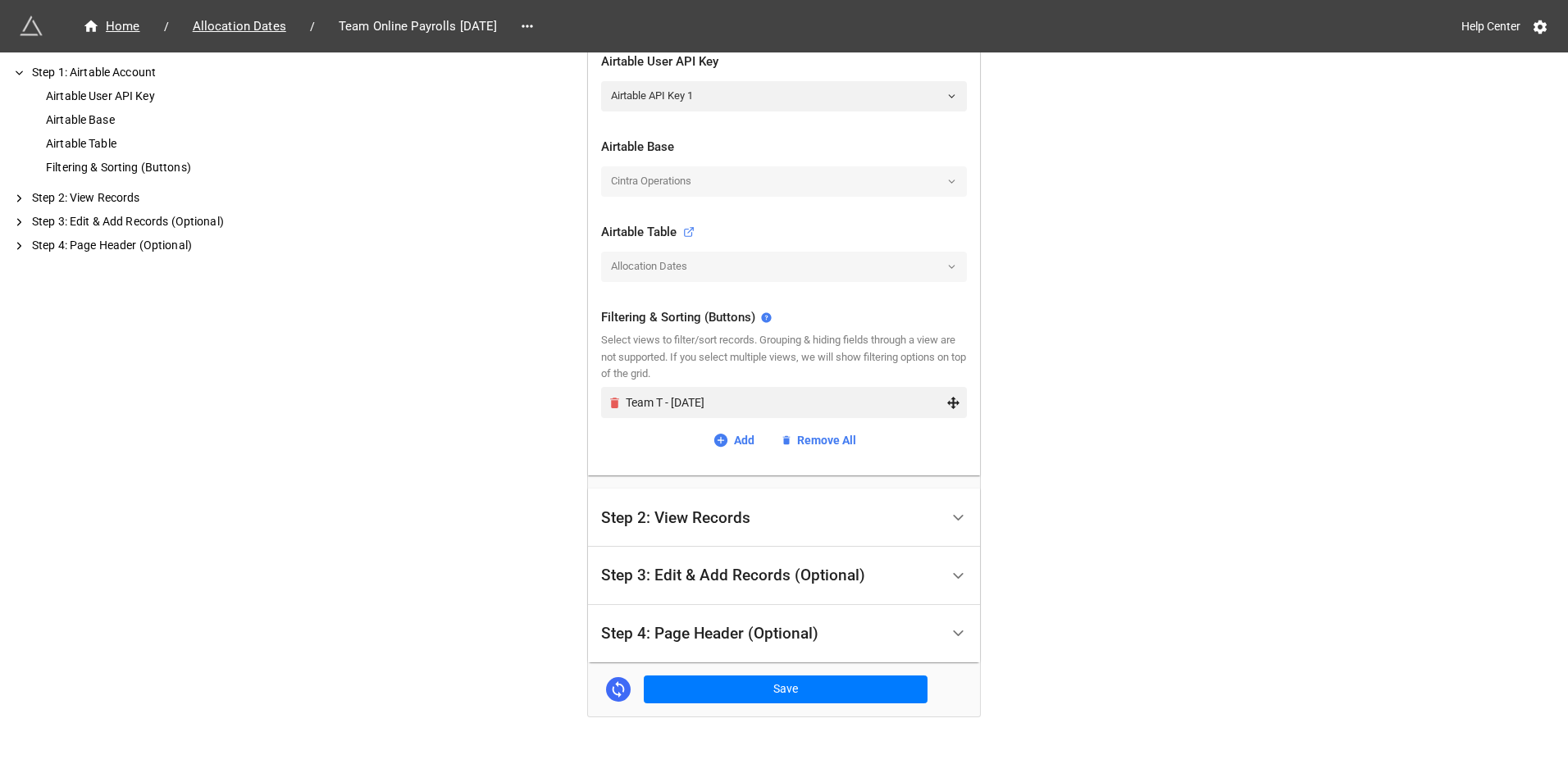
click at [612, 406] on icon "Remove" at bounding box center [614, 403] width 9 height 11
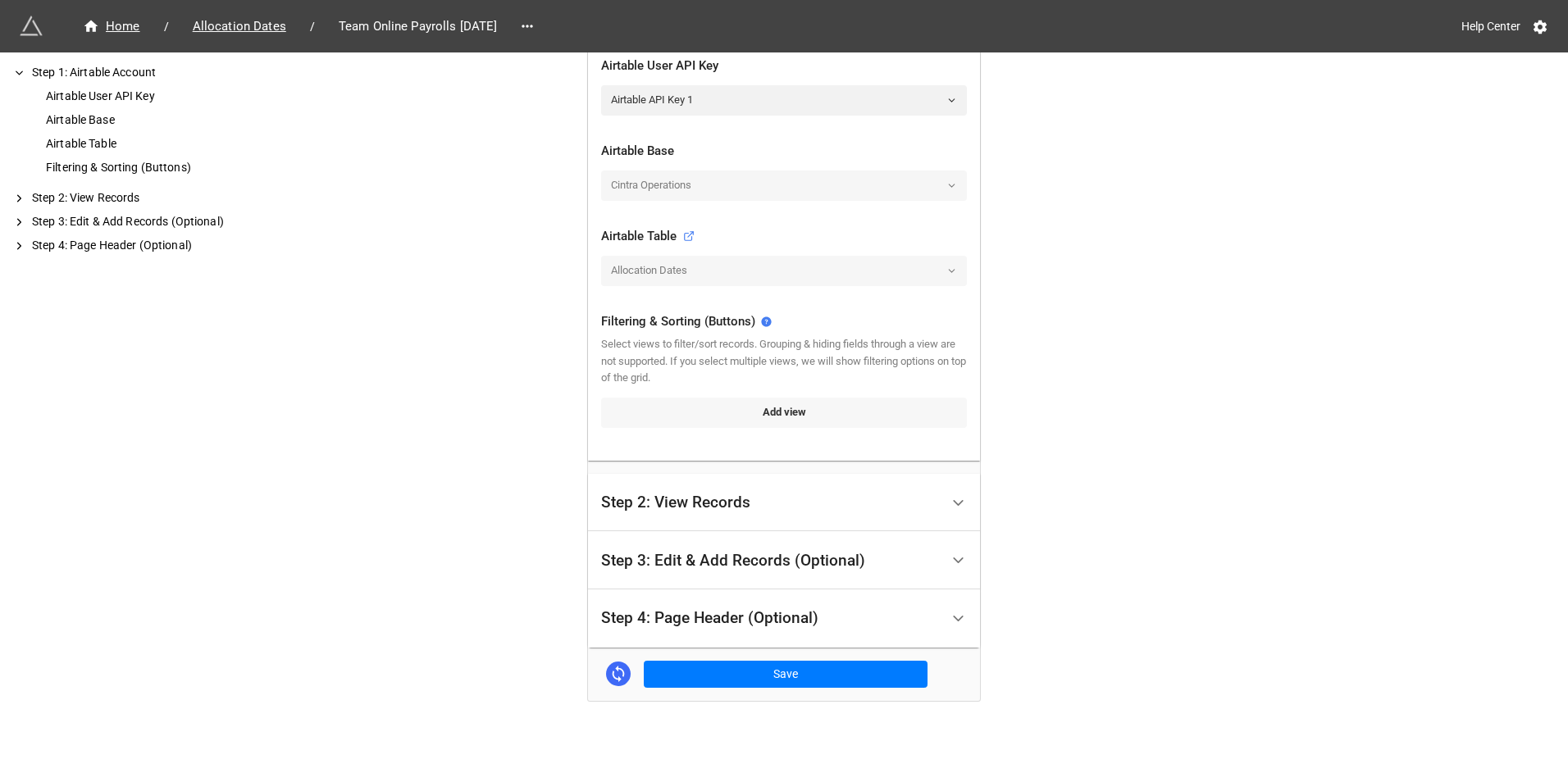
click at [674, 406] on link "Add view" at bounding box center [783, 412] width 366 height 29
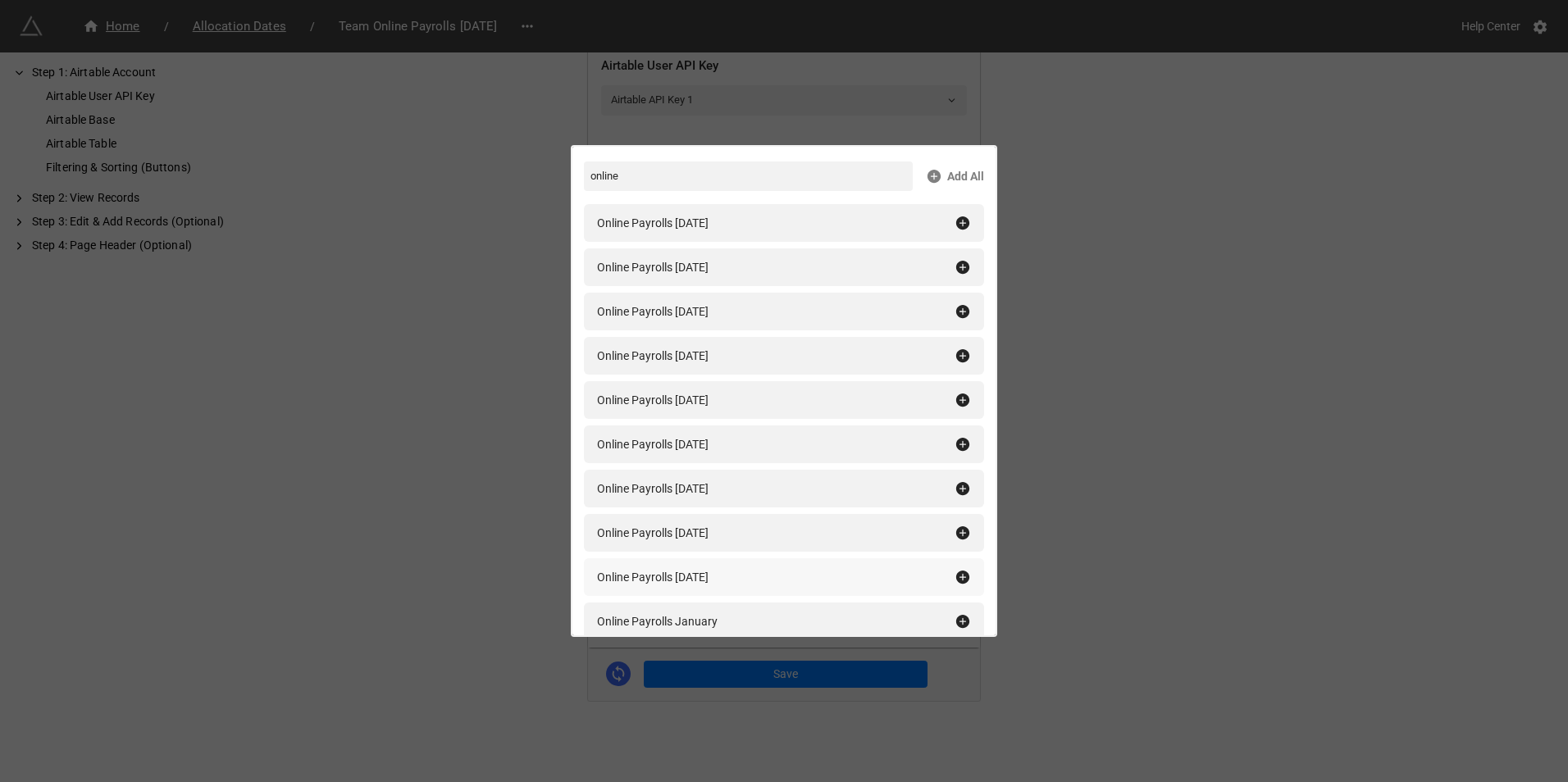
scroll to position [82, 0]
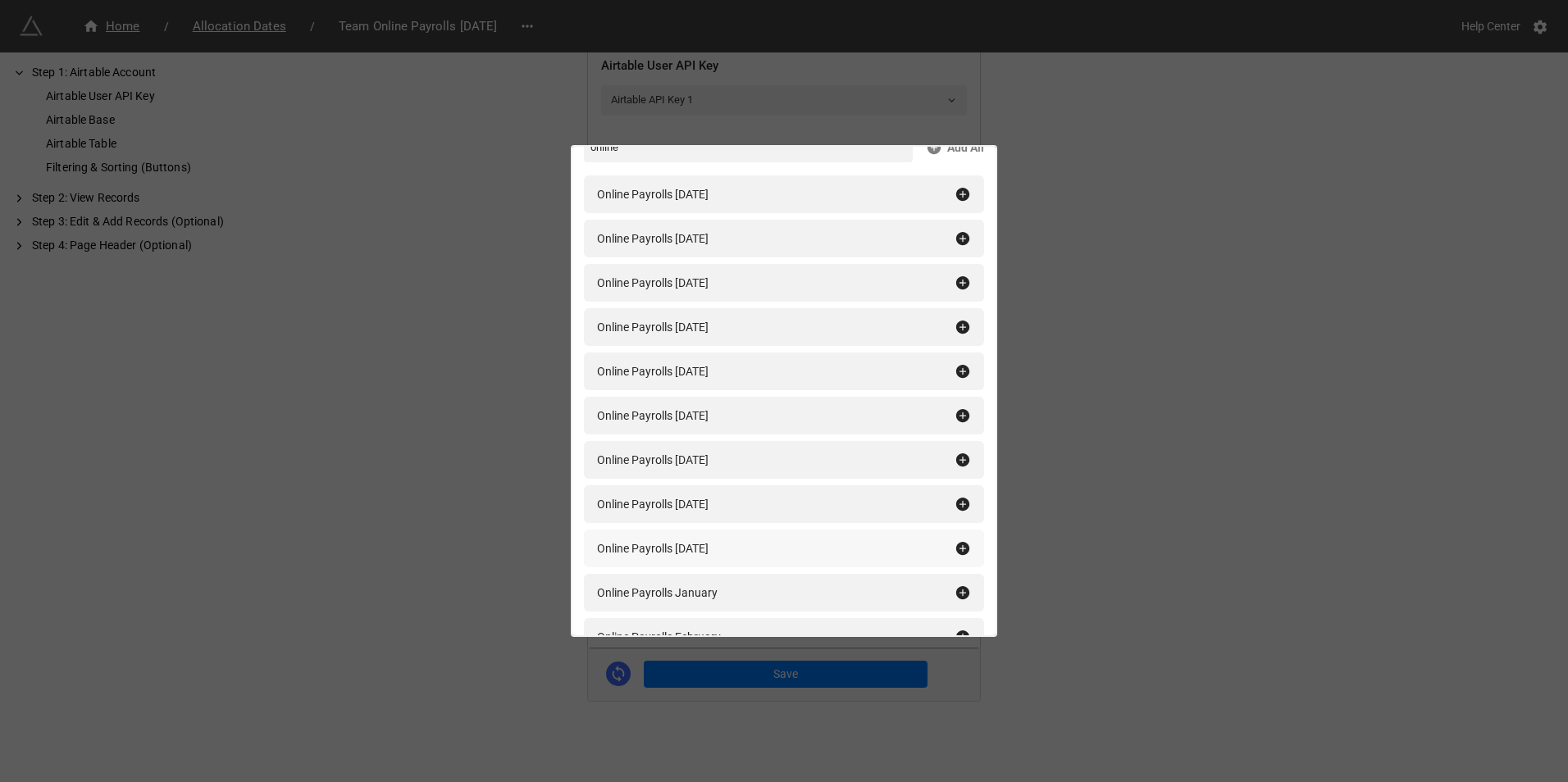
type input "online"
click at [956, 542] on icon at bounding box center [963, 549] width 13 height 13
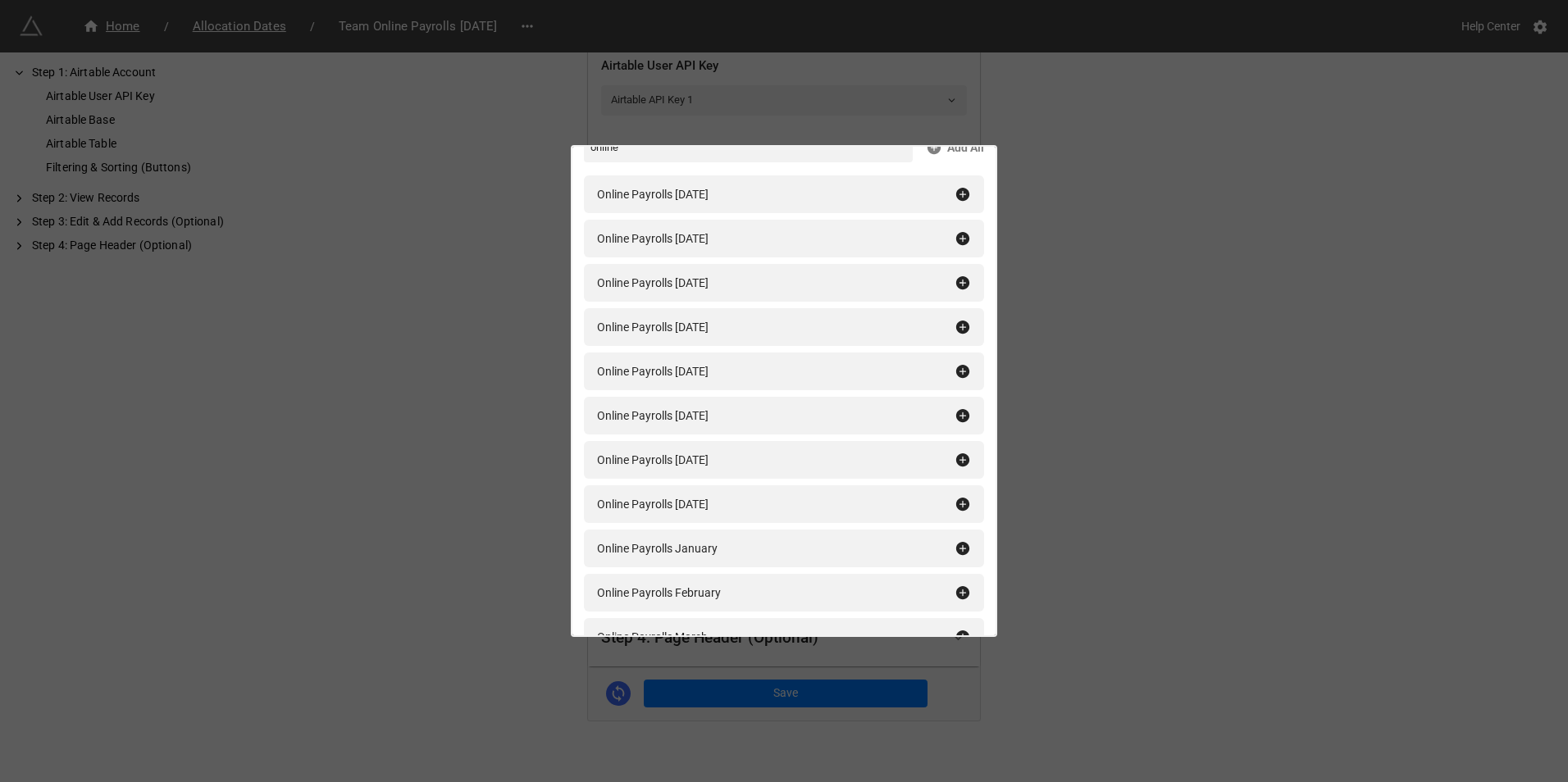
scroll to position [406, 0]
click at [1263, 493] on div "Filtering & Sorting (Buttons) online Add All Online Payrolls January 2025 Onlin…" at bounding box center [784, 391] width 1568 height 782
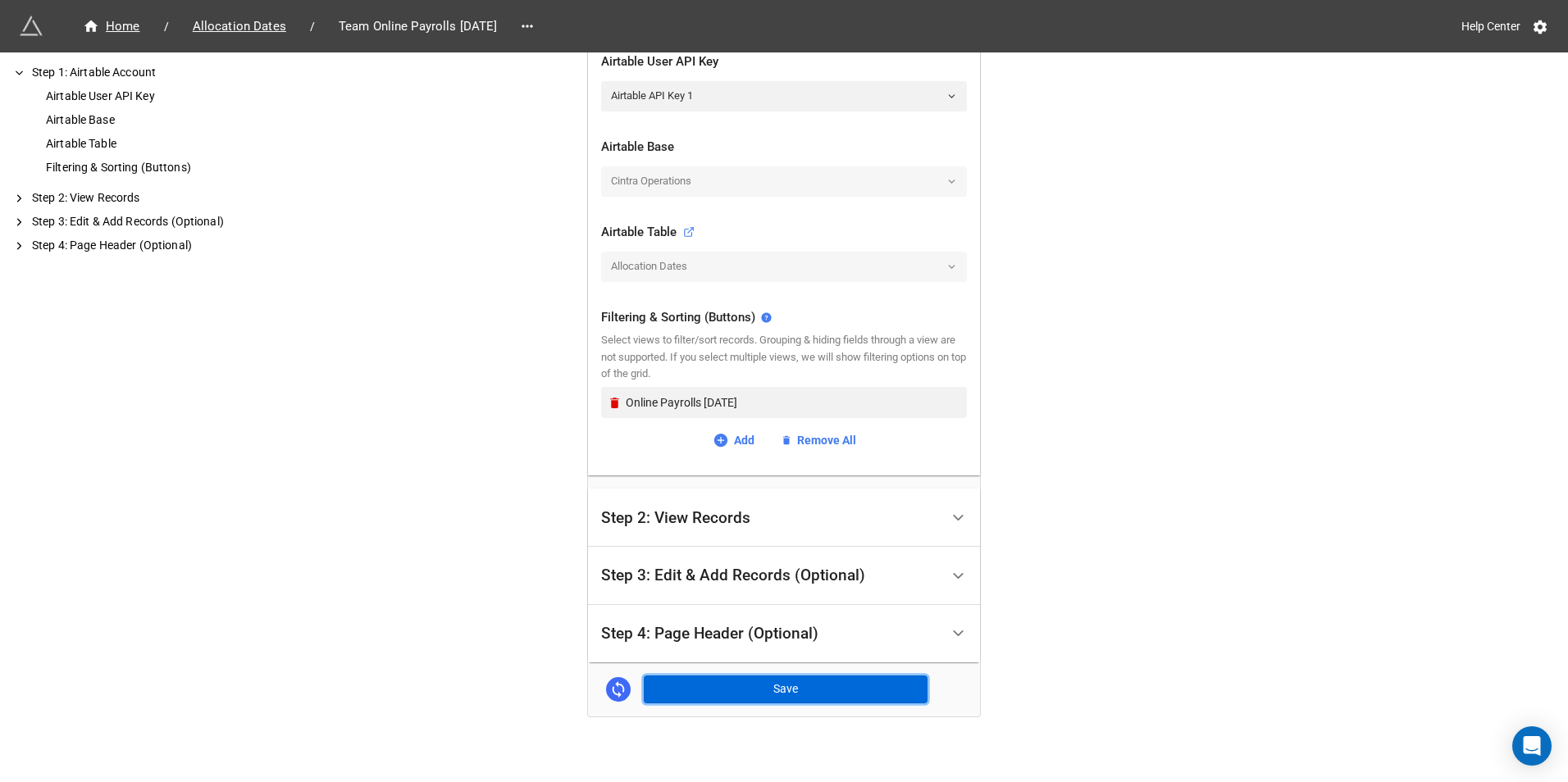
click at [842, 692] on button "Save" at bounding box center [785, 689] width 284 height 28
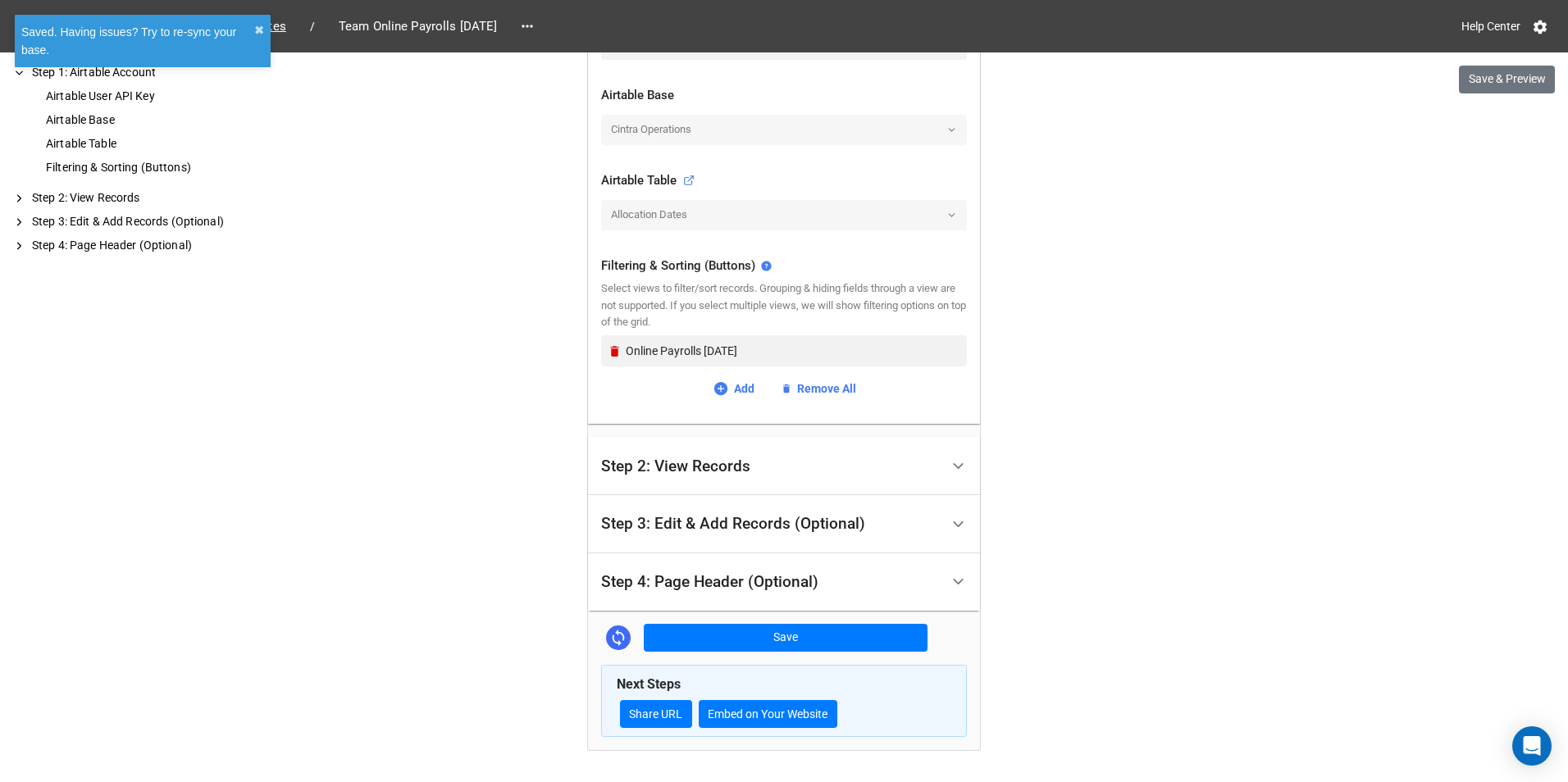
scroll to position [507, 0]
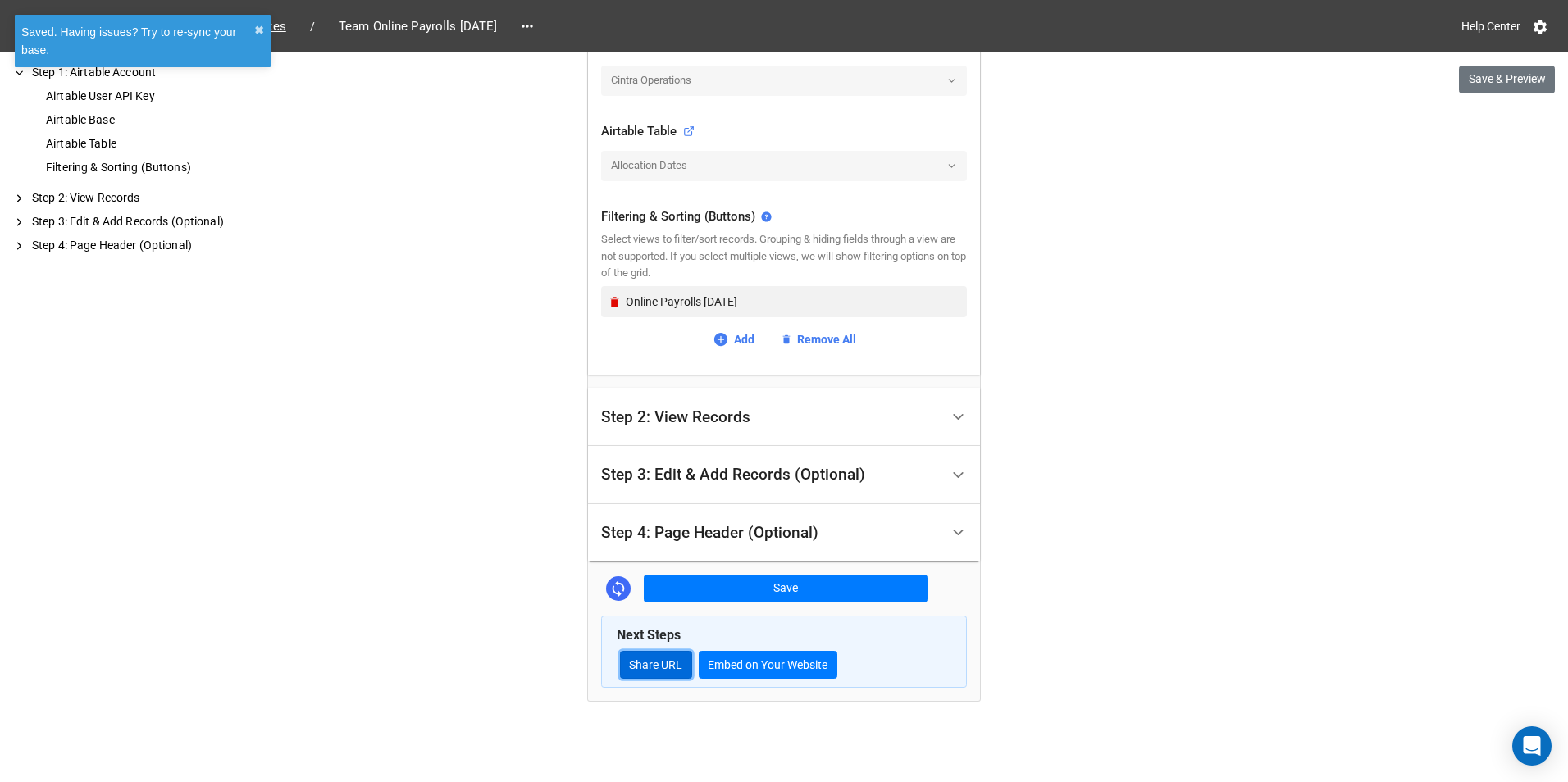
click at [669, 663] on link "Share URL" at bounding box center [655, 664] width 72 height 28
click at [405, 159] on div "Home / Allocation Dates / Team Online Payrolls September 2025 Help Center Save …" at bounding box center [784, 138] width 1568 height 1289
click at [541, 15] on link at bounding box center [527, 26] width 26 height 23
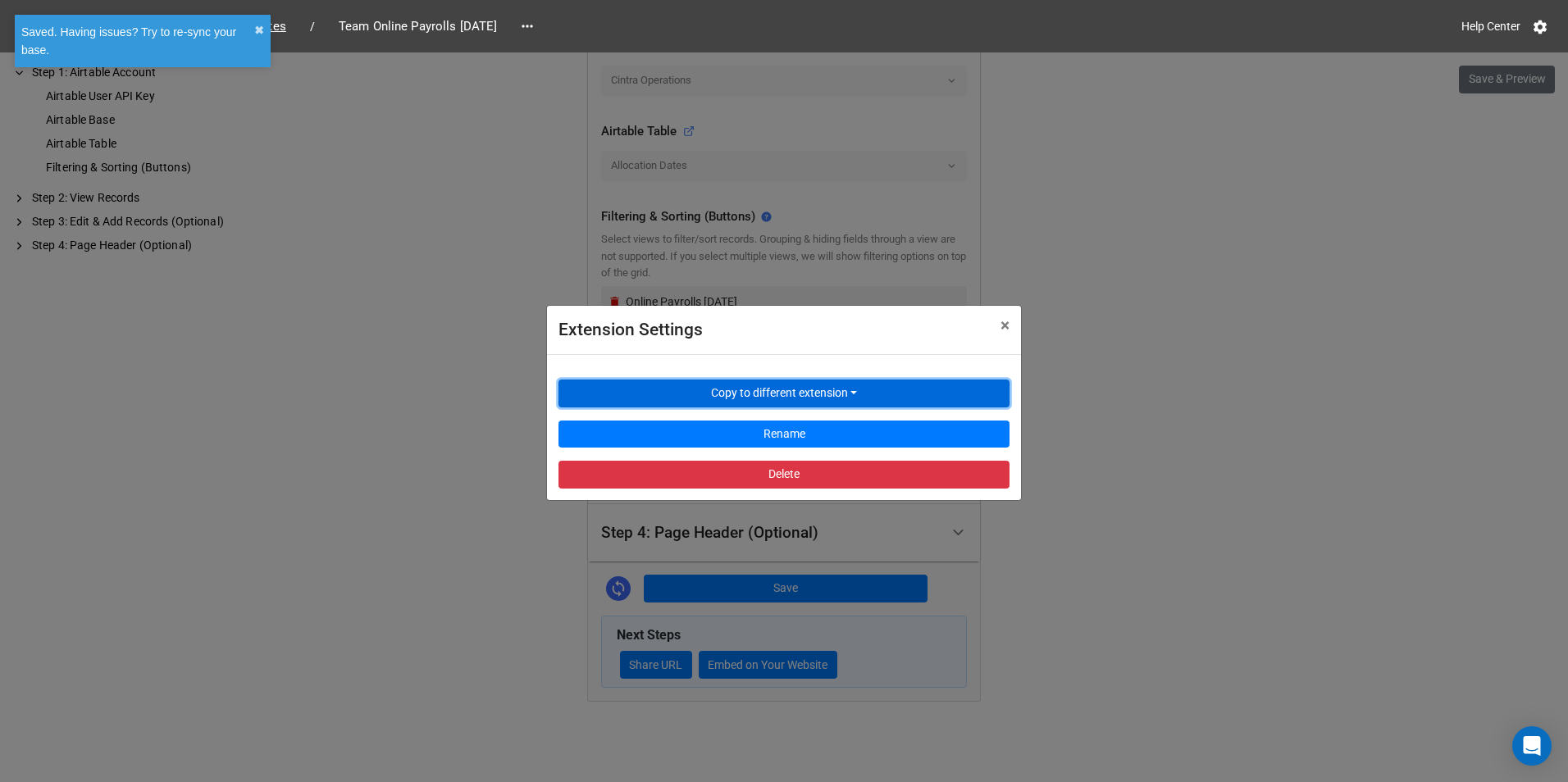
click at [707, 391] on button "Copy to different extension" at bounding box center [784, 394] width 451 height 28
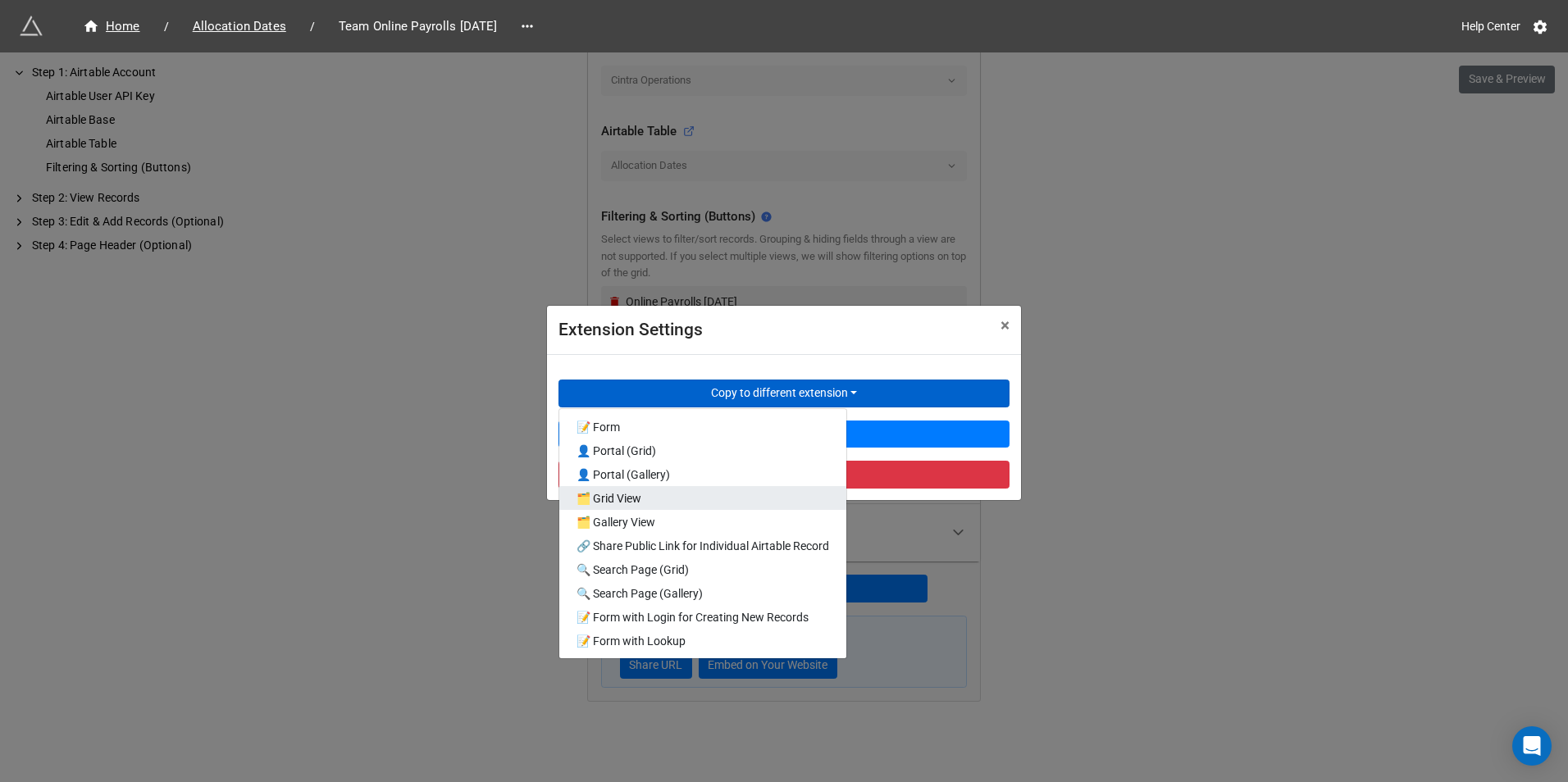
click at [680, 503] on link "🗂️ Grid View" at bounding box center [703, 498] width 287 height 24
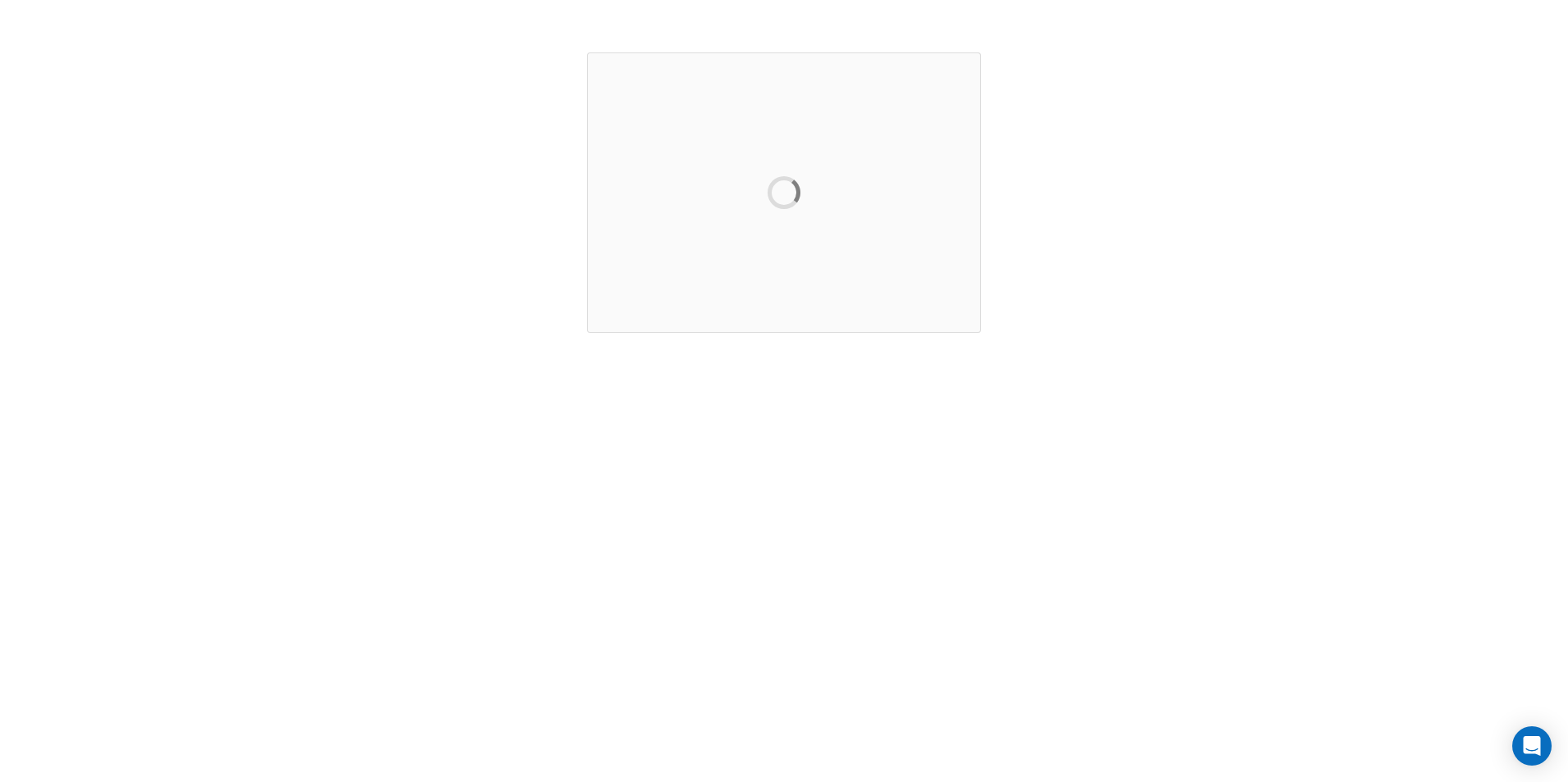
scroll to position [0, 0]
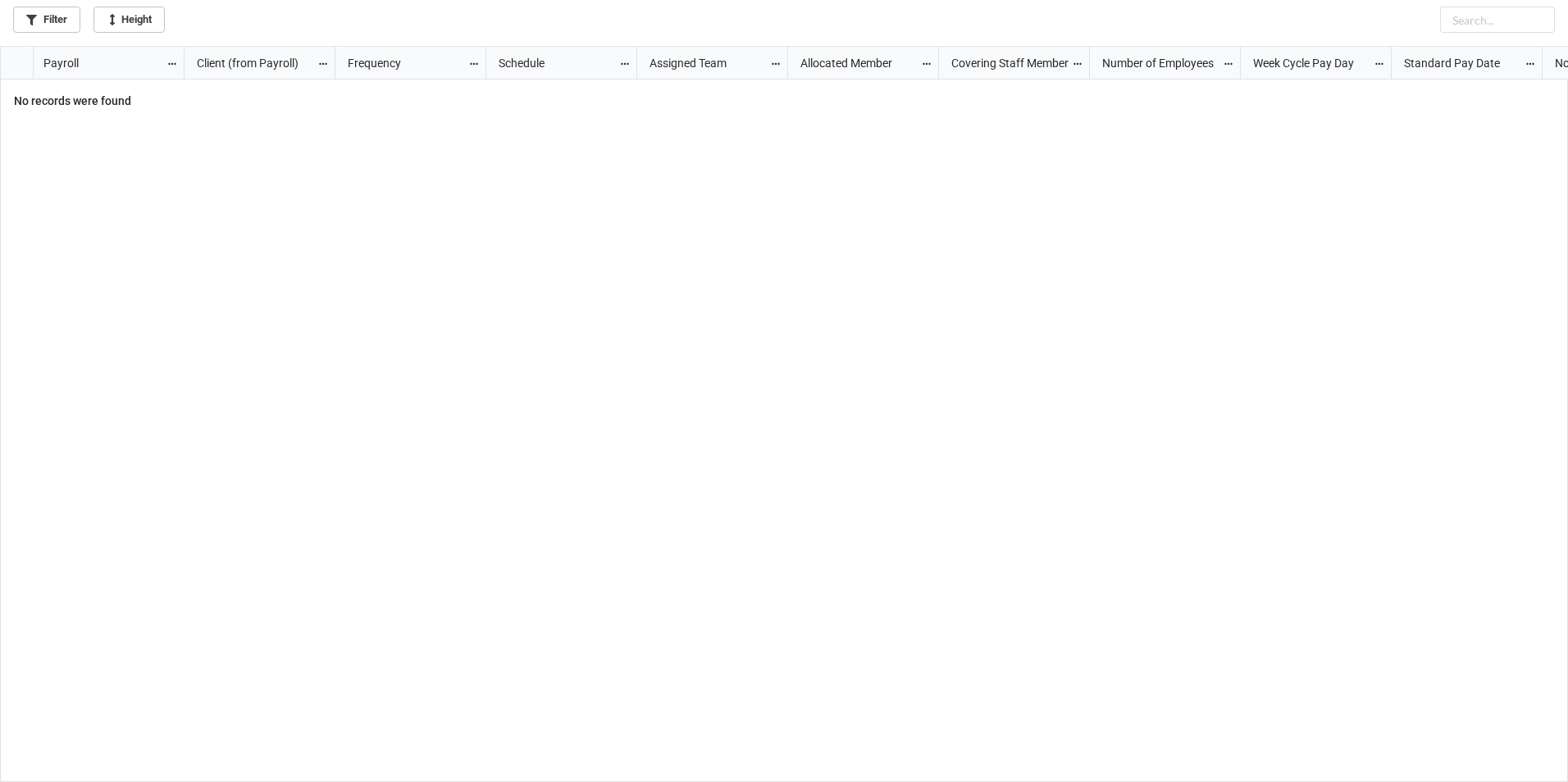
scroll to position [726, 1558]
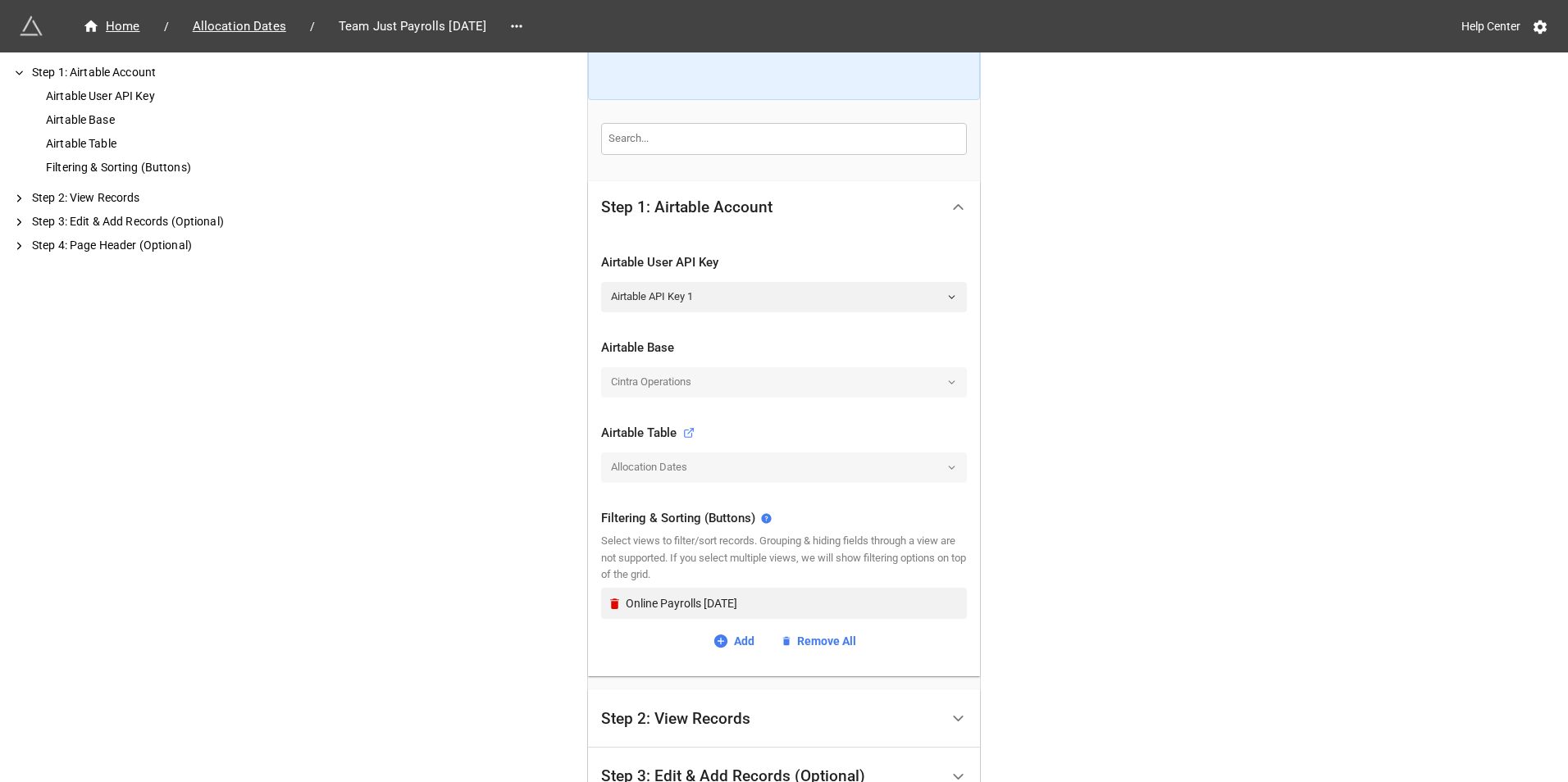
scroll to position [421, 0]
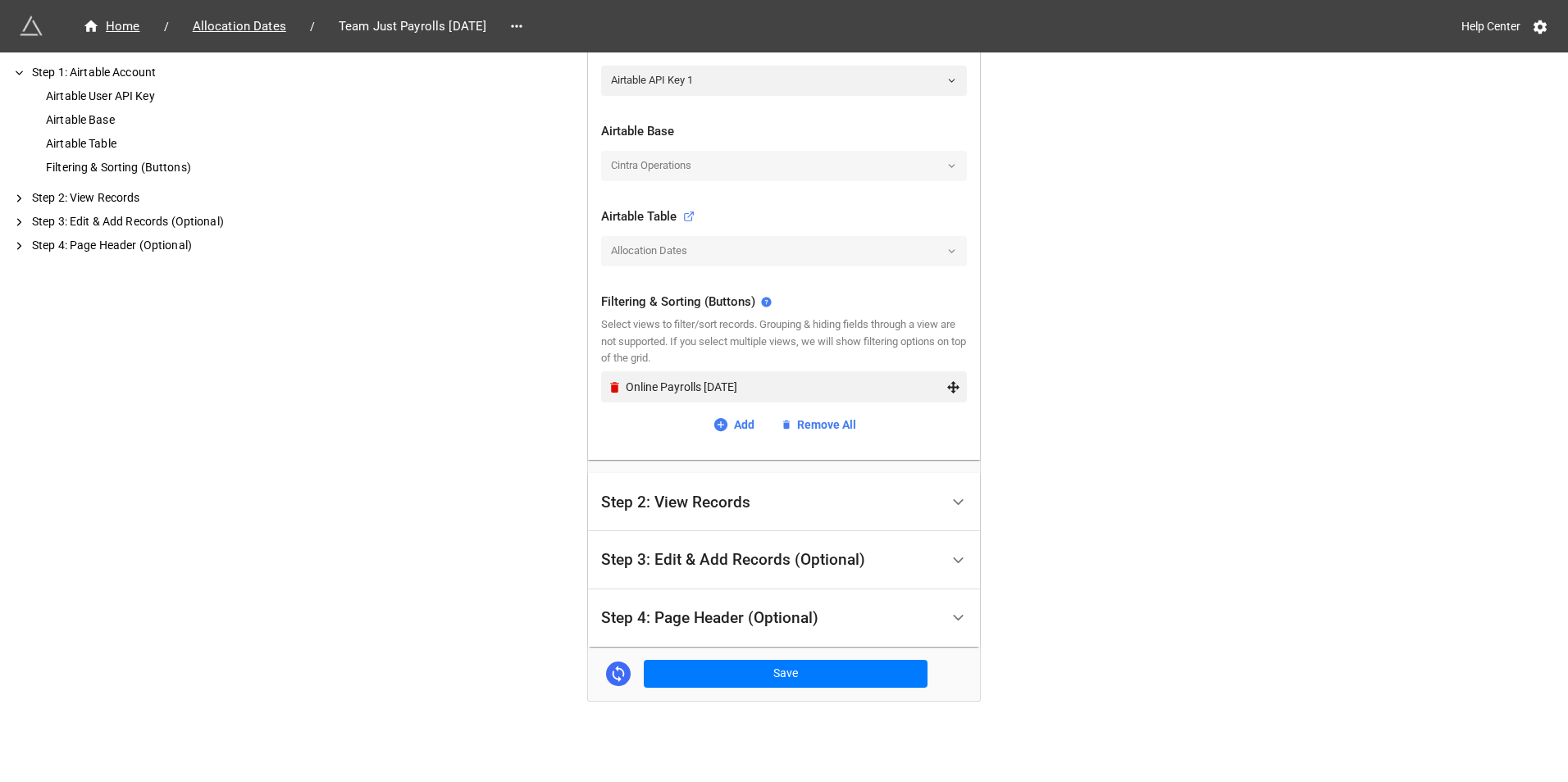
click at [620, 398] on div "Online Payrolls [DATE]" at bounding box center [784, 387] width 353 height 31
click at [617, 396] on div "Online Payrolls [DATE]" at bounding box center [784, 387] width 353 height 31
click at [610, 386] on icon "Remove" at bounding box center [614, 387] width 9 height 11
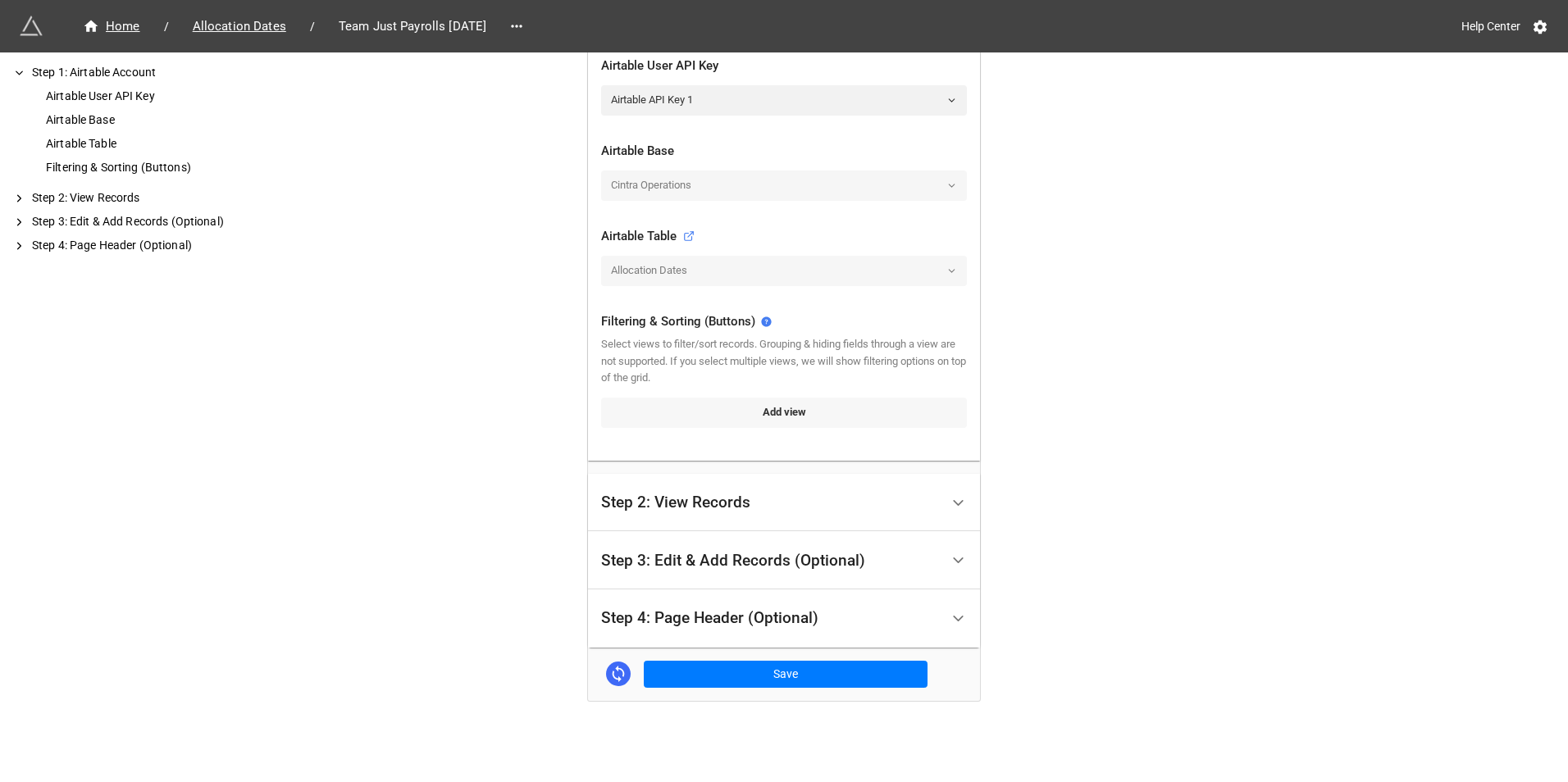
click at [684, 404] on link "Add view" at bounding box center [783, 412] width 366 height 29
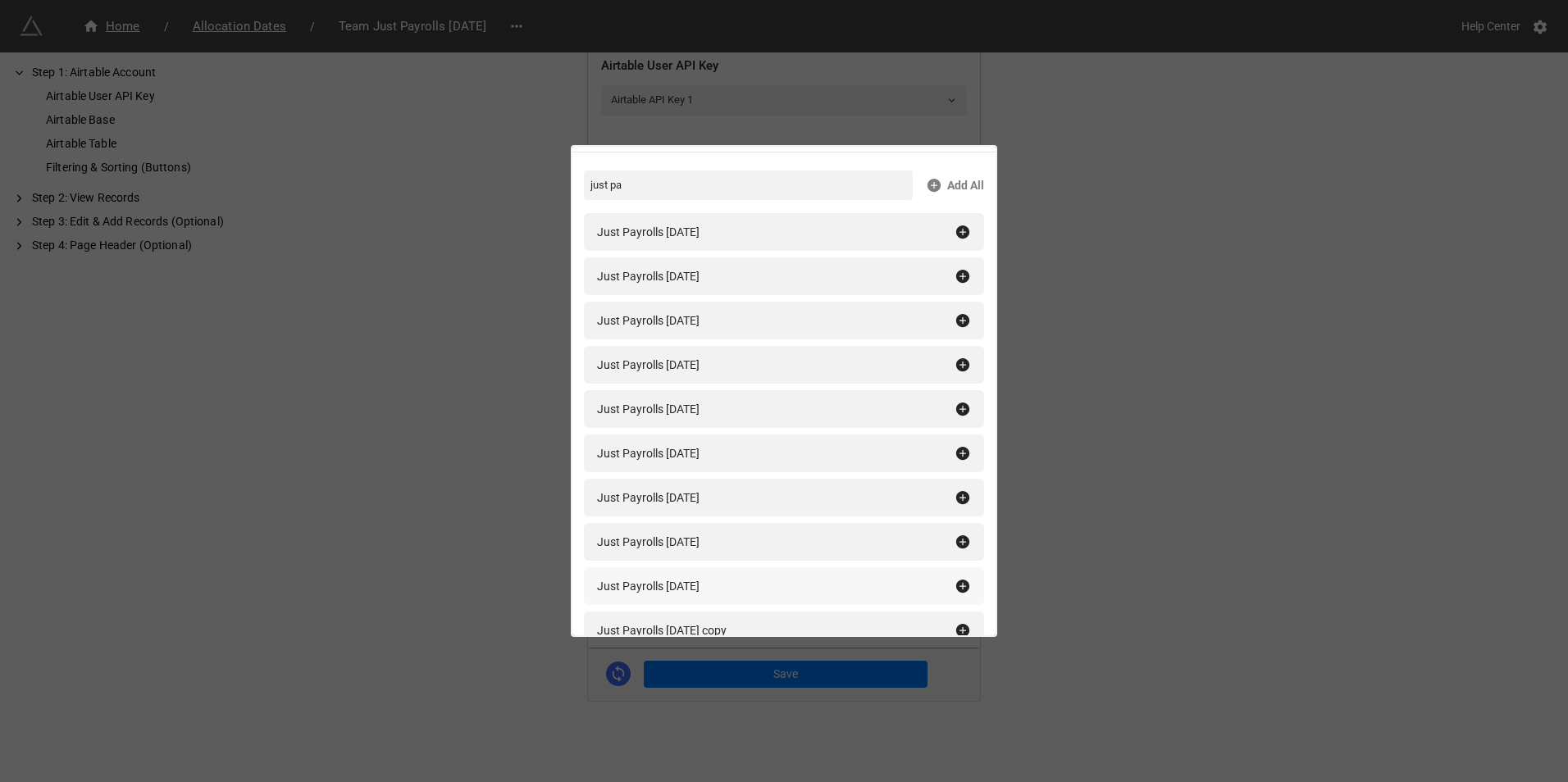
scroll to position [82, 0]
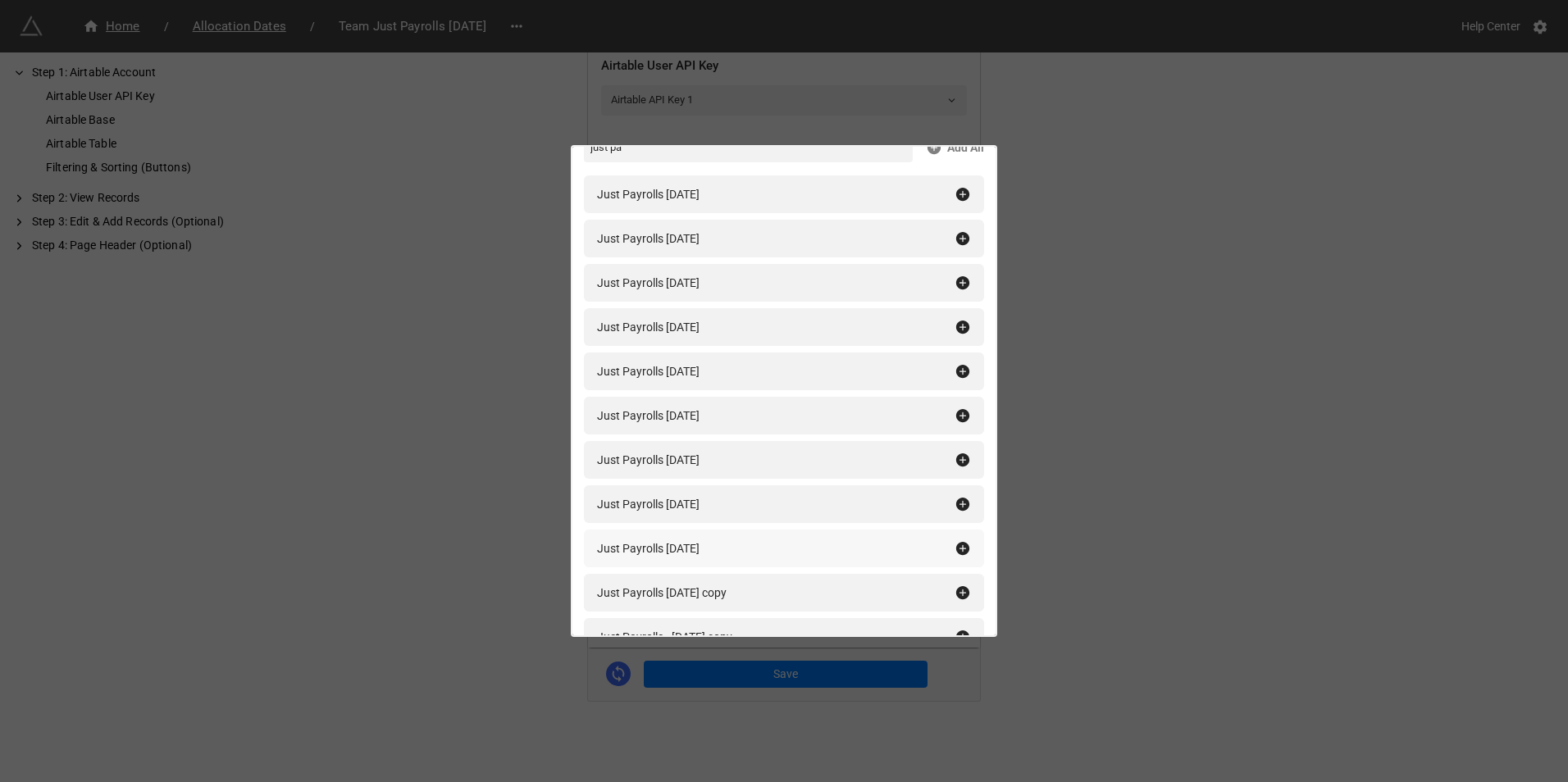
type input "just pa"
click at [954, 545] on icon at bounding box center [963, 549] width 16 height 16
click at [1130, 520] on div "Filtering & Sorting (Buttons) just pa Add All Just Payrolls [DATE] Just Payroll…" at bounding box center [784, 391] width 1568 height 782
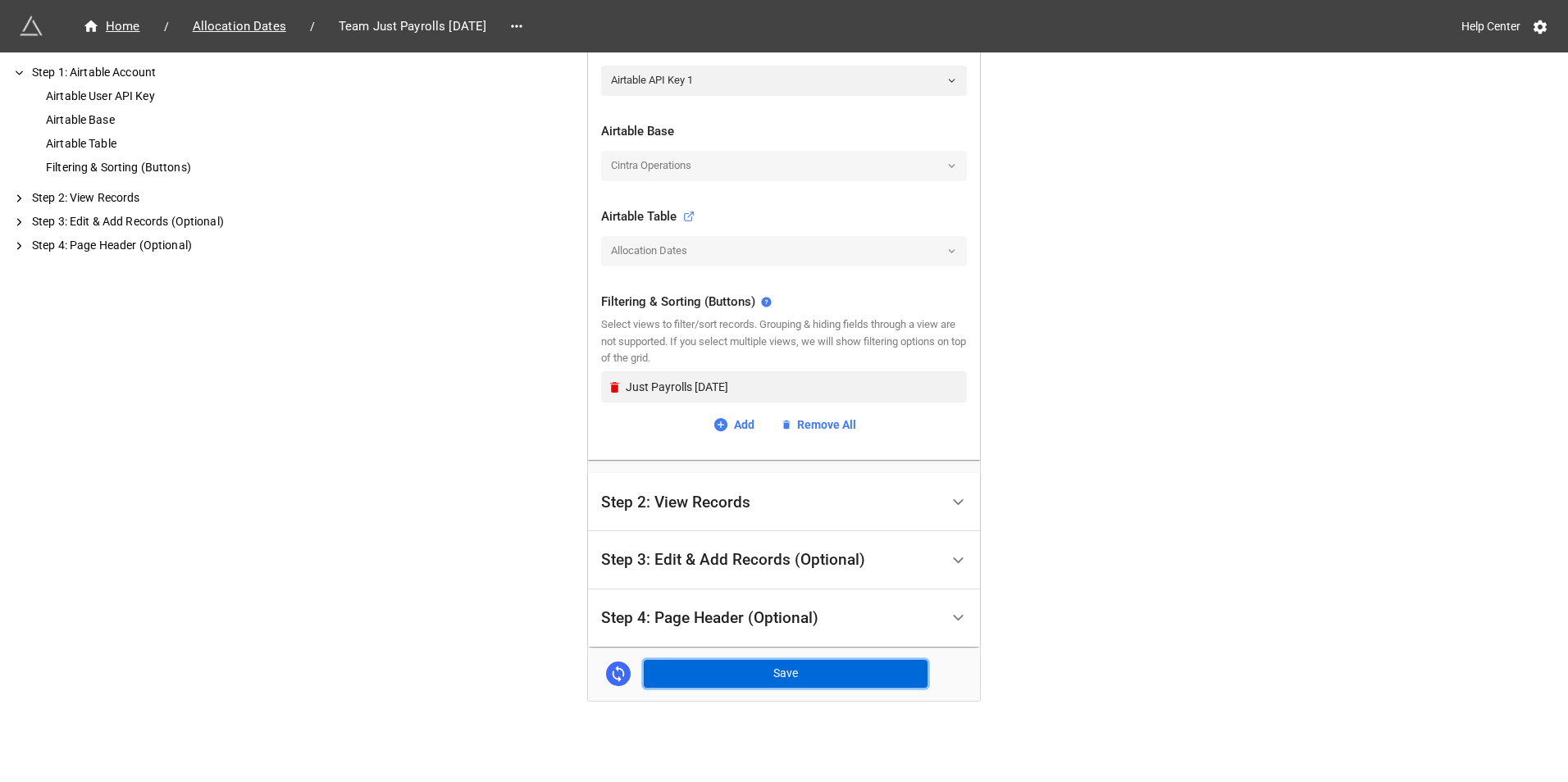
click at [816, 687] on button "Save" at bounding box center [785, 674] width 284 height 28
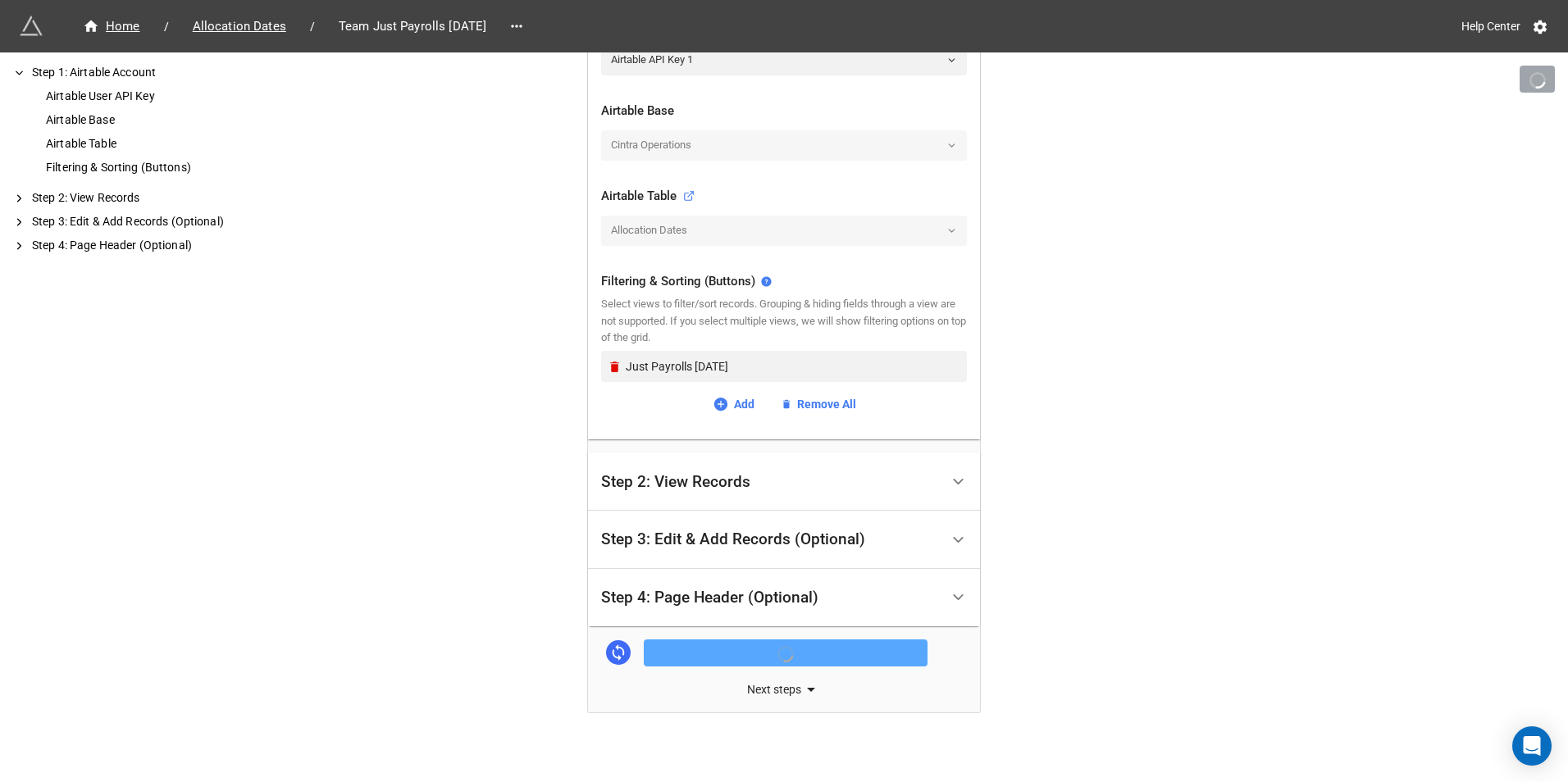
scroll to position [454, 0]
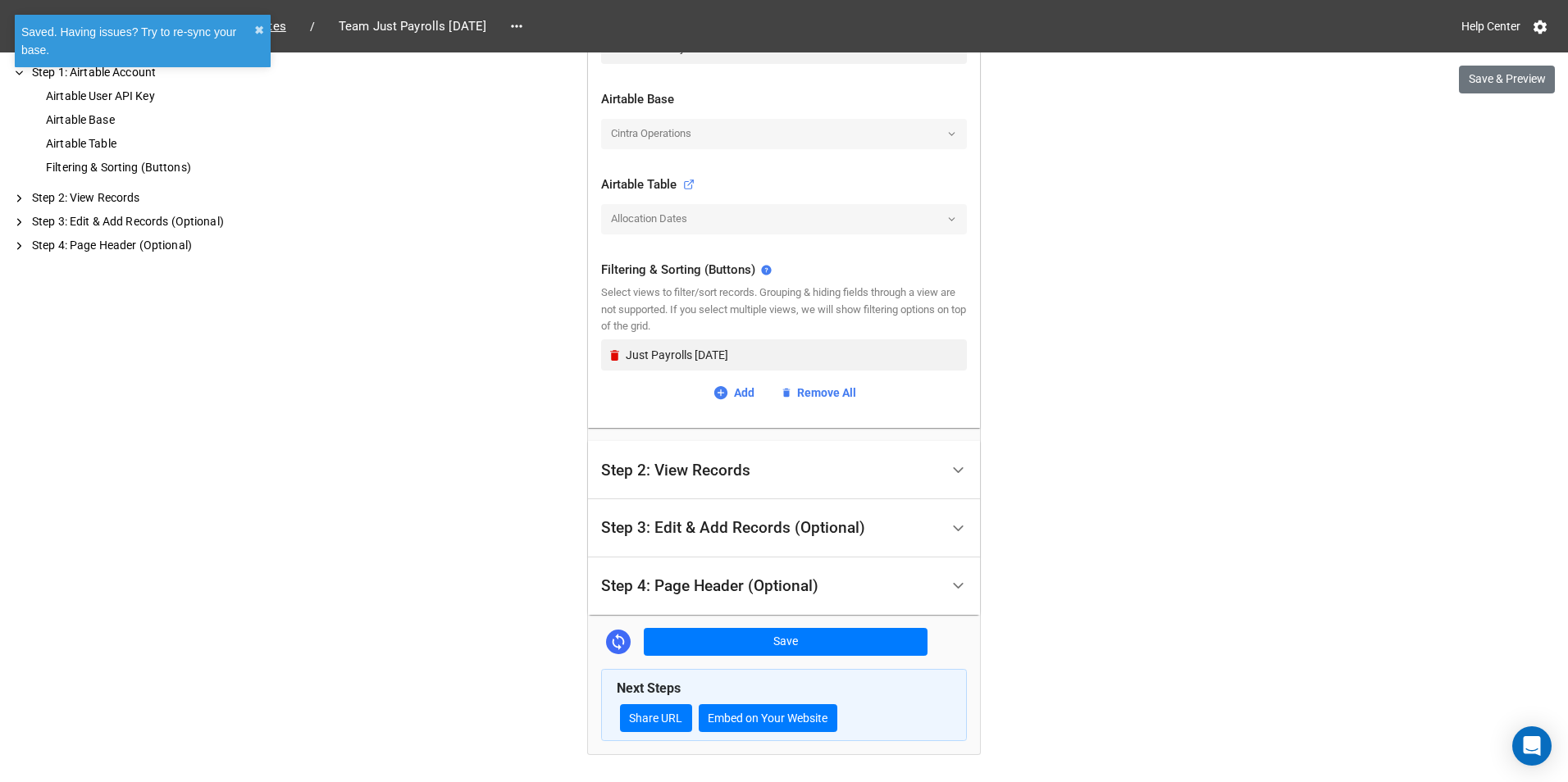
click at [634, 702] on div "Next Steps Share URL Embed on Your Website" at bounding box center [783, 705] width 366 height 73
click at [636, 709] on link "Share URL" at bounding box center [655, 718] width 72 height 28
click at [530, 19] on link at bounding box center [516, 26] width 26 height 23
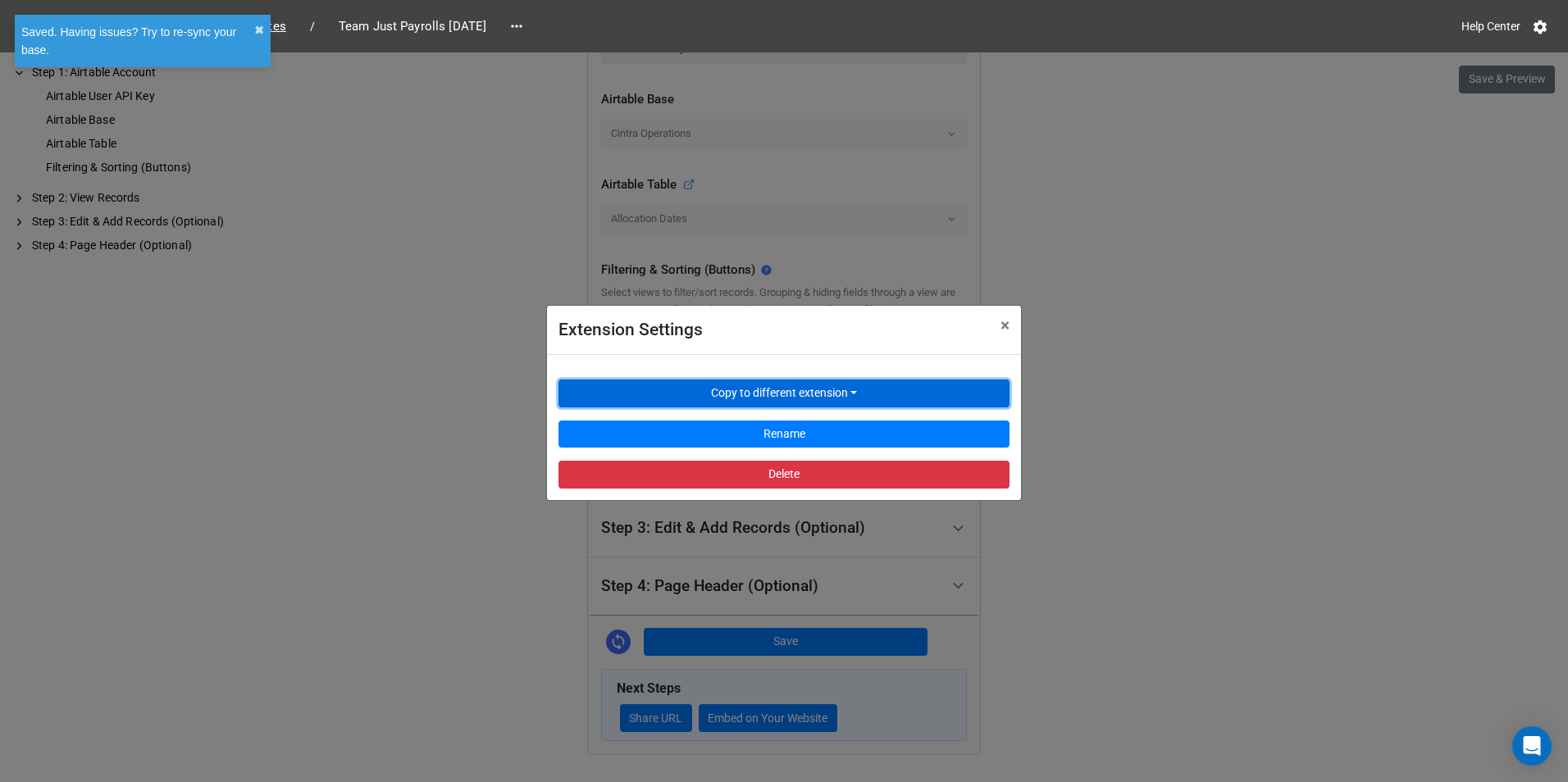
click at [699, 383] on button "Copy to different extension" at bounding box center [784, 394] width 451 height 28
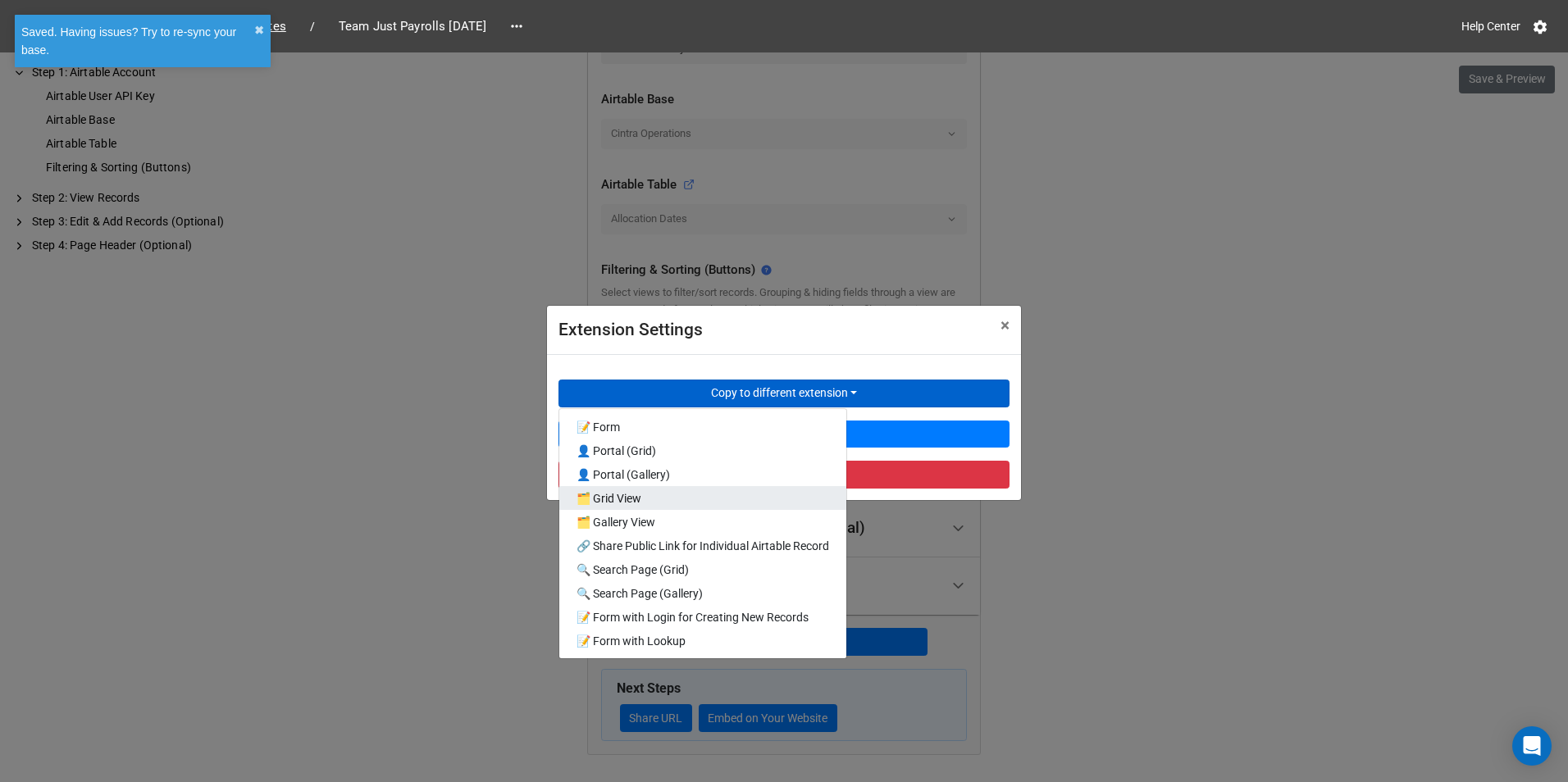
click at [703, 500] on link "🗂️ Grid View" at bounding box center [703, 498] width 287 height 24
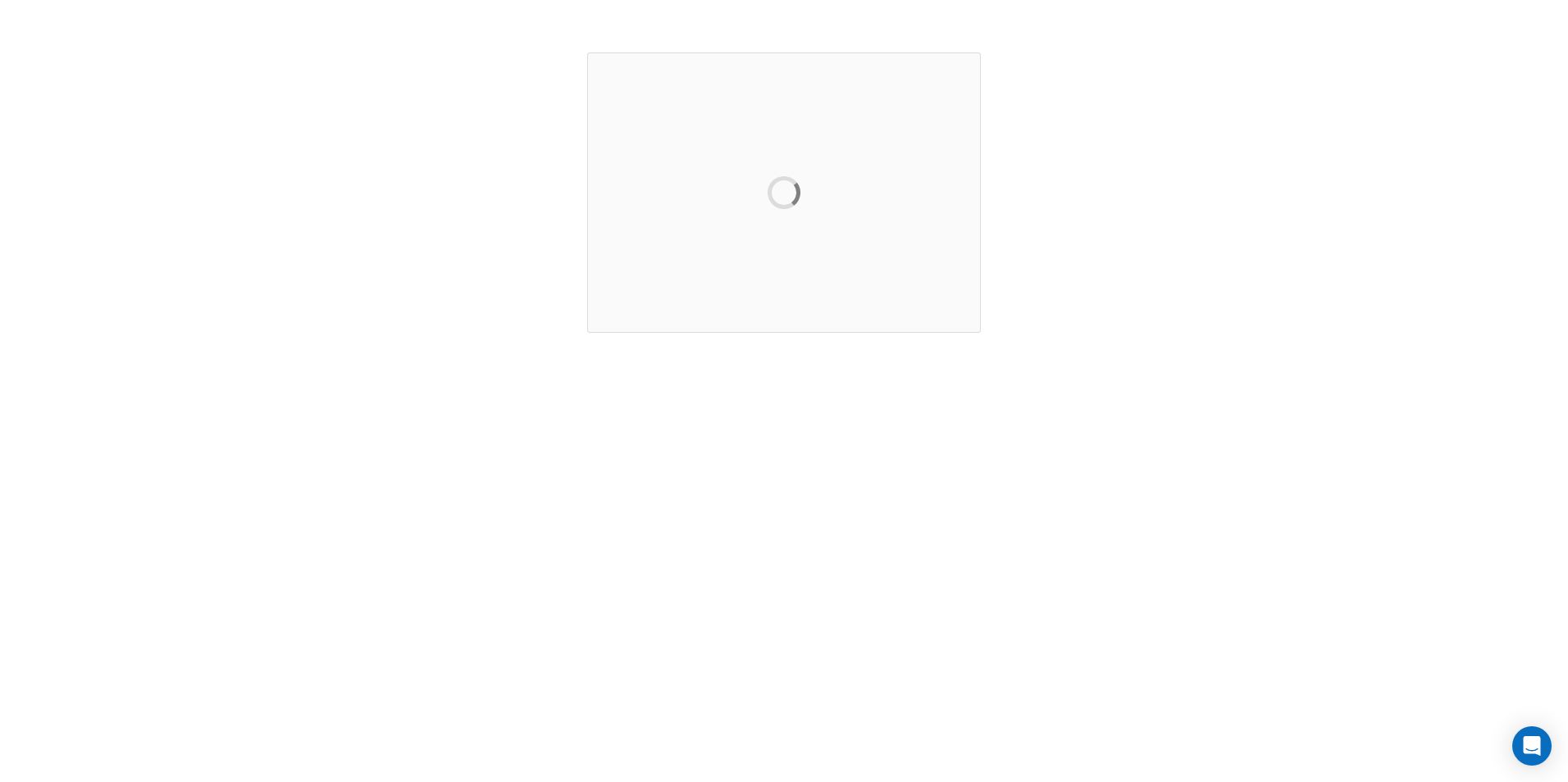
scroll to position [0, 0]
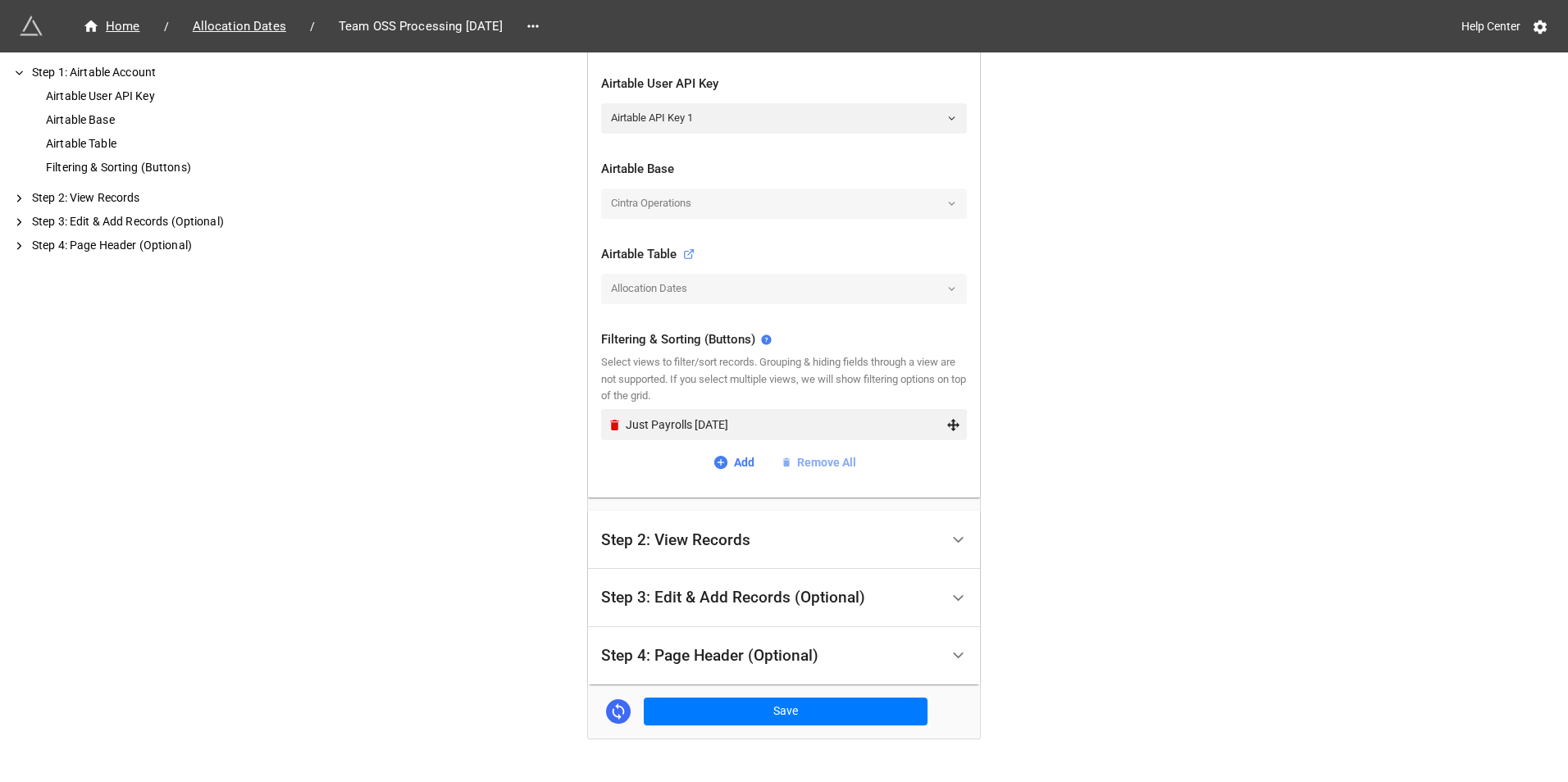
scroll to position [406, 0]
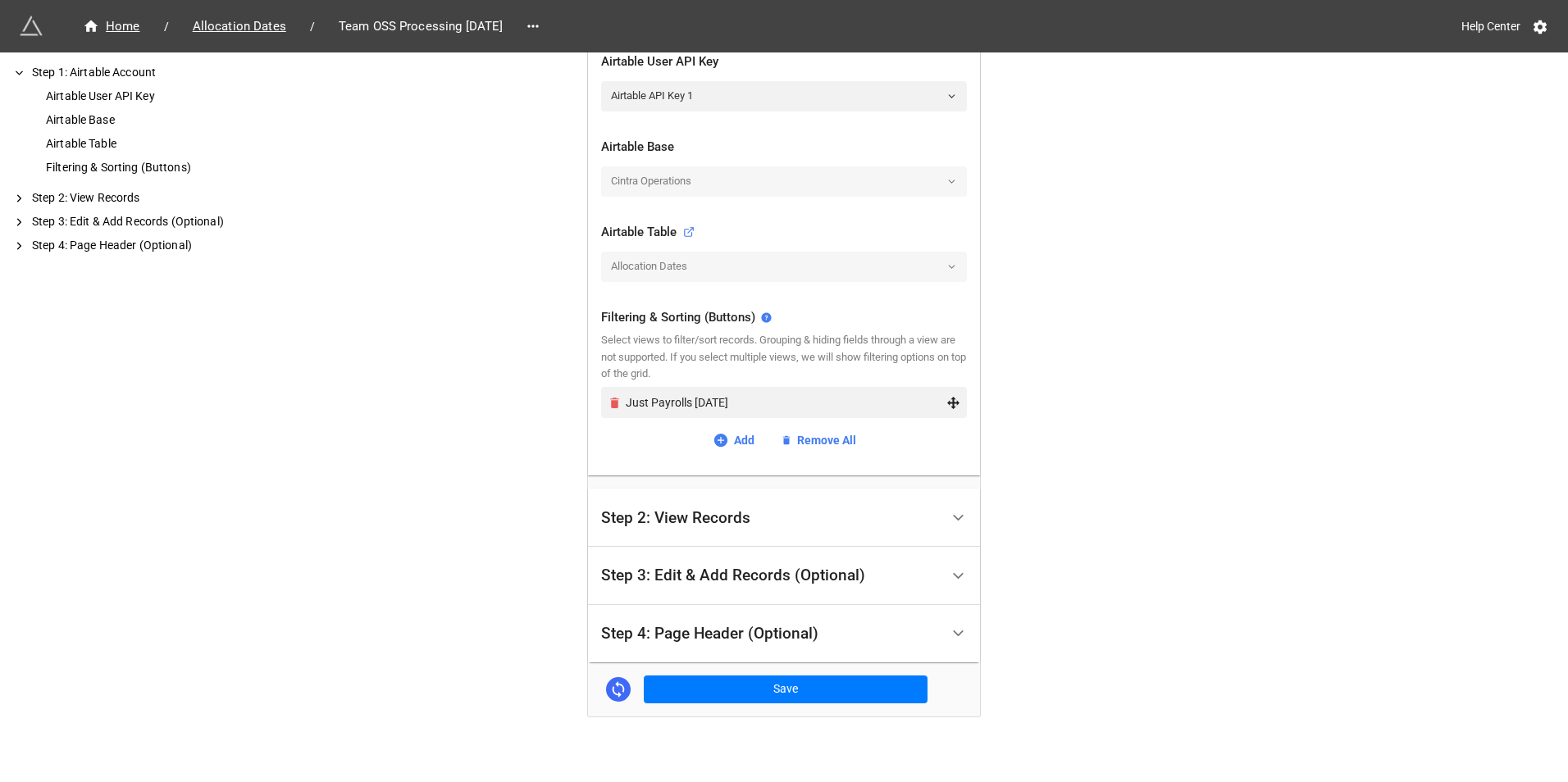
click at [608, 400] on icon "Remove" at bounding box center [614, 403] width 14 height 14
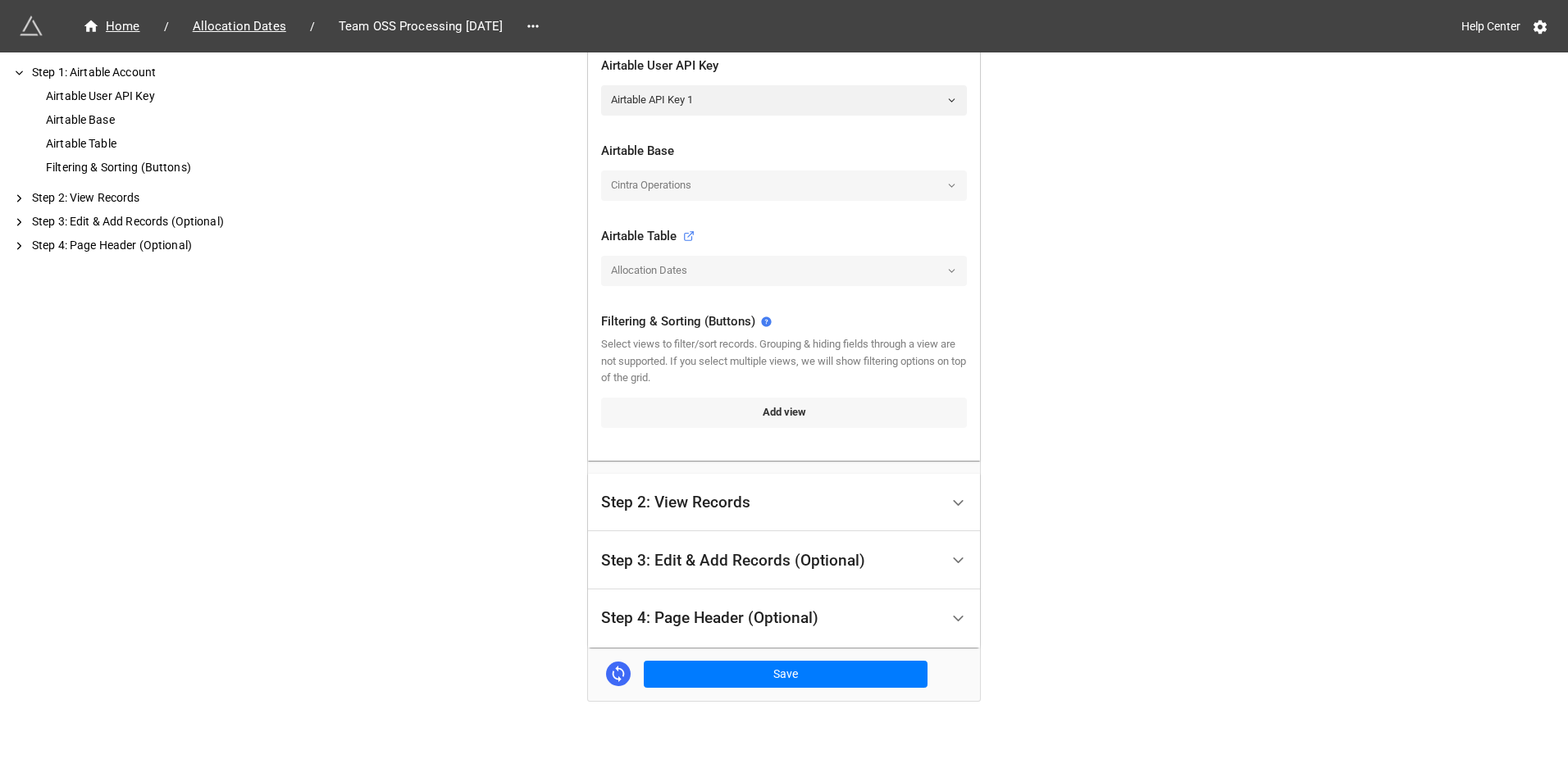
click at [657, 417] on link "Add view" at bounding box center [783, 412] width 366 height 29
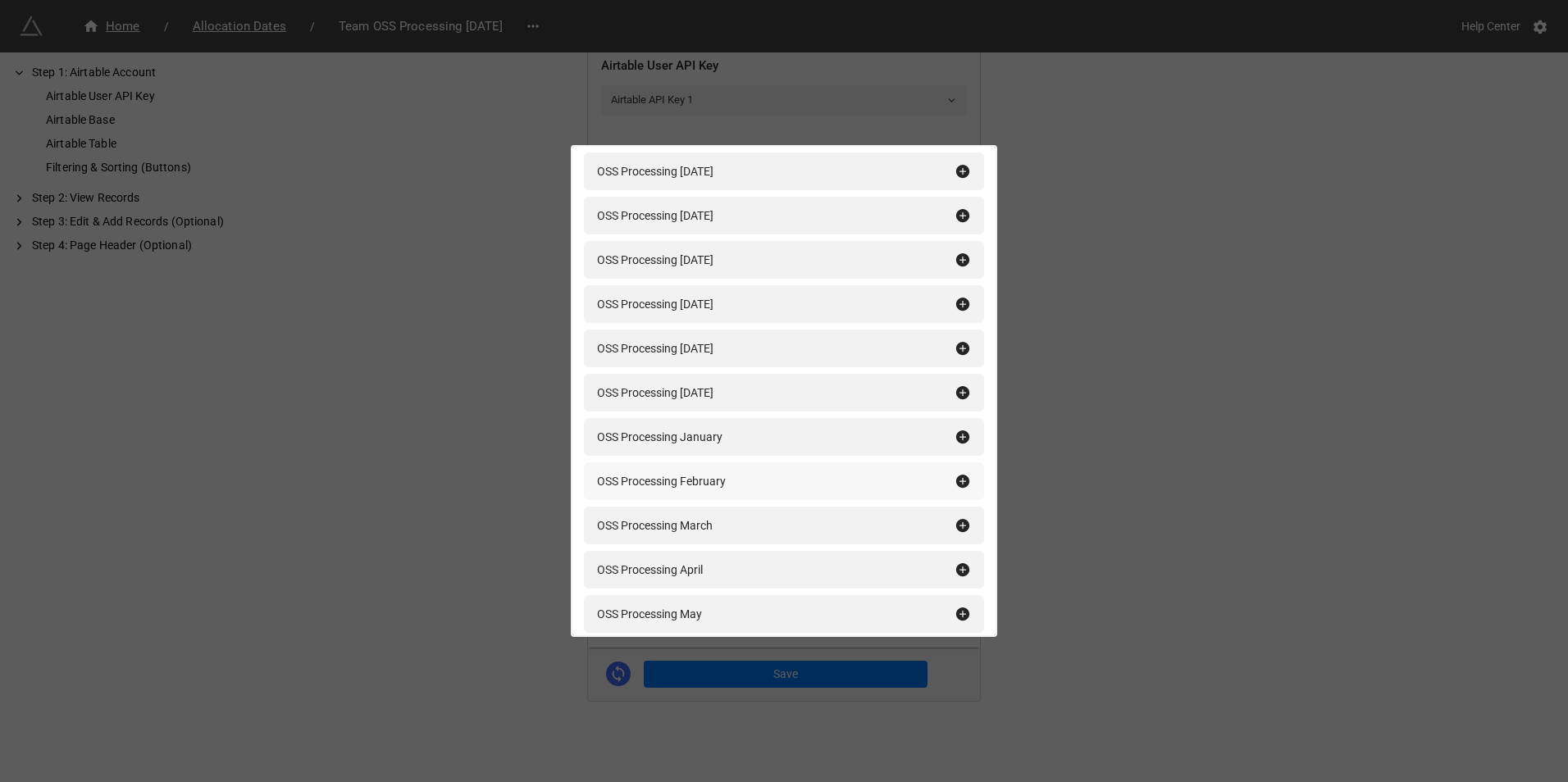
scroll to position [246, 0]
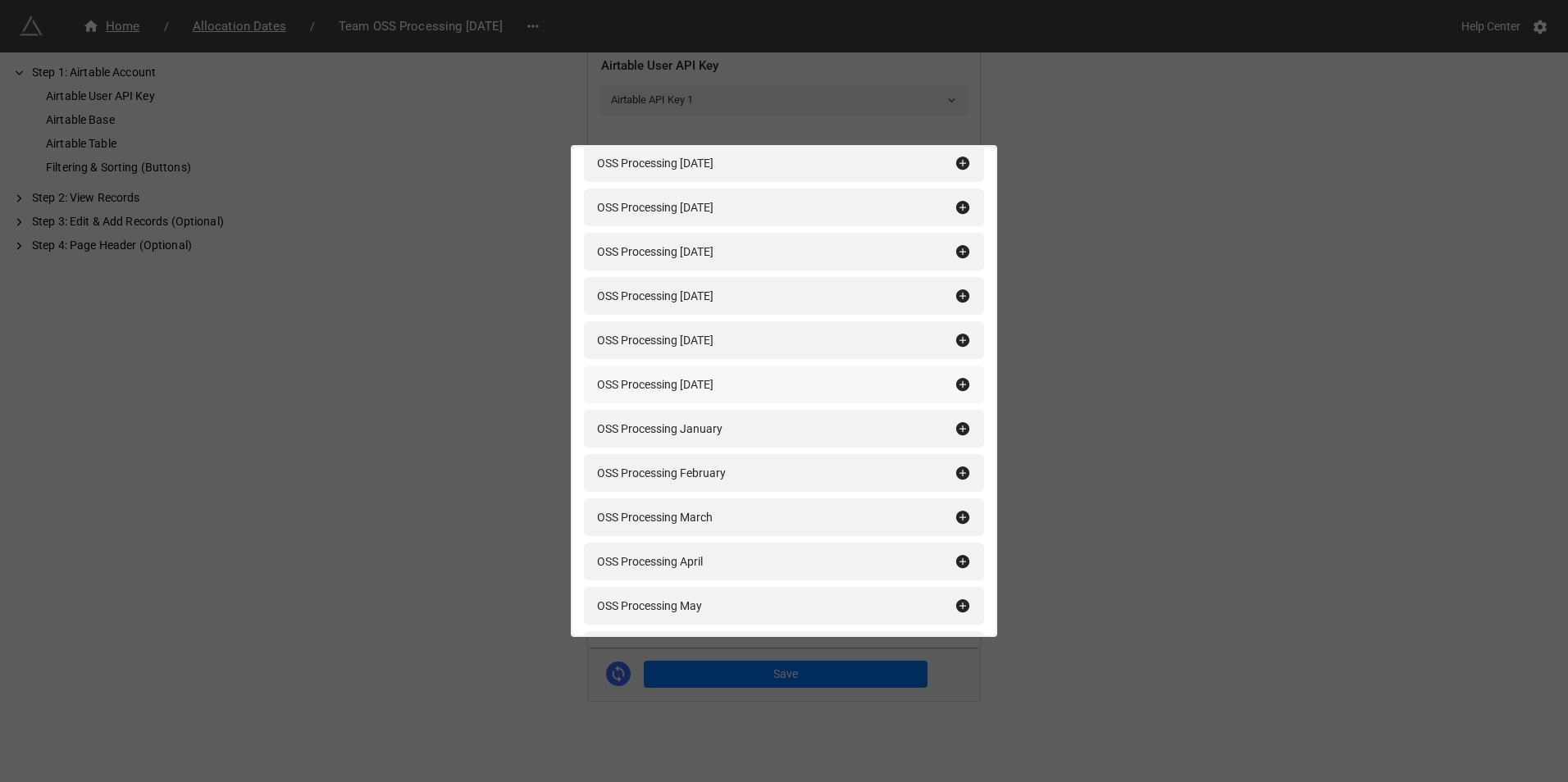
type input "oss pr"
click at [956, 384] on icon at bounding box center [963, 385] width 13 height 13
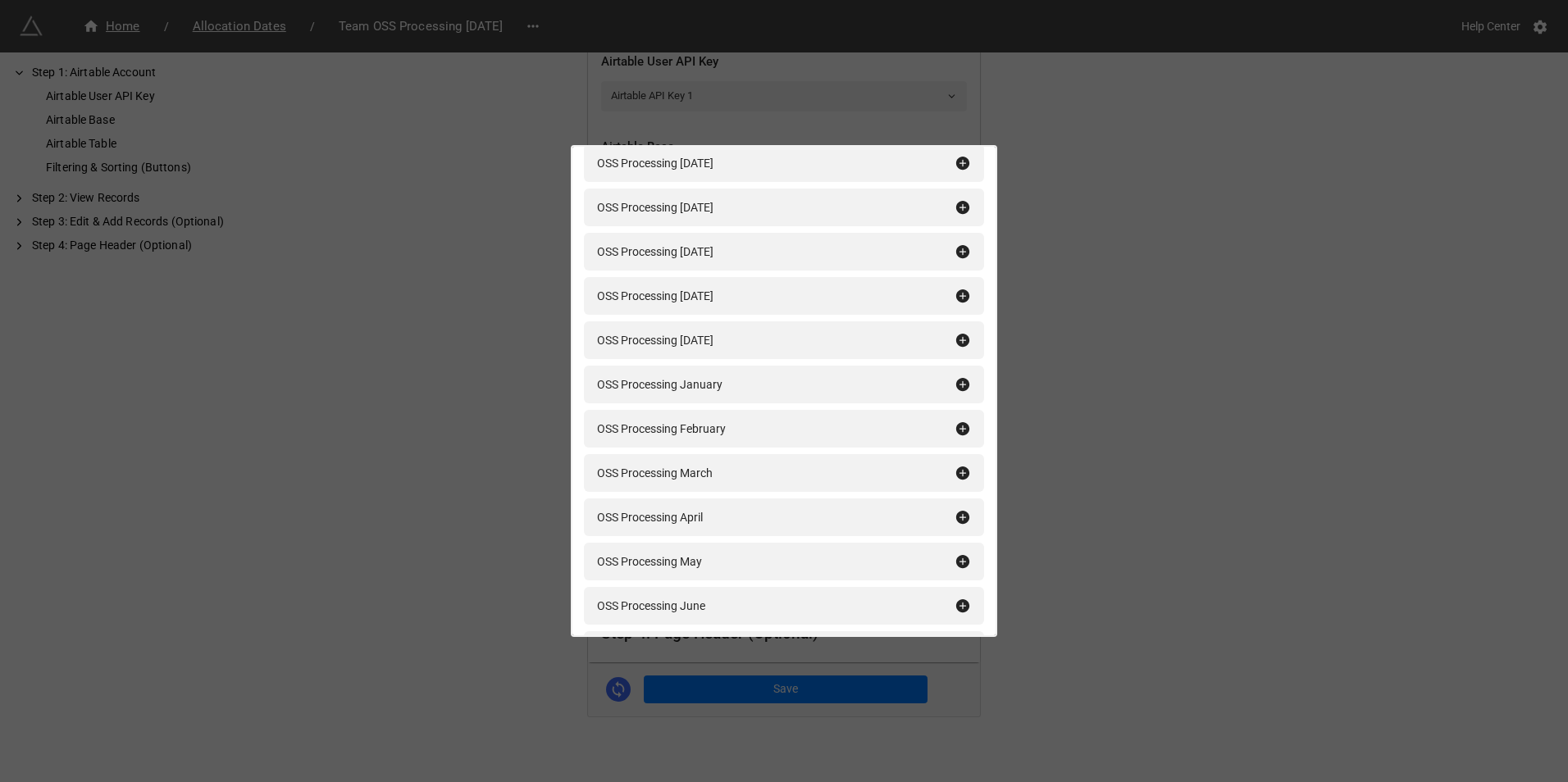
click at [1123, 380] on div "Filtering & Sorting (Buttons) oss pr Add All OSS Processing January 2025 OSS Pr…" at bounding box center [784, 391] width 1568 height 782
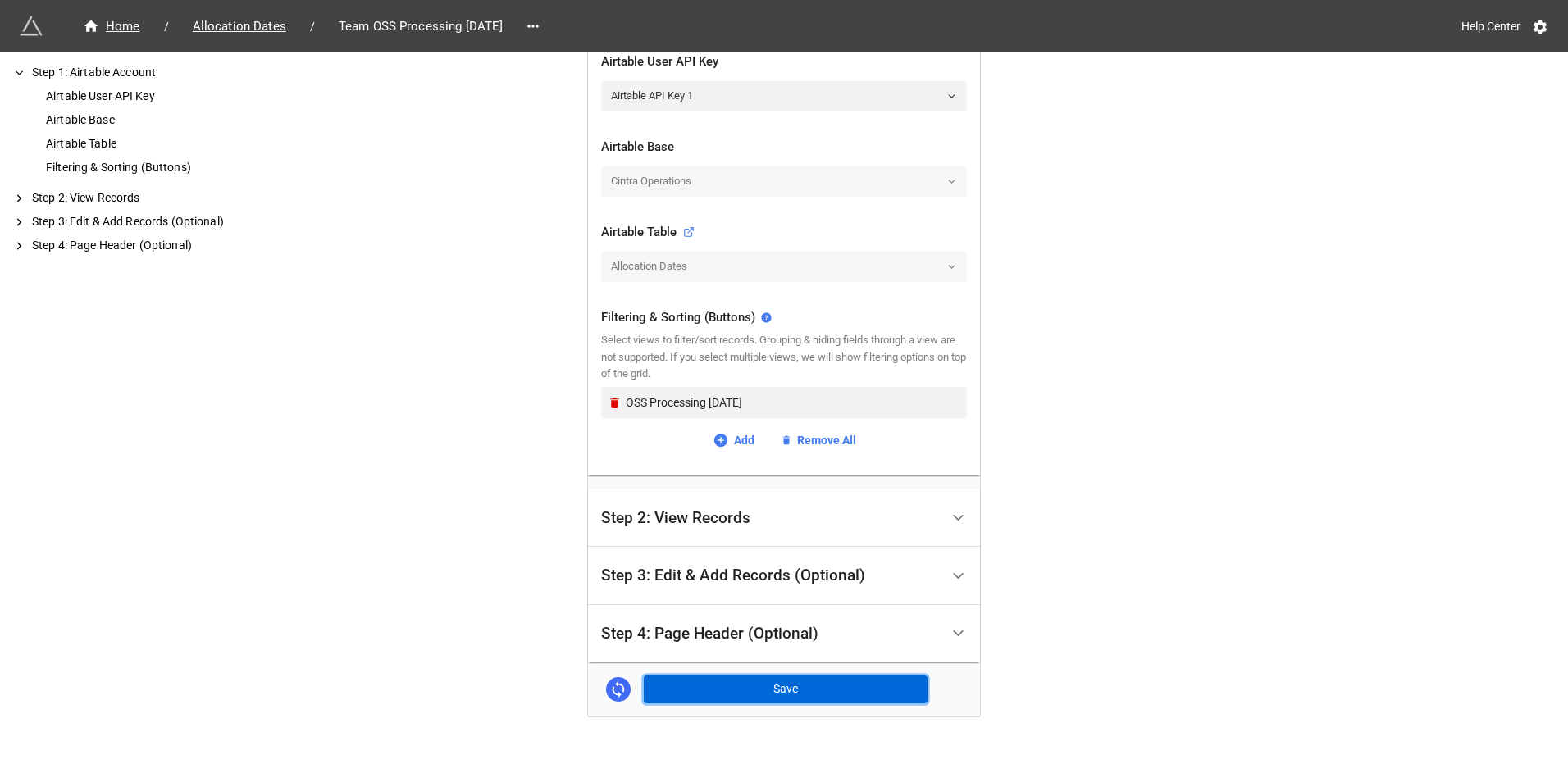
click at [827, 686] on button "Save" at bounding box center [785, 689] width 284 height 28
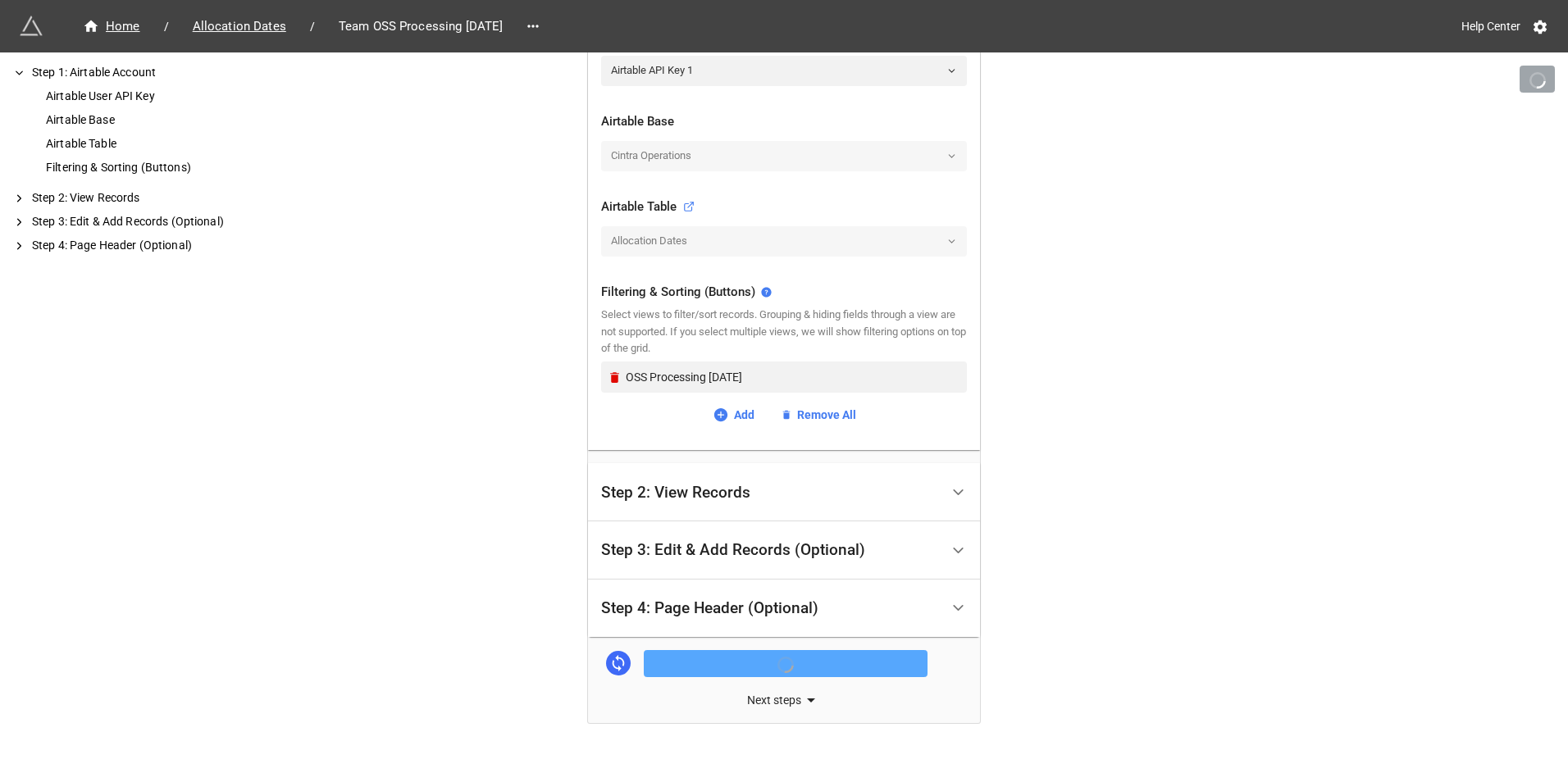
scroll to position [454, 0]
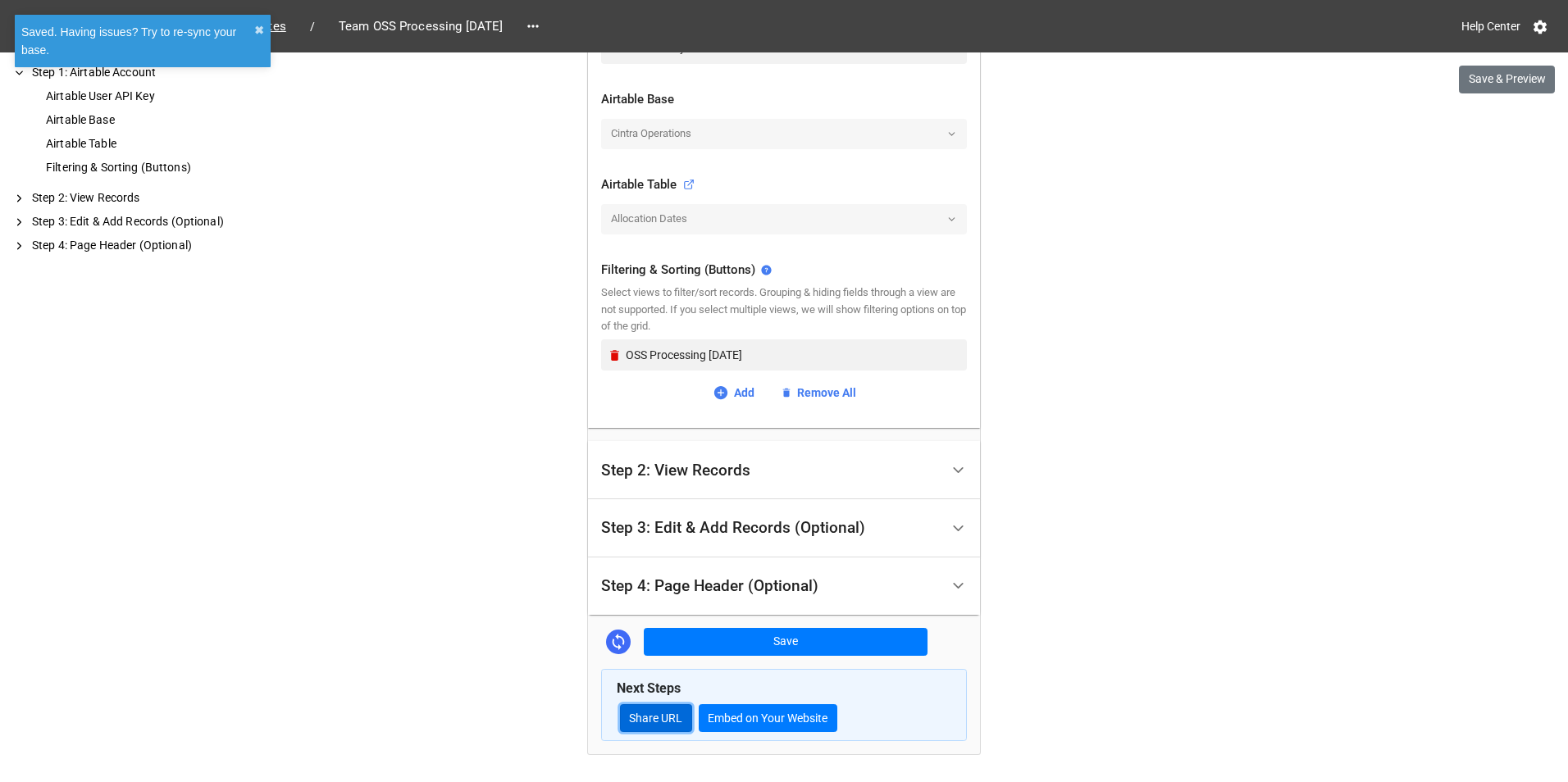
click at [639, 709] on link "Share URL" at bounding box center [655, 718] width 72 height 28
click at [542, 20] on icon at bounding box center [533, 26] width 16 height 16
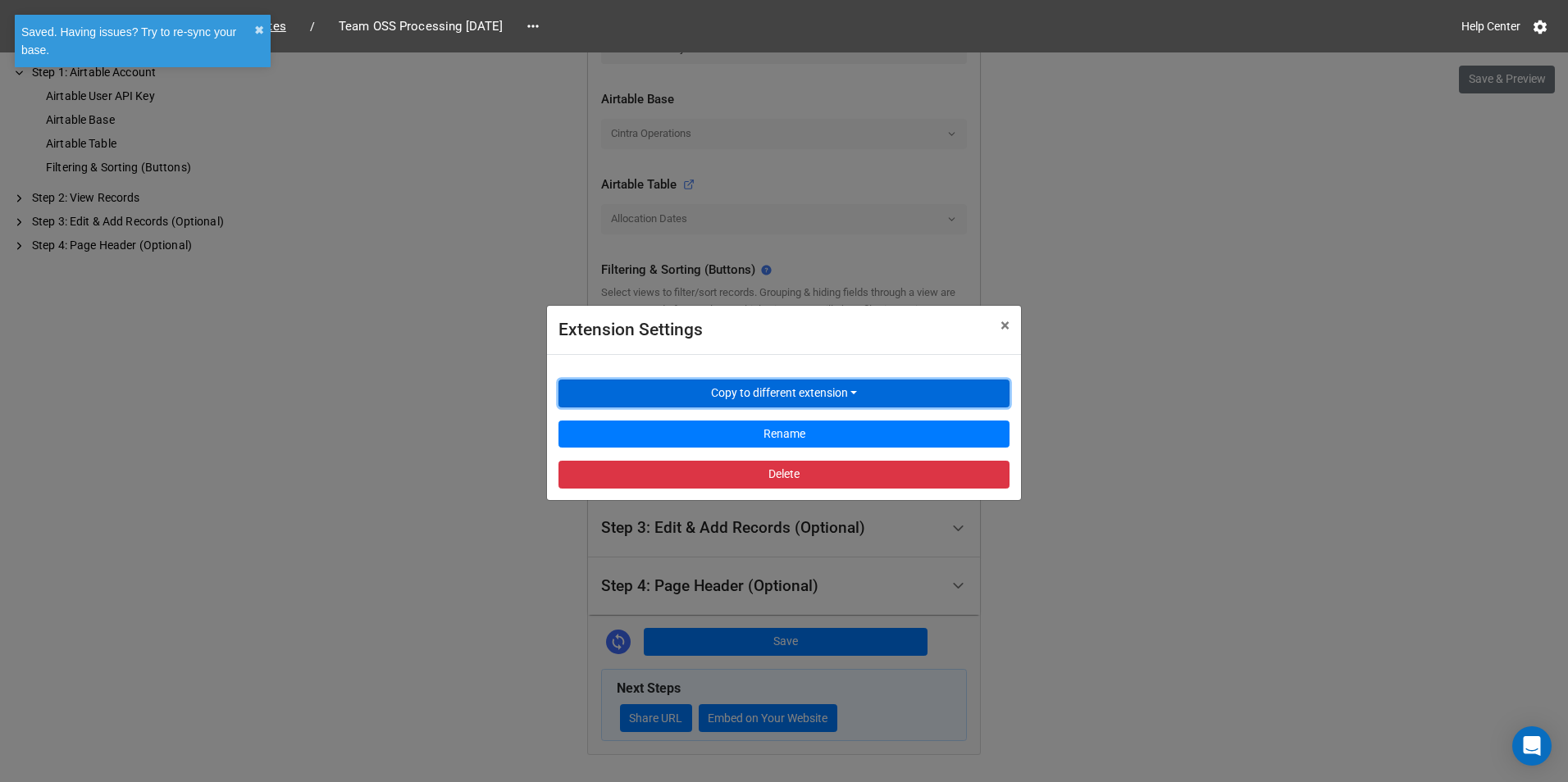
click at [695, 383] on button "Copy to different extension" at bounding box center [784, 394] width 451 height 28
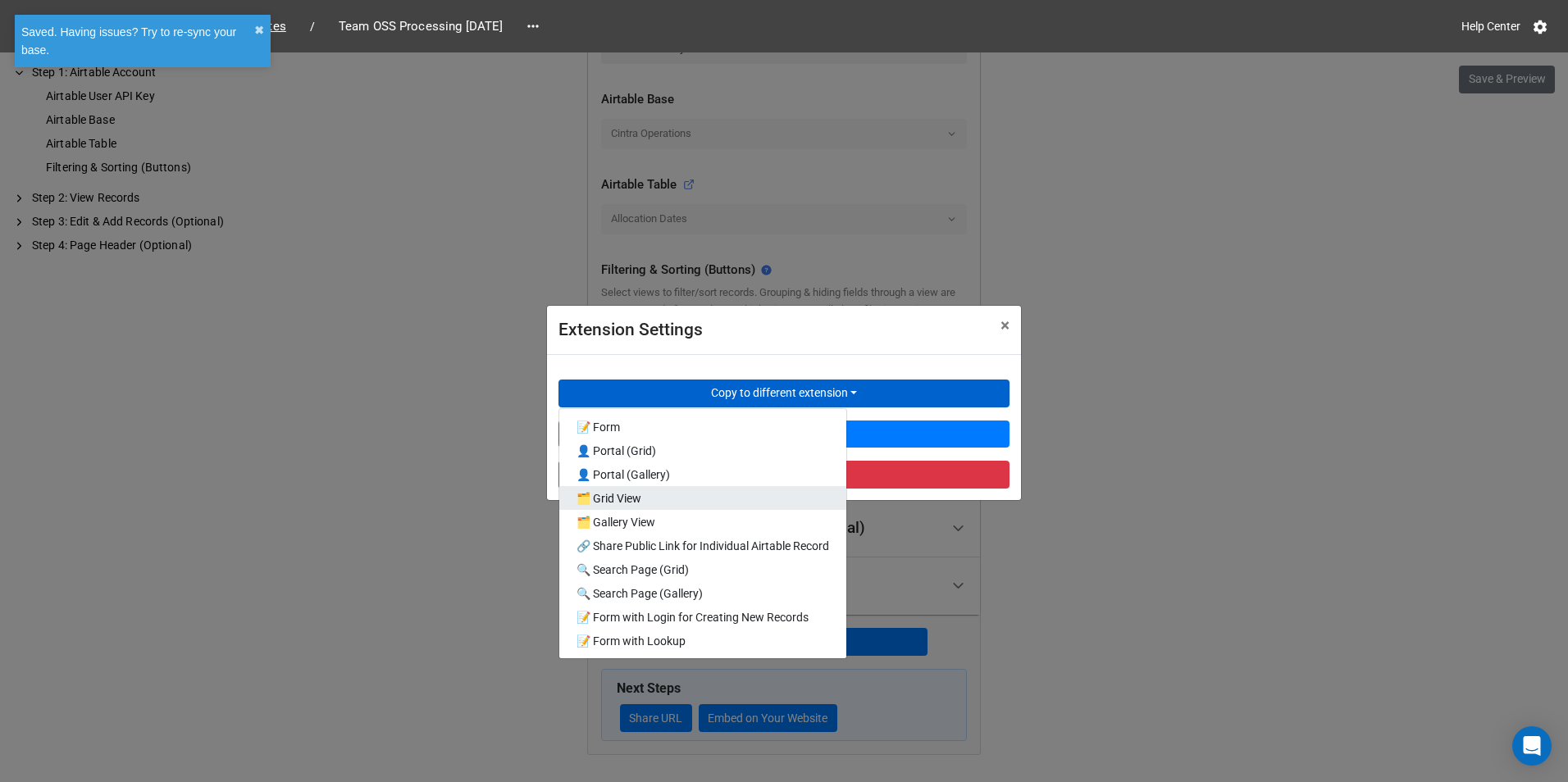
click at [687, 502] on link "🗂️ Grid View" at bounding box center [703, 498] width 287 height 24
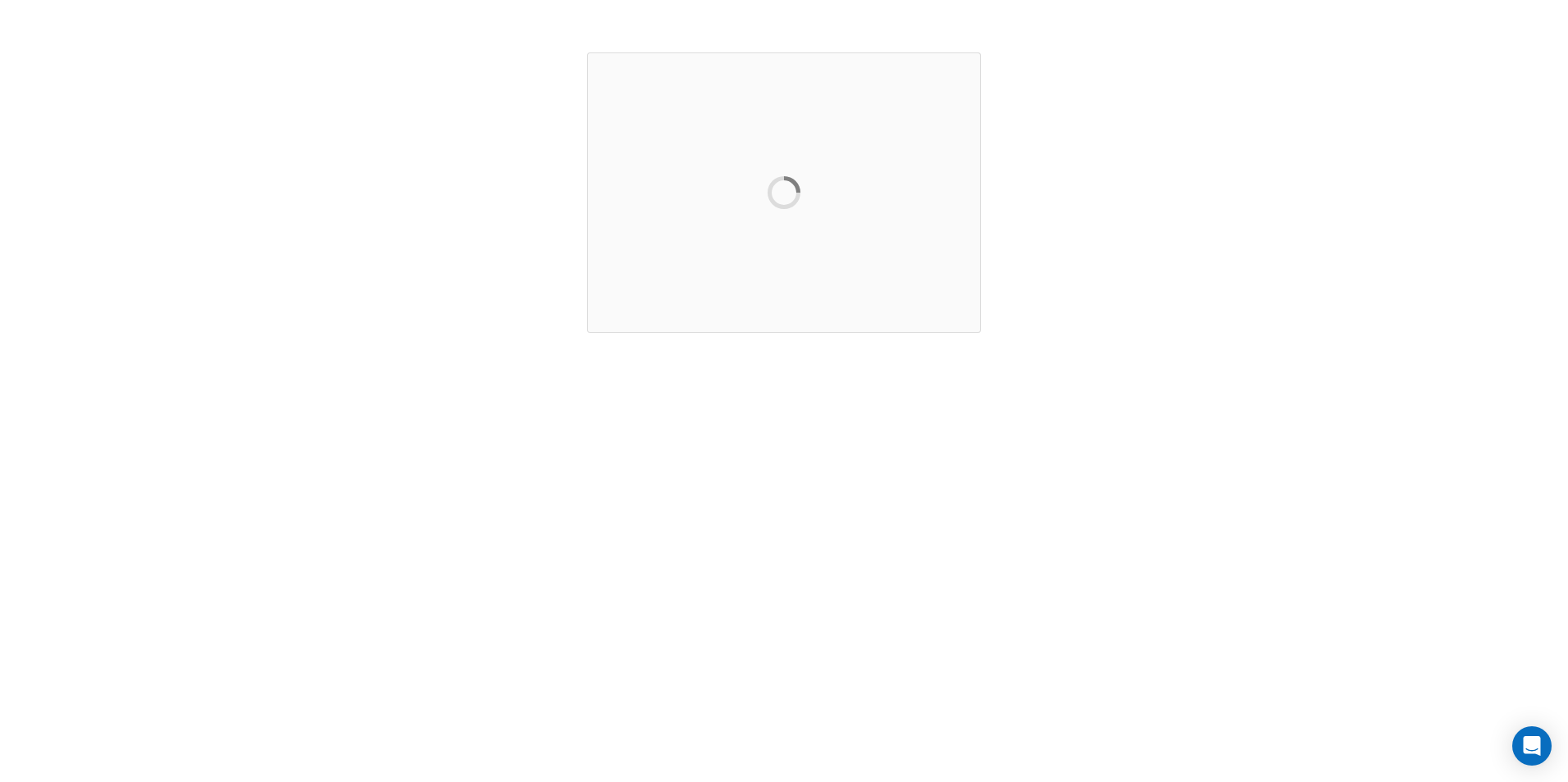
scroll to position [0, 0]
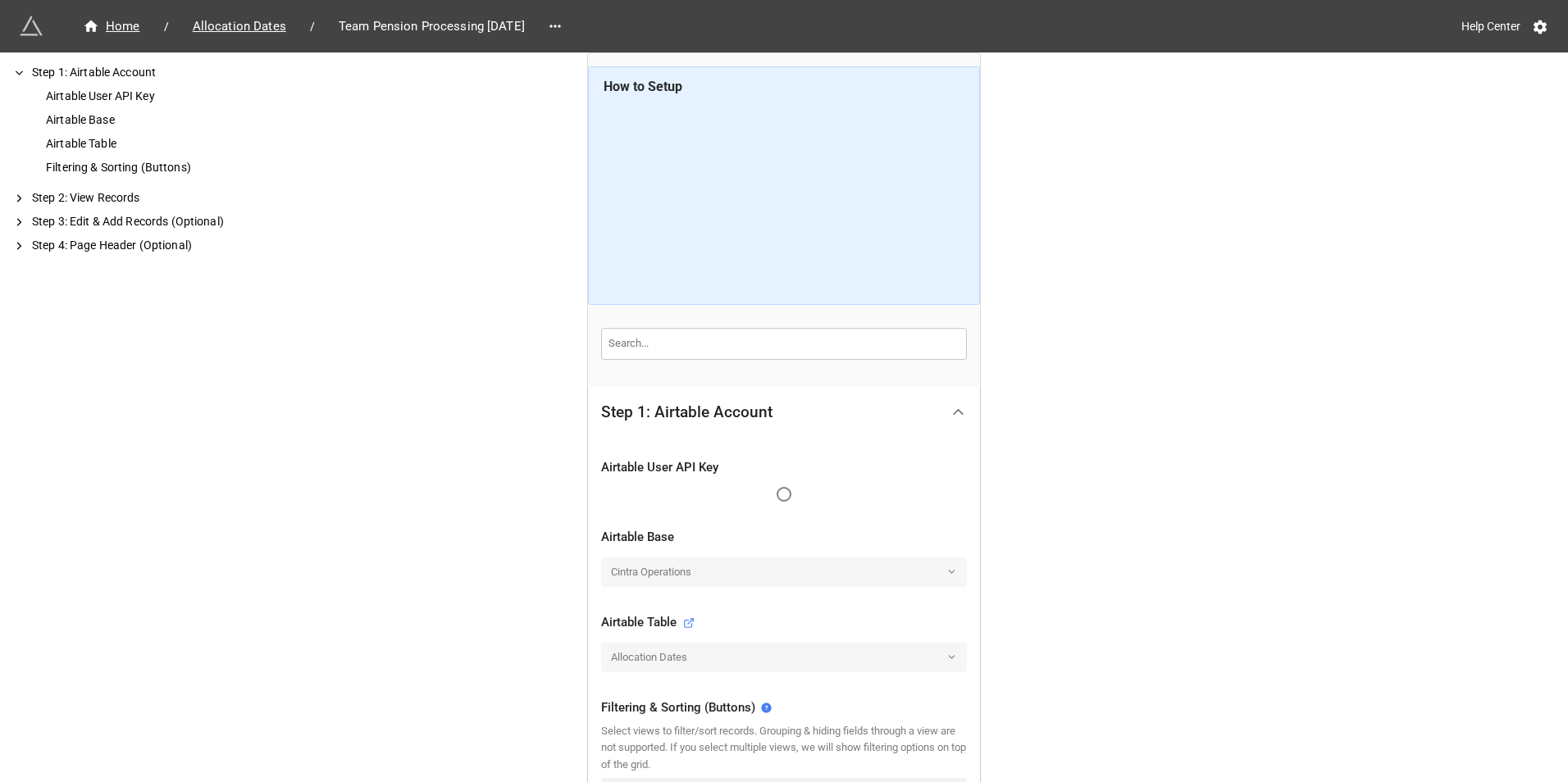
scroll to position [406, 0]
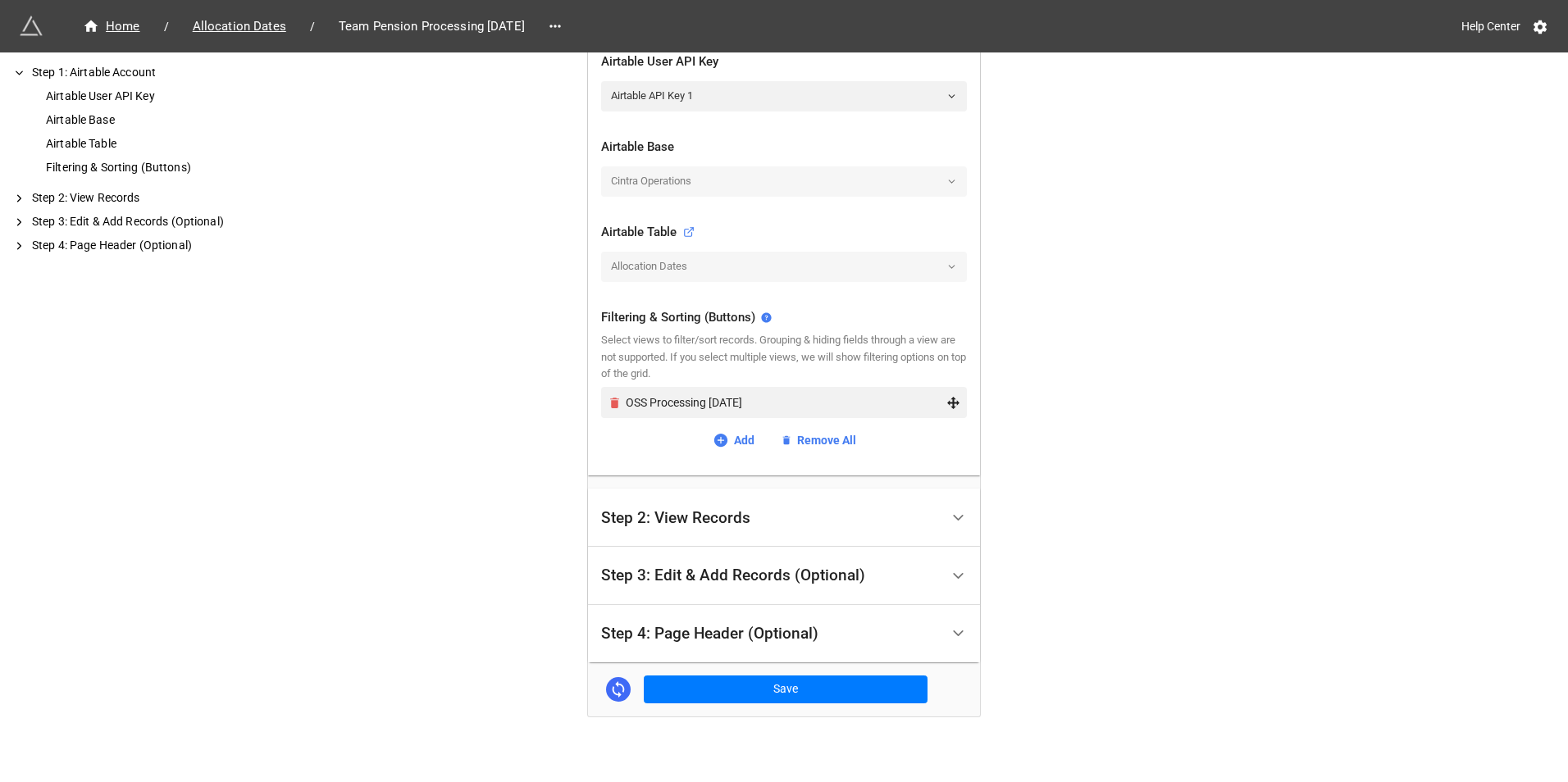
click at [612, 406] on icon "Remove" at bounding box center [614, 403] width 9 height 11
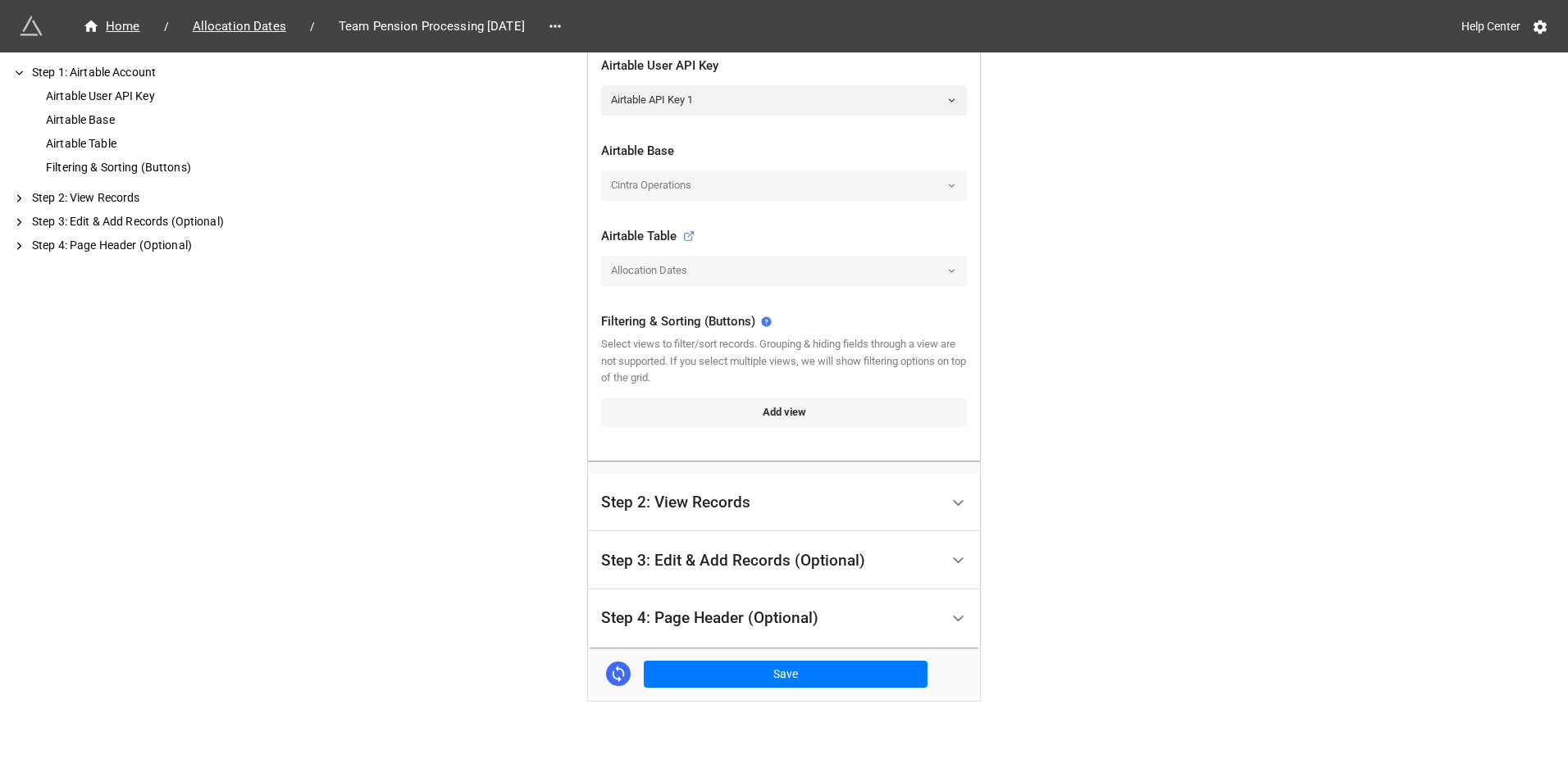
click at [672, 423] on link "Add view" at bounding box center [783, 412] width 366 height 29
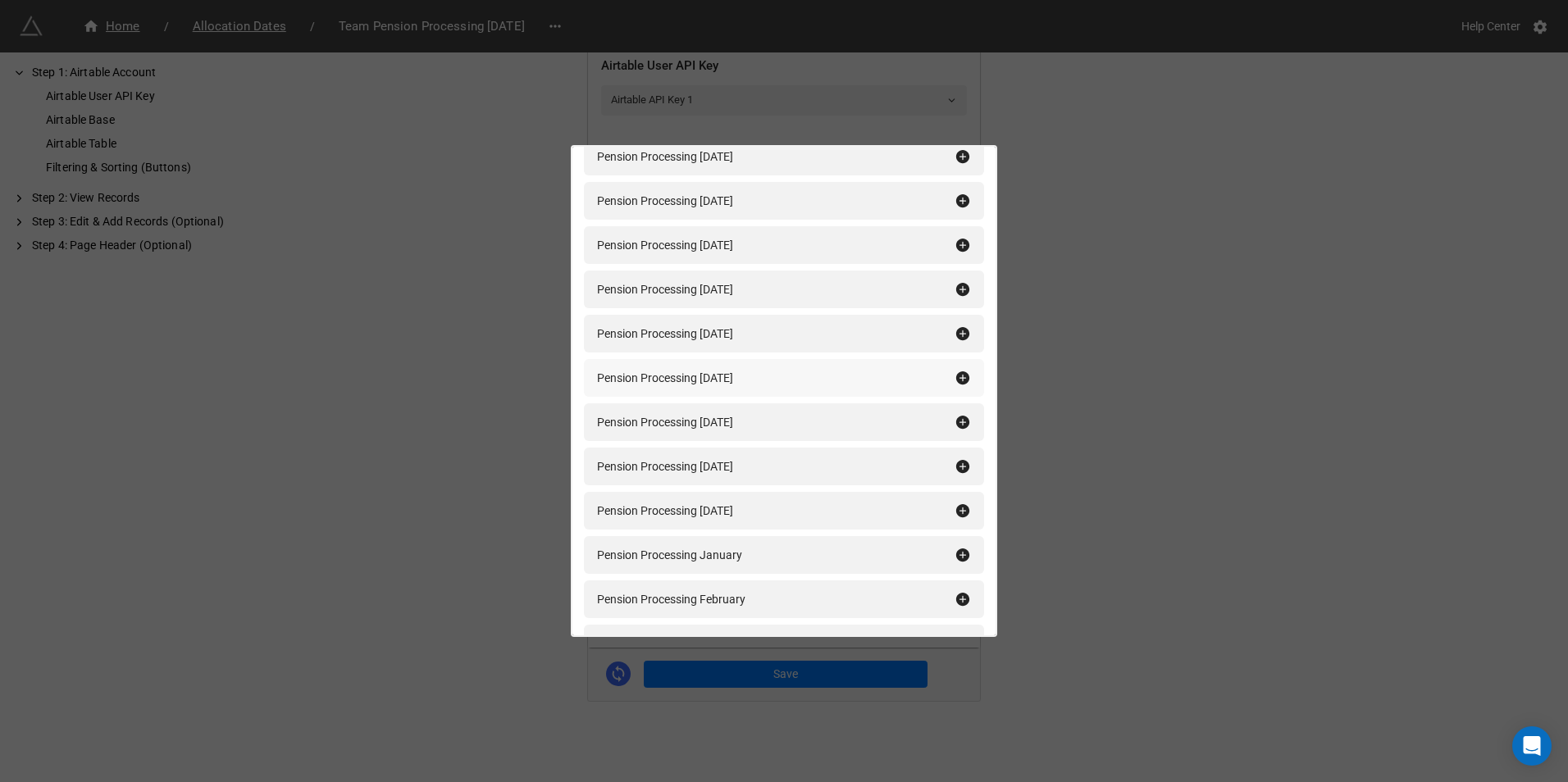
scroll to position [246, 0]
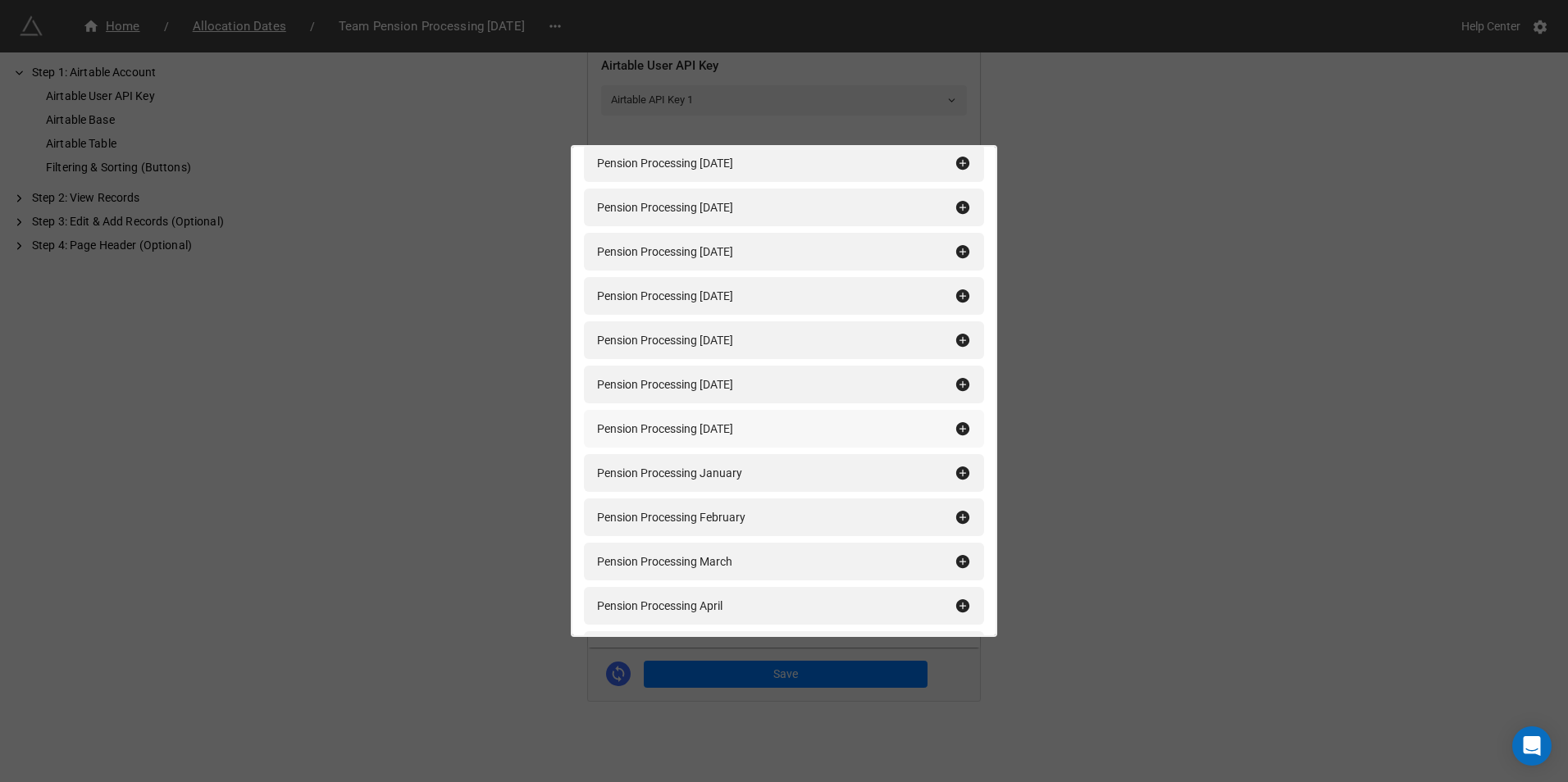
type input "pension"
click at [956, 429] on icon at bounding box center [963, 428] width 13 height 13
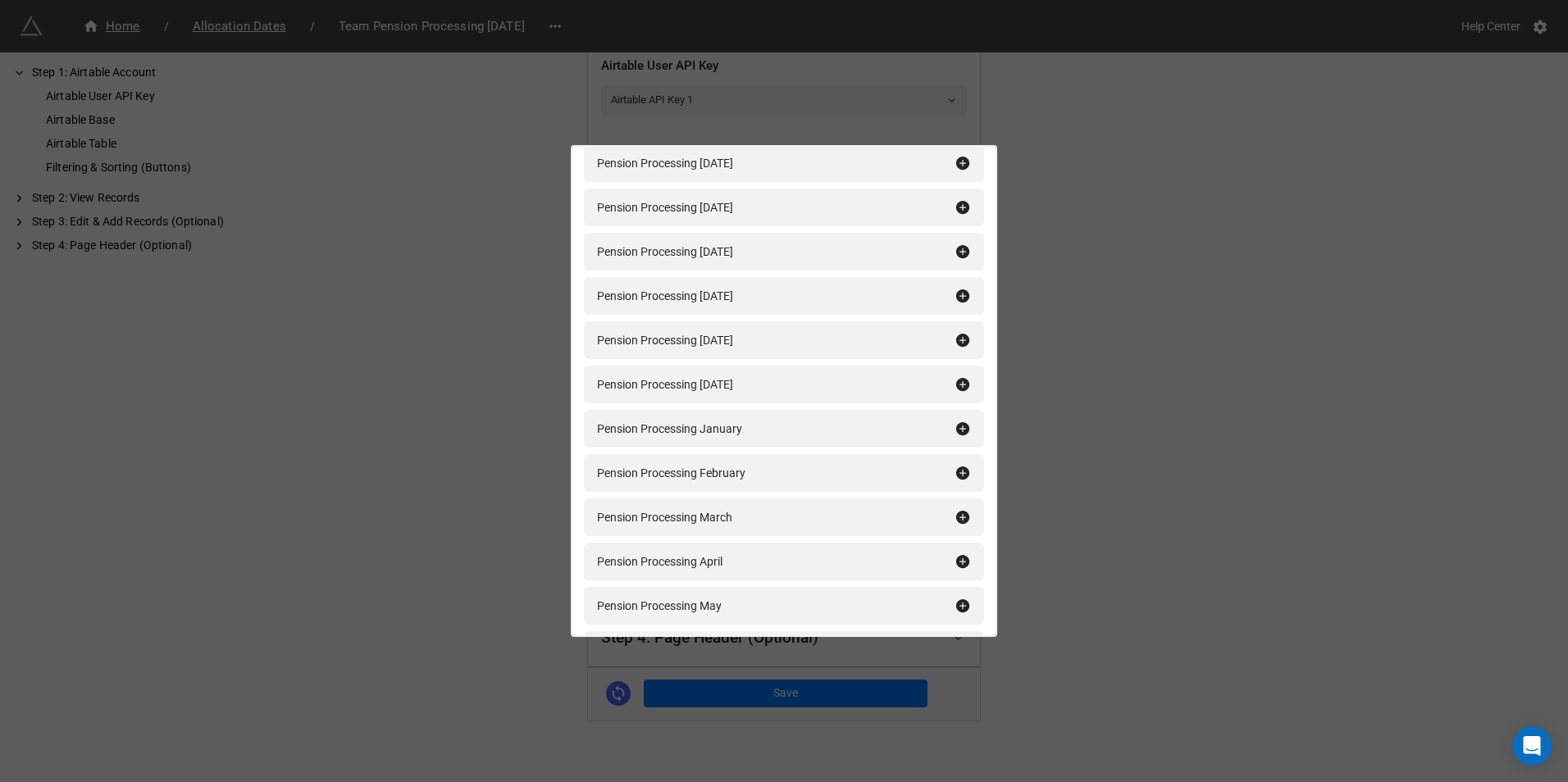
scroll to position [406, 0]
click at [1022, 420] on div "Filtering & Sorting (Buttons) pension Add All Pension July Pension Processing […" at bounding box center [784, 391] width 1568 height 782
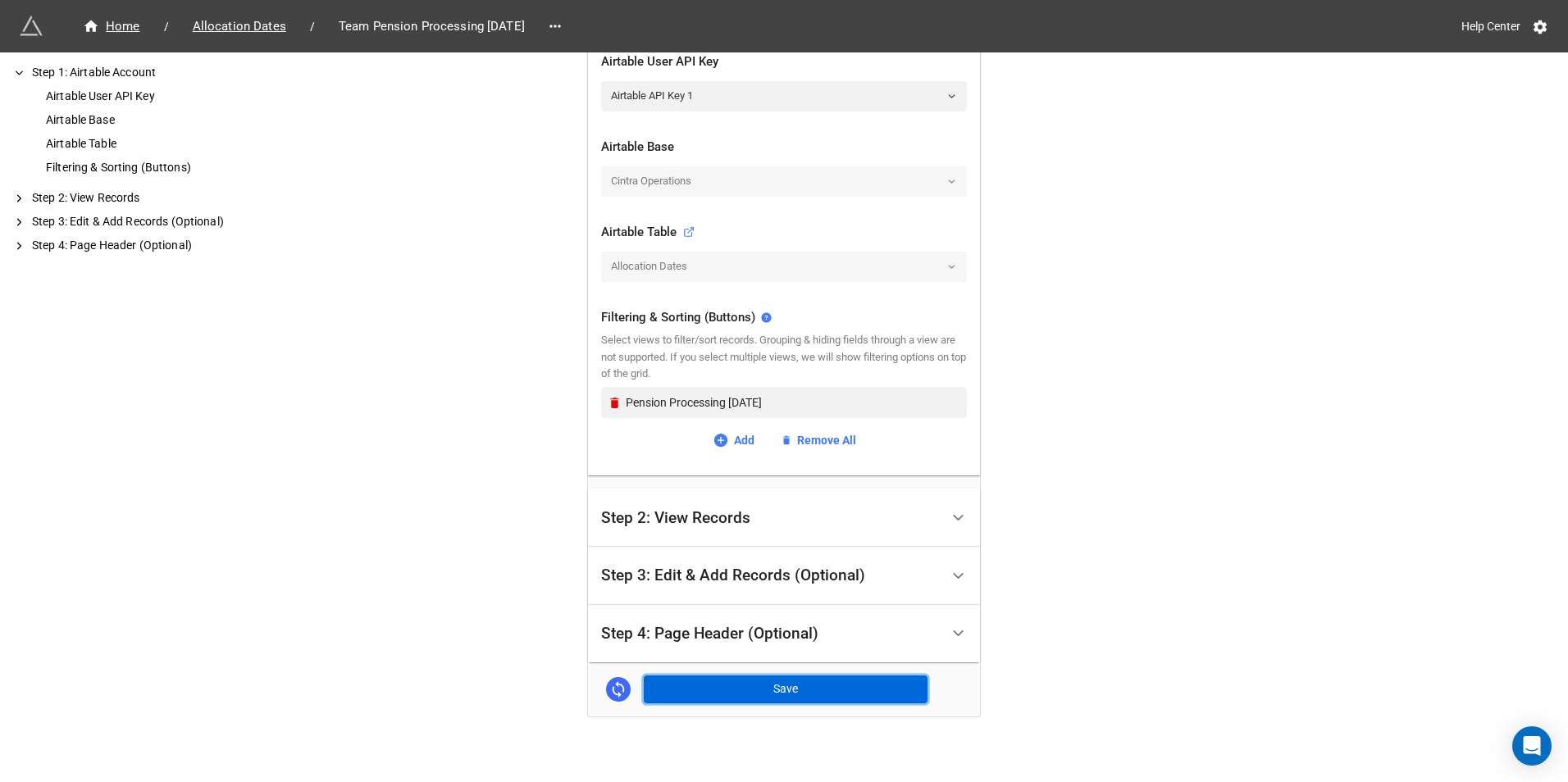
click at [702, 691] on button "Save" at bounding box center [785, 689] width 284 height 28
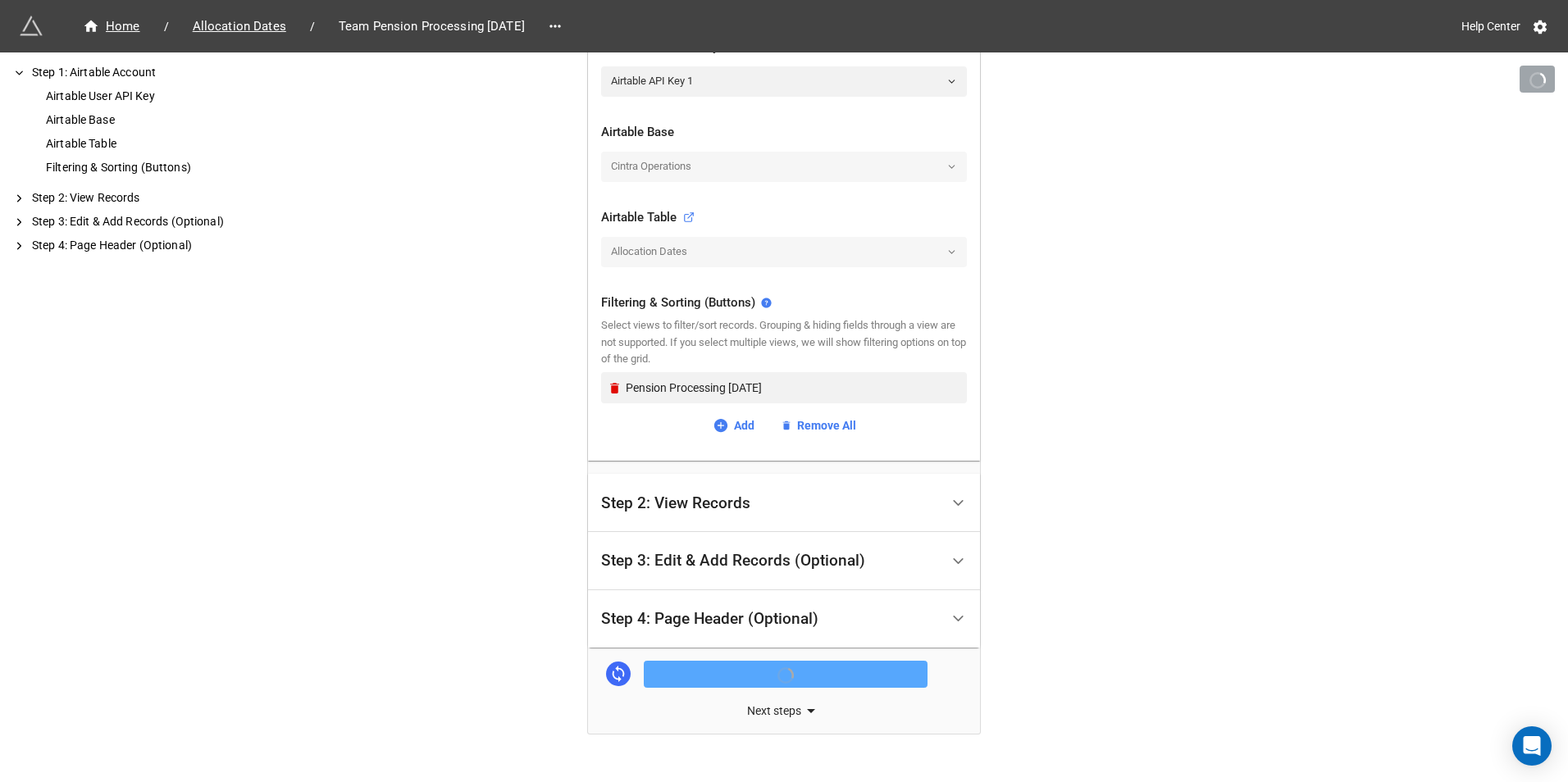
scroll to position [454, 0]
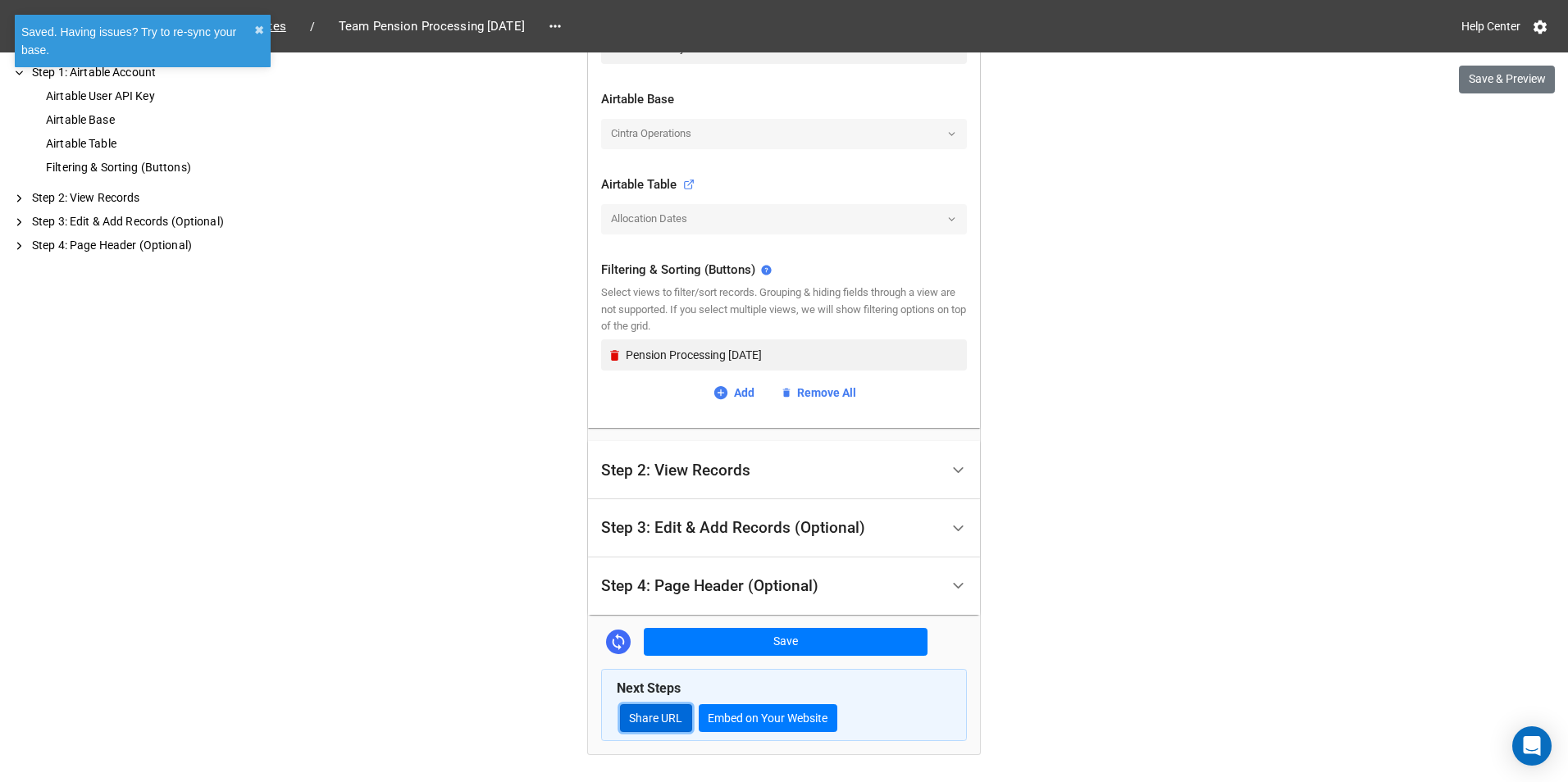
click at [661, 720] on link "Share URL" at bounding box center [655, 718] width 72 height 28
